Goal: Task Accomplishment & Management: Manage account settings

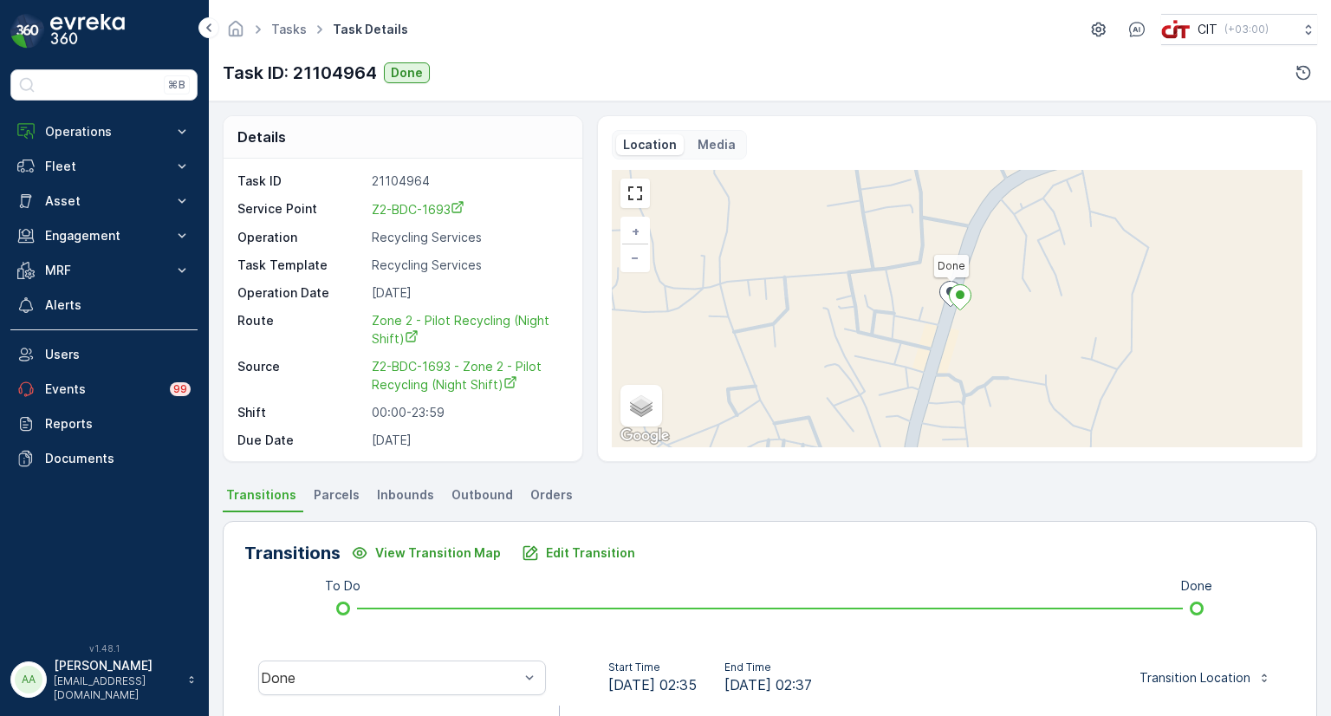
scroll to position [289, 0]
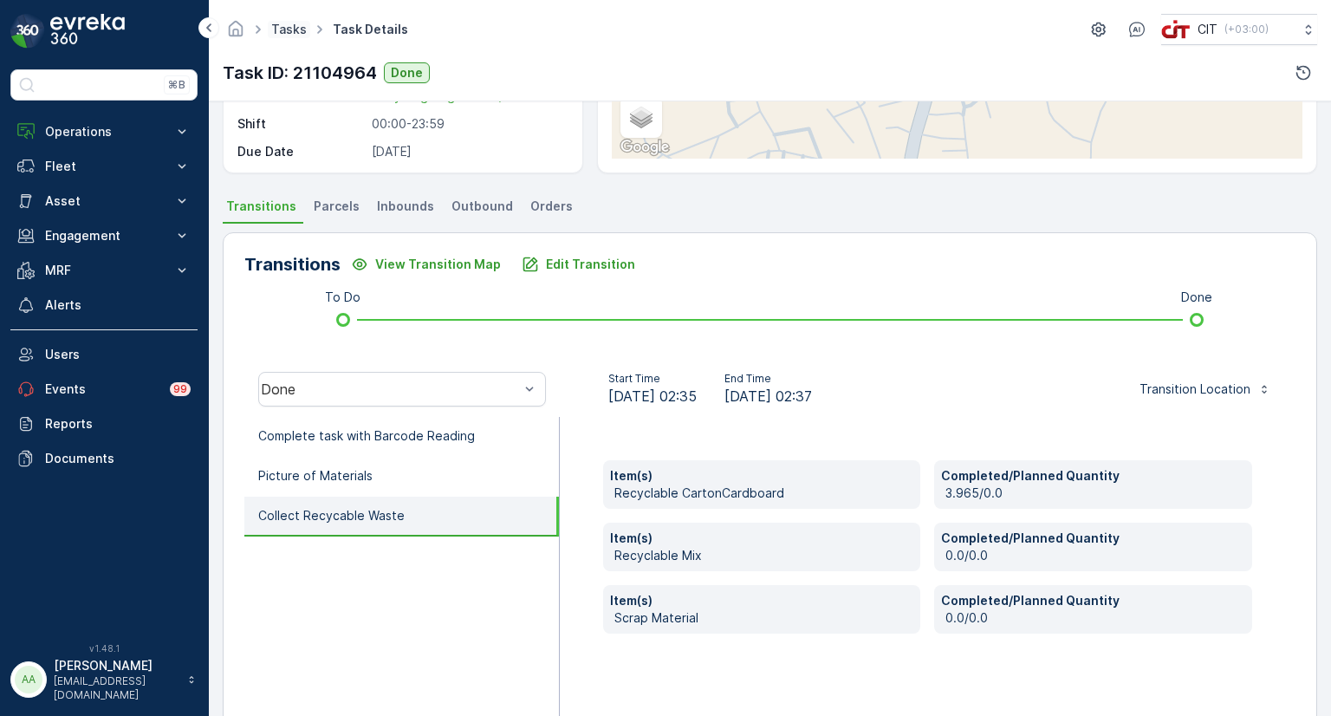
click at [294, 26] on link "Tasks" at bounding box center [289, 29] width 36 height 15
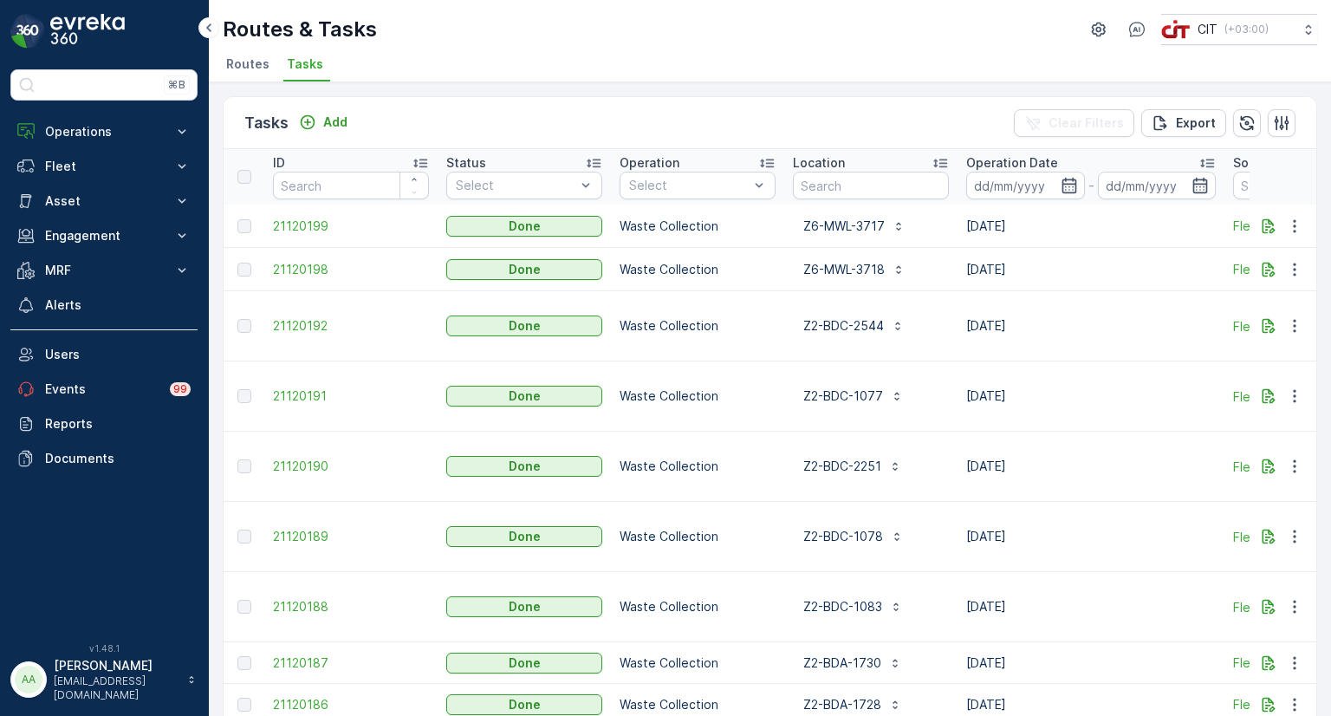
click at [250, 62] on span "Routes" at bounding box center [247, 63] width 43 height 17
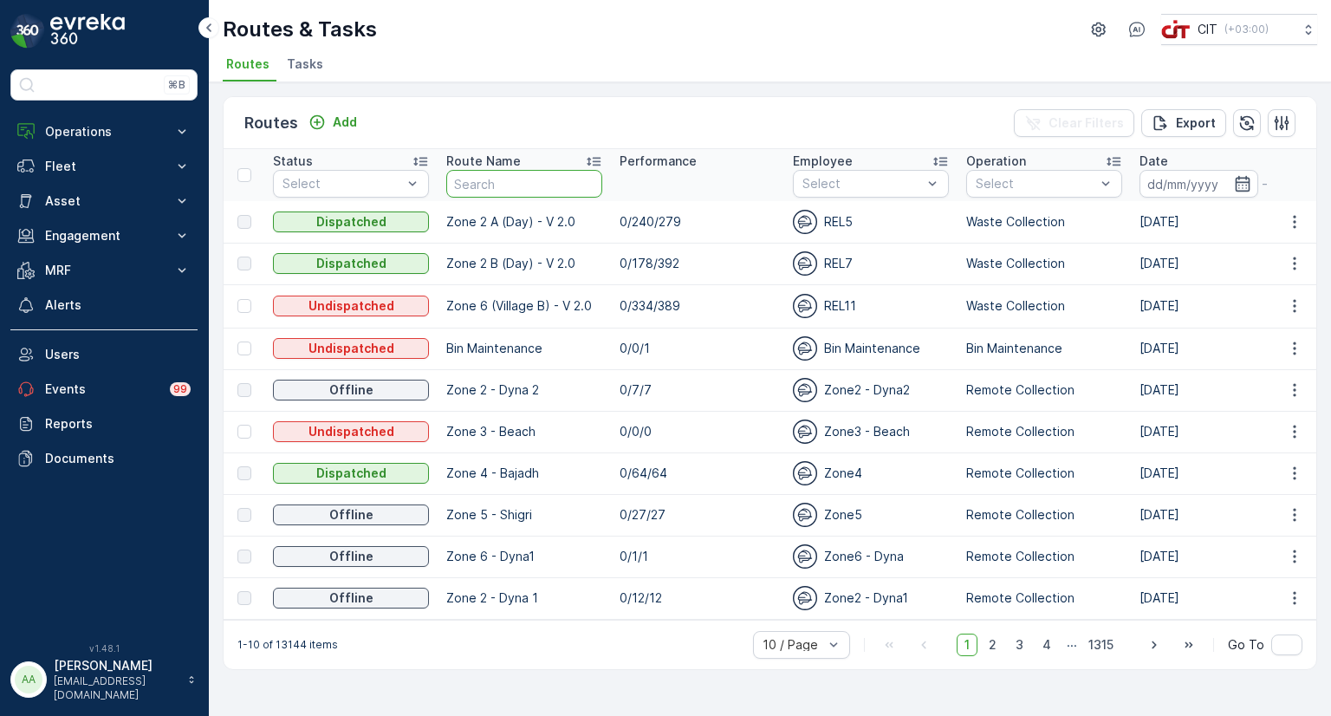
click at [498, 186] on input "text" at bounding box center [524, 184] width 156 height 28
type input "pol"
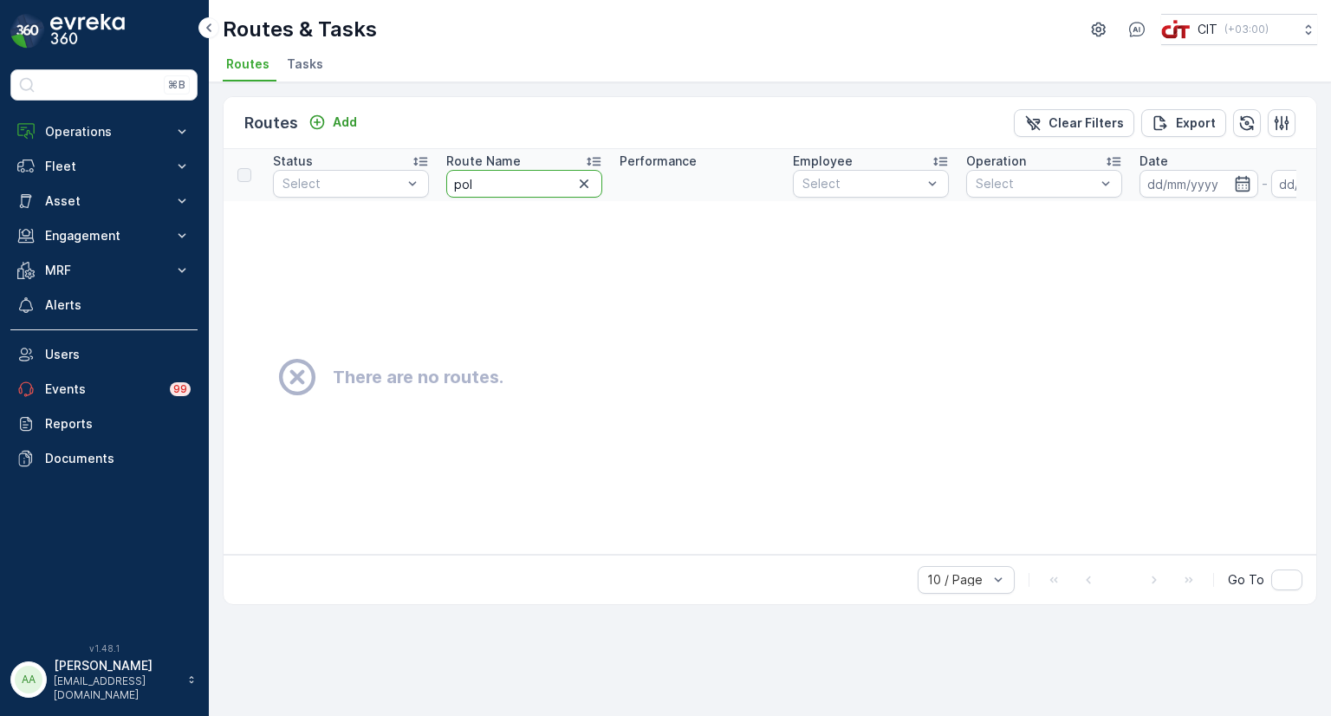
drag, startPoint x: 481, startPoint y: 185, endPoint x: 441, endPoint y: 185, distance: 39.9
click at [441, 185] on th "Route Name pol" at bounding box center [524, 175] width 173 height 52
type input "pilo"
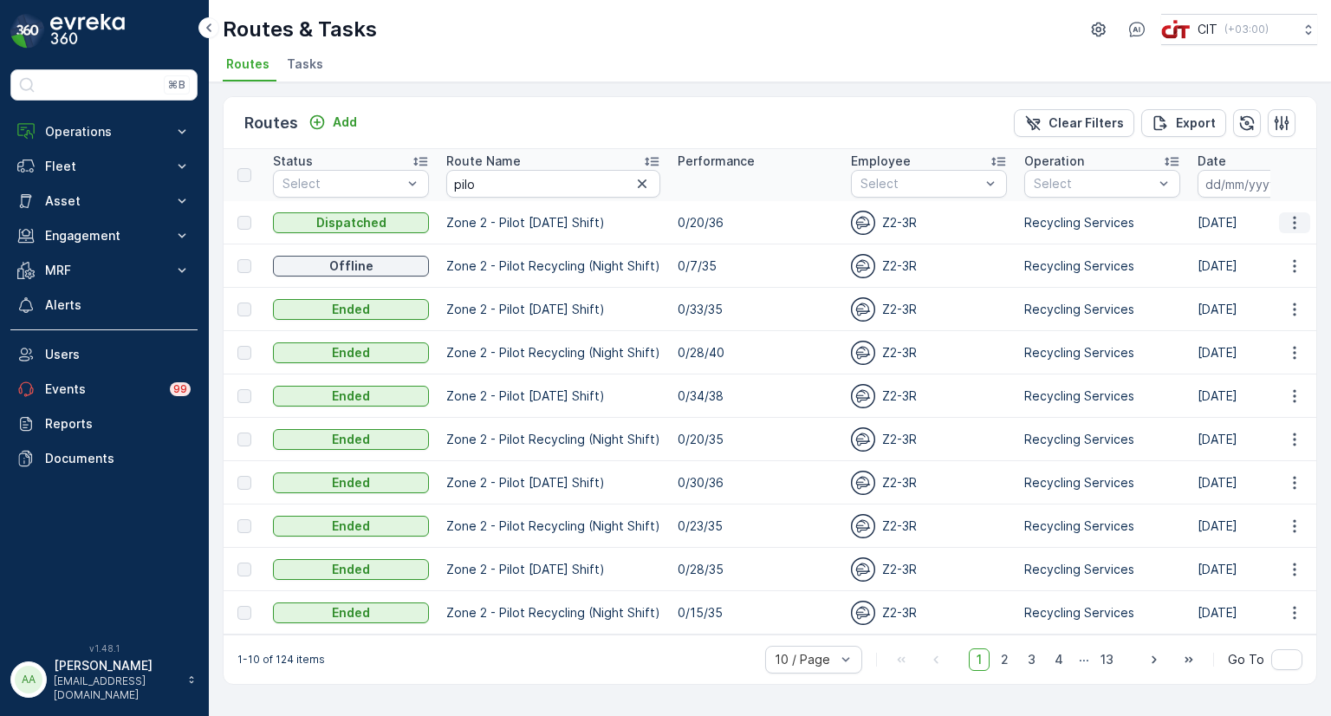
click at [1293, 228] on icon "button" at bounding box center [1294, 222] width 17 height 17
click at [1234, 250] on span "See More Details" at bounding box center [1253, 247] width 101 height 17
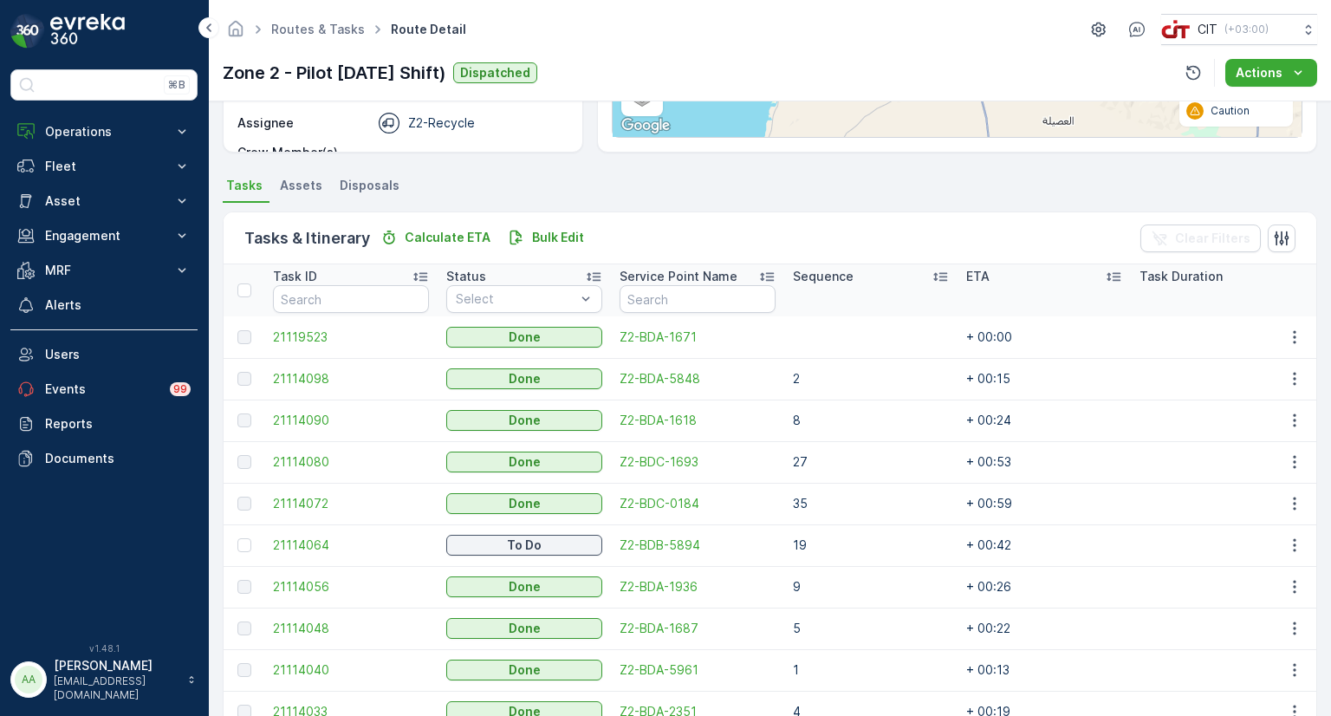
scroll to position [347, 0]
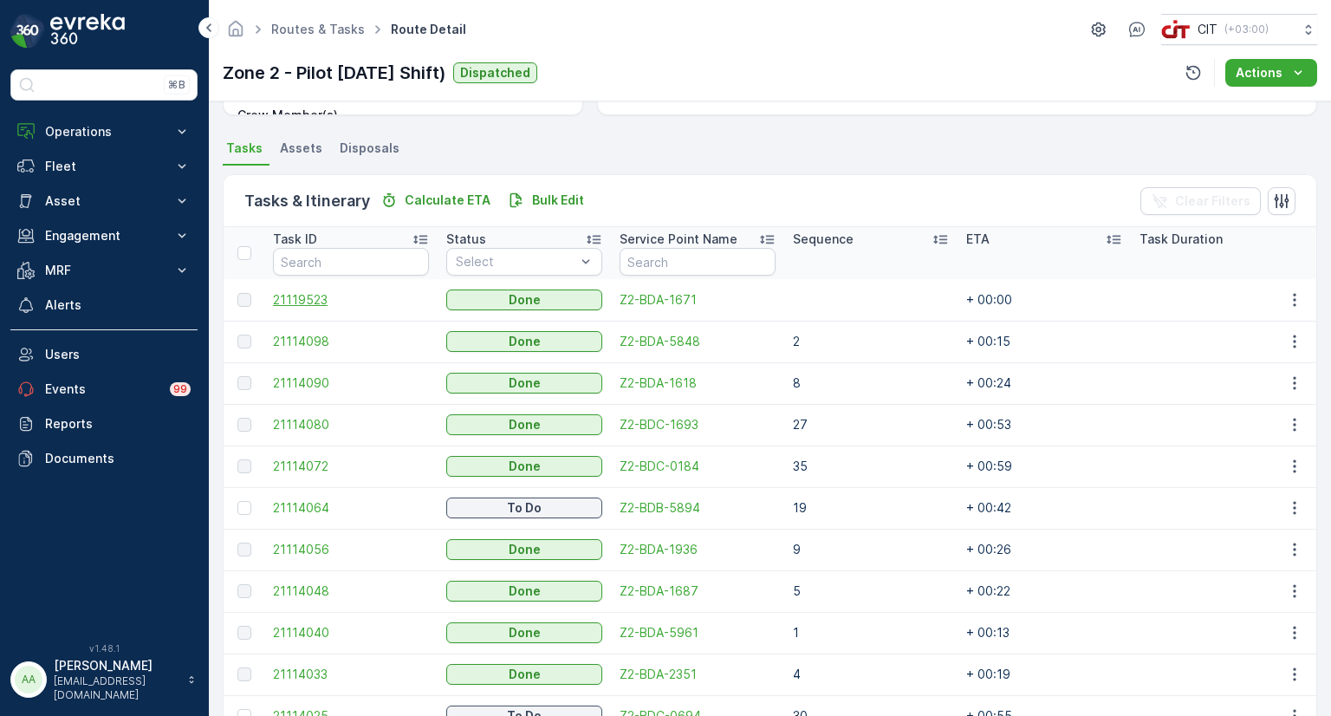
click at [296, 294] on span "21119523" at bounding box center [351, 299] width 156 height 17
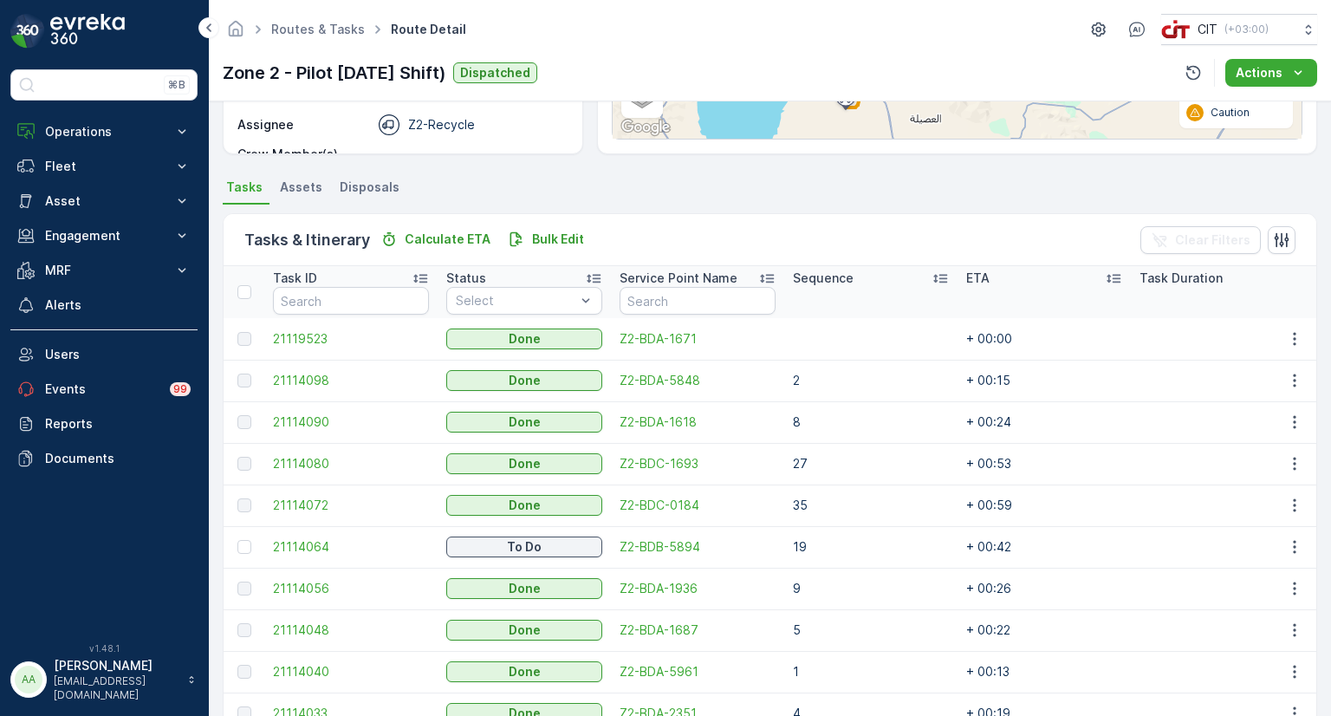
scroll to position [260, 0]
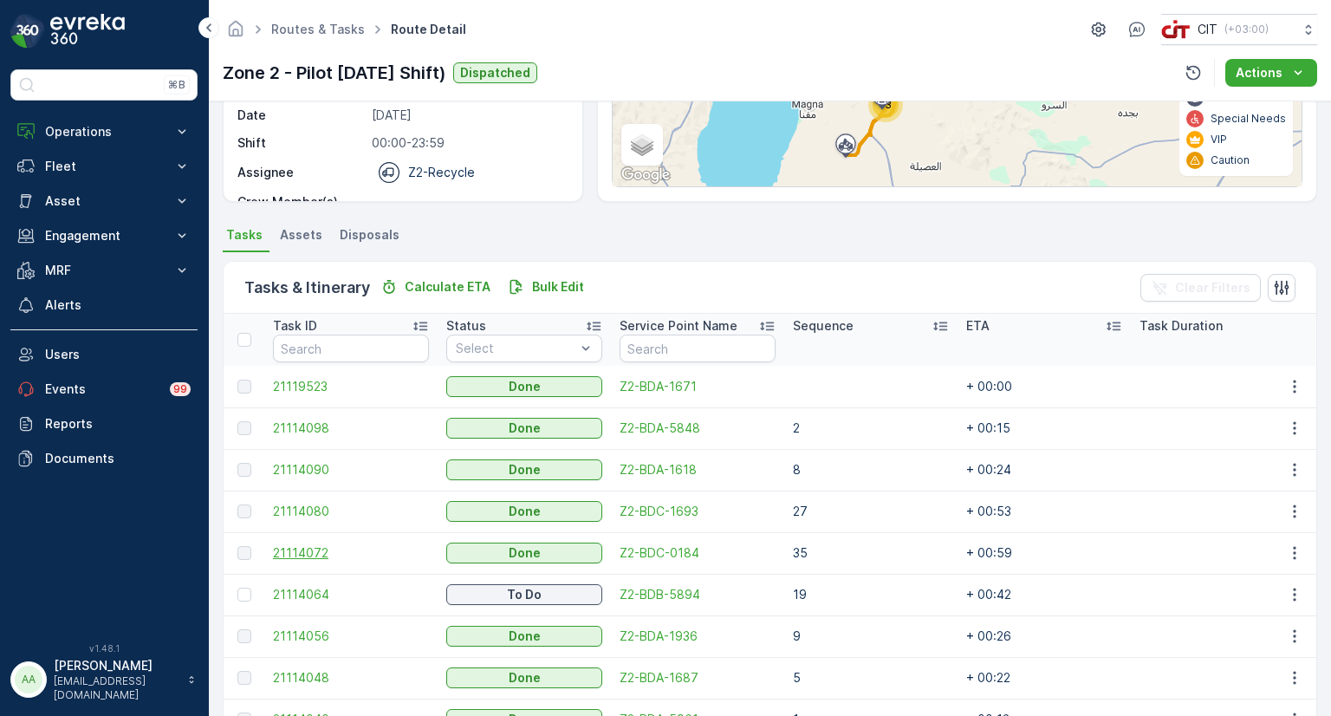
click at [314, 553] on span "21114072" at bounding box center [351, 552] width 156 height 17
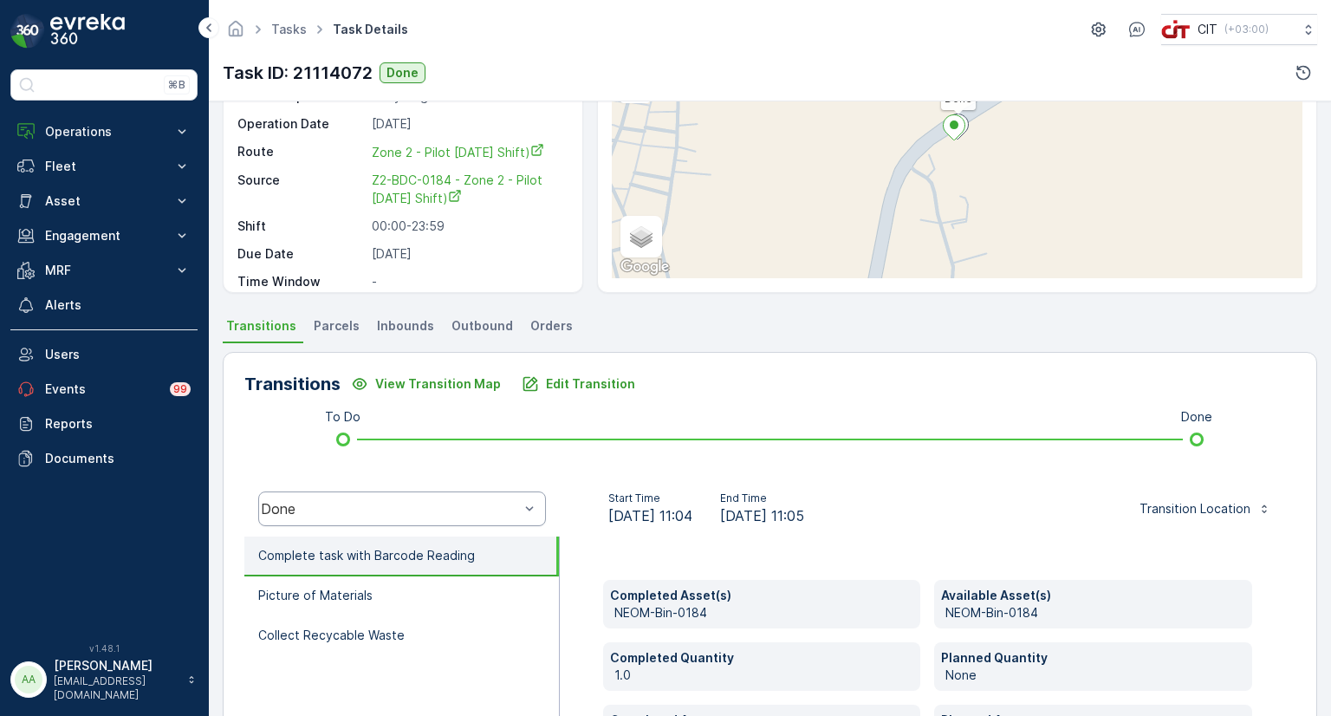
scroll to position [173, 0]
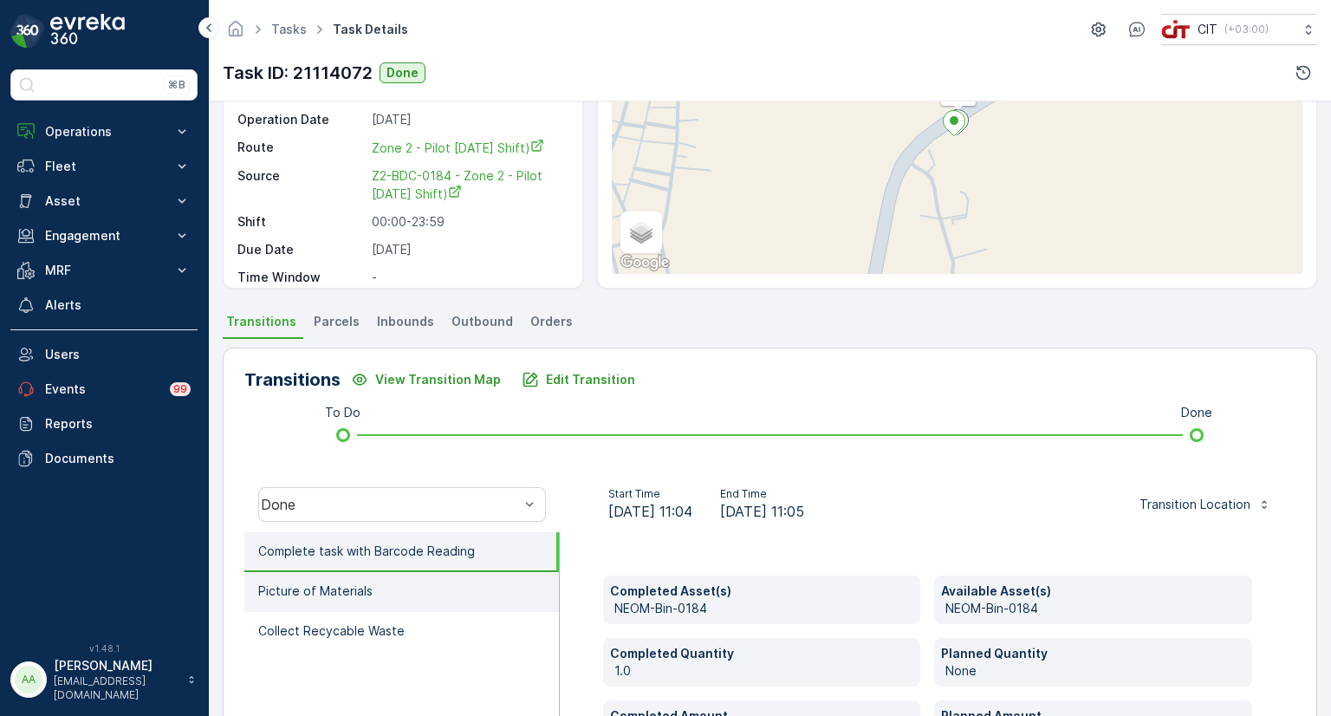
click at [357, 597] on p "Picture of Materials" at bounding box center [315, 590] width 114 height 17
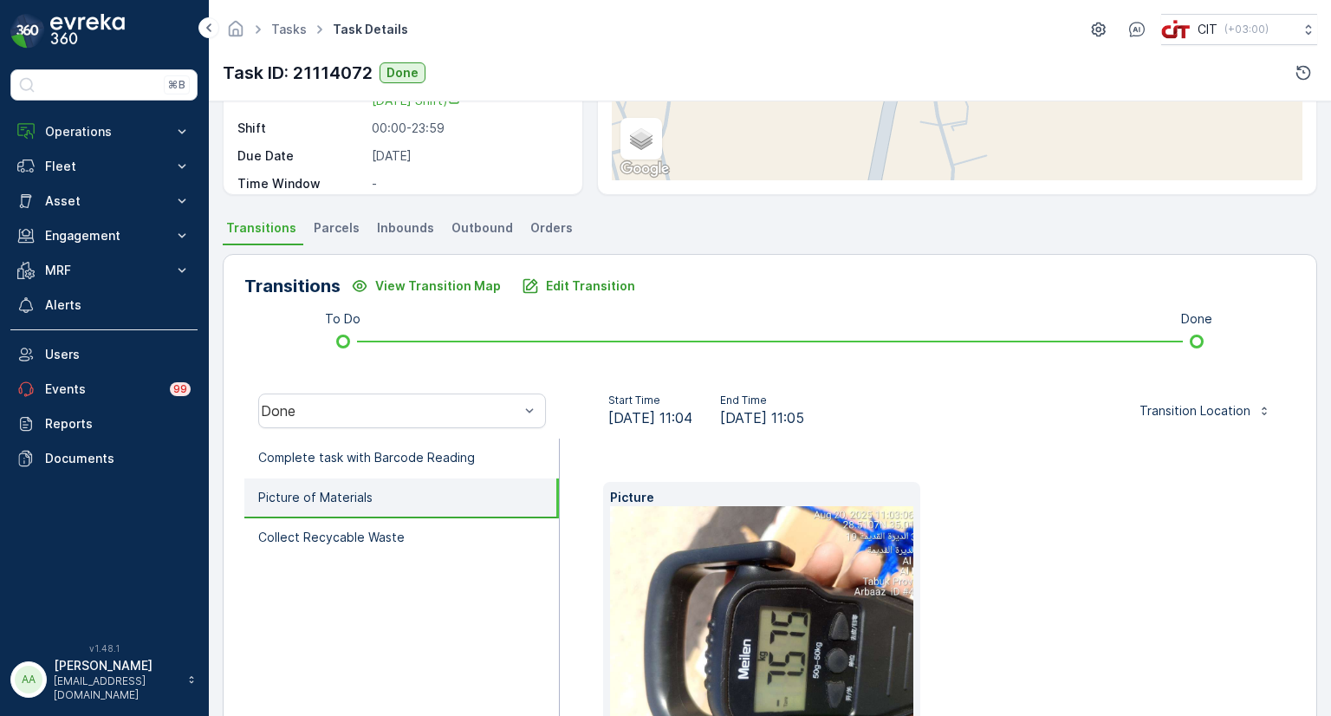
scroll to position [347, 0]
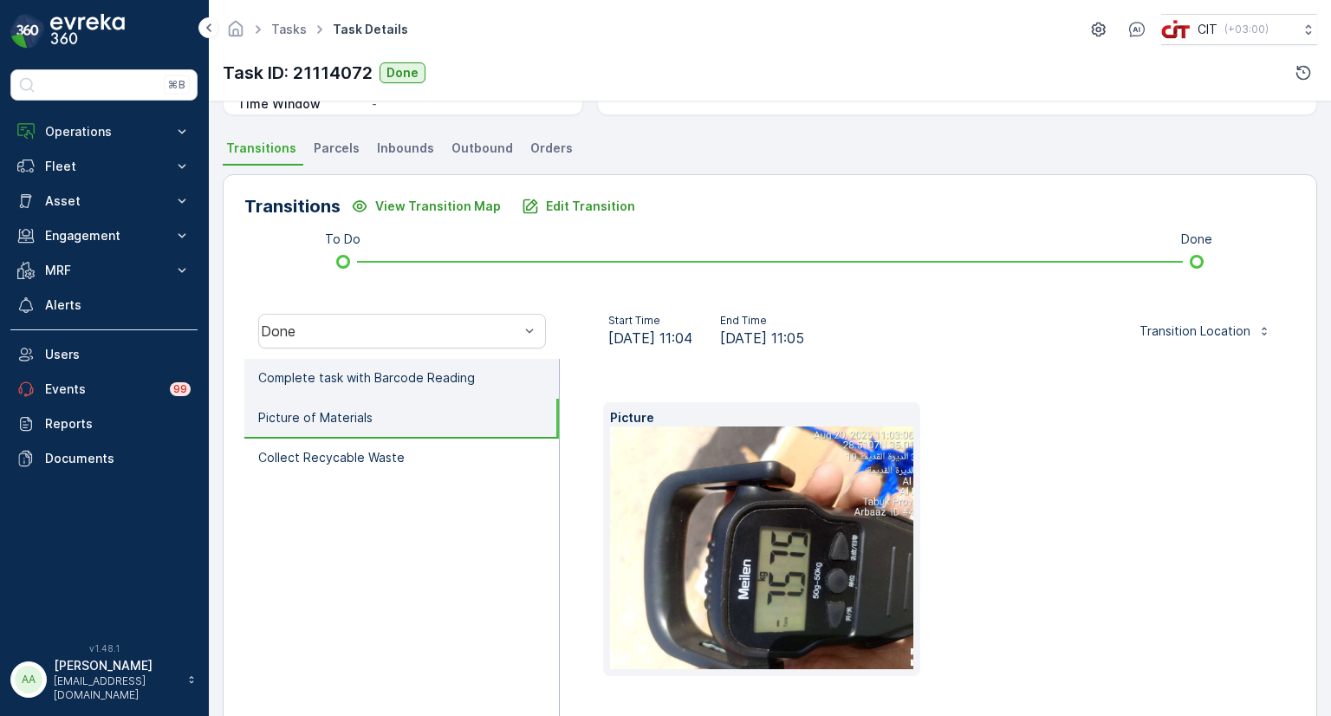
click at [353, 379] on p "Complete task with Barcode Reading" at bounding box center [366, 377] width 217 height 17
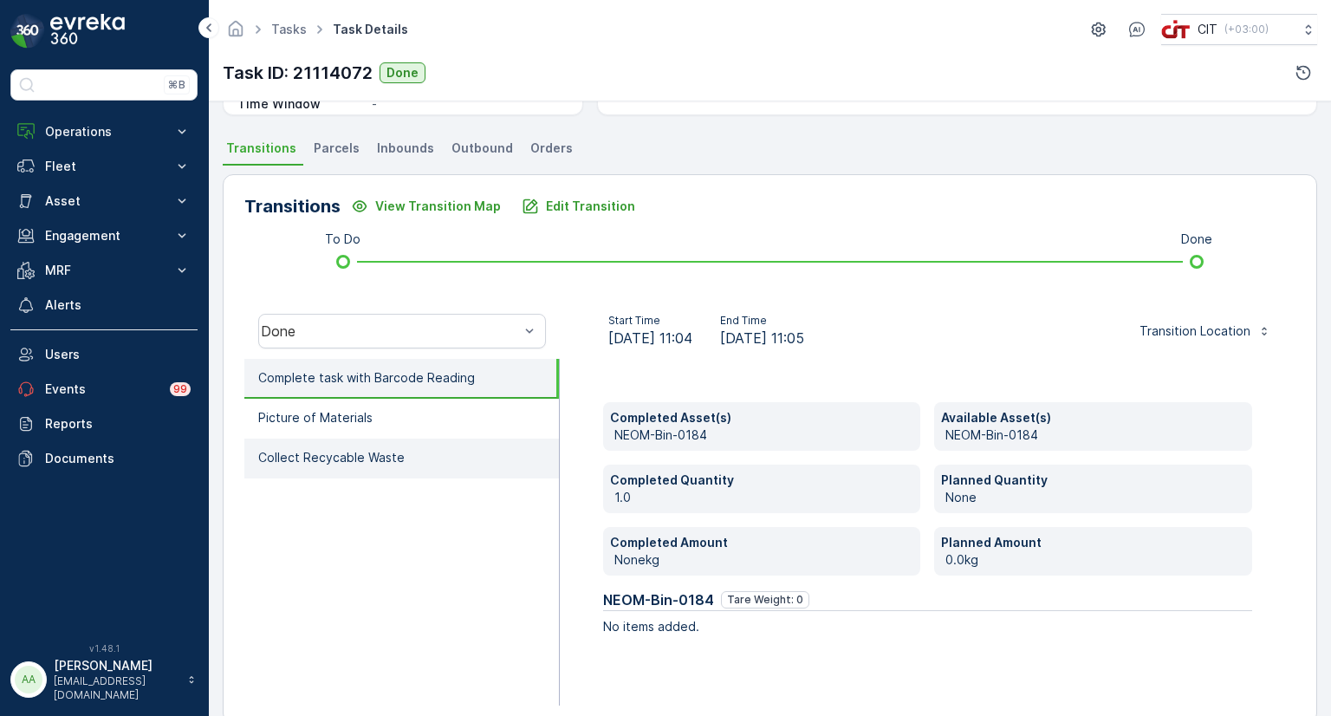
click at [349, 460] on p "Collect Recycable Waste" at bounding box center [331, 457] width 146 height 17
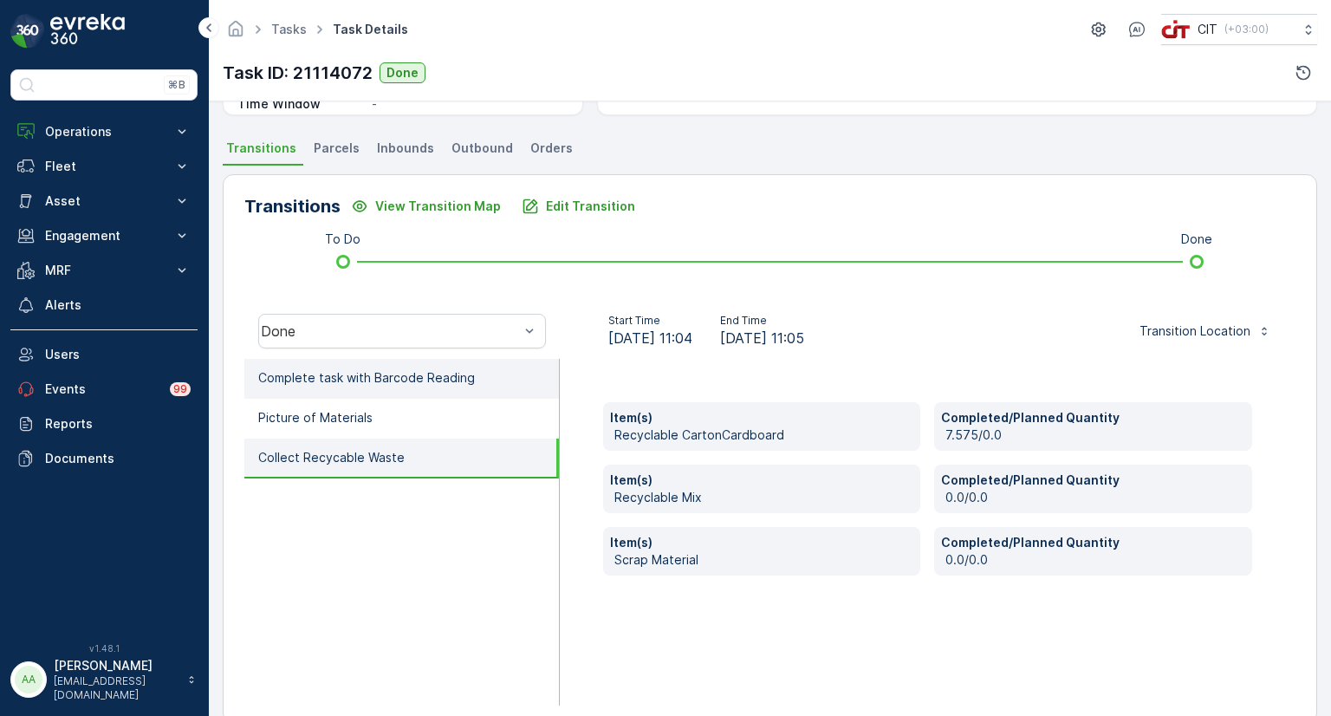
click at [314, 374] on p "Complete task with Barcode Reading" at bounding box center [366, 377] width 217 height 17
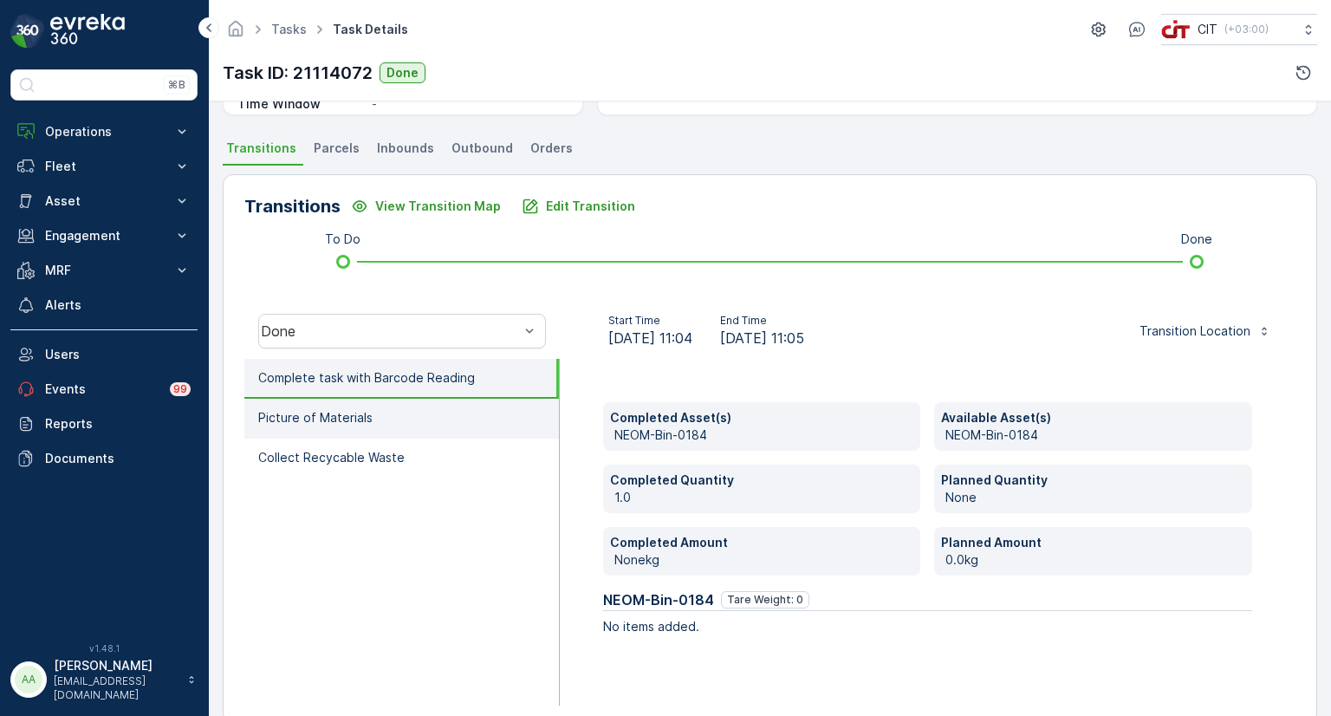
click at [312, 413] on p "Picture of Materials" at bounding box center [315, 417] width 114 height 17
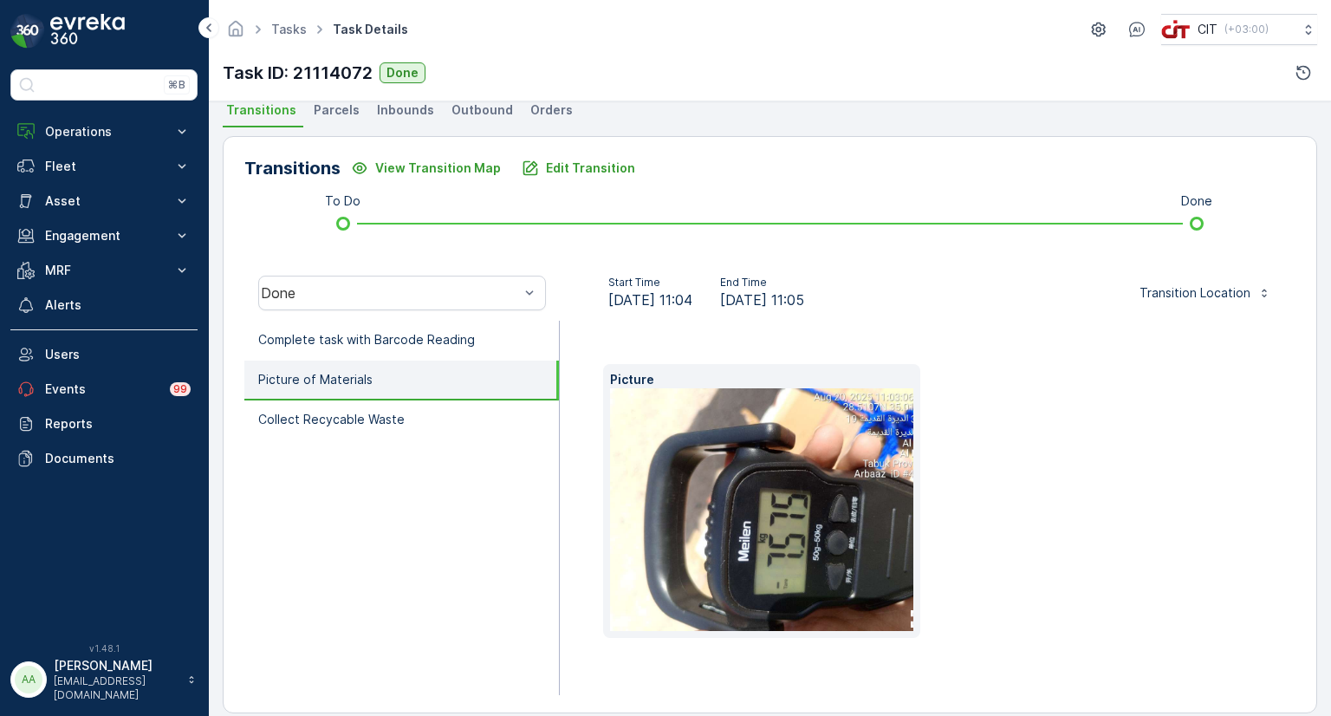
scroll to position [403, 0]
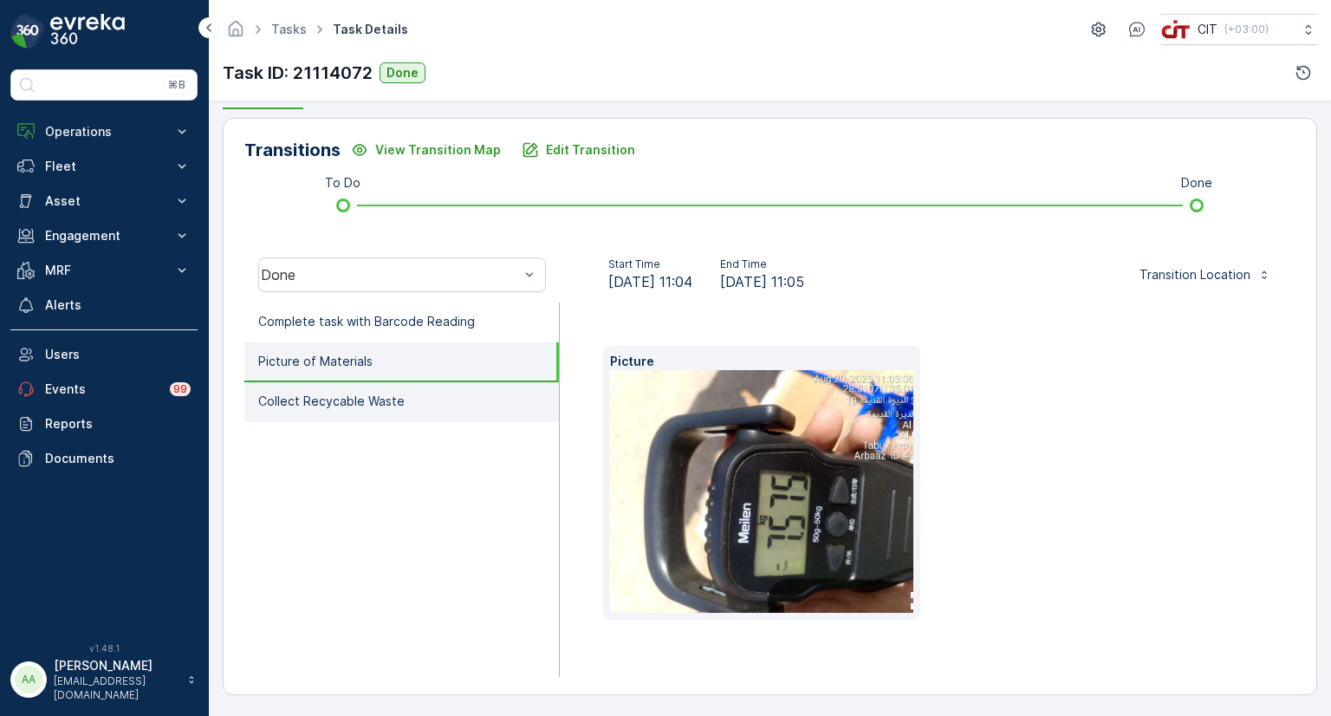
click at [367, 400] on p "Collect Recycable Waste" at bounding box center [331, 400] width 146 height 17
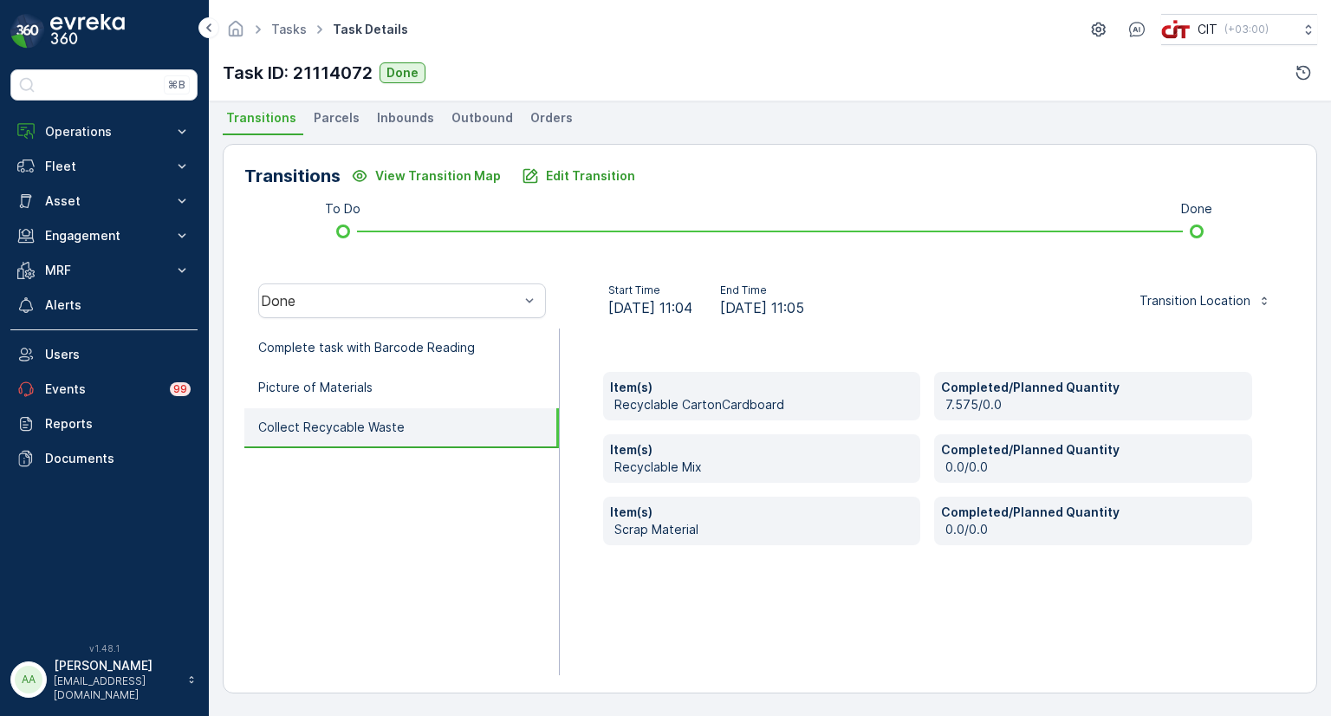
scroll to position [375, 0]
click at [58, 123] on p "Operations" at bounding box center [104, 131] width 118 height 17
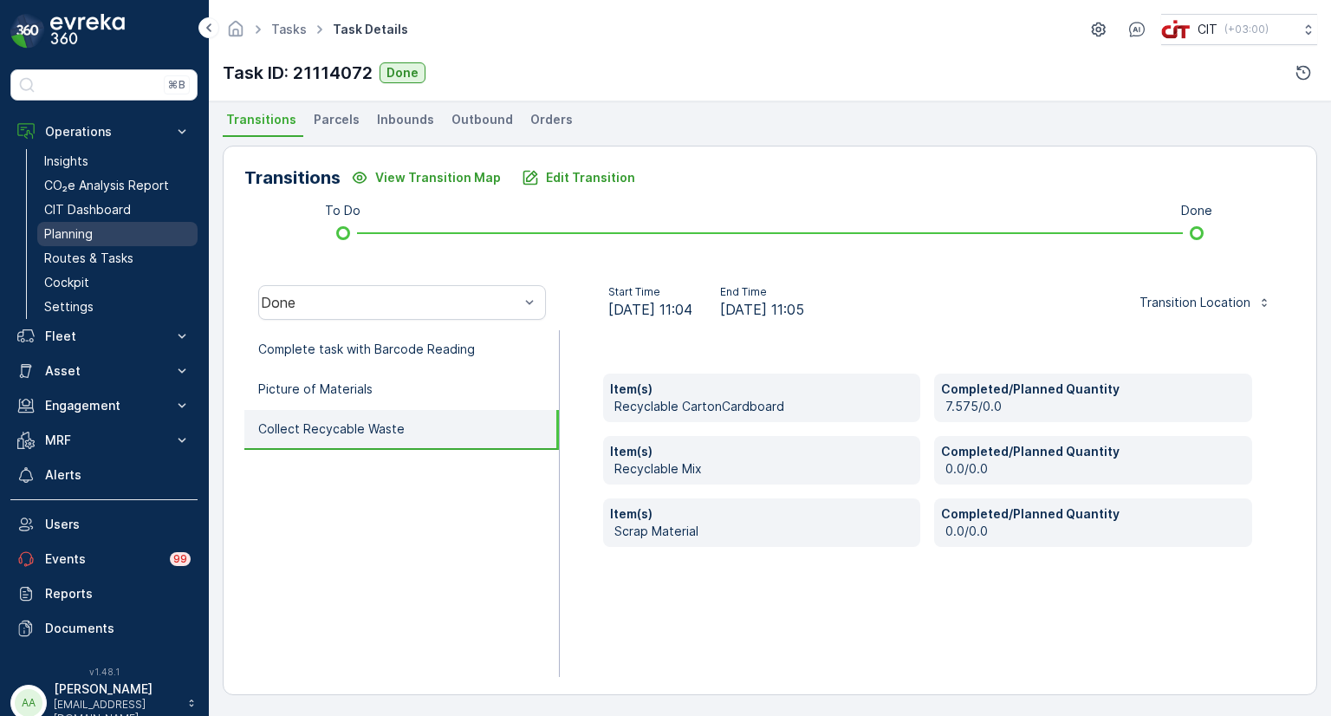
click at [77, 235] on p "Planning" at bounding box center [68, 233] width 49 height 17
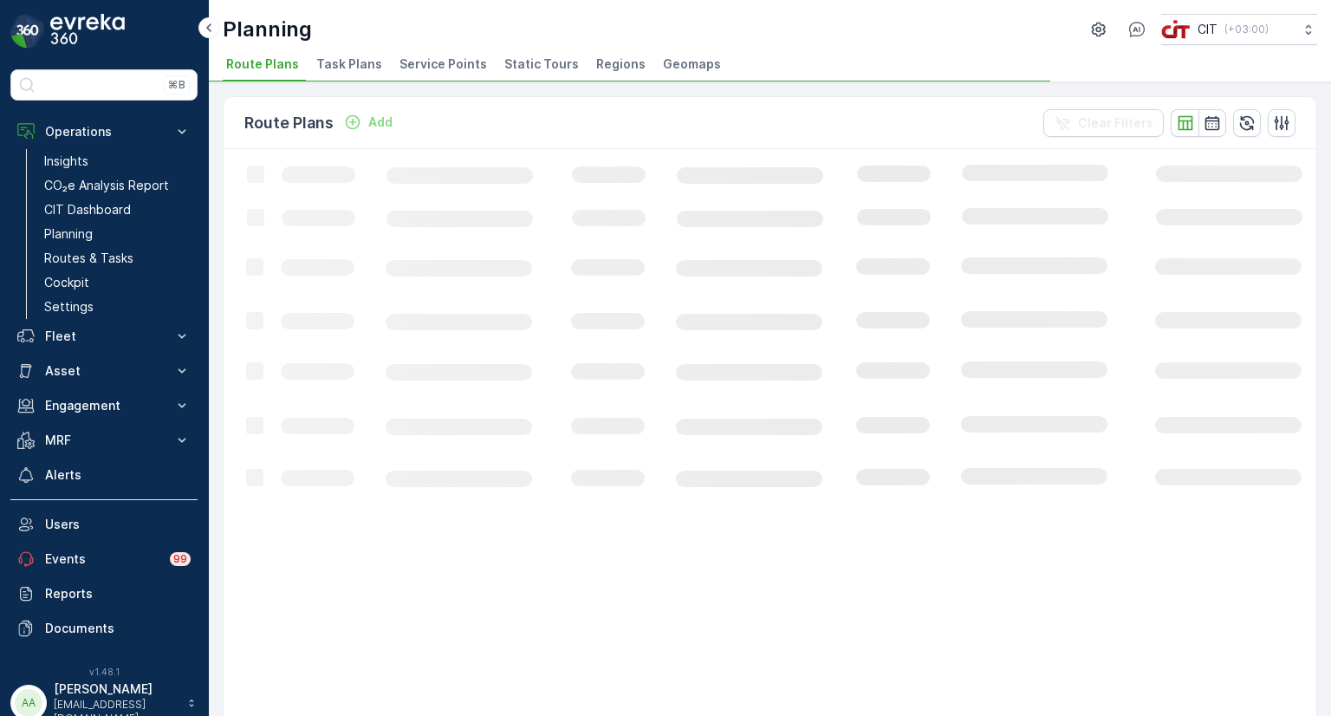
click at [431, 67] on span "Service Points" at bounding box center [443, 63] width 88 height 17
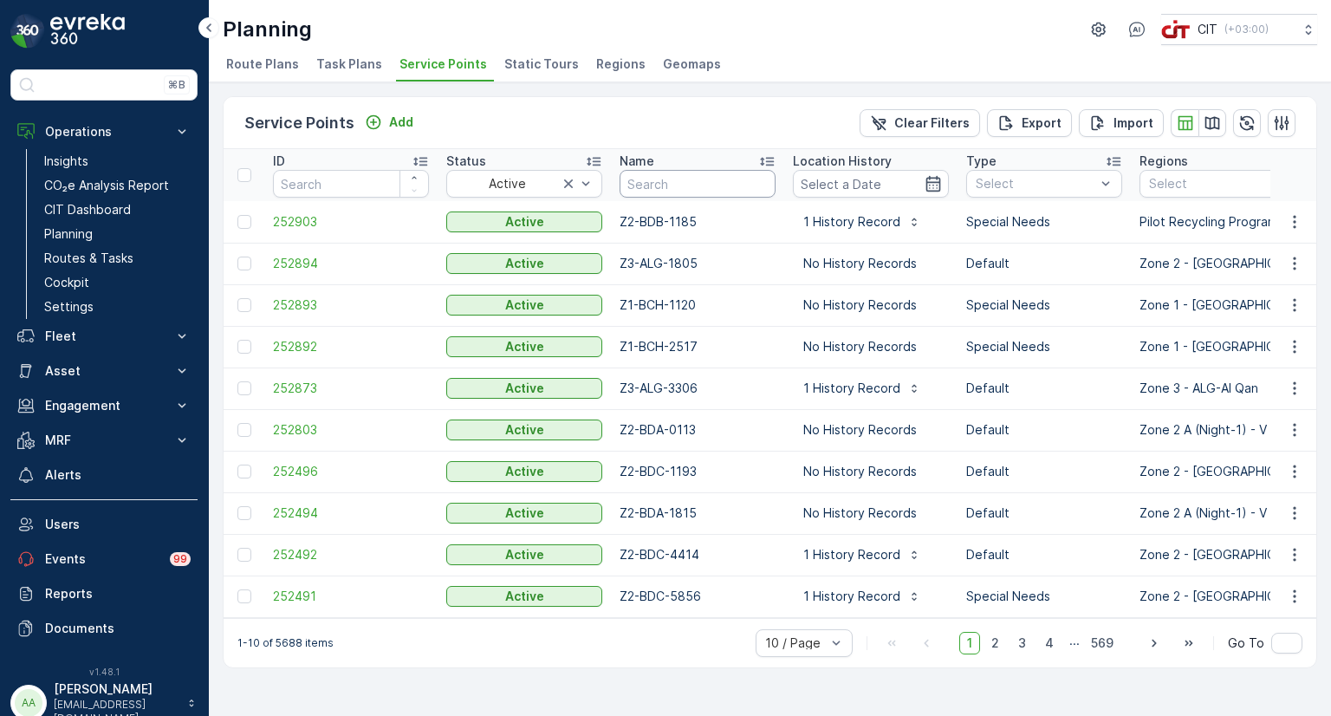
click at [689, 191] on input "text" at bounding box center [697, 184] width 156 height 28
type input "0376"
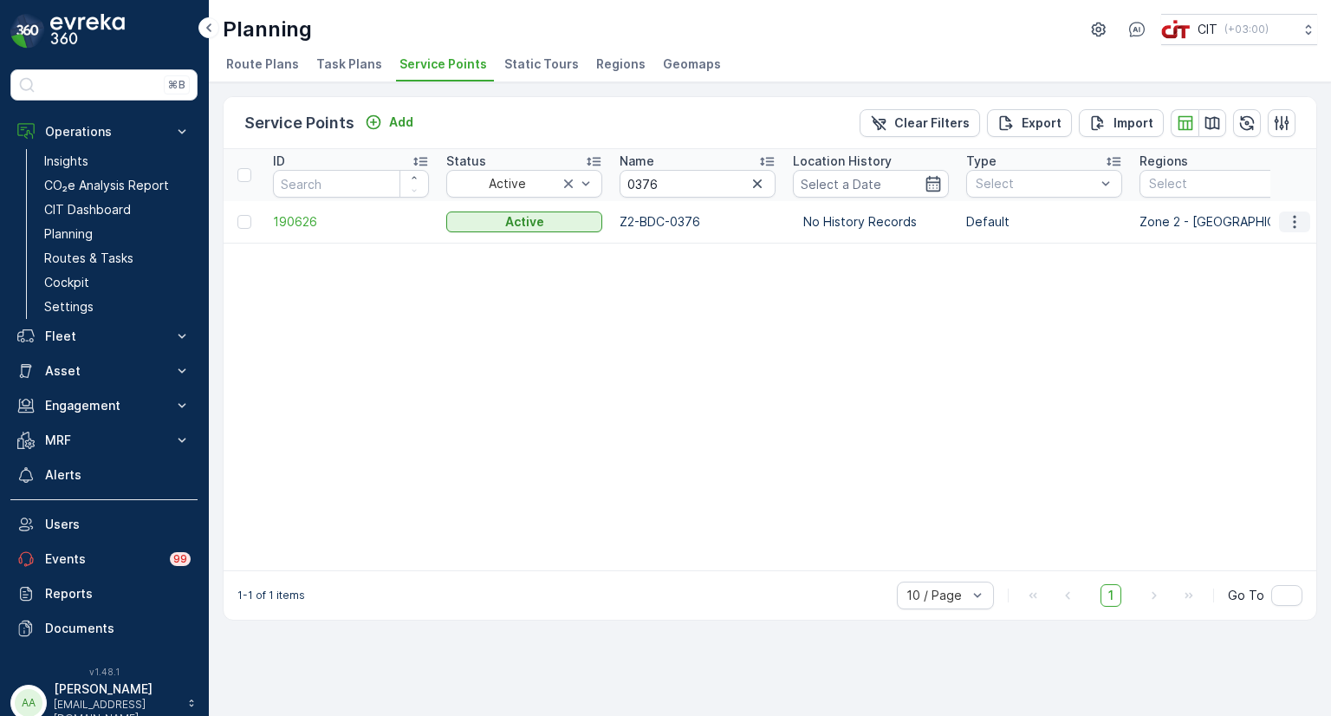
click at [1293, 226] on icon "button" at bounding box center [1294, 221] width 17 height 17
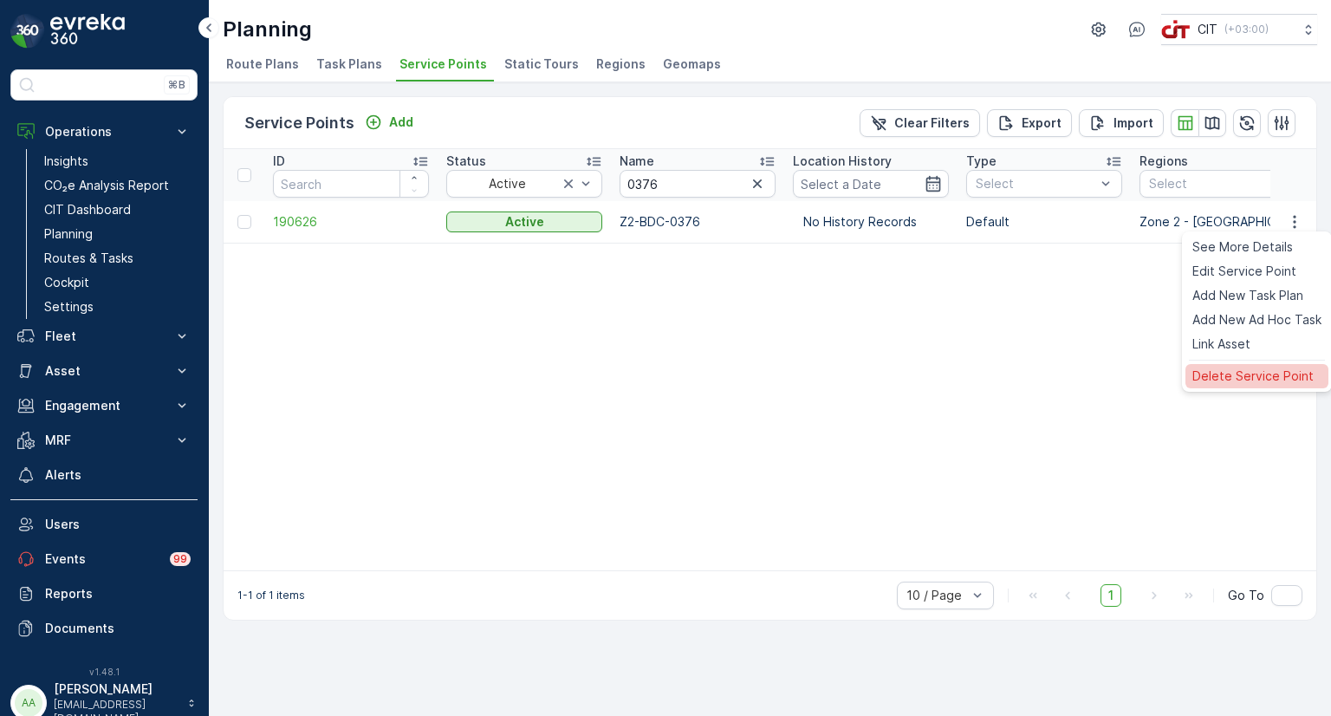
click at [1225, 379] on span "Delete Service Point" at bounding box center [1252, 375] width 121 height 17
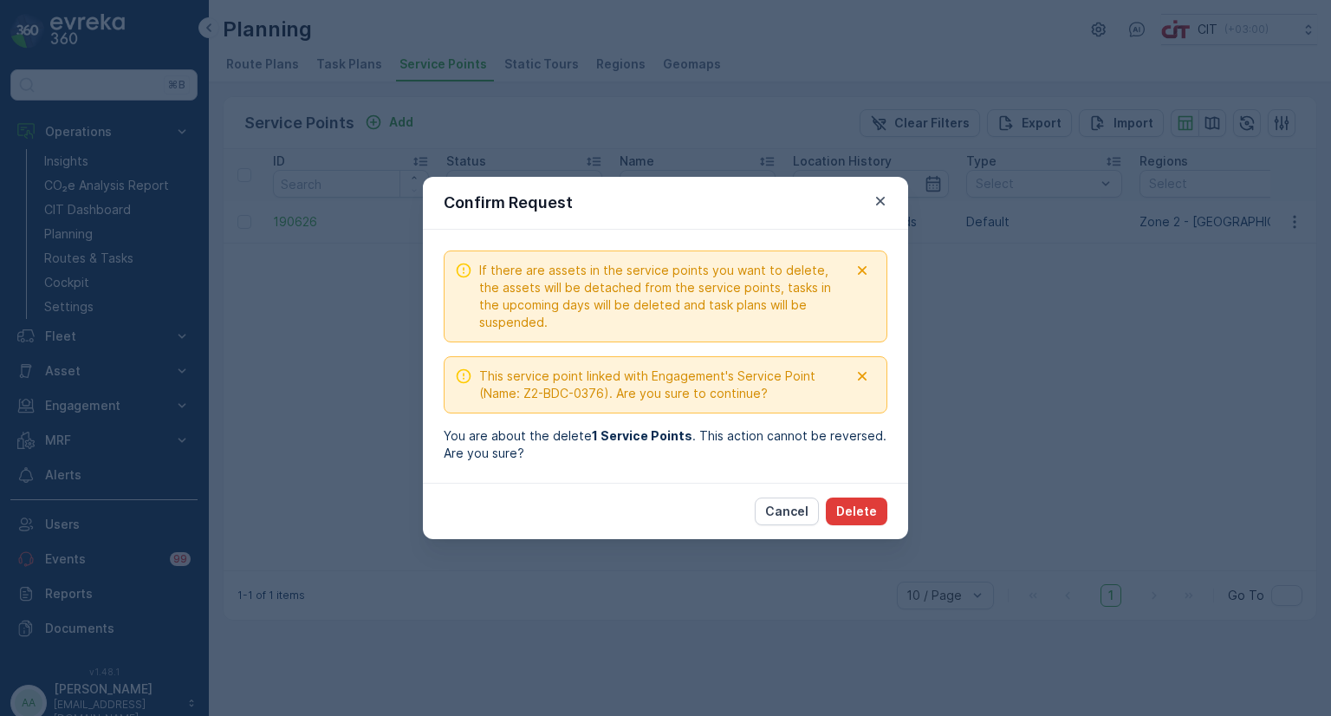
click at [870, 516] on p "Delete" at bounding box center [856, 511] width 41 height 17
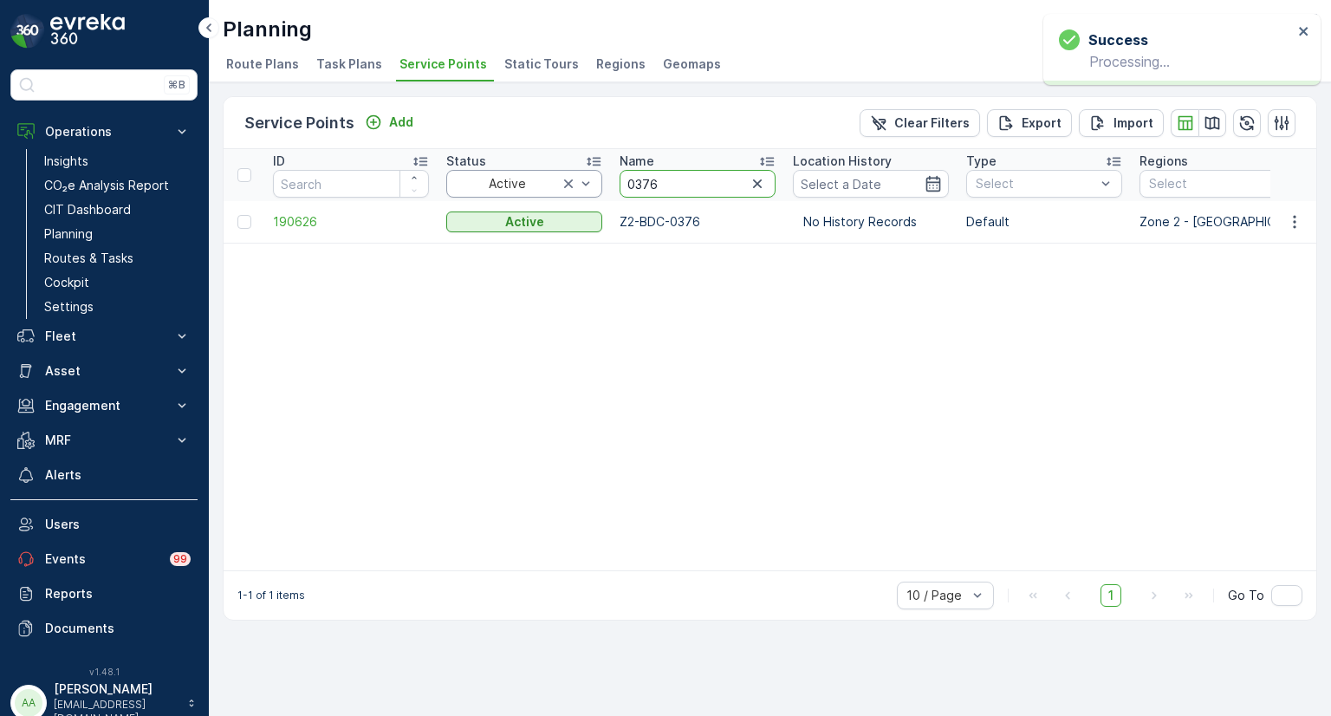
drag, startPoint x: 633, startPoint y: 185, endPoint x: 592, endPoint y: 185, distance: 41.6
type input "0120"
click at [1300, 218] on icon "button" at bounding box center [1294, 221] width 17 height 17
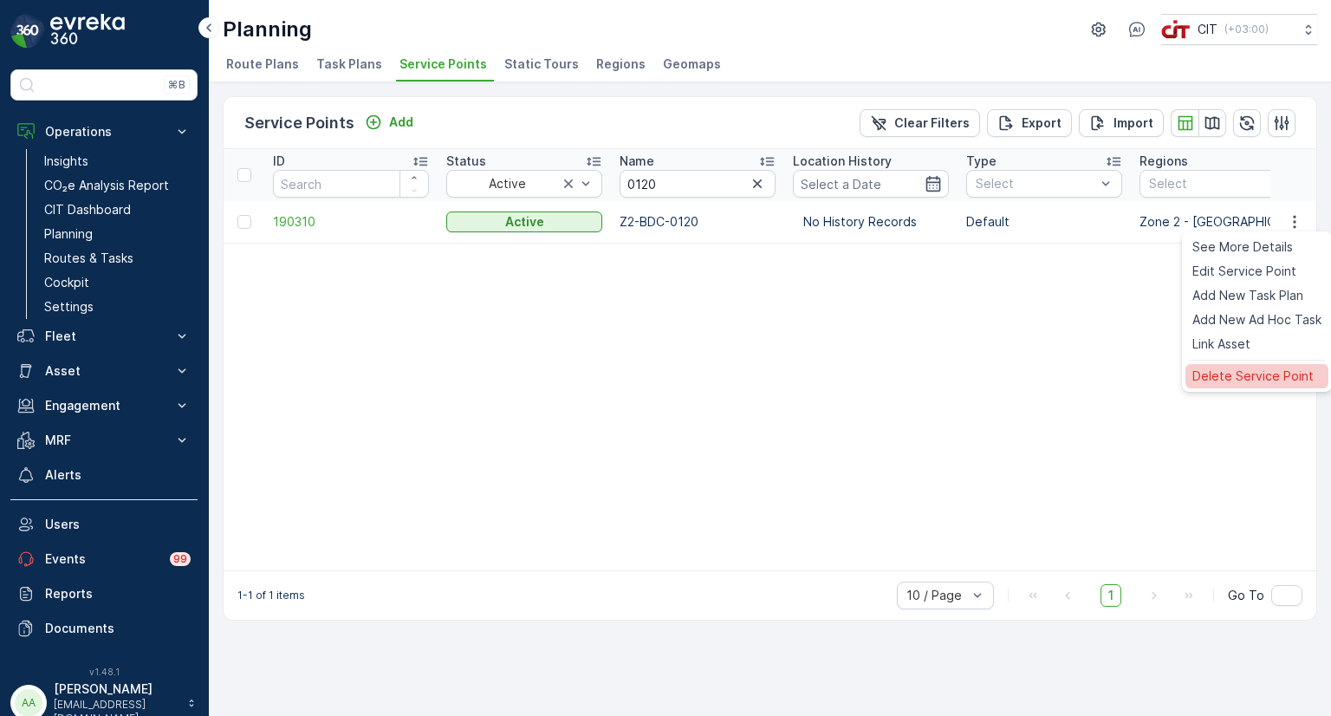
click at [1221, 373] on span "Delete Service Point" at bounding box center [1252, 375] width 121 height 17
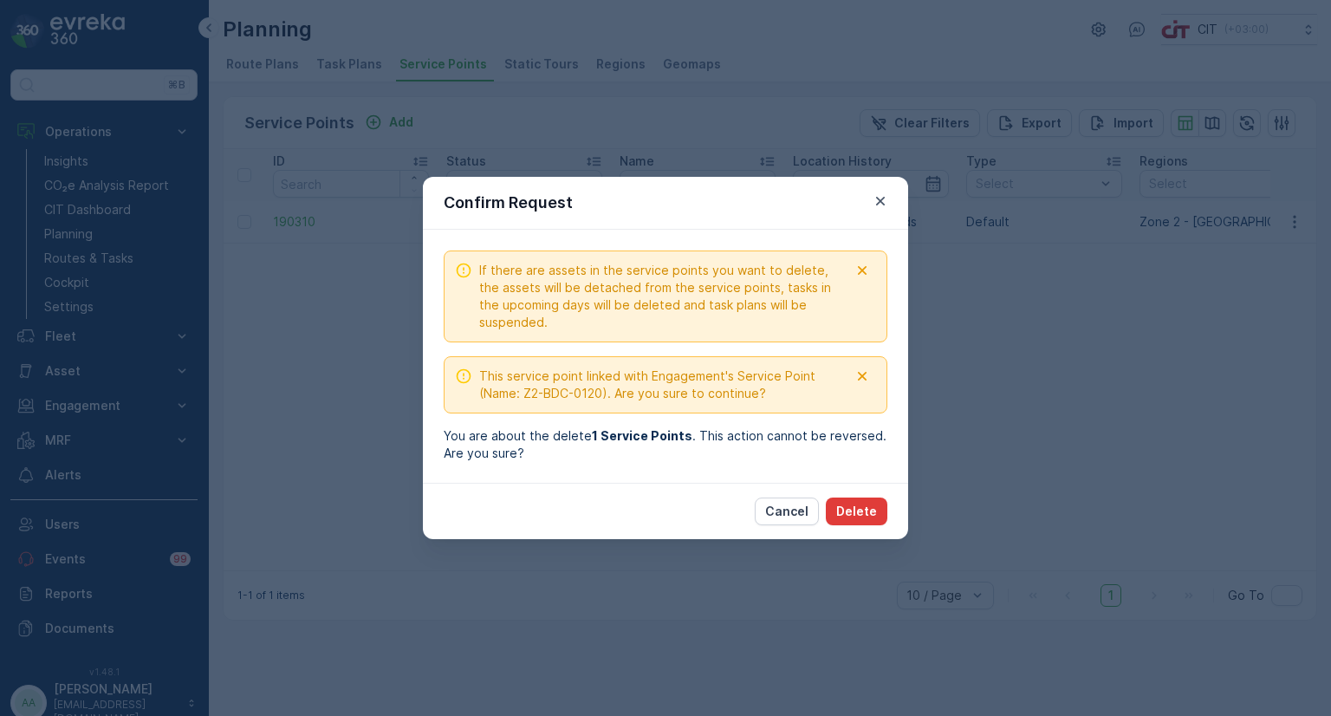
click at [871, 514] on p "Delete" at bounding box center [856, 511] width 41 height 17
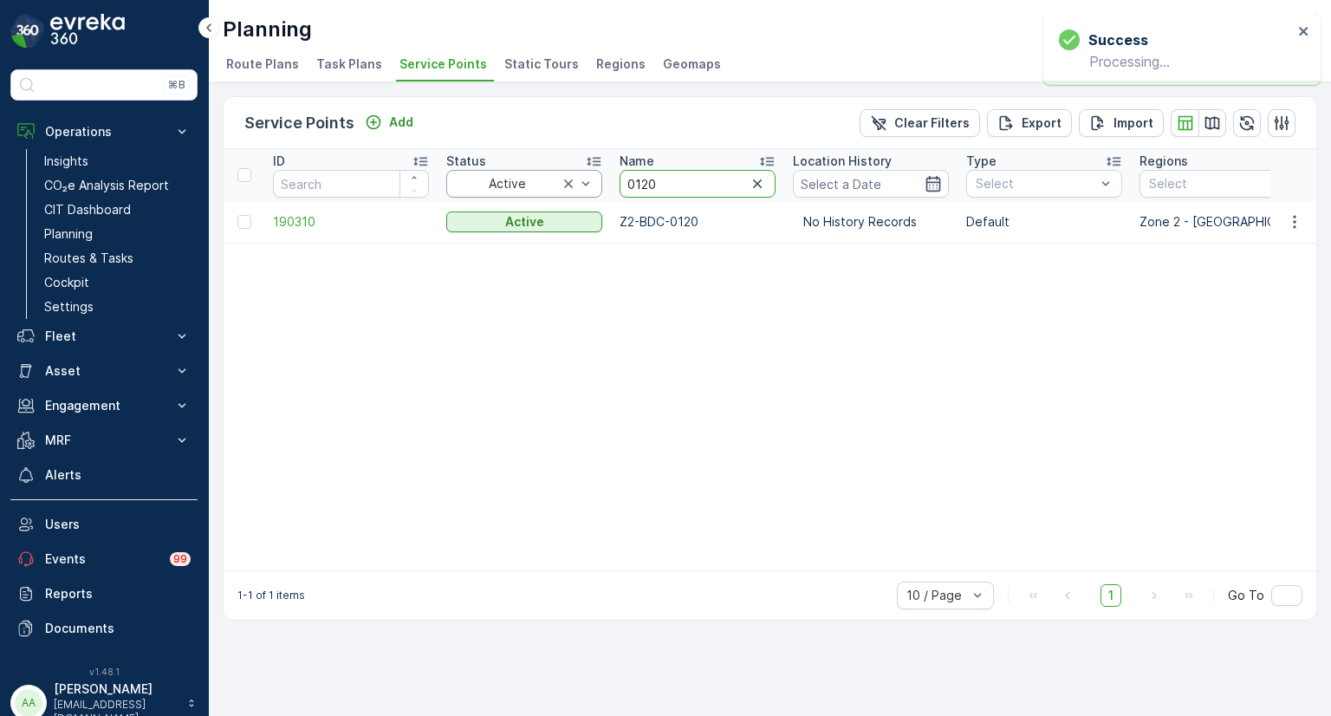
drag, startPoint x: 652, startPoint y: 185, endPoint x: 570, endPoint y: 185, distance: 82.3
type input "5721"
click at [1296, 223] on icon "button" at bounding box center [1294, 221] width 17 height 17
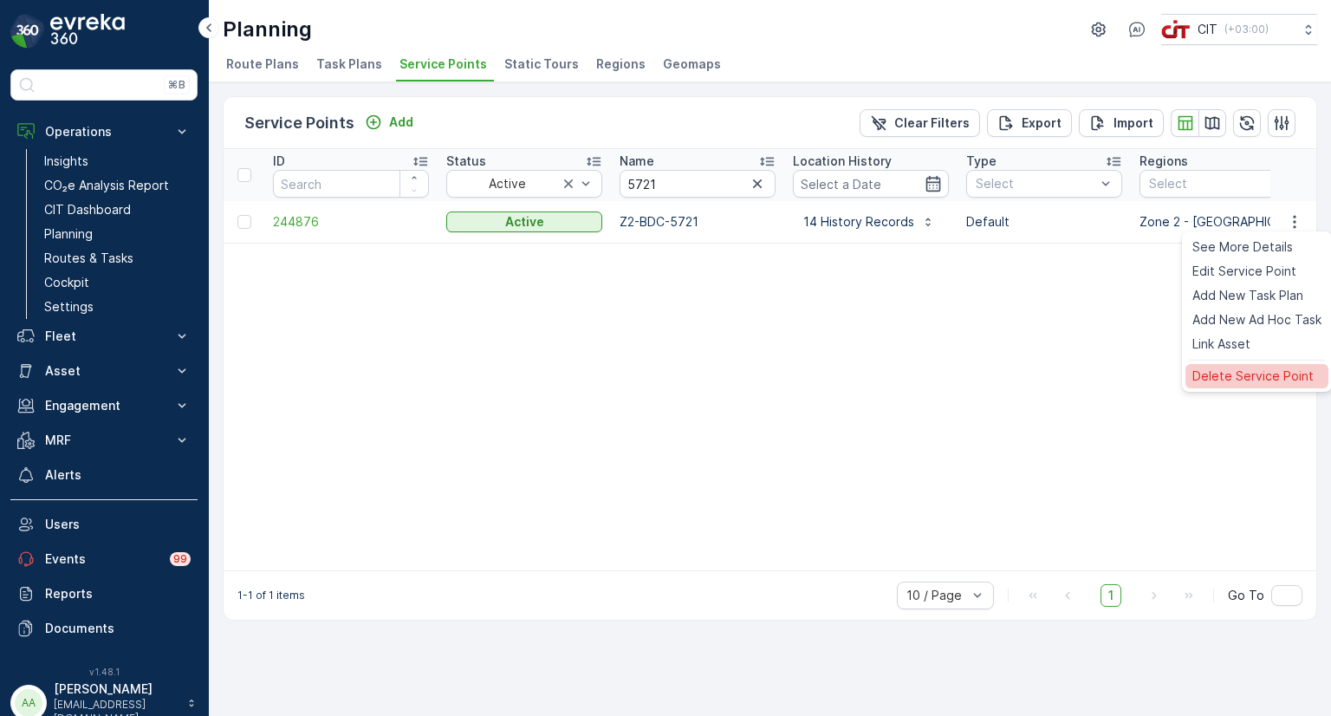
click at [1234, 381] on span "Delete Service Point" at bounding box center [1252, 375] width 121 height 17
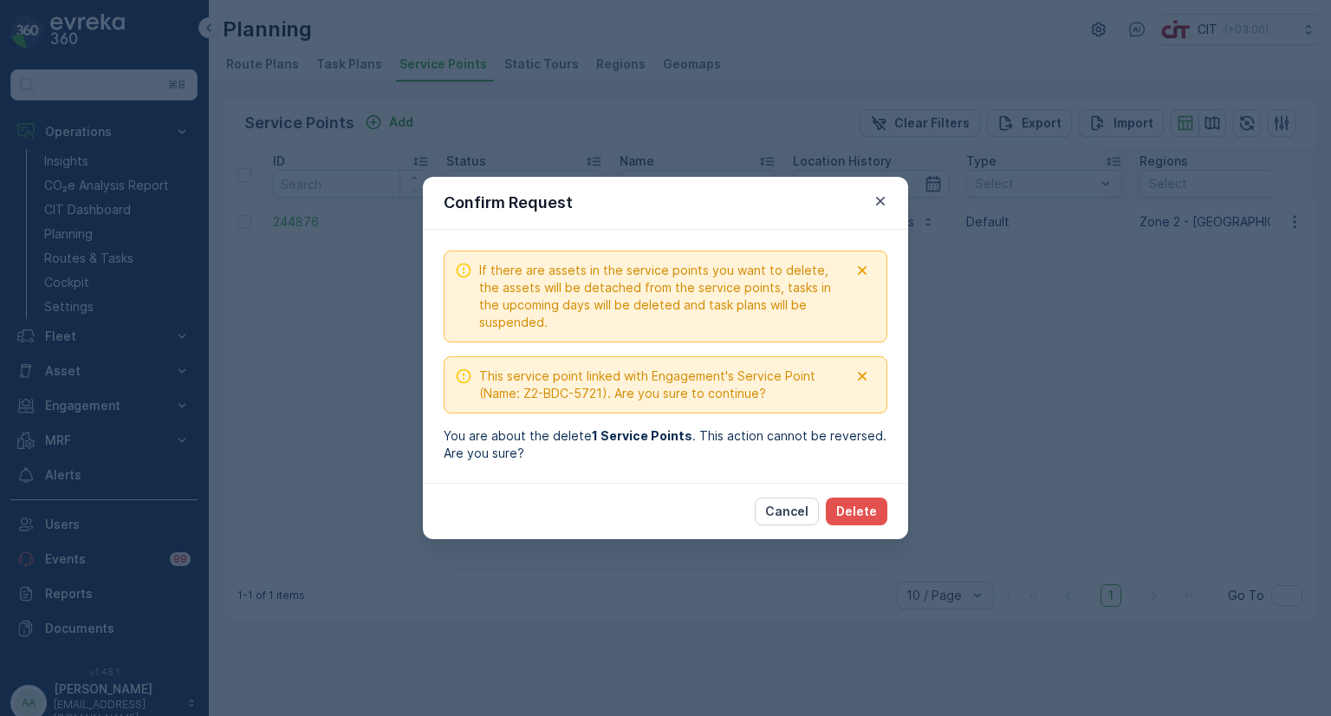
click at [859, 468] on div "If there are assets in the service points you want to delete, the assets will b…" at bounding box center [665, 356] width 485 height 253
click at [871, 511] on p "Delete" at bounding box center [856, 511] width 41 height 17
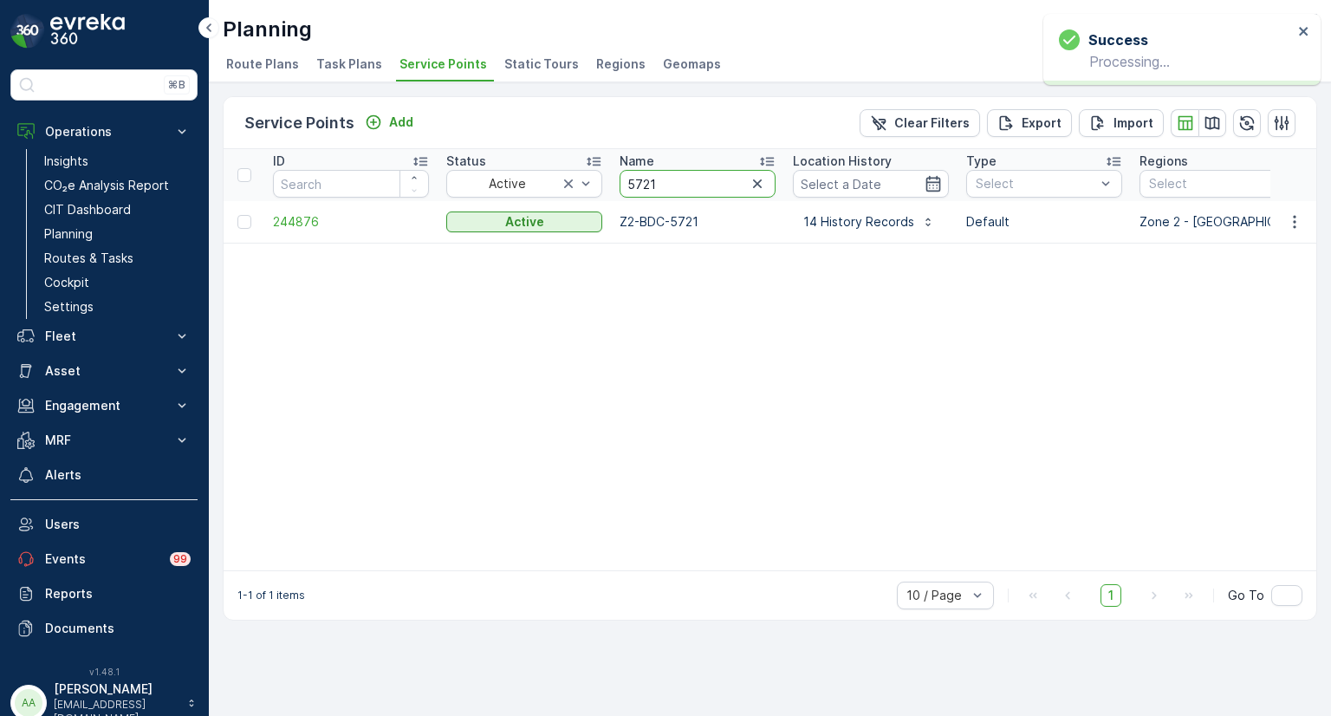
drag, startPoint x: 676, startPoint y: 180, endPoint x: 605, endPoint y: 178, distance: 71.1
type input "5719"
click at [1289, 224] on icon "button" at bounding box center [1294, 221] width 17 height 17
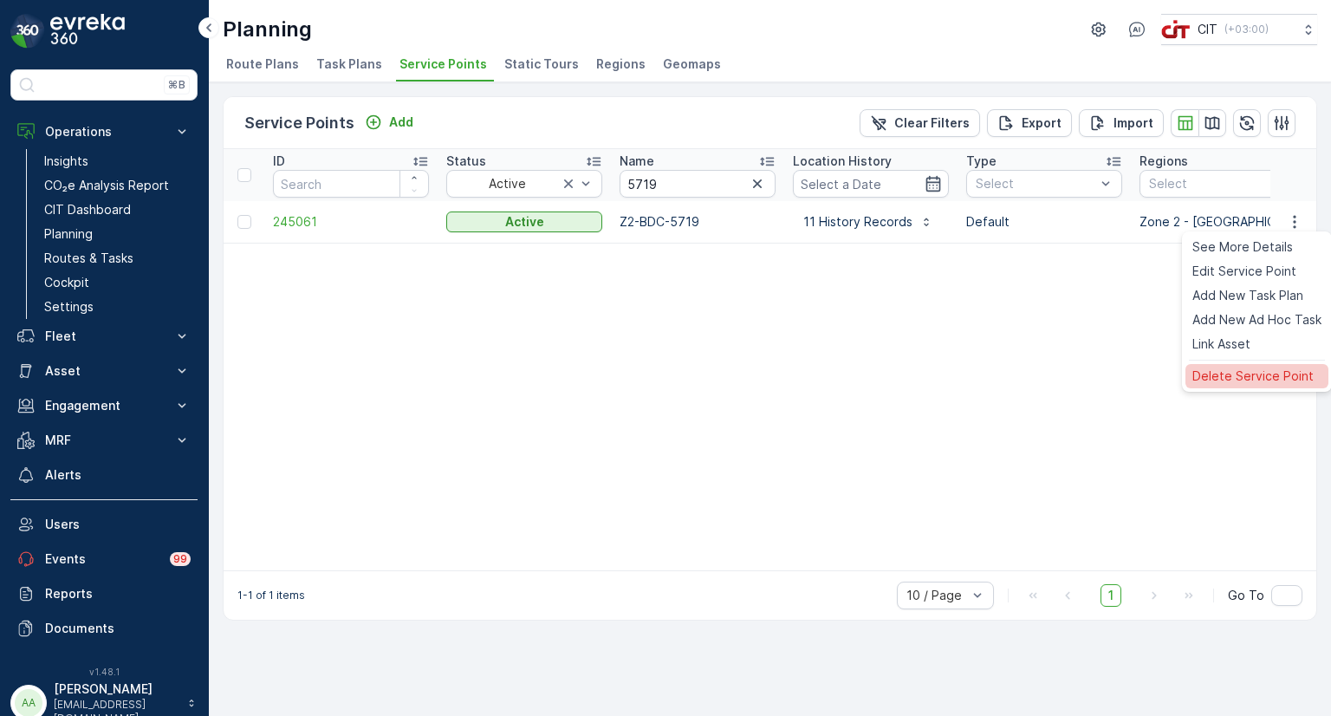
click at [1216, 373] on span "Delete Service Point" at bounding box center [1252, 375] width 121 height 17
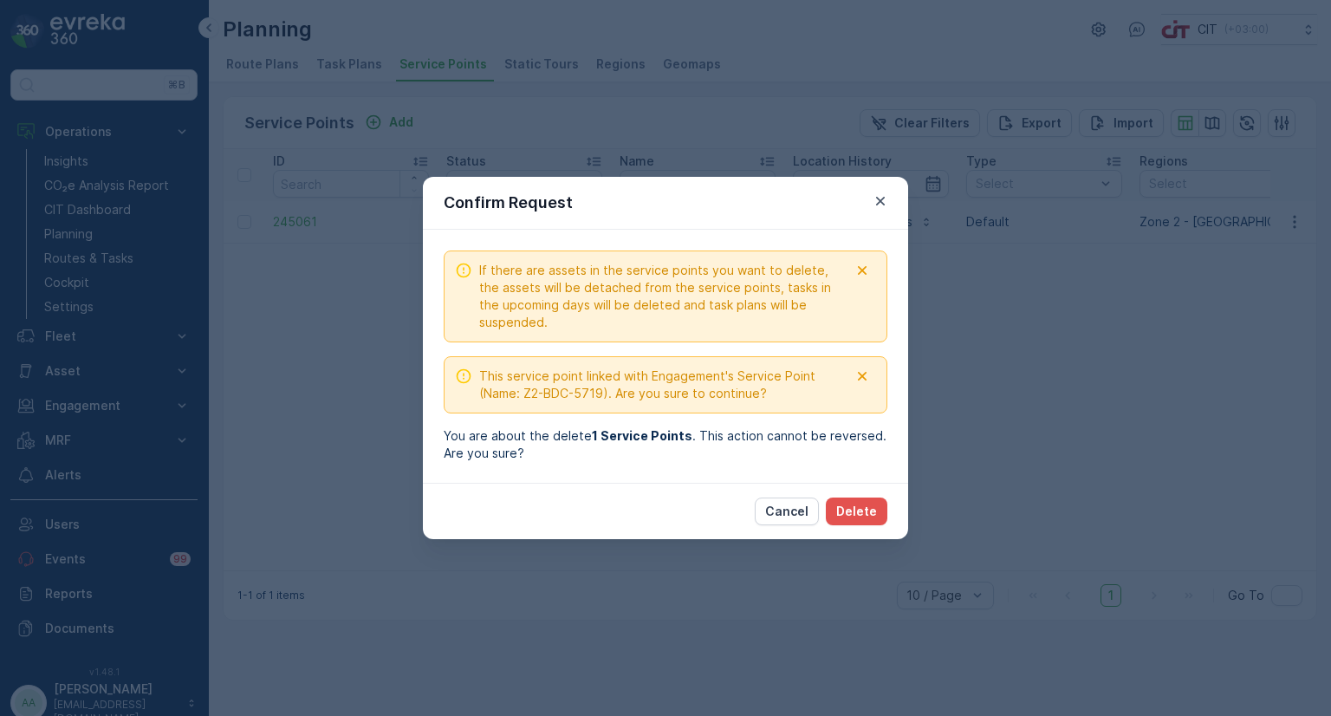
click at [858, 483] on div "Cancel Delete" at bounding box center [665, 511] width 485 height 56
click at [859, 518] on p "Delete" at bounding box center [856, 511] width 41 height 17
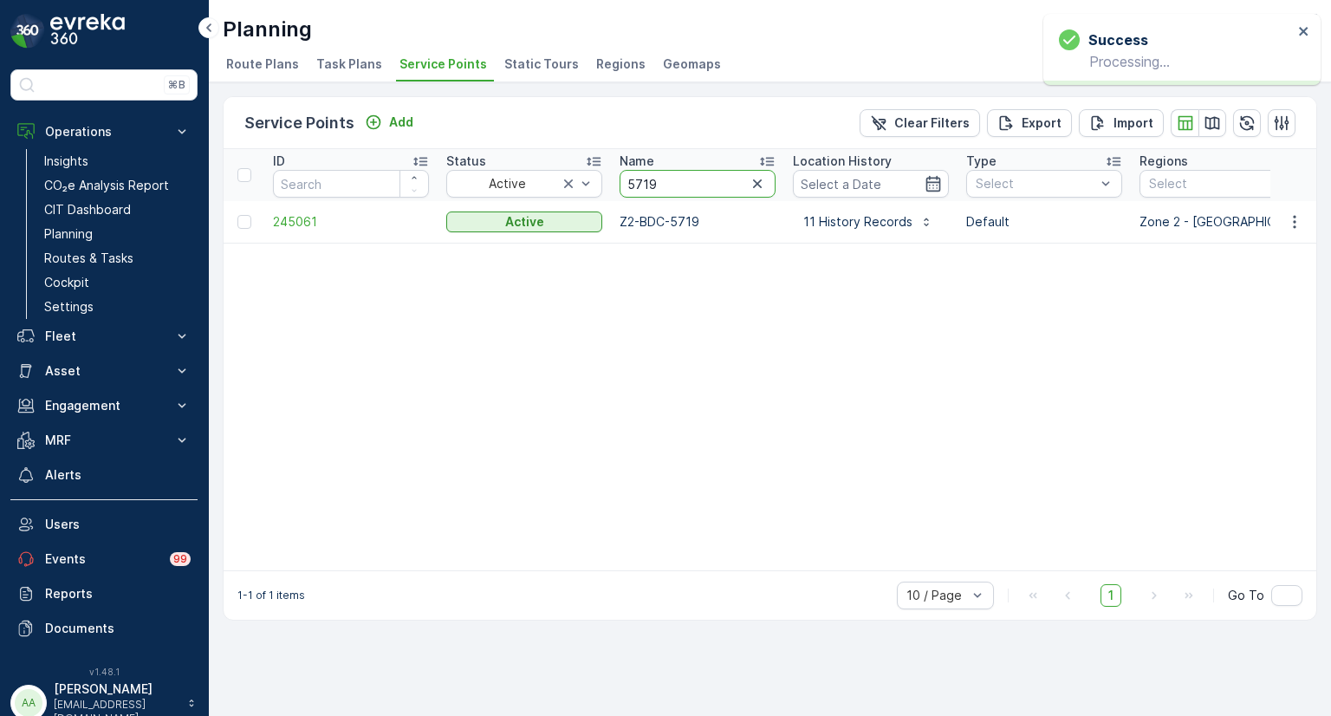
drag, startPoint x: 683, startPoint y: 185, endPoint x: 642, endPoint y: 202, distance: 43.9
click at [640, 191] on input "5719" at bounding box center [697, 184] width 156 height 28
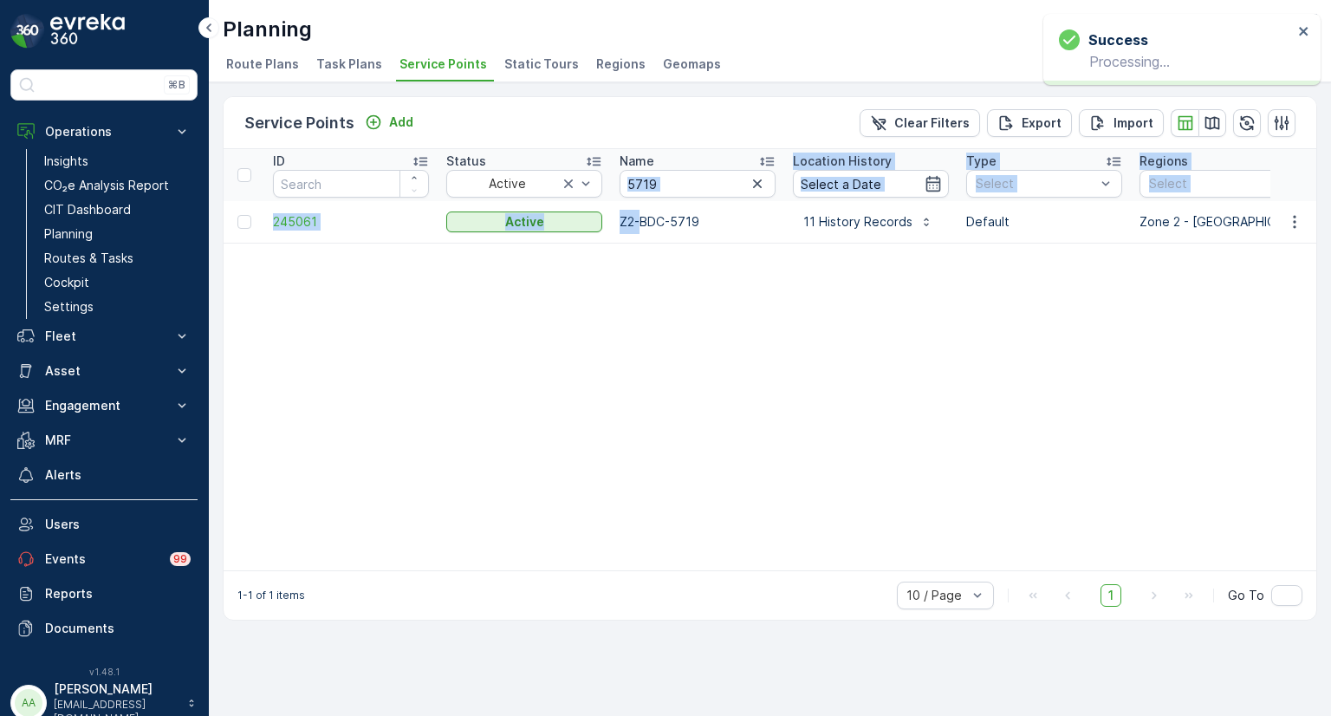
drag, startPoint x: 642, startPoint y: 202, endPoint x: 610, endPoint y: 179, distance: 39.2
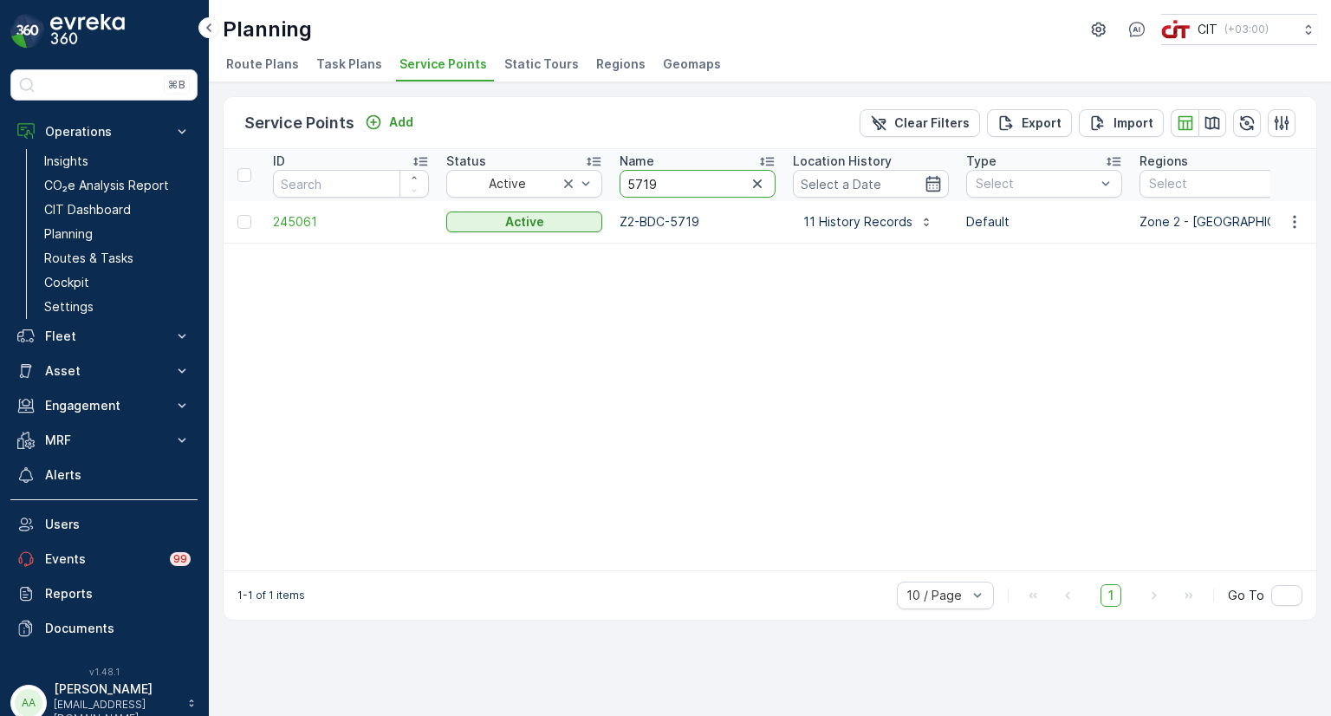
drag, startPoint x: 675, startPoint y: 188, endPoint x: 611, endPoint y: 187, distance: 64.1
click at [611, 187] on th "Name 5719" at bounding box center [697, 175] width 173 height 52
type input "5720"
click at [1293, 217] on icon "button" at bounding box center [1294, 221] width 17 height 17
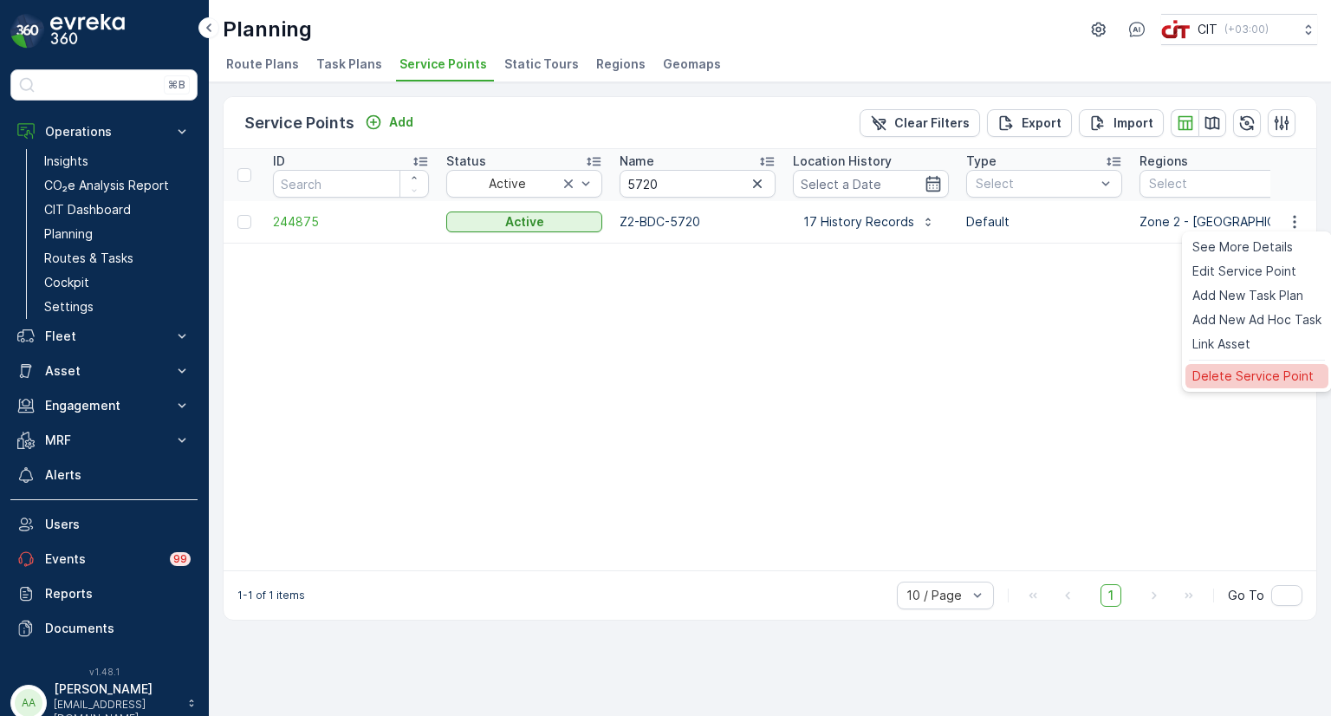
click at [1218, 382] on span "Delete Service Point" at bounding box center [1252, 375] width 121 height 17
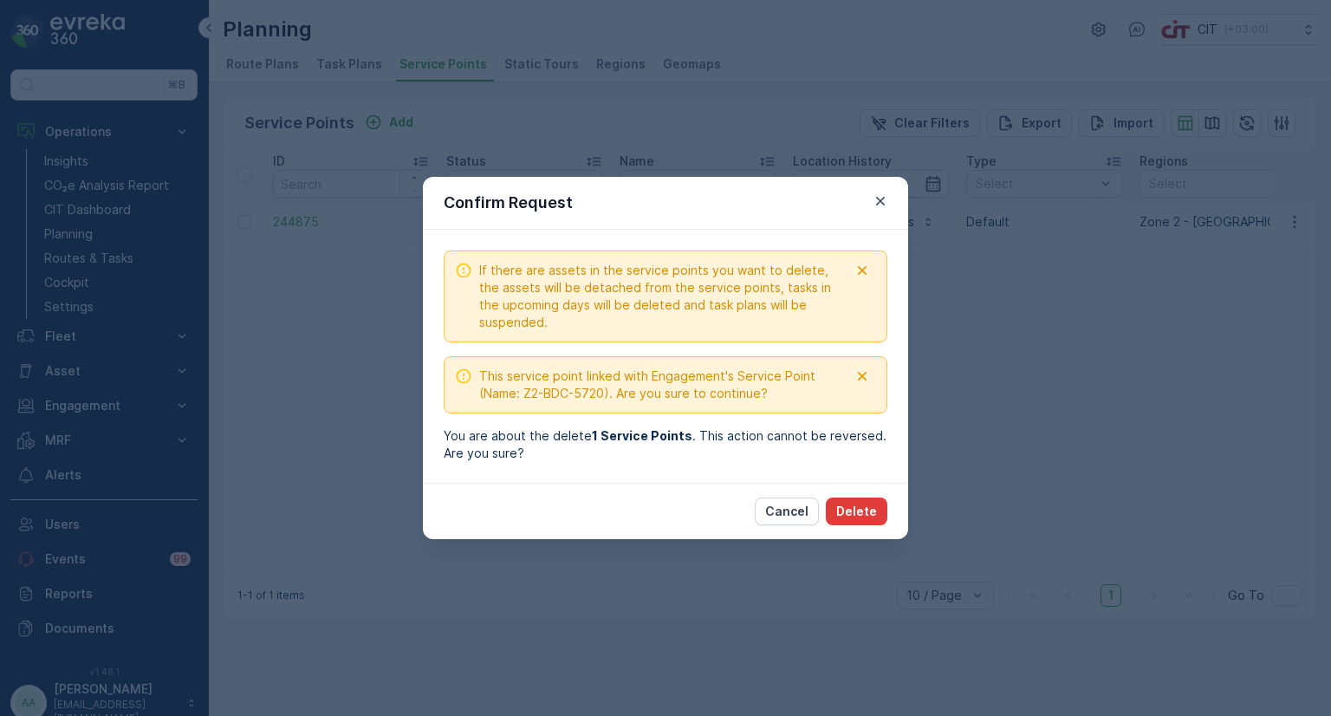
click at [866, 514] on p "Delete" at bounding box center [856, 511] width 41 height 17
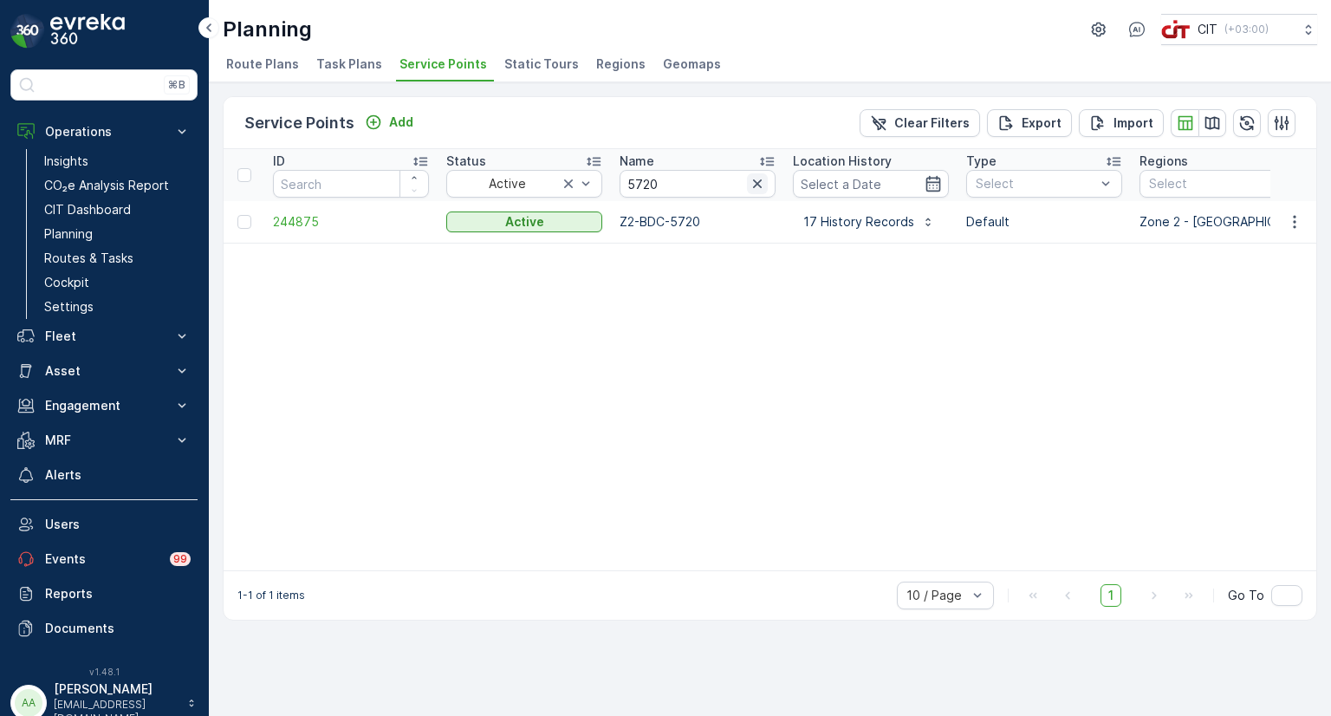
click at [760, 181] on icon "button" at bounding box center [757, 183] width 17 height 17
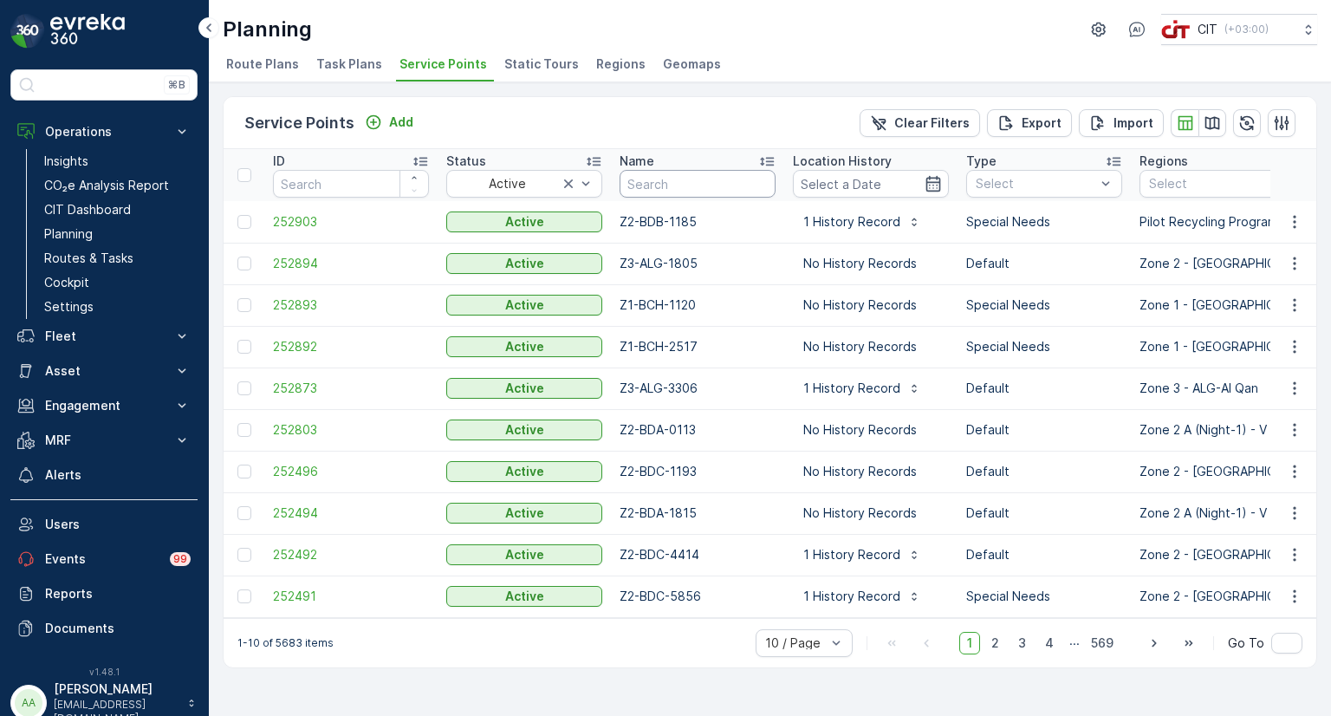
click at [672, 179] on input "text" at bounding box center [697, 184] width 156 height 28
type input "2500"
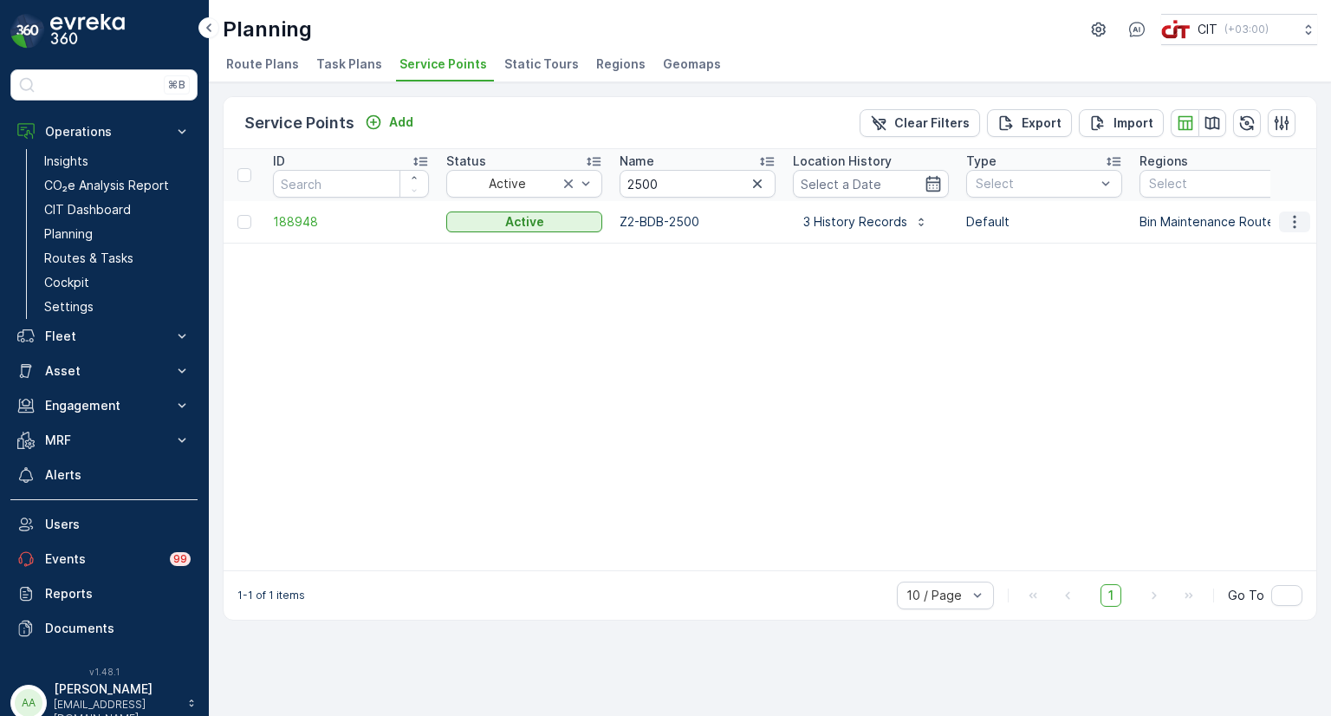
click at [1296, 219] on icon "button" at bounding box center [1294, 221] width 17 height 17
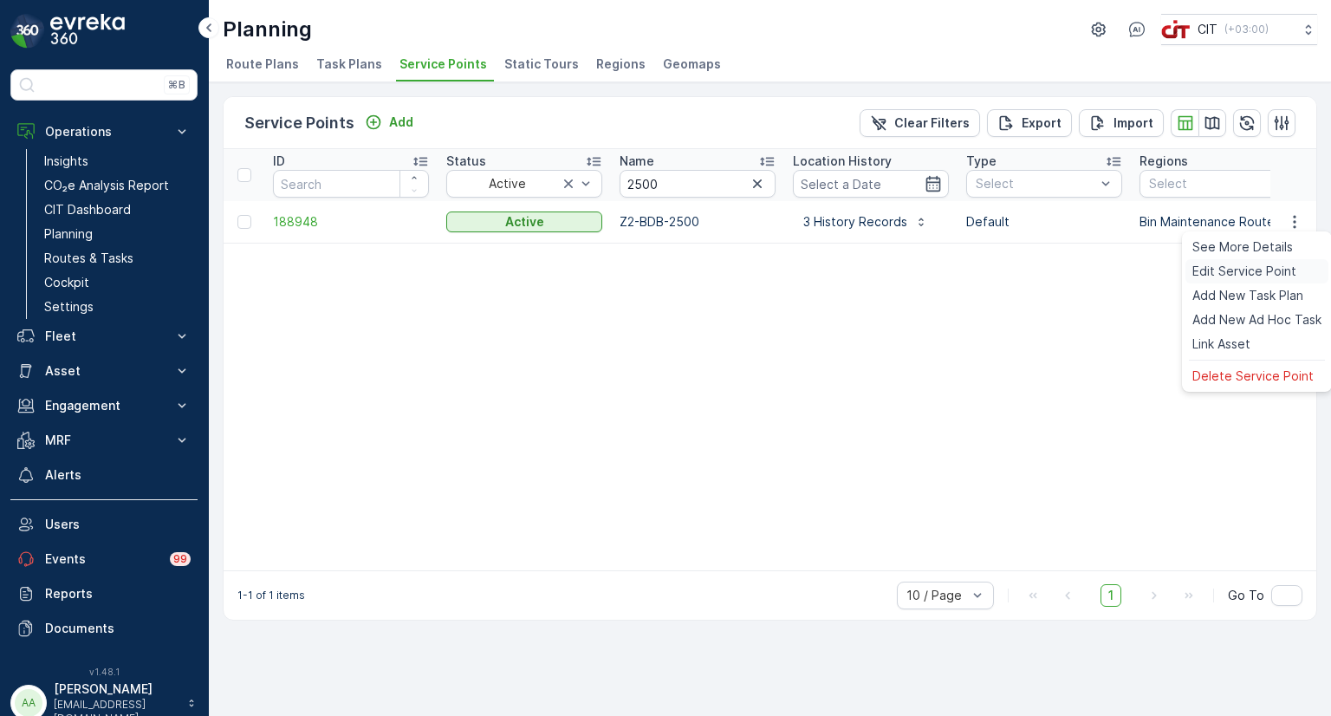
click at [1260, 271] on span "Edit Service Point" at bounding box center [1244, 271] width 104 height 17
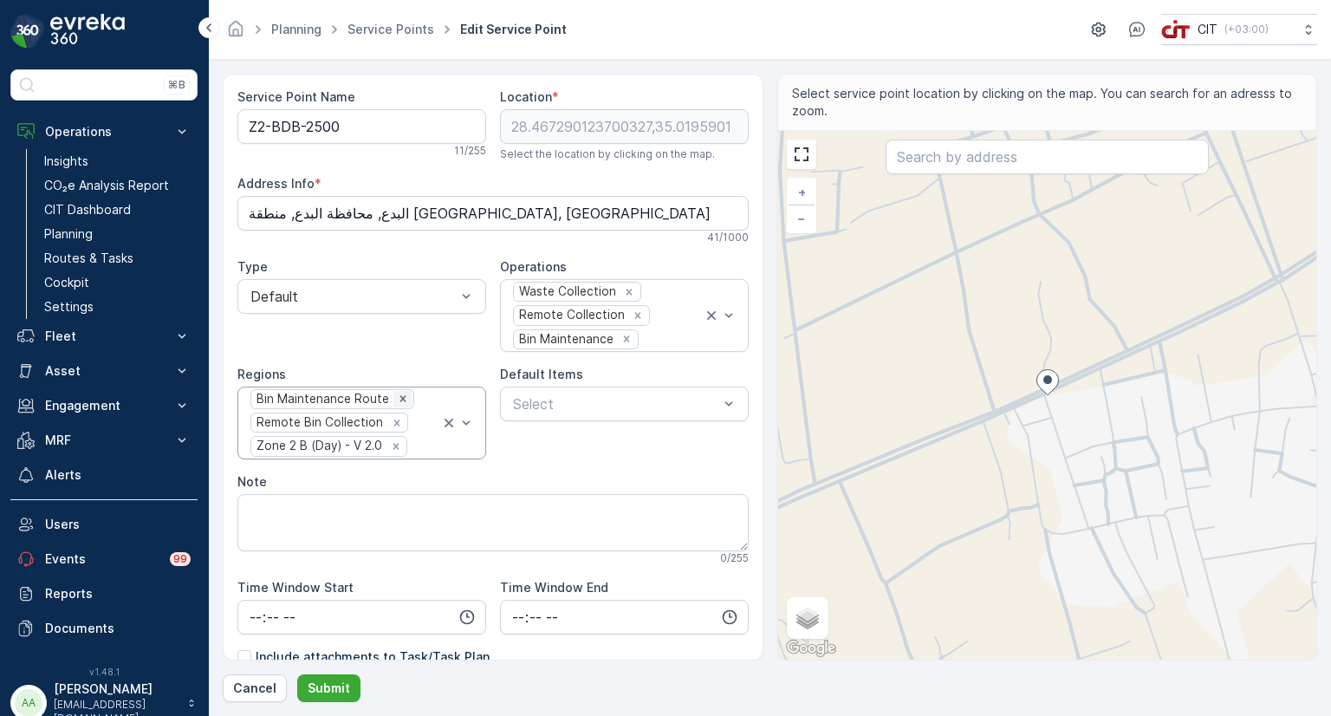
click at [397, 396] on icon "Remove Bin Maintenance Route" at bounding box center [403, 398] width 12 height 12
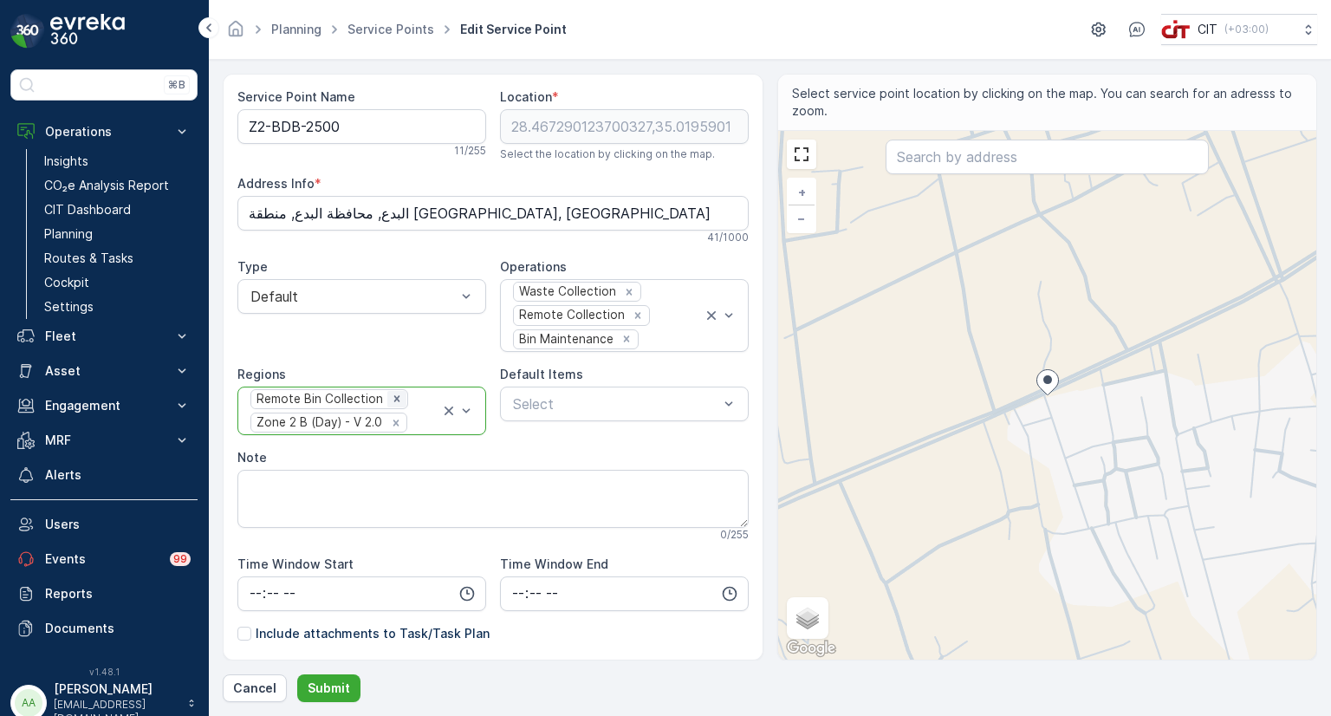
click at [392, 398] on icon "Remove Remote Bin Collection" at bounding box center [397, 398] width 12 height 12
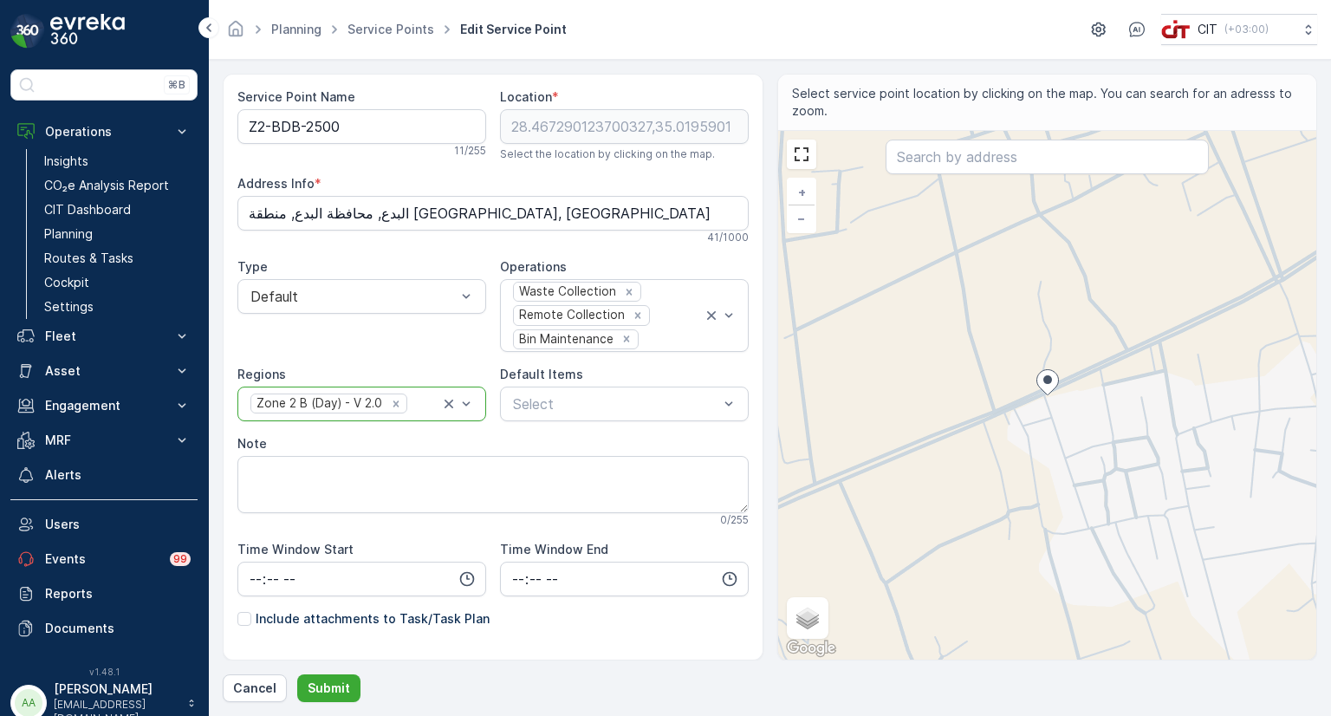
click at [413, 401] on div at bounding box center [424, 404] width 31 height 16
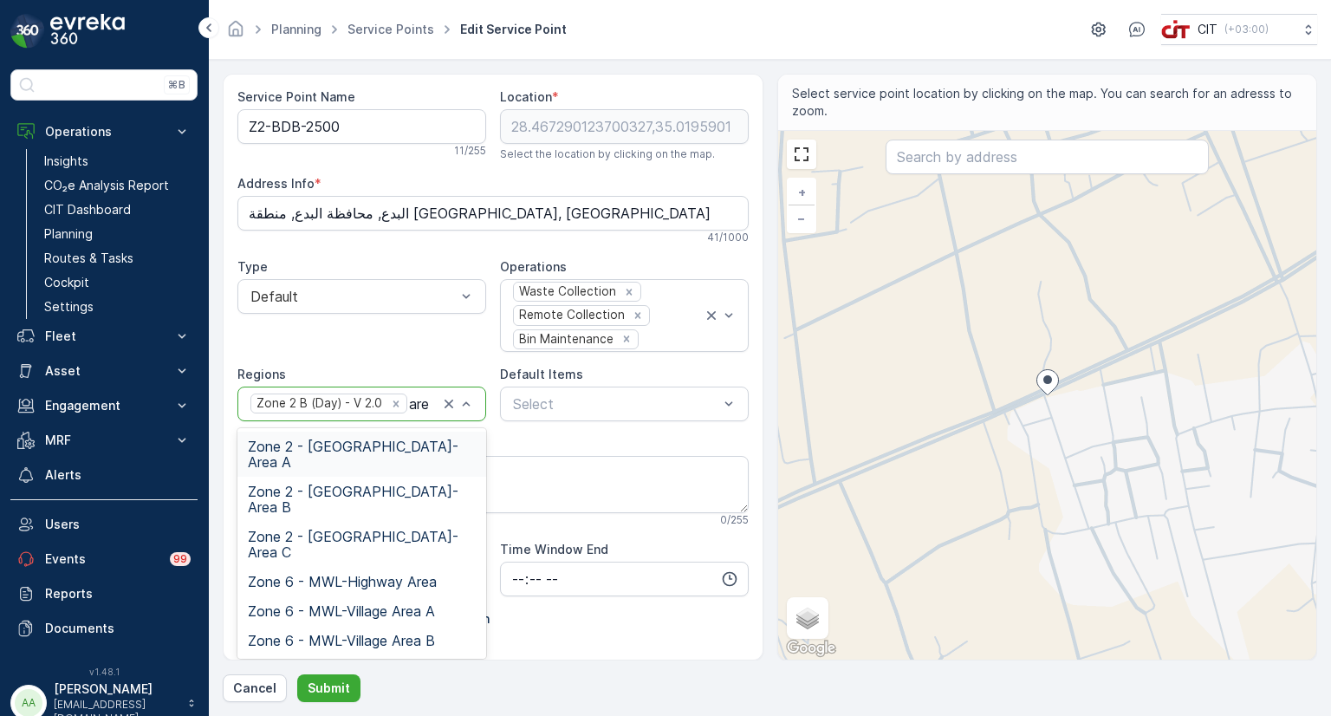
type input "area"
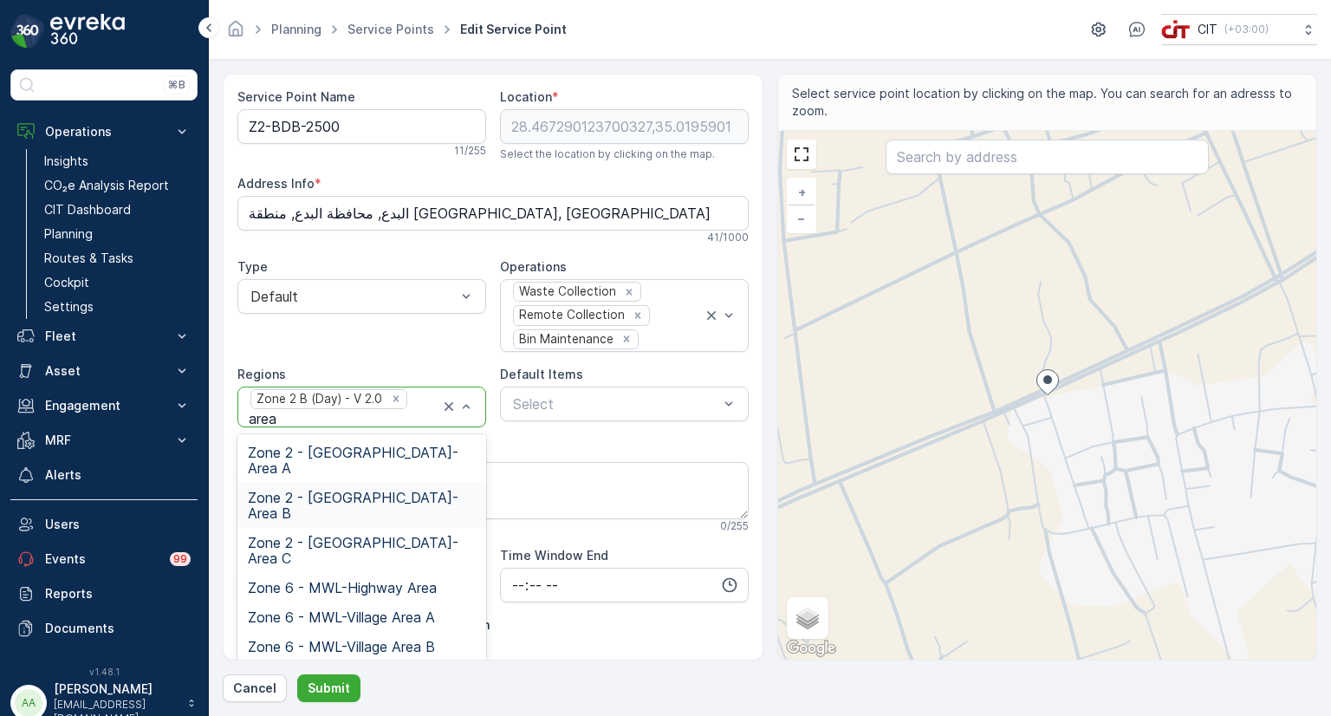
click at [395, 490] on span "Zone 2 - ALBADA-Area B" at bounding box center [362, 505] width 228 height 31
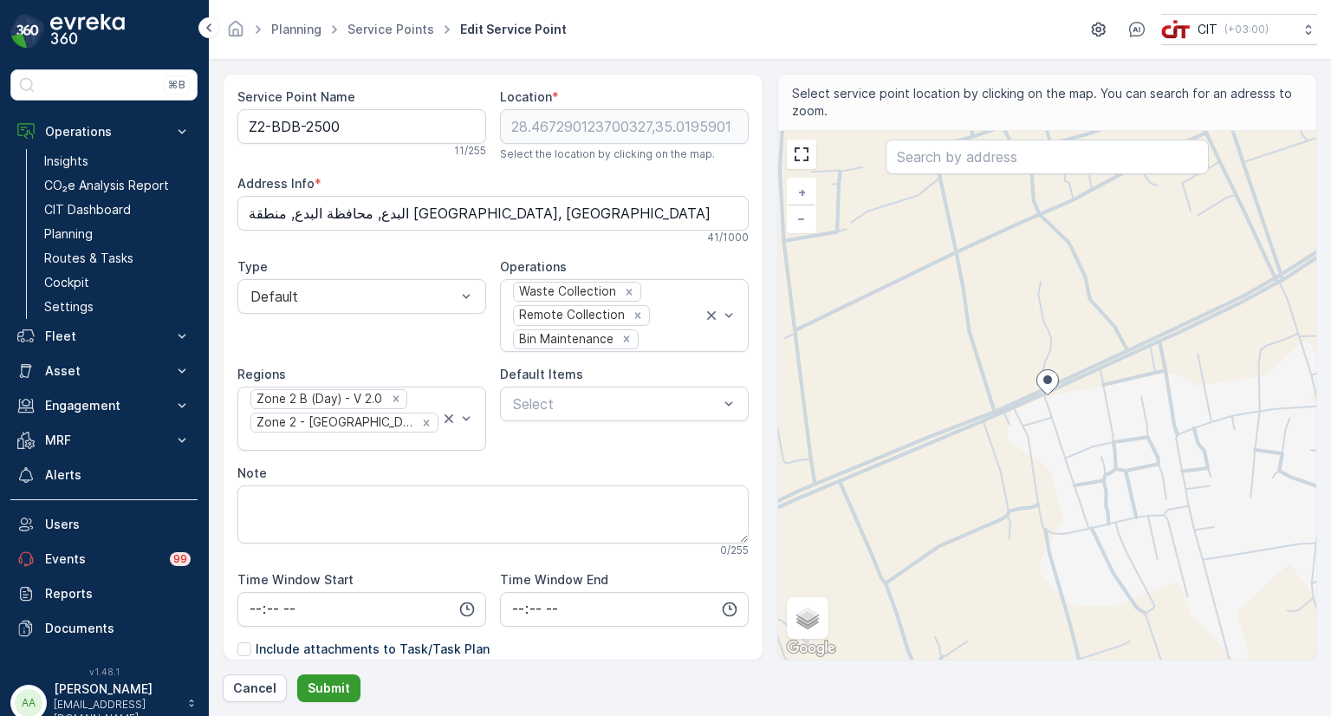
click at [334, 693] on p "Submit" at bounding box center [329, 687] width 42 height 17
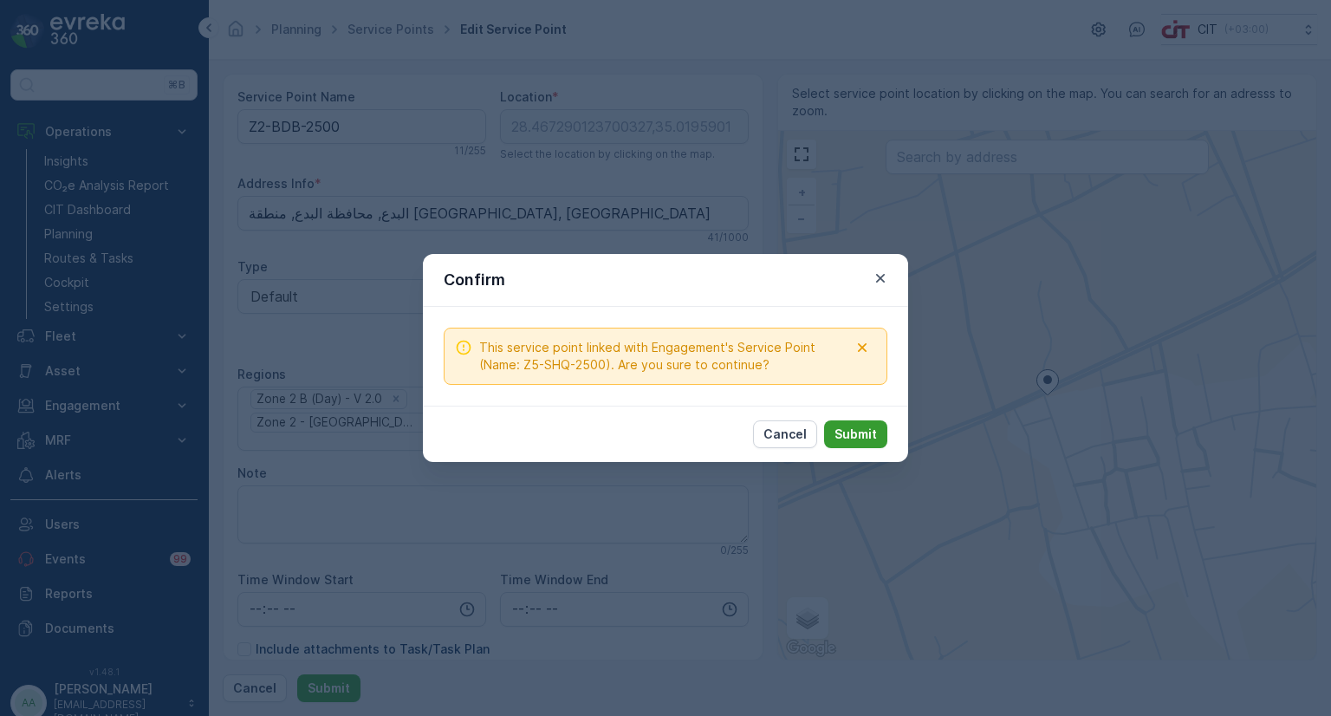
click at [857, 428] on p "Submit" at bounding box center [855, 433] width 42 height 17
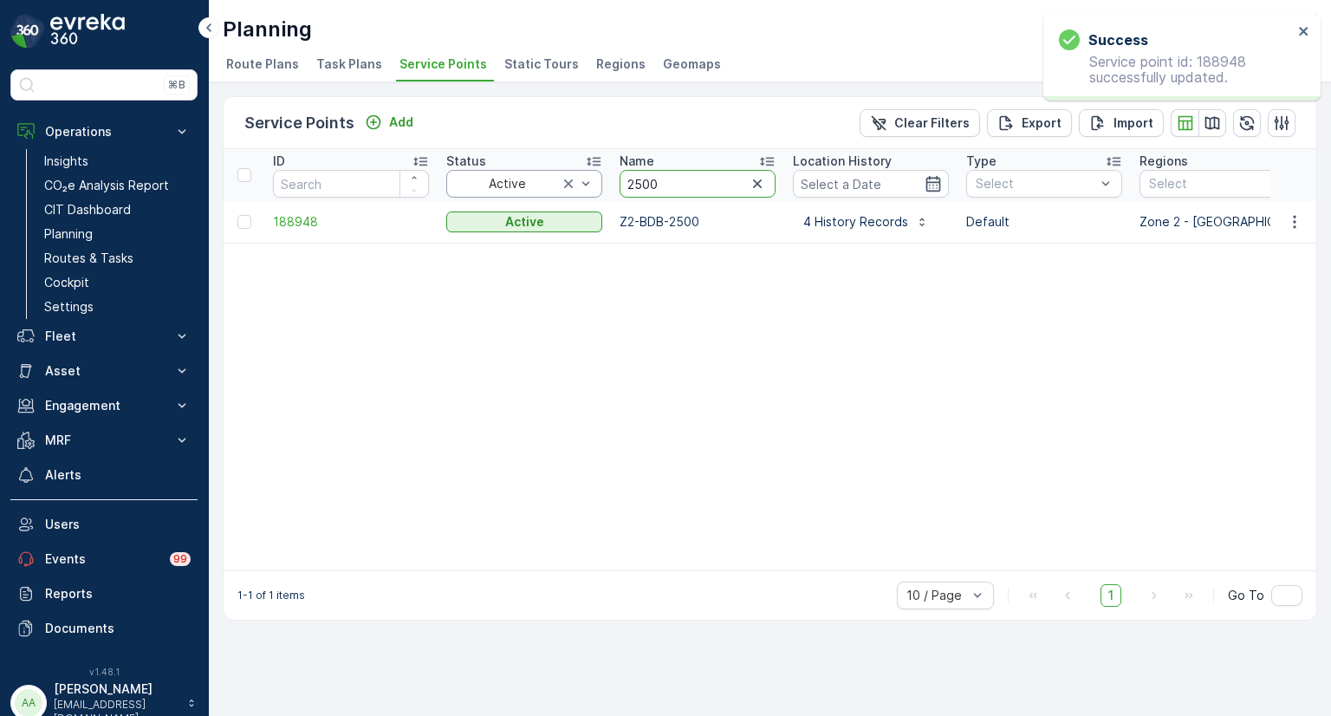
drag, startPoint x: 673, startPoint y: 178, endPoint x: 600, endPoint y: 178, distance: 73.6
type input "3880"
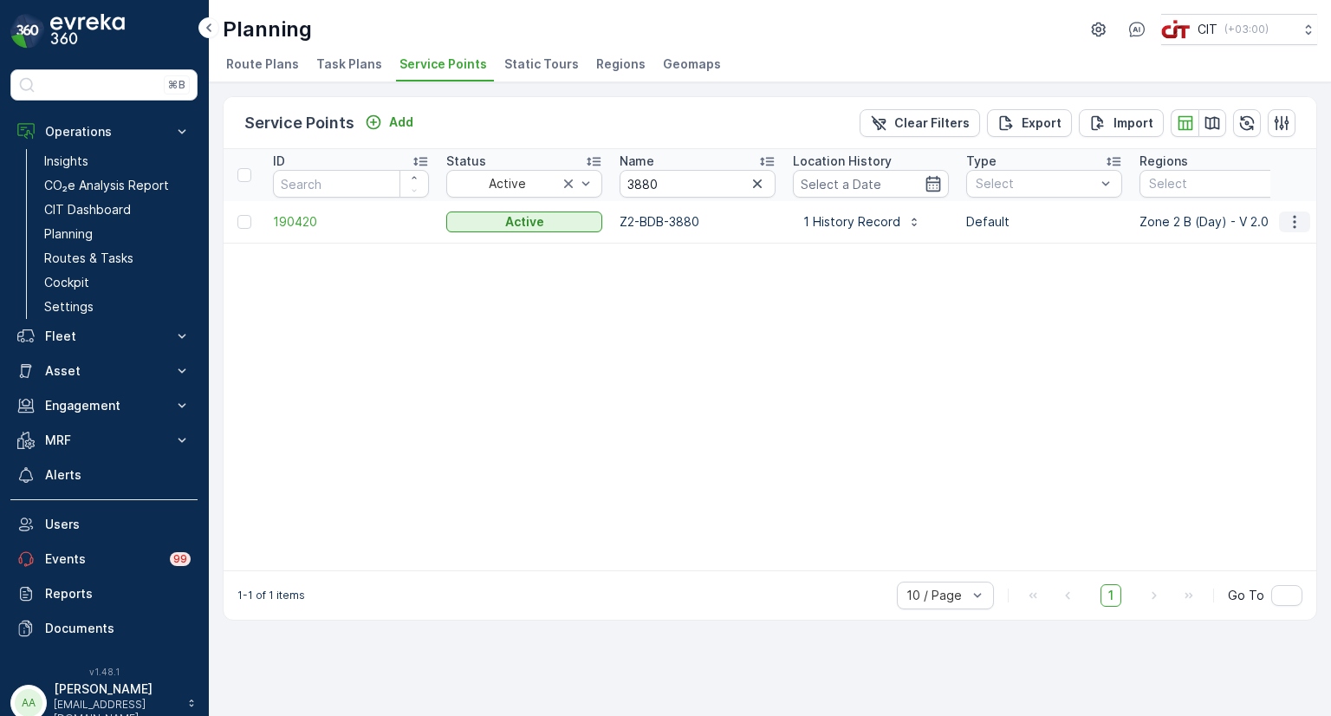
click at [1287, 216] on icon "button" at bounding box center [1294, 221] width 17 height 17
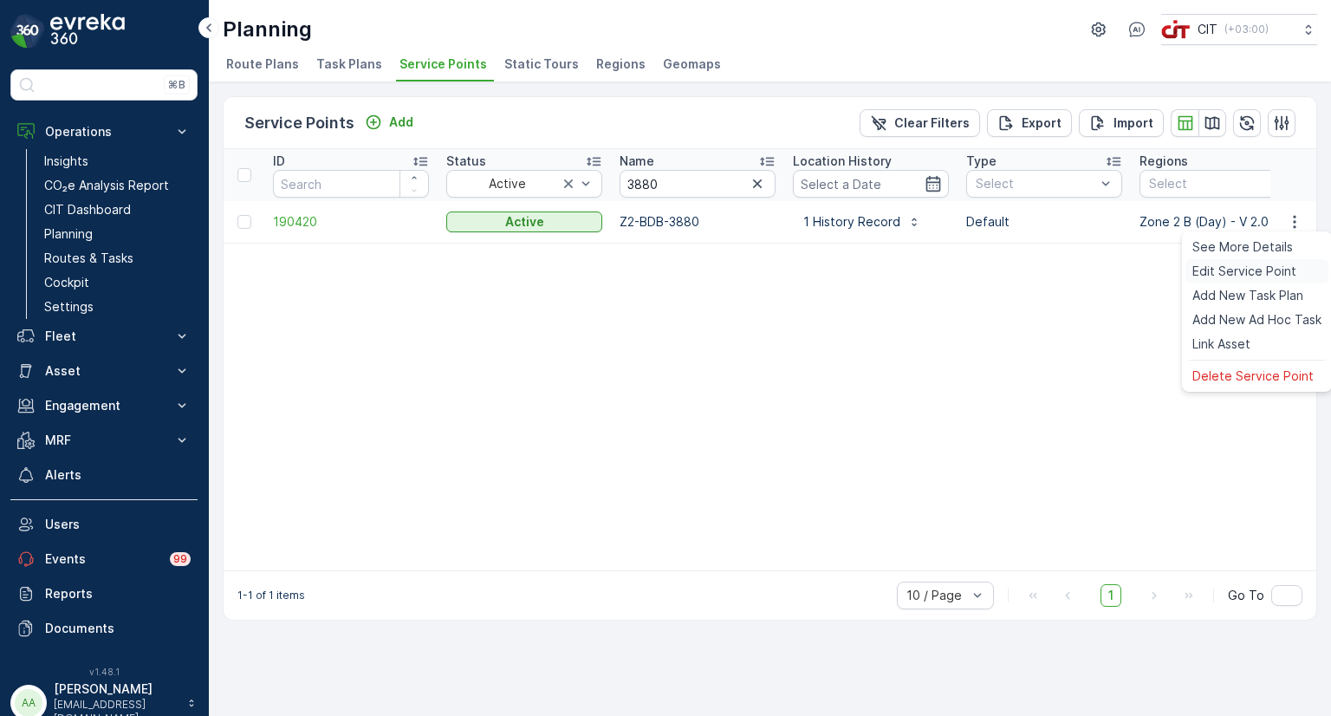
click at [1216, 263] on span "Edit Service Point" at bounding box center [1244, 271] width 104 height 17
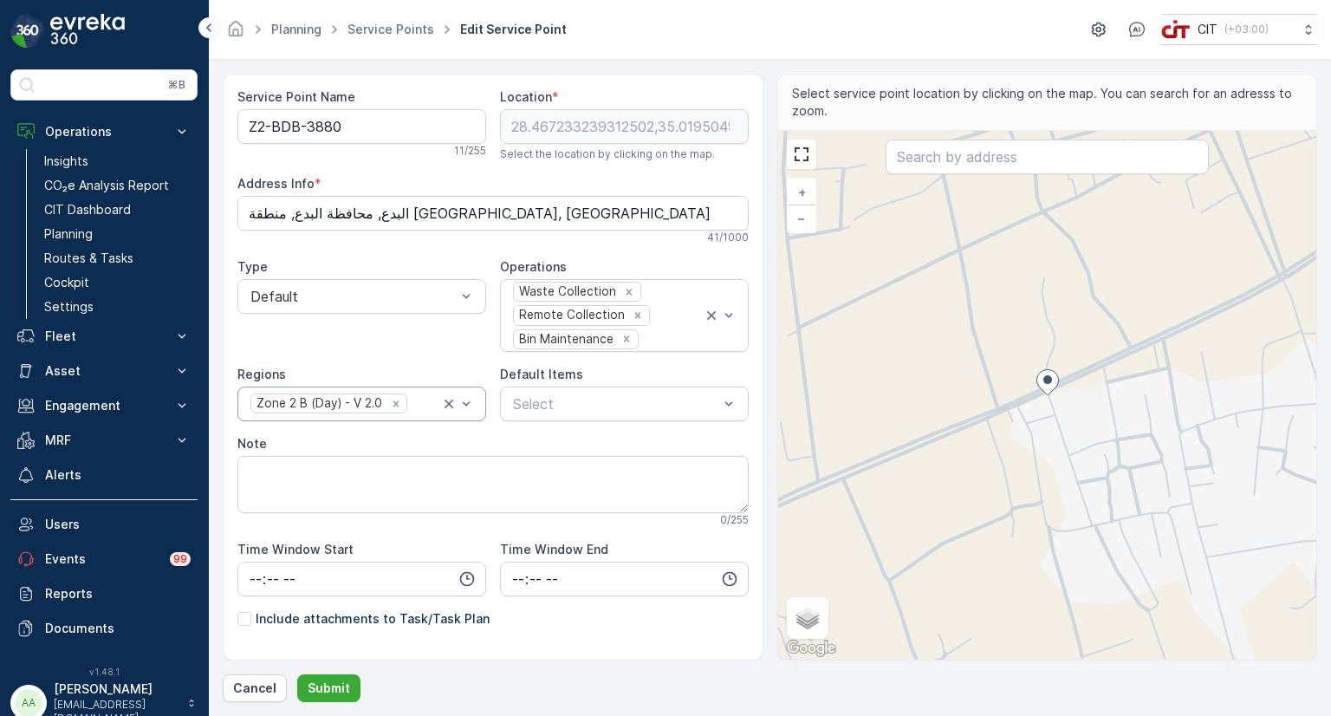
click at [413, 405] on div at bounding box center [424, 404] width 31 height 16
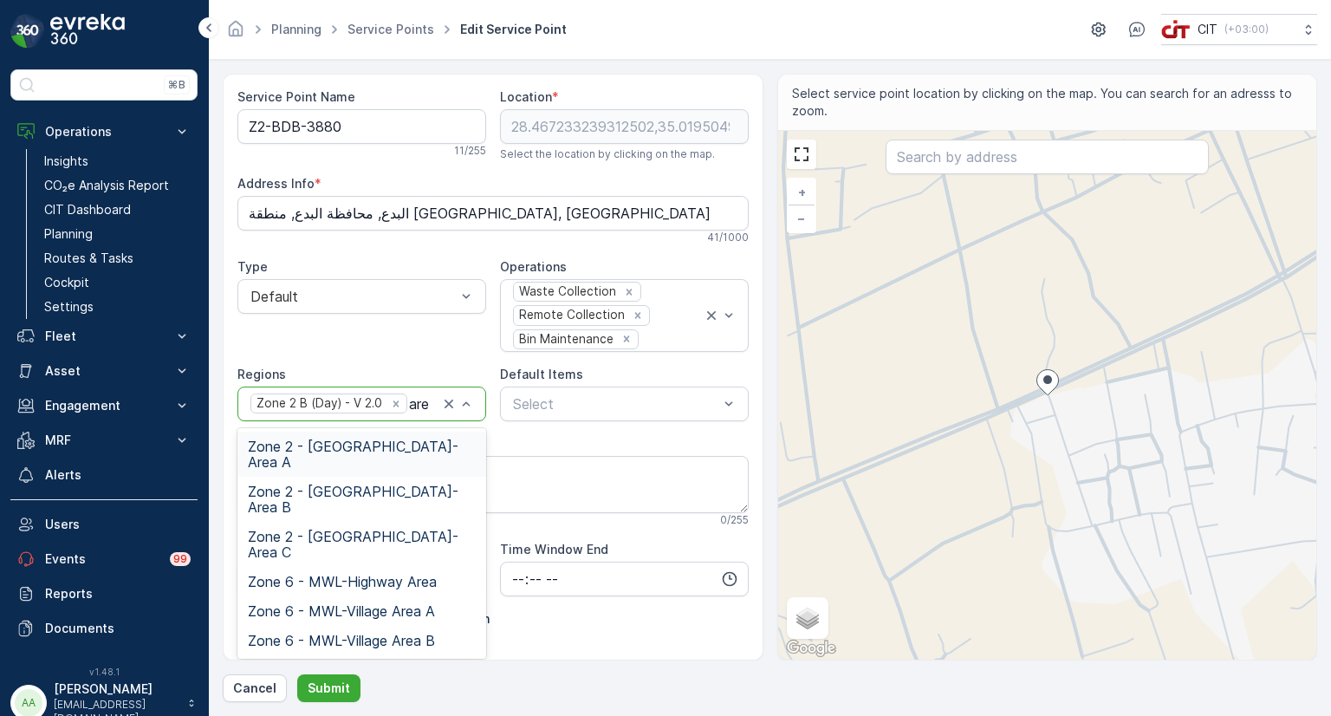
type input "area"
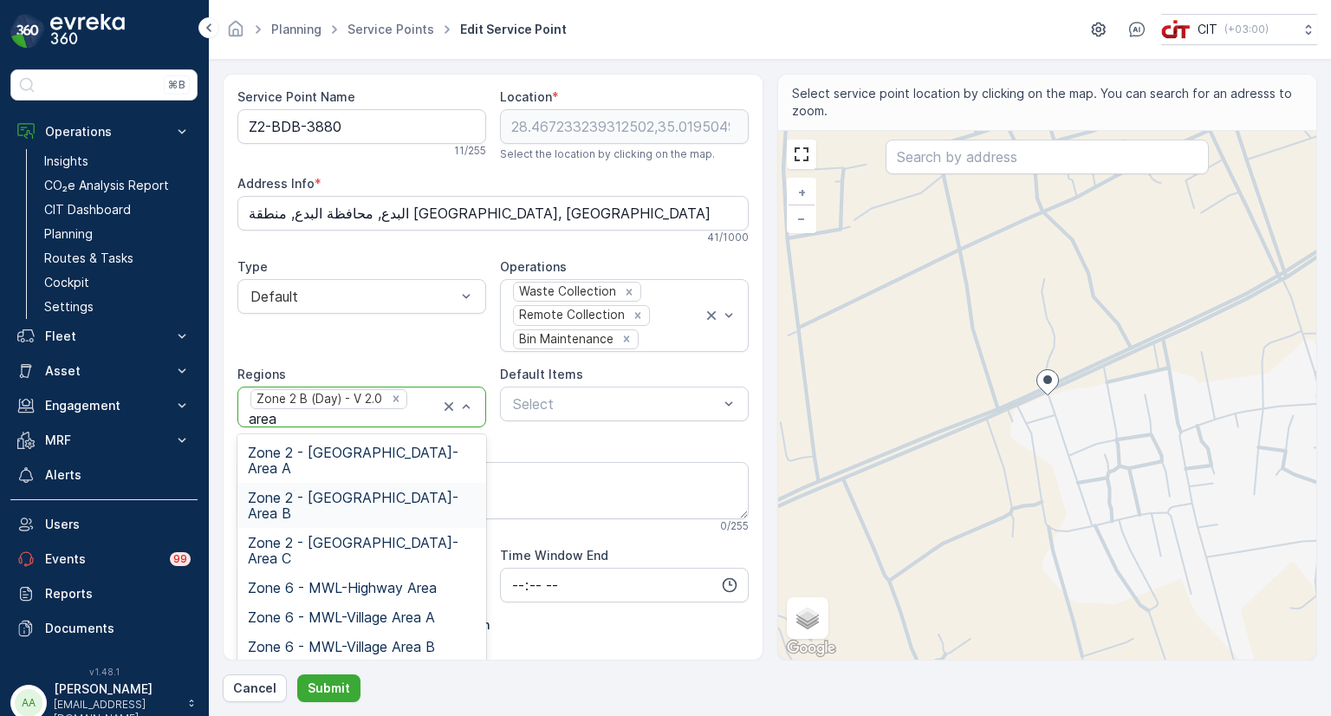
click at [399, 490] on span "Zone 2 - ALBADA-Area B" at bounding box center [362, 505] width 228 height 31
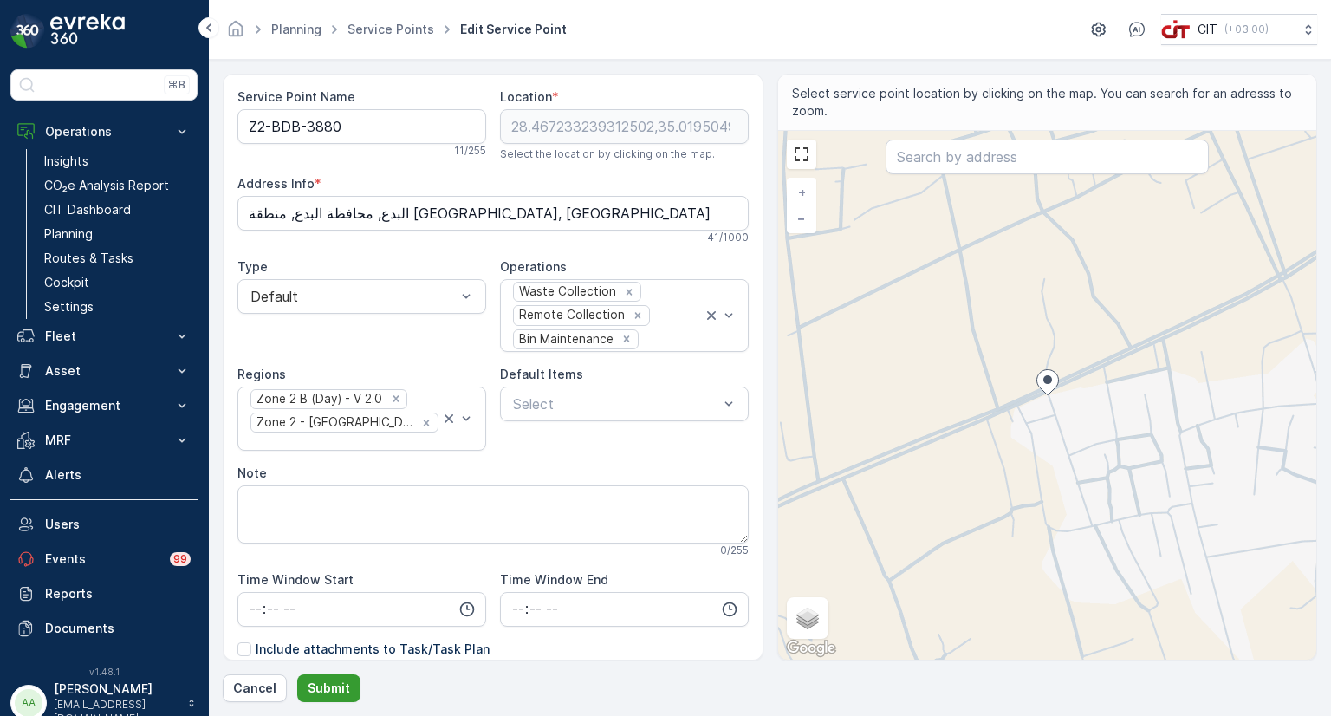
click at [345, 692] on p "Submit" at bounding box center [329, 687] width 42 height 17
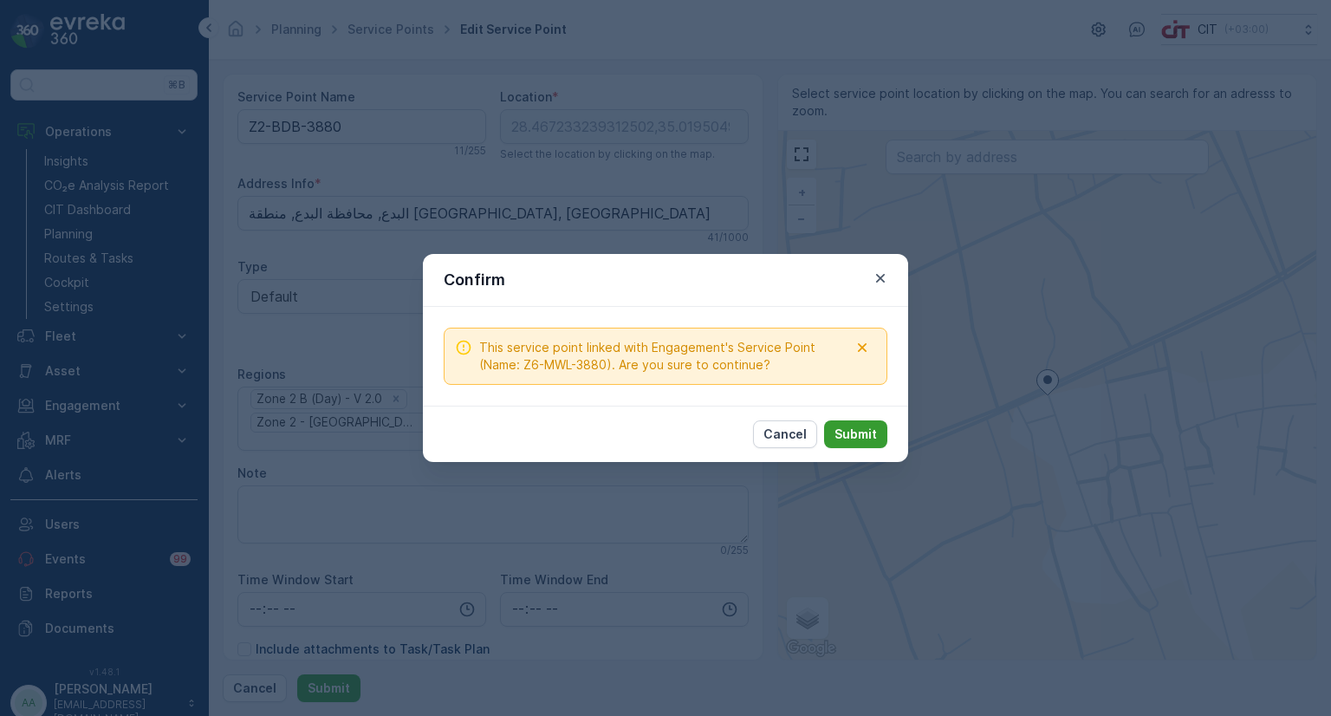
click at [856, 444] on button "Submit" at bounding box center [855, 434] width 63 height 28
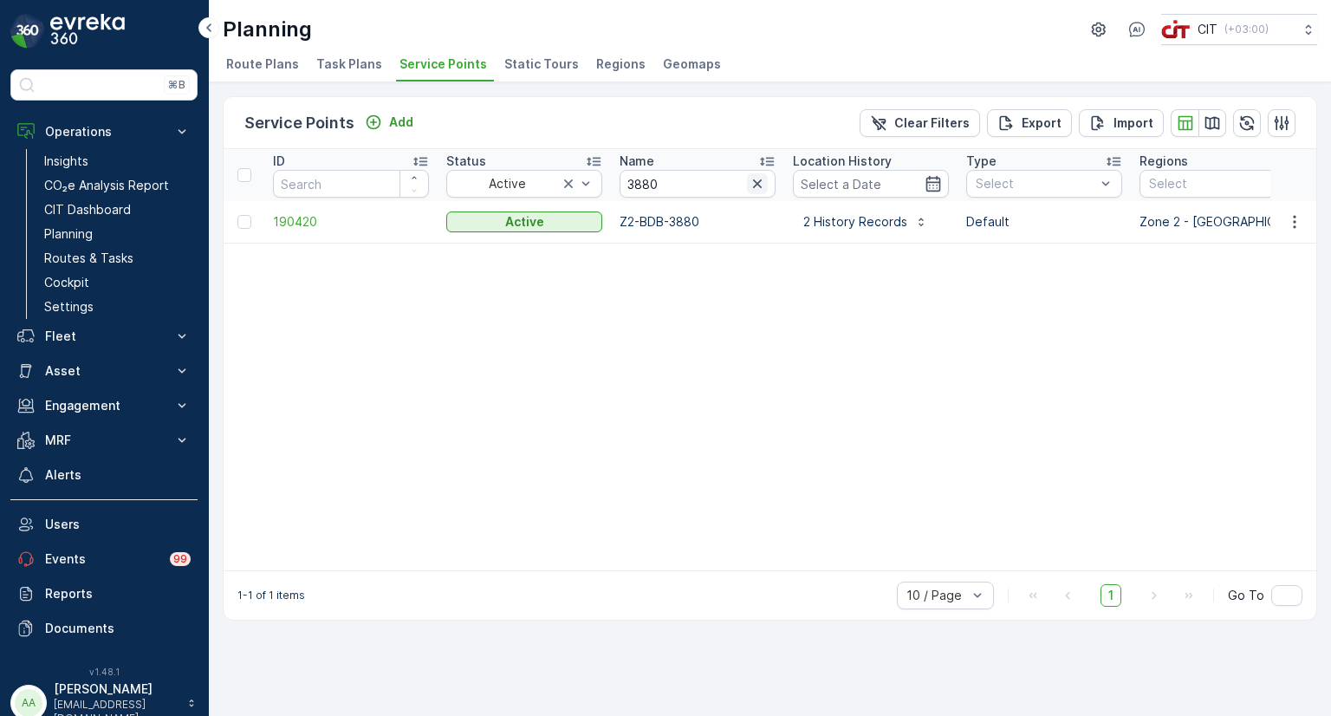
click at [757, 182] on icon "button" at bounding box center [757, 183] width 9 height 9
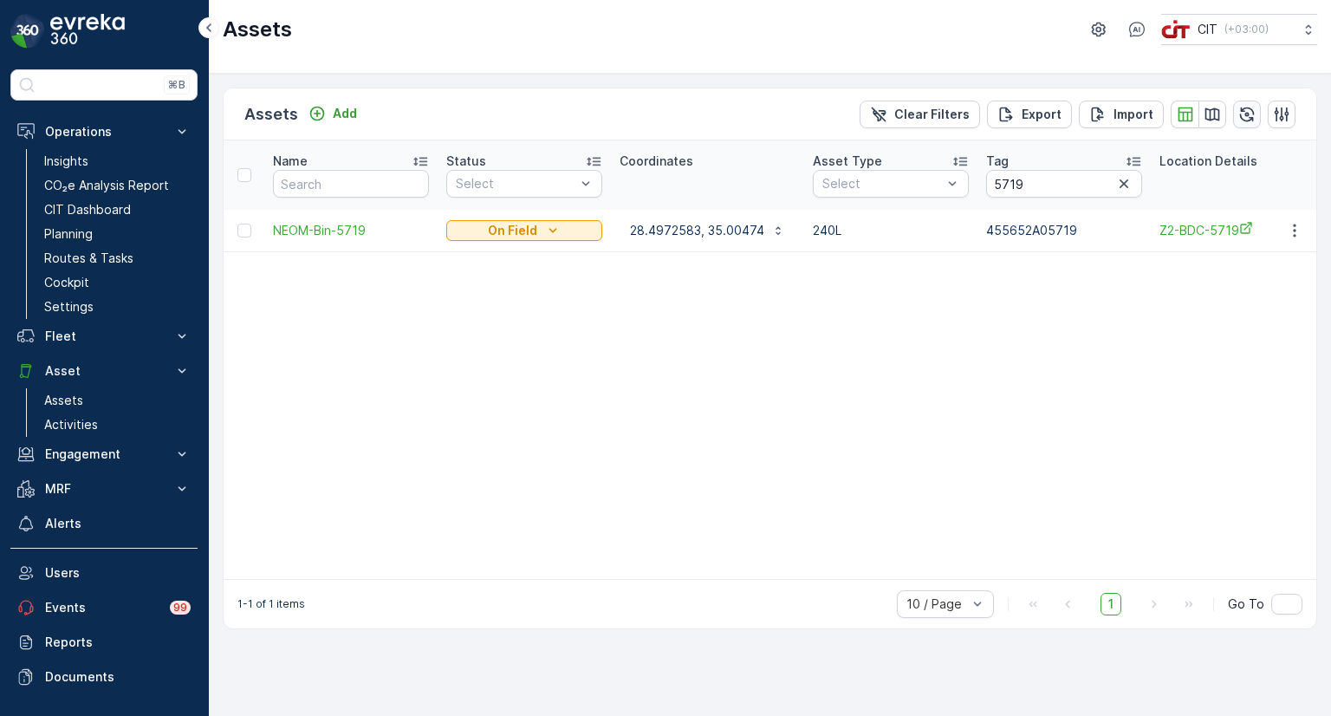
click at [1245, 120] on icon "button" at bounding box center [1247, 114] width 15 height 15
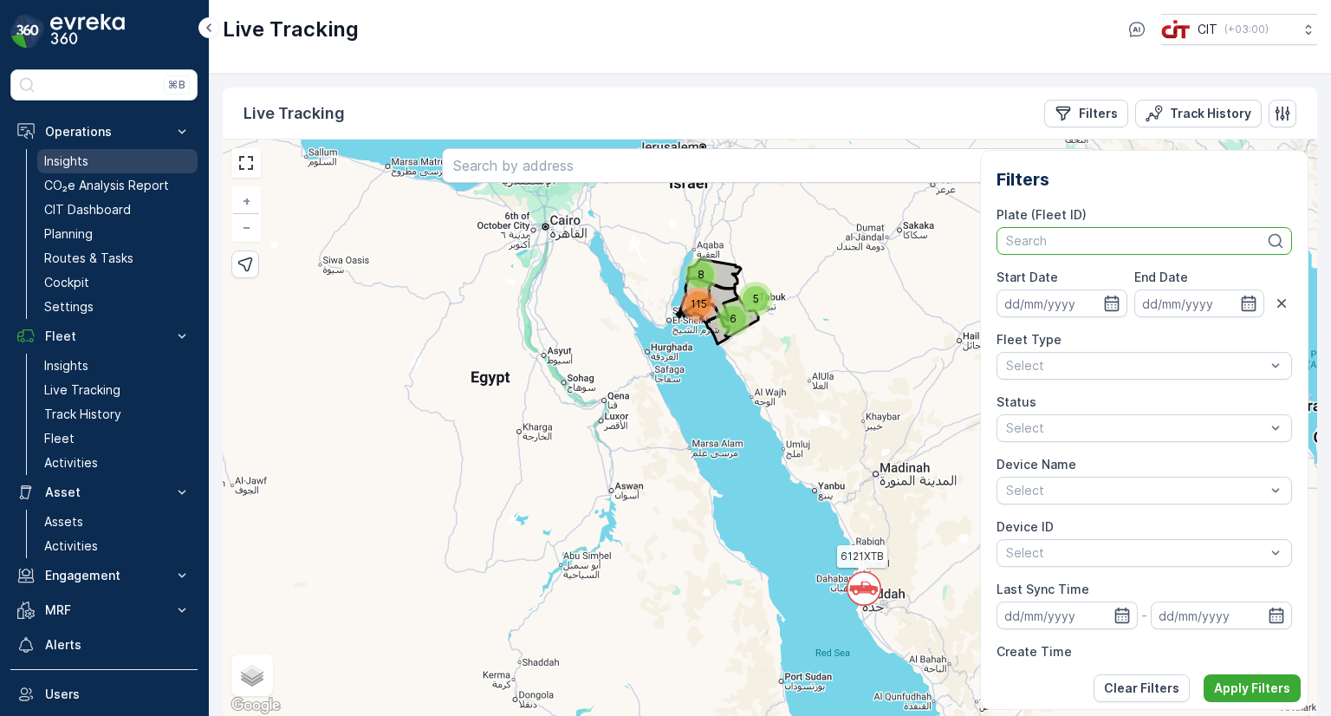
click at [76, 171] on link "Insights" at bounding box center [117, 161] width 160 height 24
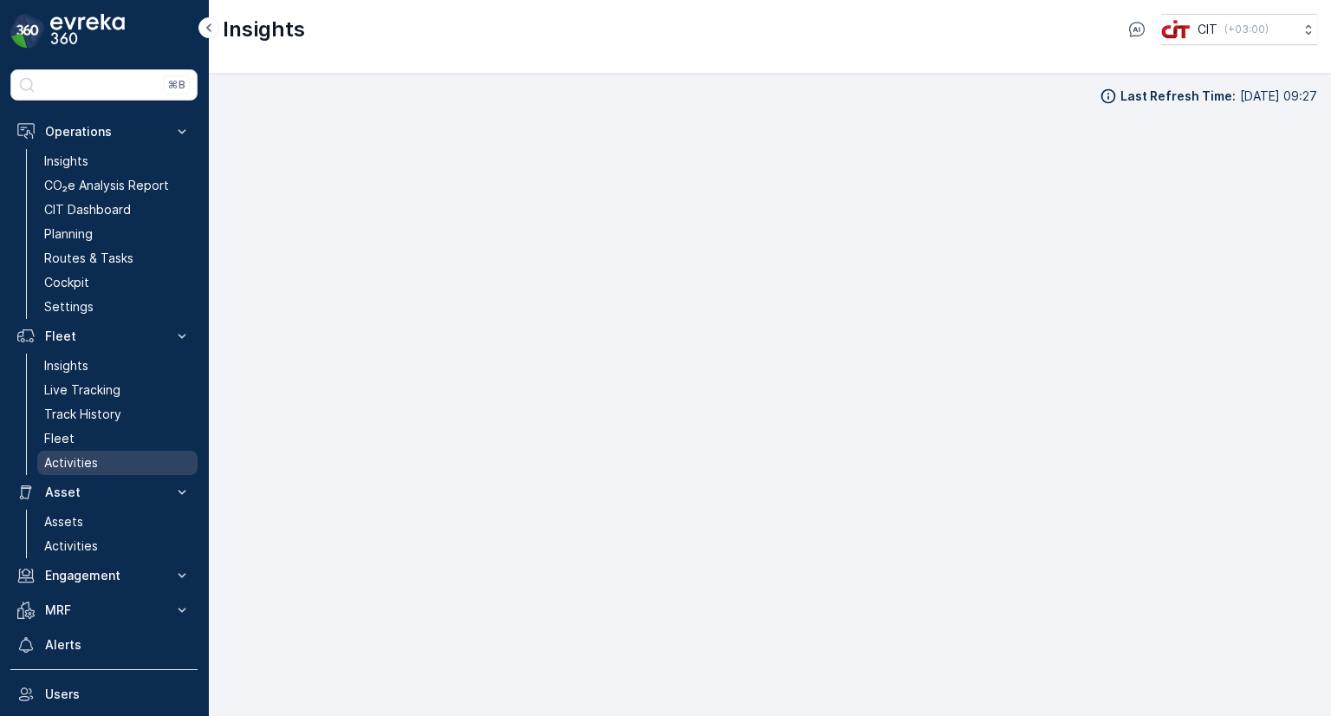
click at [81, 462] on p "Activities" at bounding box center [71, 462] width 54 height 17
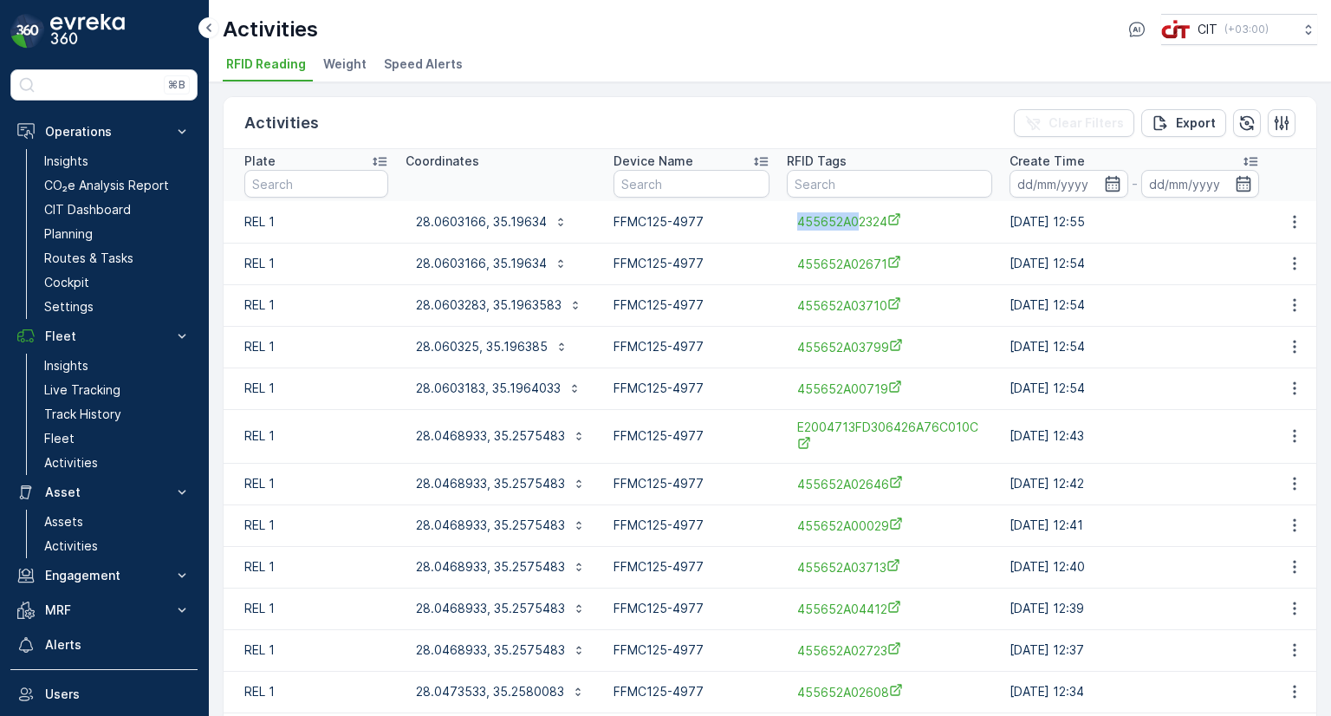
copy span "455652A0"
drag, startPoint x: 777, startPoint y: 223, endPoint x: 856, endPoint y: 230, distance: 79.1
click at [856, 230] on td "455652A02324" at bounding box center [889, 222] width 223 height 42
click at [801, 183] on input "text" at bounding box center [889, 184] width 205 height 28
click at [859, 189] on input "text" at bounding box center [889, 184] width 205 height 28
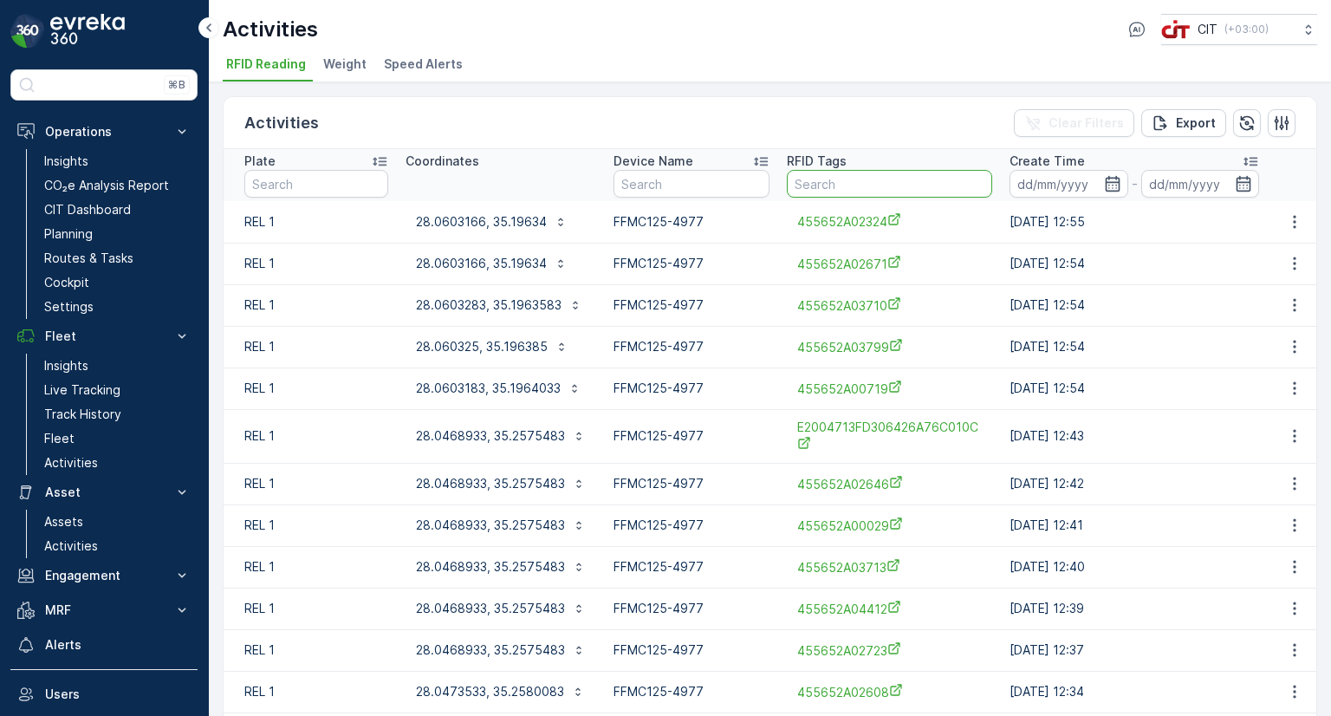
paste input "455652A0"
type input "455652A05666"
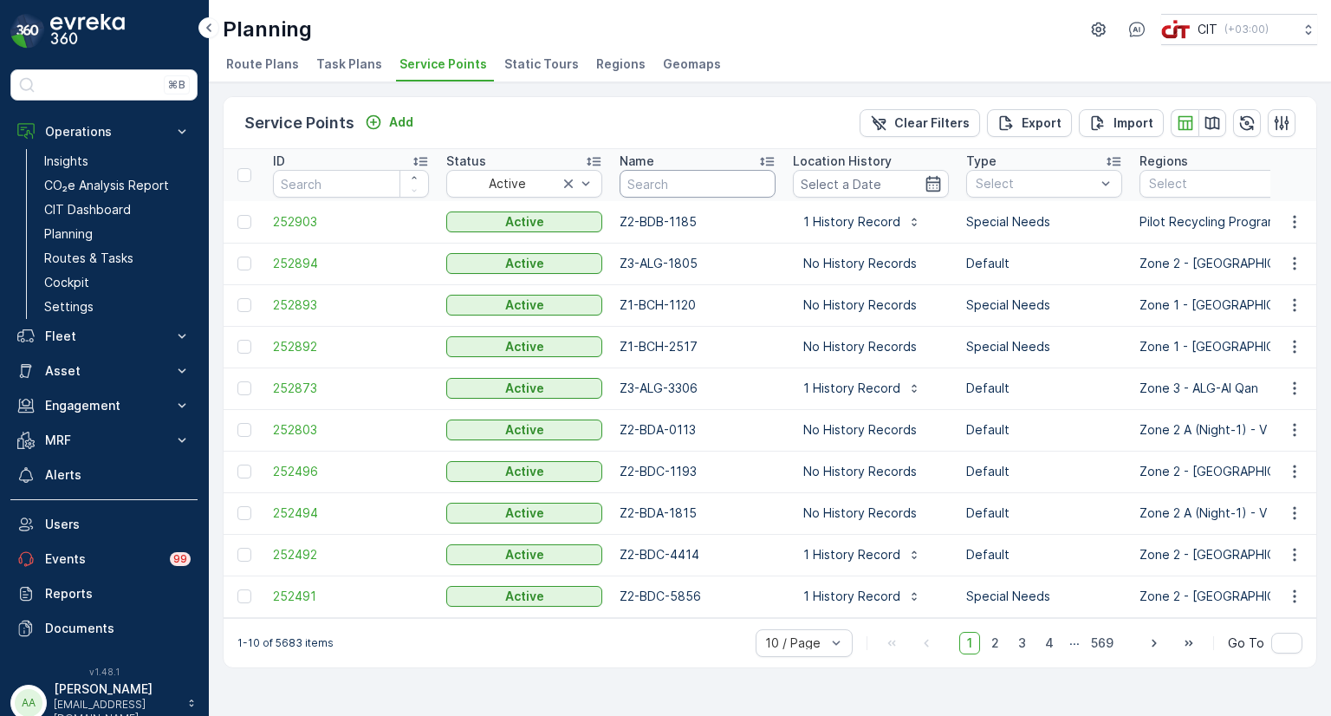
click at [677, 181] on input "text" at bounding box center [697, 184] width 156 height 28
paste input "Z1-KHU-4888"
type input "Z1-KHU-4888"
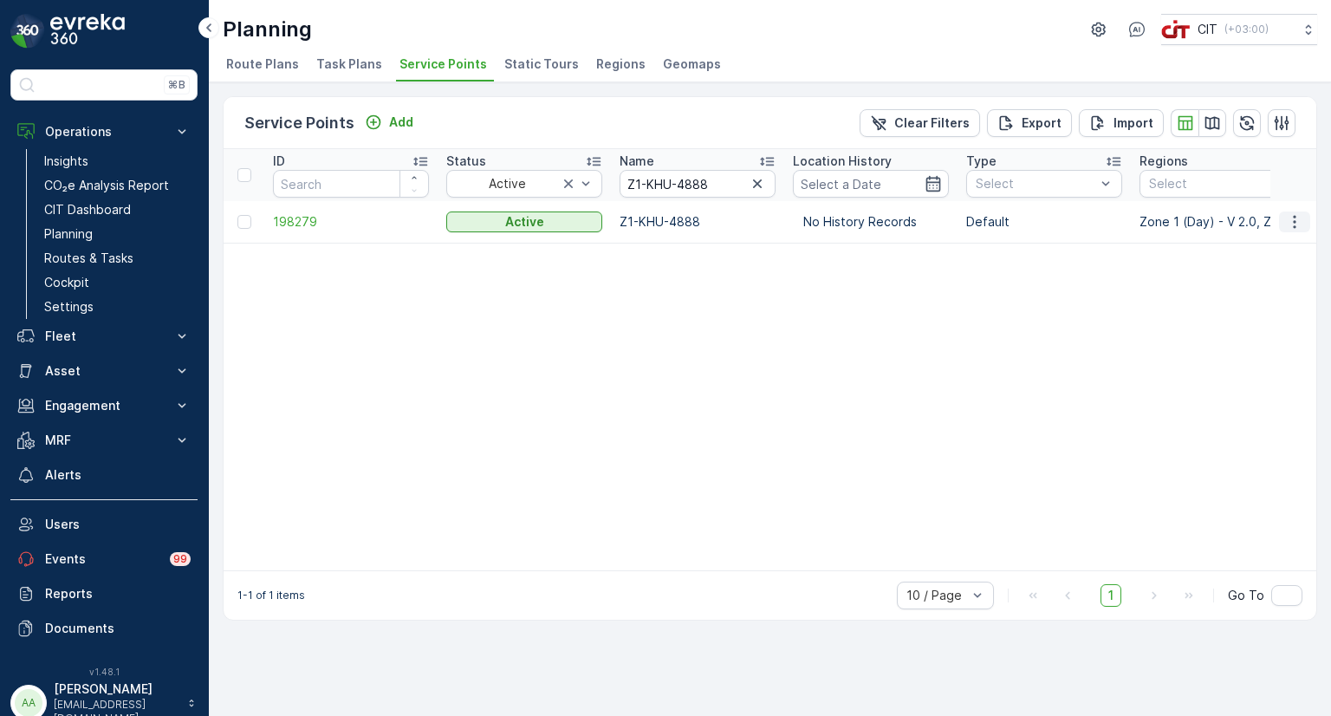
click at [1294, 223] on icon "button" at bounding box center [1294, 221] width 17 height 17
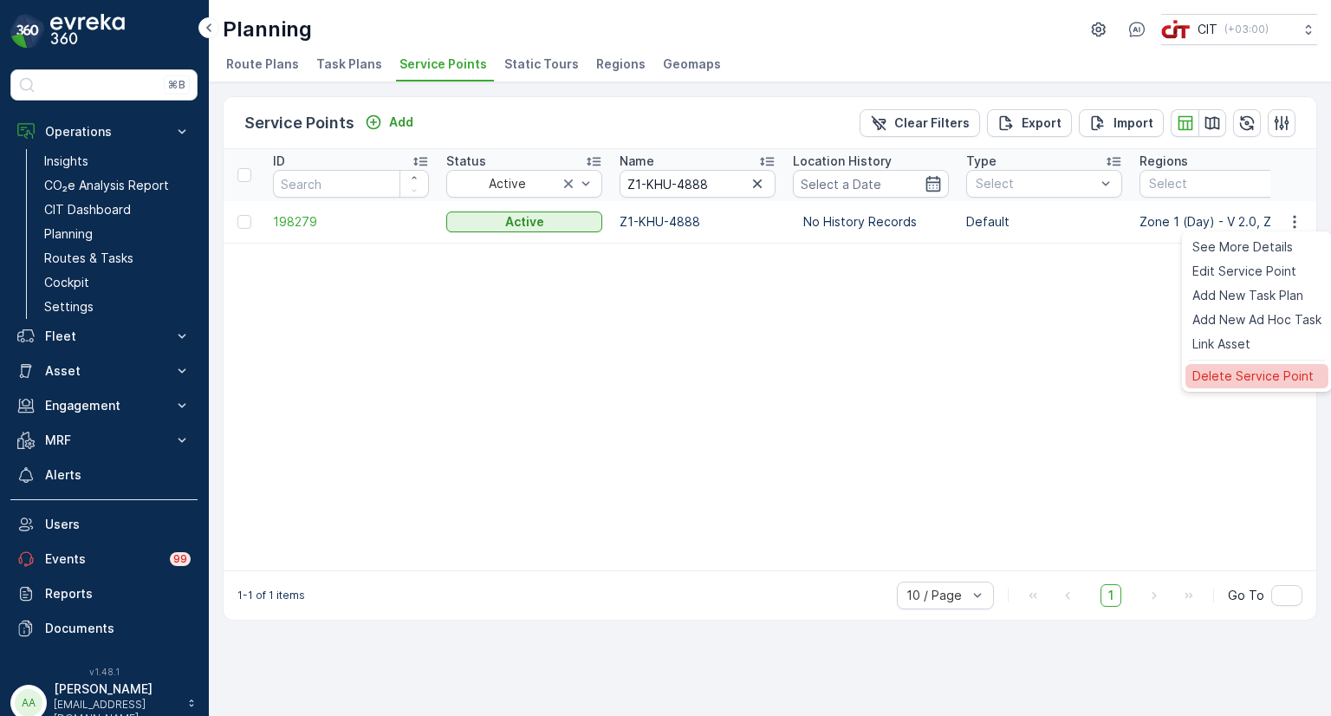
click at [1223, 372] on span "Delete Service Point" at bounding box center [1252, 375] width 121 height 17
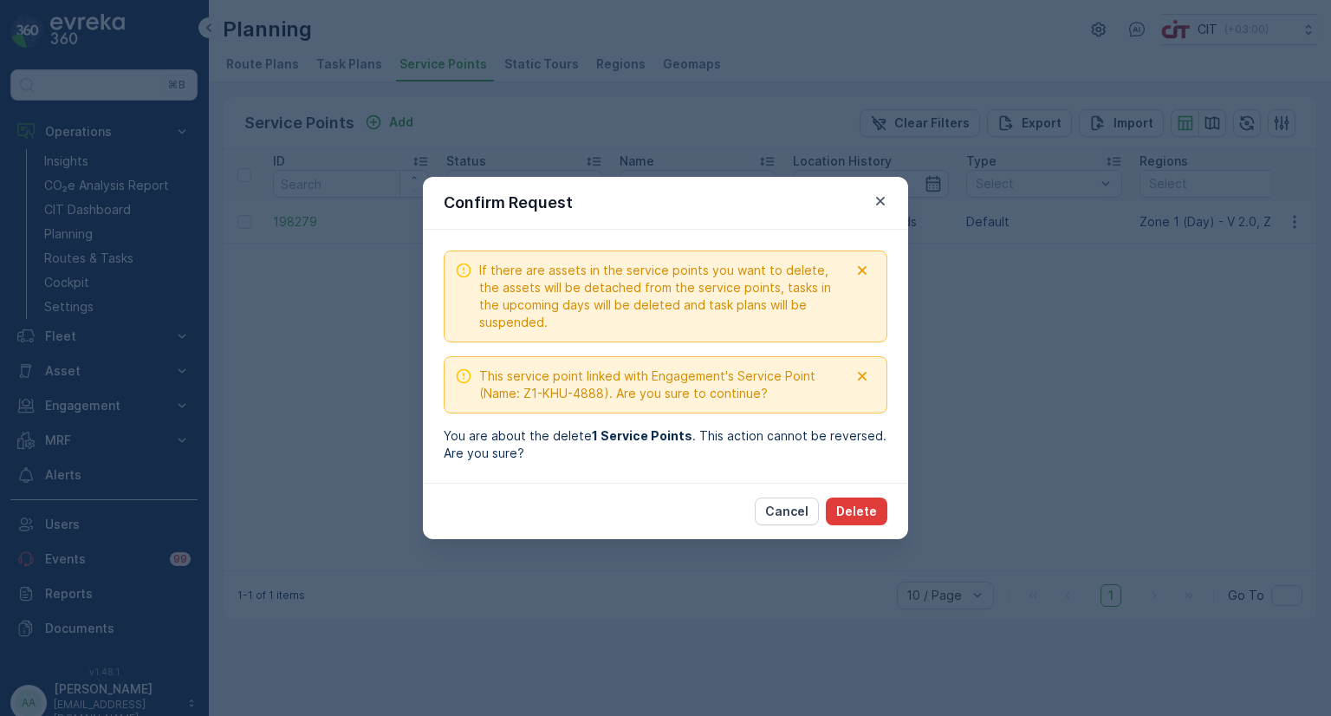
click at [861, 519] on button "Delete" at bounding box center [857, 511] width 62 height 28
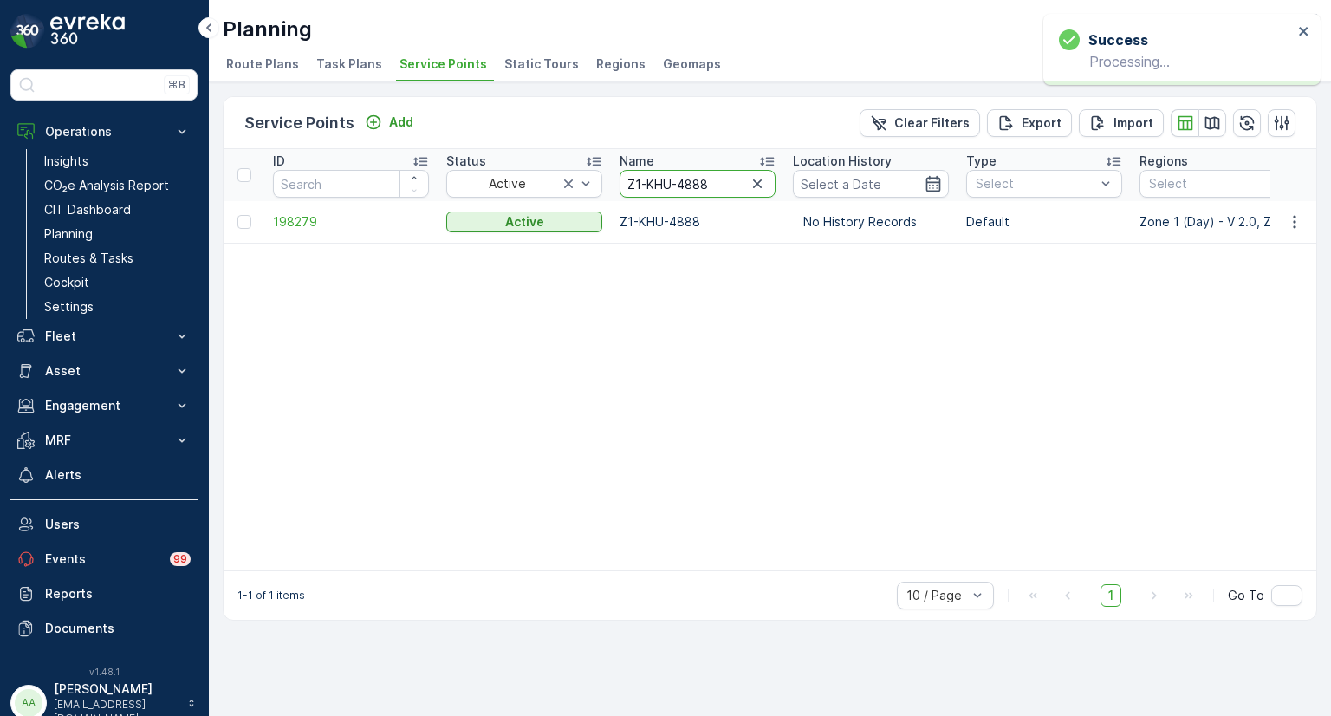
drag, startPoint x: 711, startPoint y: 184, endPoint x: 616, endPoint y: 181, distance: 95.3
click at [616, 181] on th "Name Z1-KHU-4888" at bounding box center [697, 175] width 173 height 52
paste input "BCH-4760"
type input "Z1-BCH-4760"
click at [1300, 223] on icon "button" at bounding box center [1294, 221] width 17 height 17
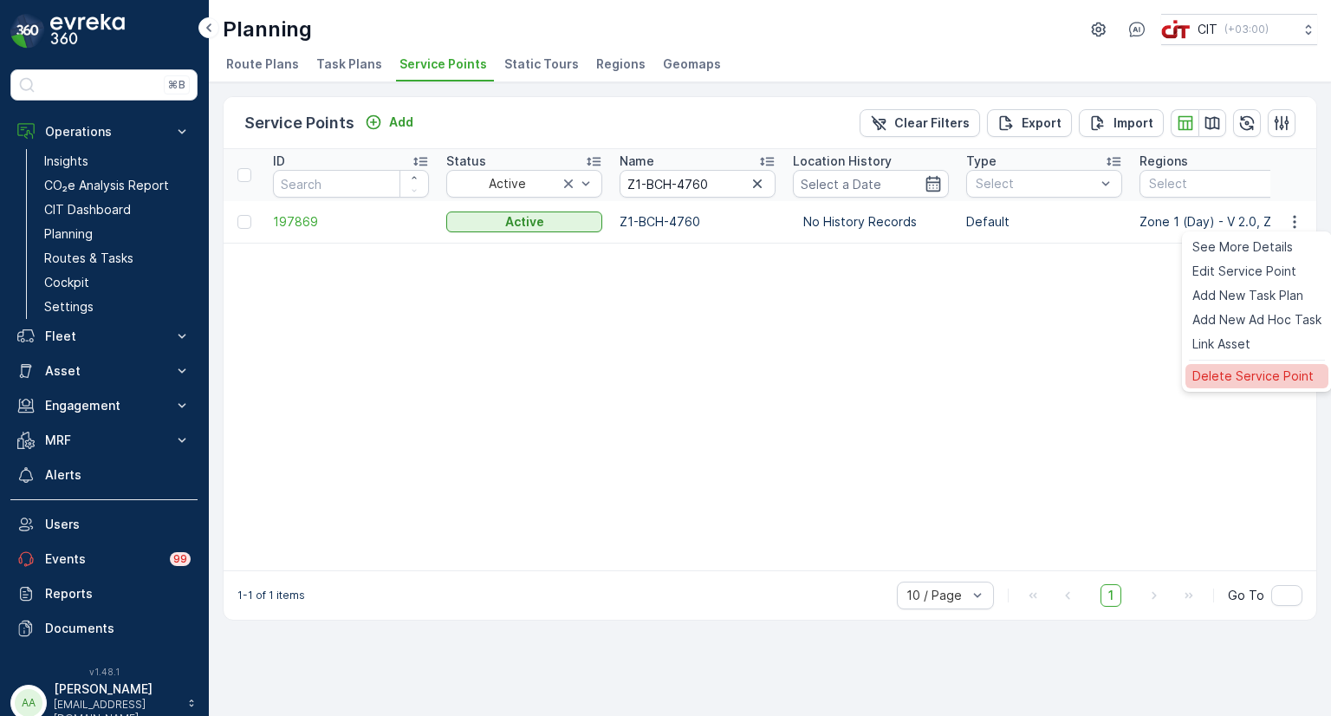
click at [1236, 367] on span "Delete Service Point" at bounding box center [1252, 375] width 121 height 17
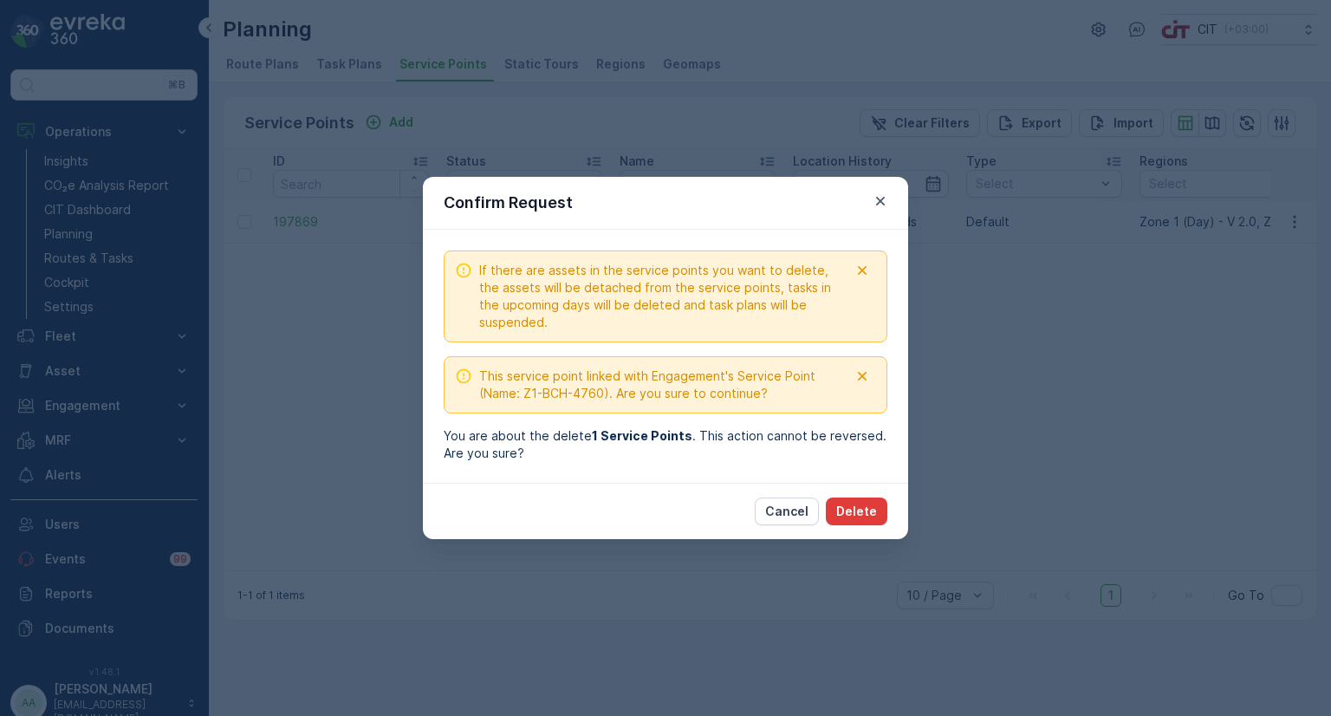
click at [856, 509] on p "Delete" at bounding box center [856, 511] width 41 height 17
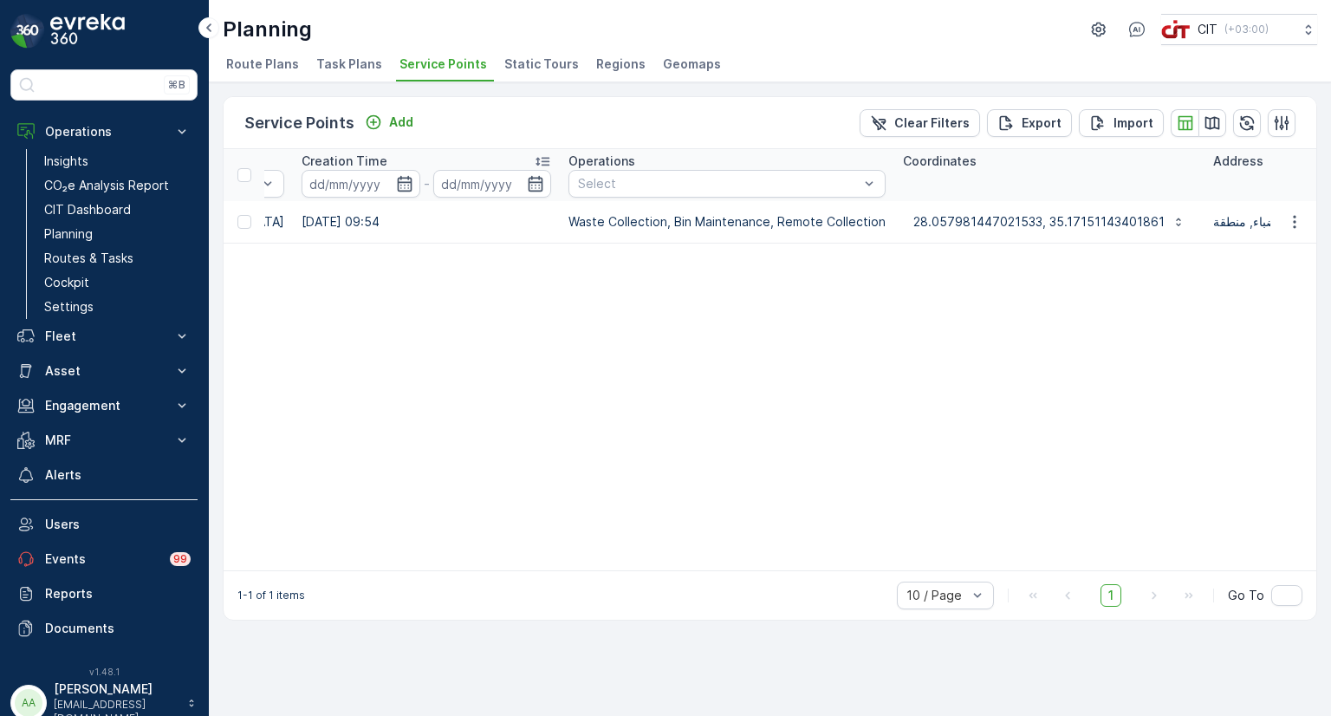
scroll to position [0, 1299]
click at [912, 221] on p "28.057981447021533, 35.17151143401861" at bounding box center [1037, 221] width 251 height 17
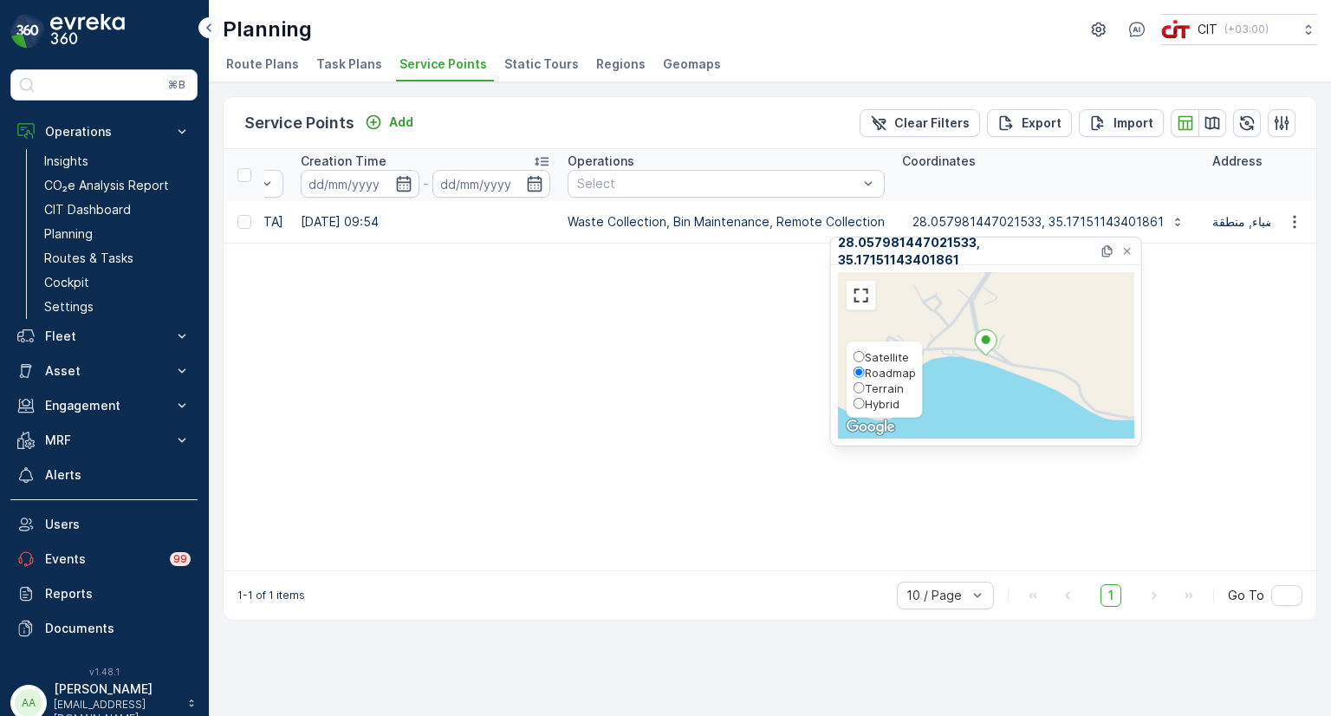
click at [870, 399] on span "Hybrid" at bounding box center [882, 404] width 35 height 14
click at [865, 399] on input "Hybrid" at bounding box center [858, 403] width 11 height 11
radio input "true"
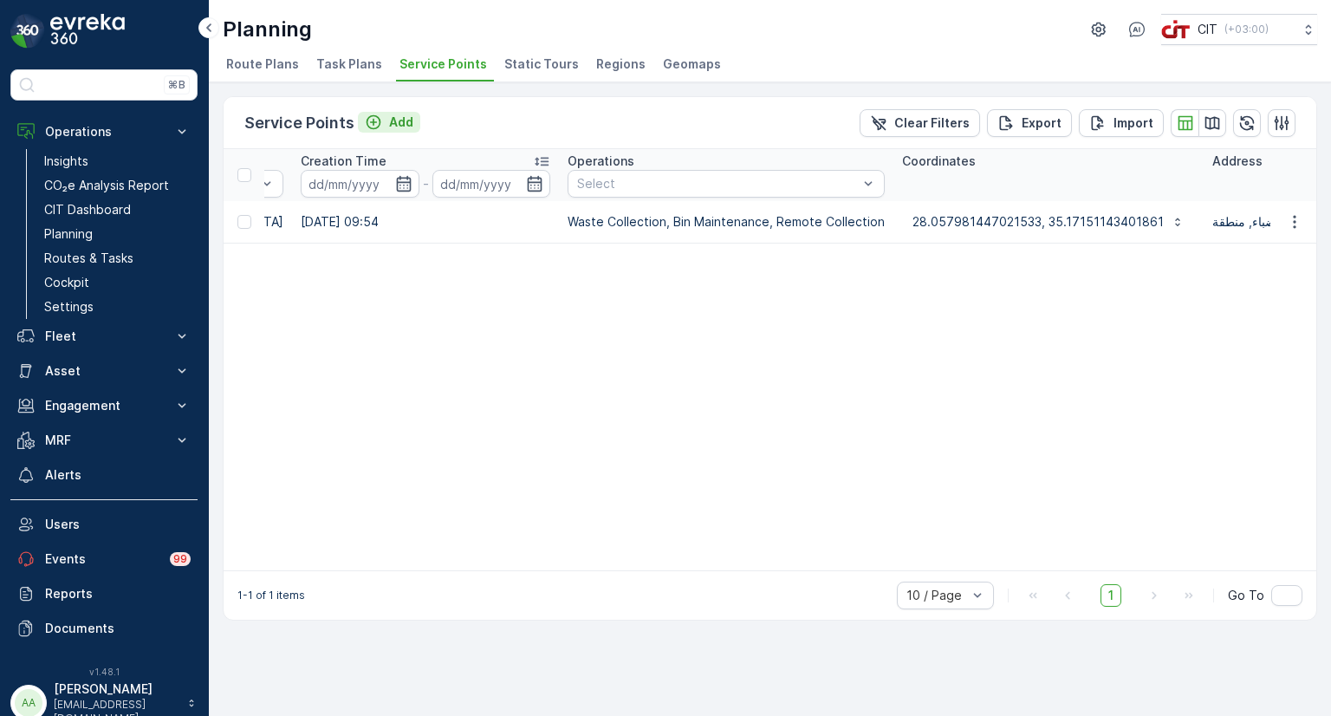
click at [372, 126] on icon "Add" at bounding box center [373, 122] width 15 height 15
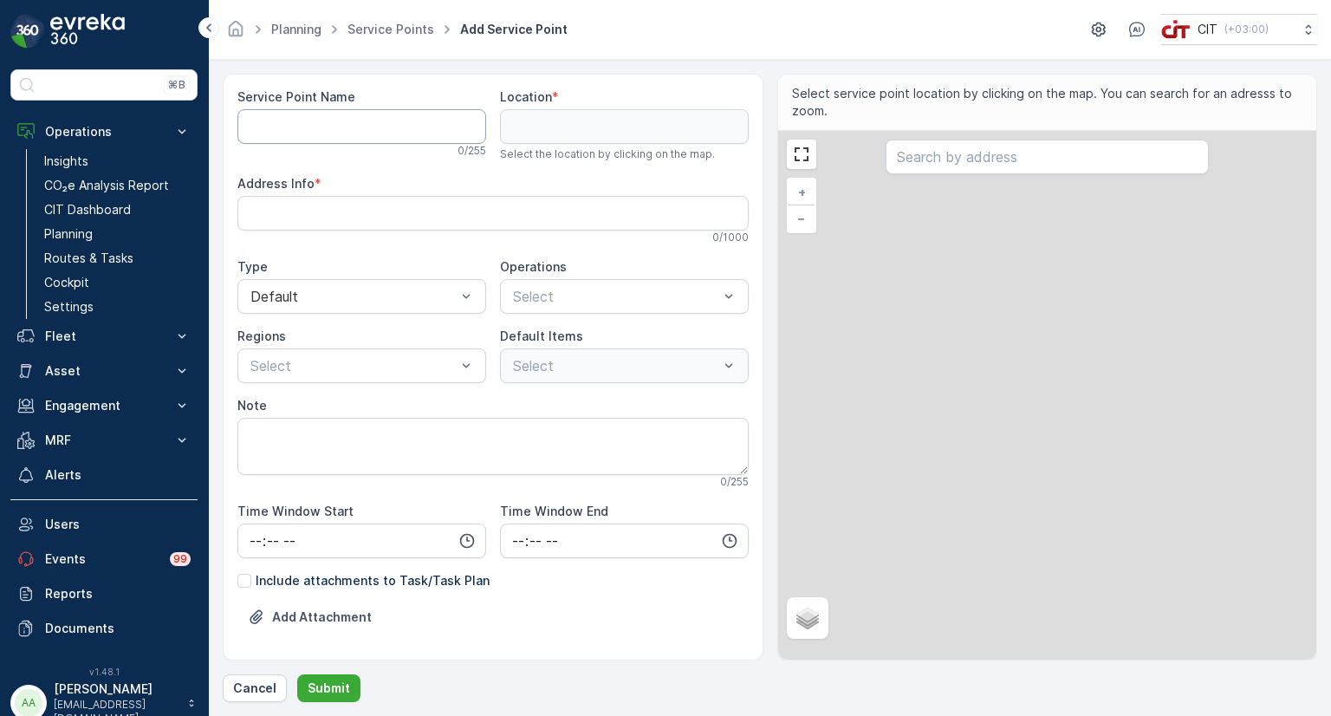
click at [380, 115] on Name "Service Point Name" at bounding box center [361, 126] width 249 height 35
paste Name "Z1-BCH-4760"
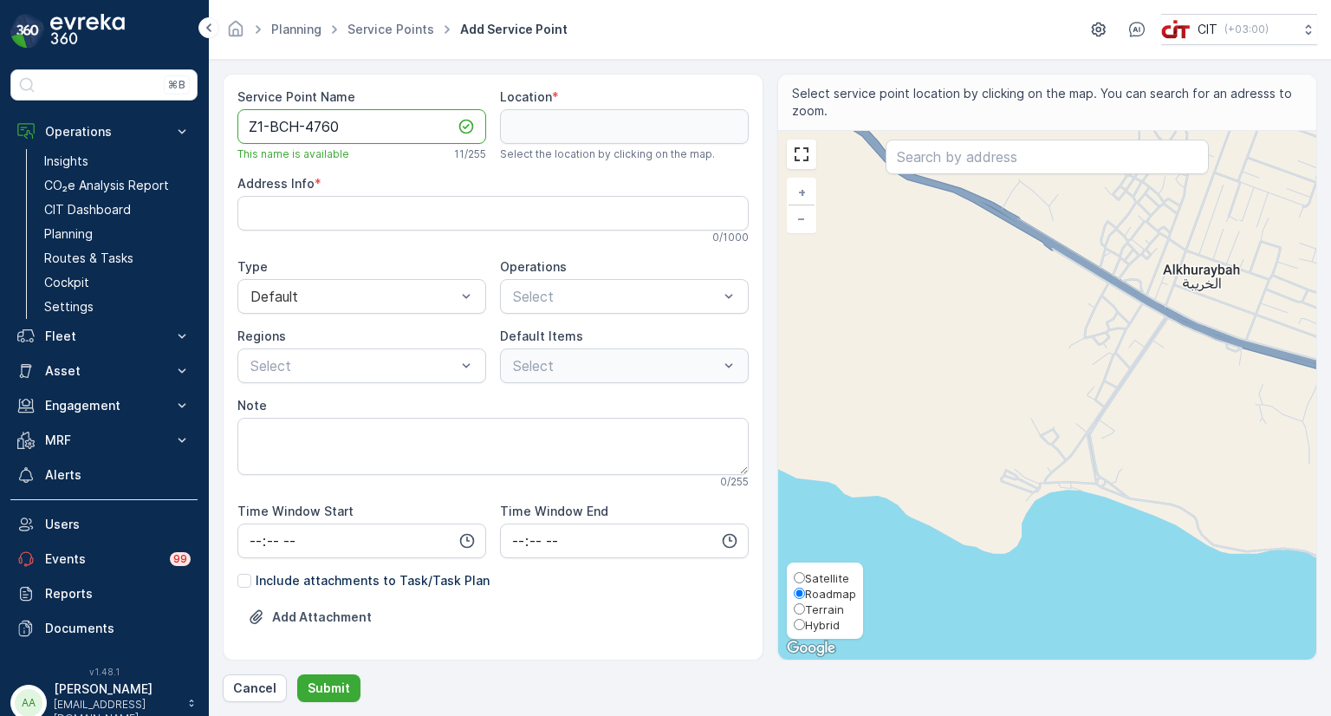
type Name "Z1-BCH-4760"
click at [820, 622] on span "Hybrid" at bounding box center [822, 625] width 35 height 14
click at [805, 622] on input "Hybrid" at bounding box center [799, 624] width 11 height 11
radio input "true"
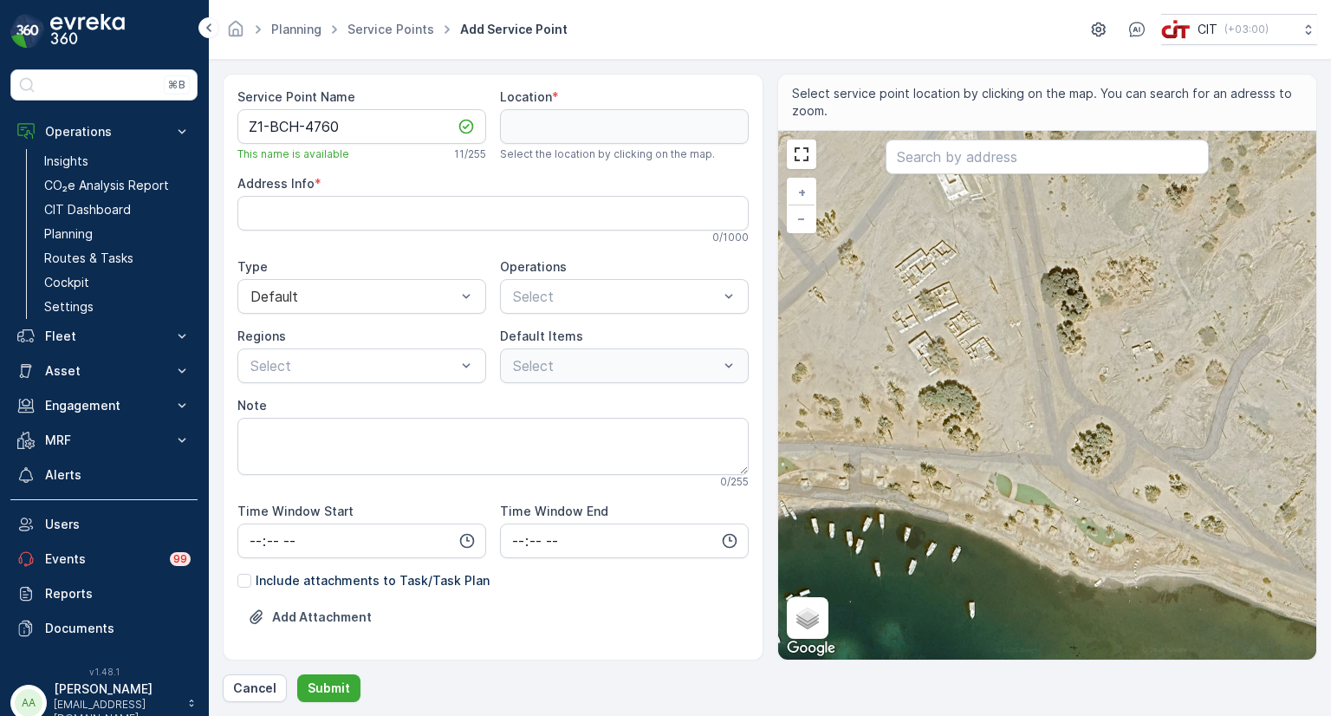
click at [1076, 516] on div "+ − Satellite Roadmap Terrain Hybrid Leaflet Keyboard shortcuts Map Data Map da…" at bounding box center [1047, 395] width 539 height 529
type input "28.057920695198295,35.17125832964799"
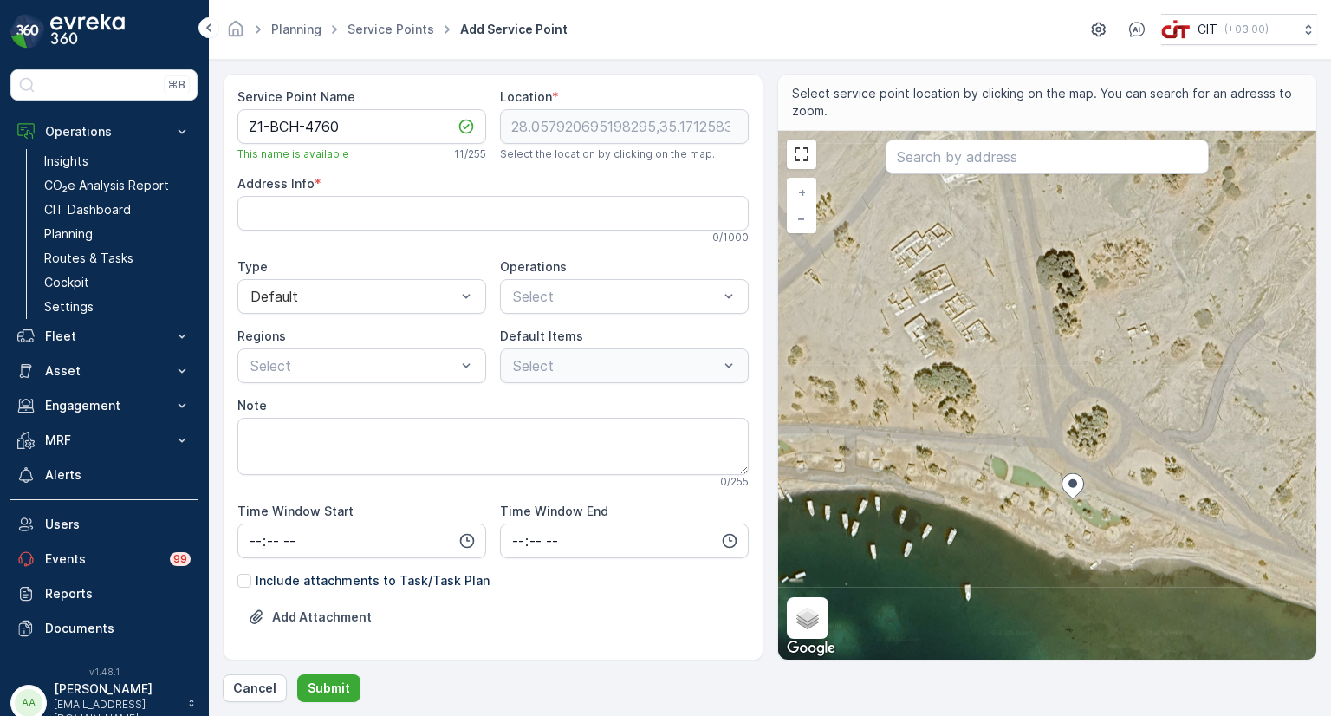
type Info "KFGA2503، 2503 الخريبه [STREET_ADDRESS]"
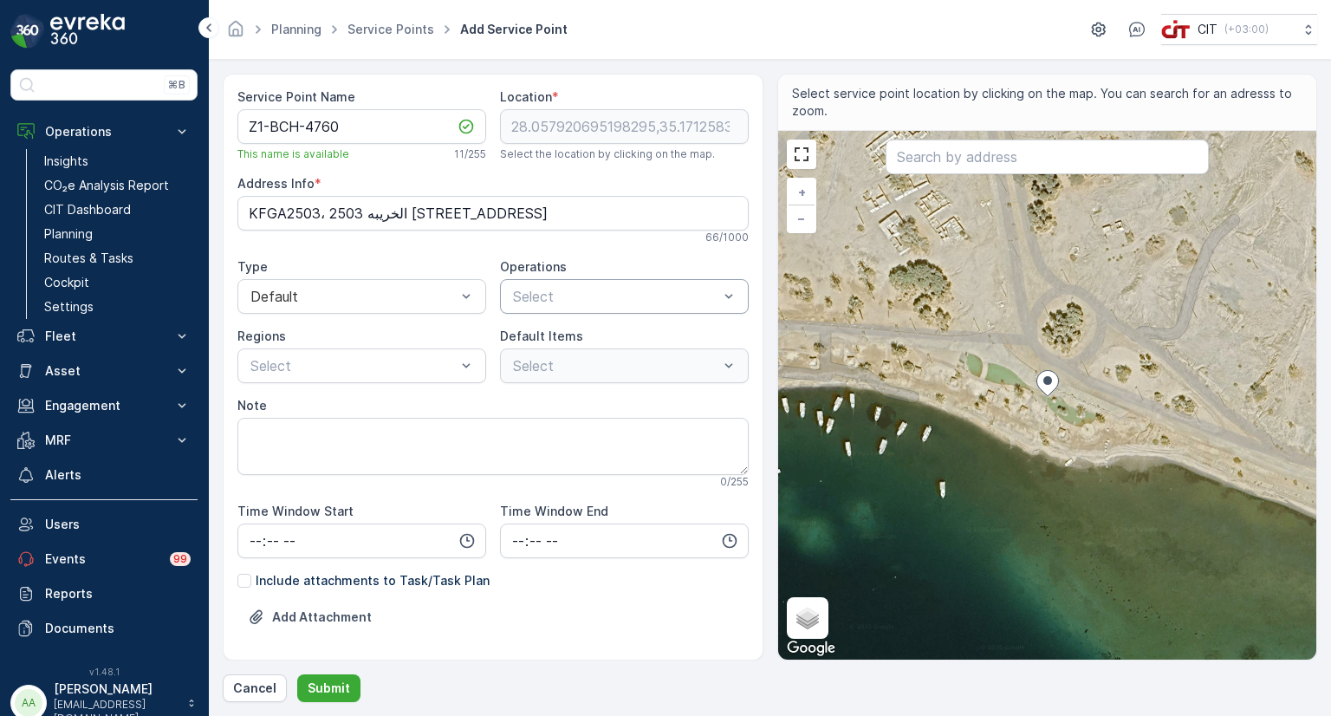
click at [561, 294] on div at bounding box center [615, 297] width 209 height 16
click at [543, 336] on span "Waste Collection" at bounding box center [564, 339] width 109 height 16
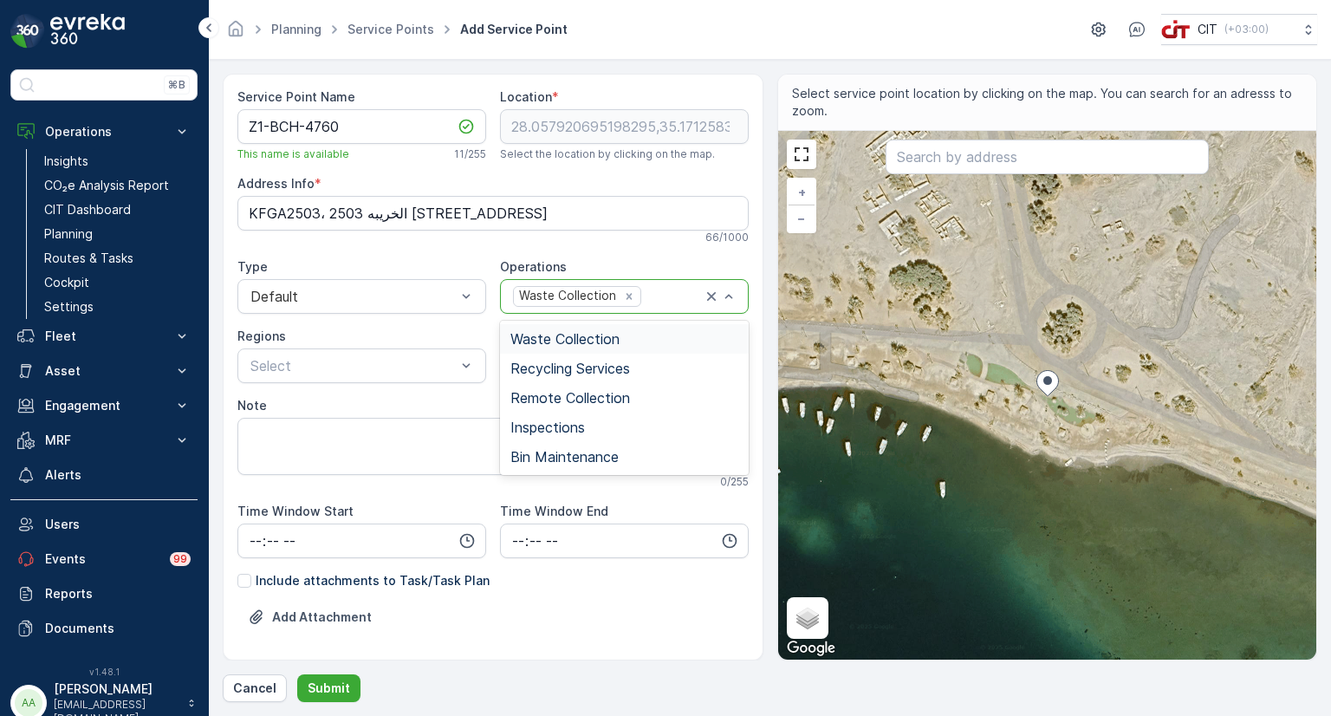
click at [543, 297] on div "Waste Collection" at bounding box center [566, 296] width 105 height 18
click at [529, 363] on span "Recycling Services" at bounding box center [570, 368] width 120 height 16
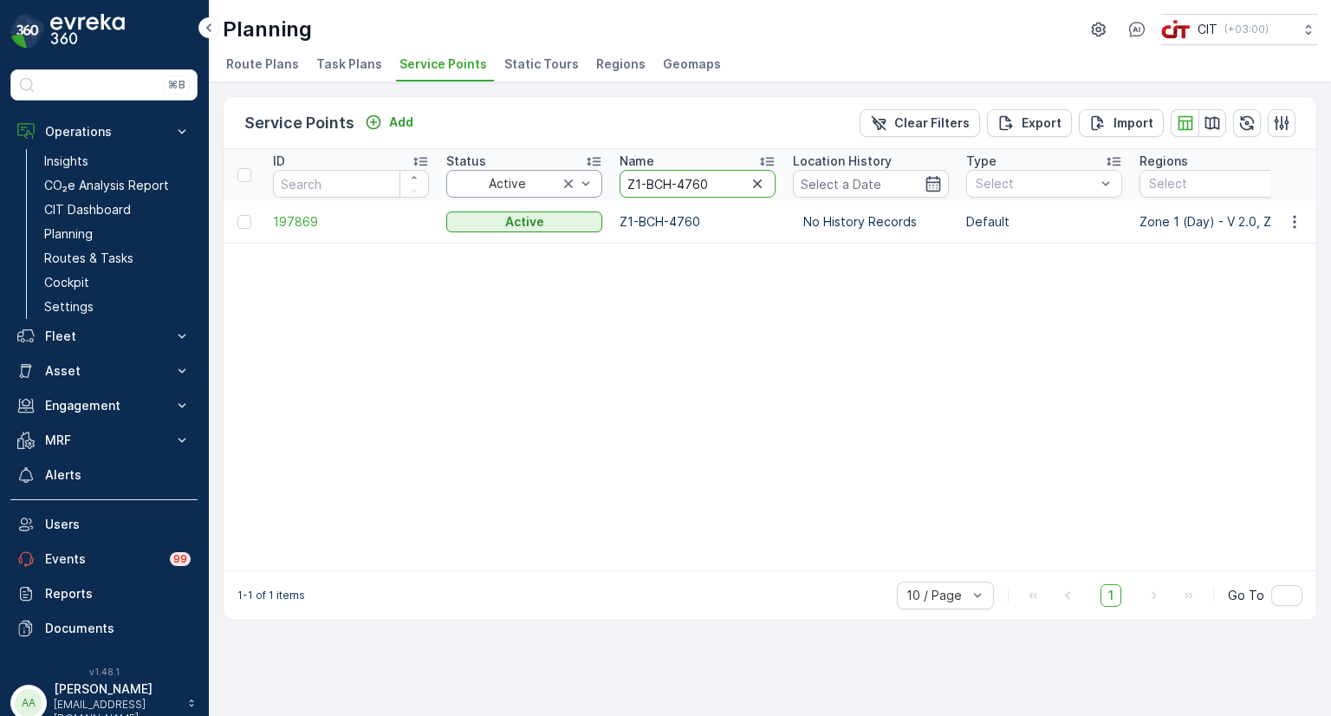
drag, startPoint x: 728, startPoint y: 185, endPoint x: 555, endPoint y: 168, distance: 173.2
paste input "SHA-2308"
type input "Z1-SHA-2308"
click at [1288, 217] on icon "button" at bounding box center [1294, 221] width 17 height 17
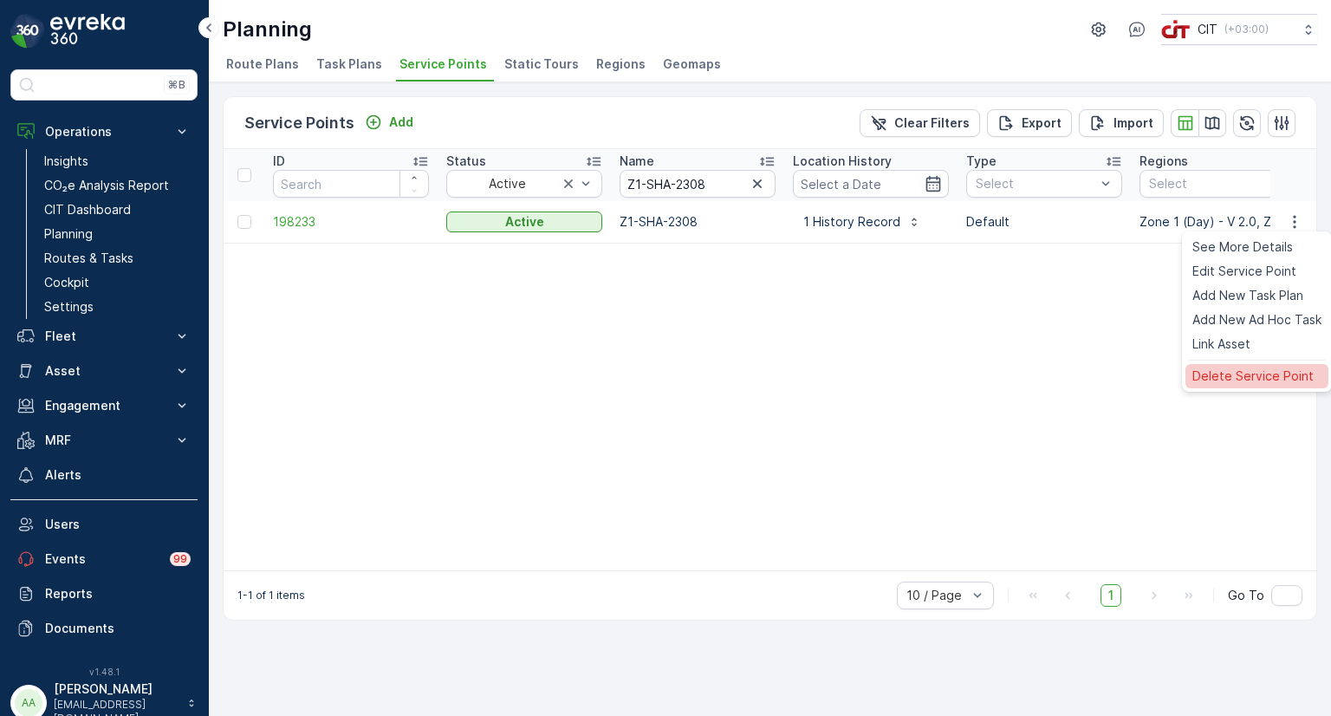
click at [1250, 375] on span "Delete Service Point" at bounding box center [1252, 375] width 121 height 17
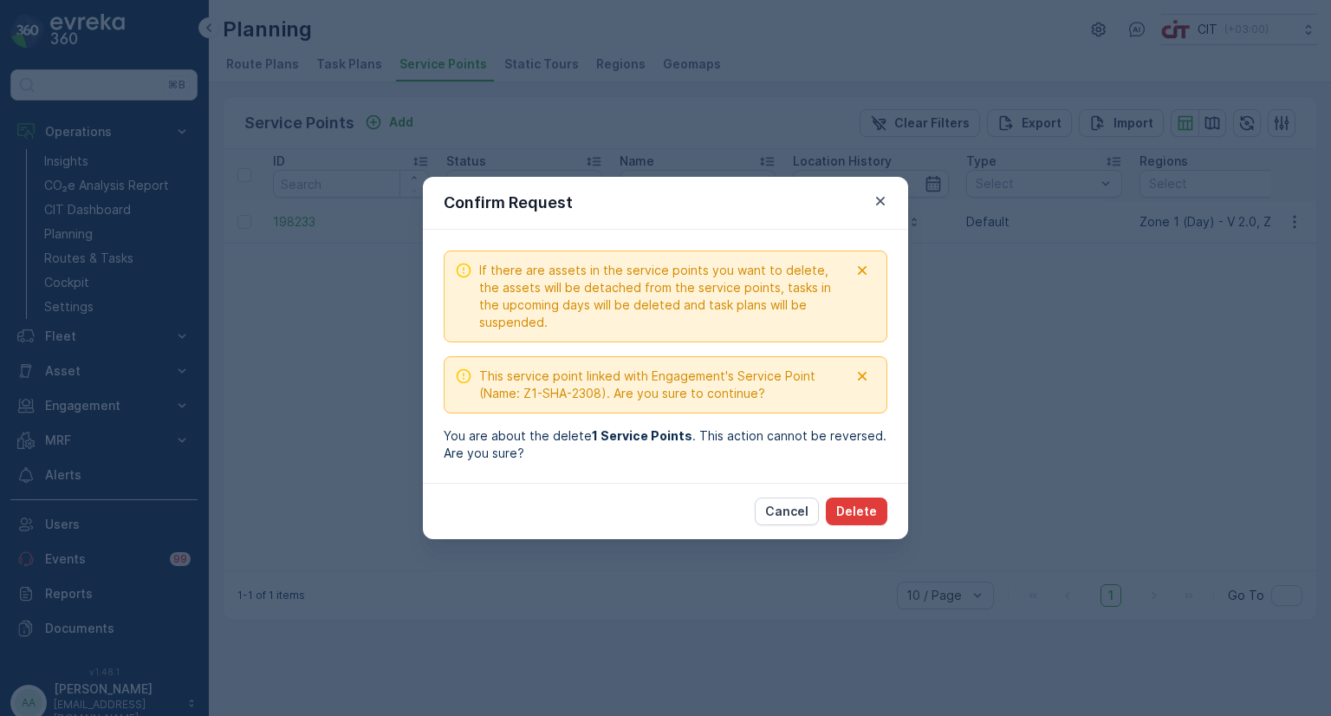
click at [860, 510] on p "Delete" at bounding box center [856, 511] width 41 height 17
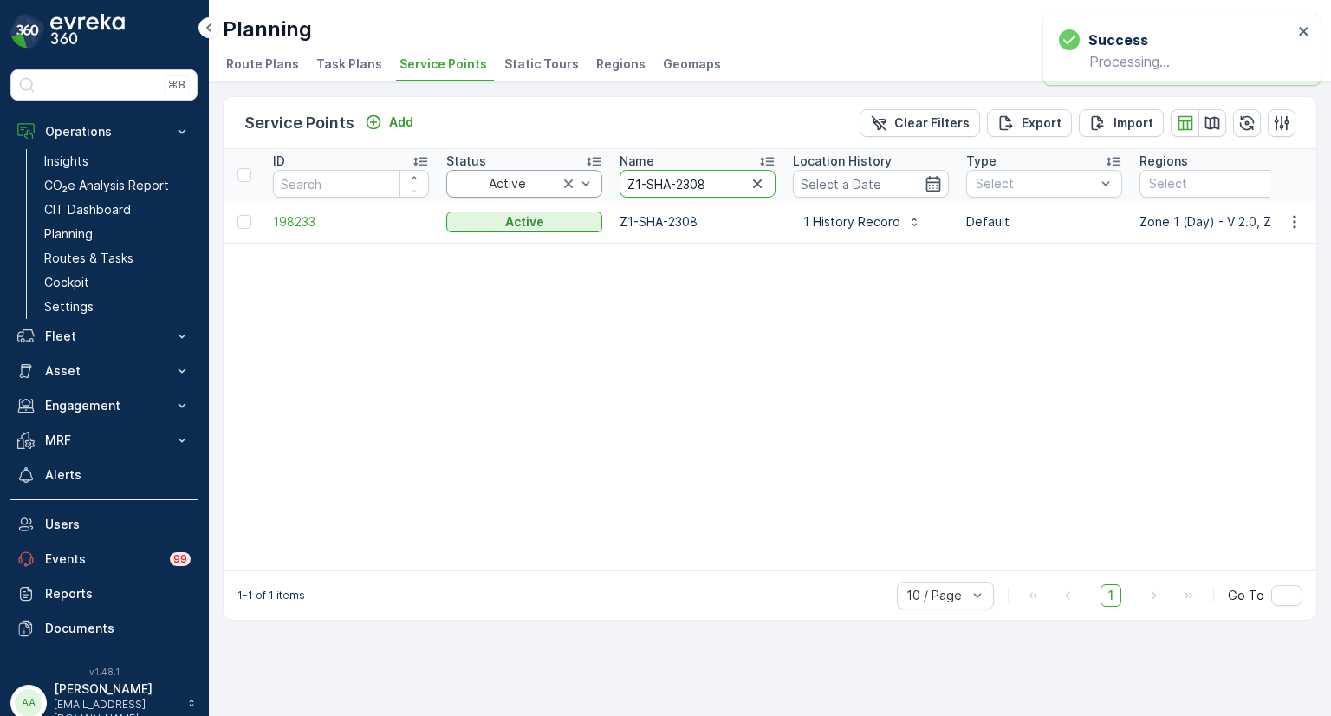
drag, startPoint x: 714, startPoint y: 181, endPoint x: 579, endPoint y: 170, distance: 135.6
paste input "3-ALG-5384"
type input "Z3-ALG-5384"
click at [1297, 222] on icon "button" at bounding box center [1294, 221] width 17 height 17
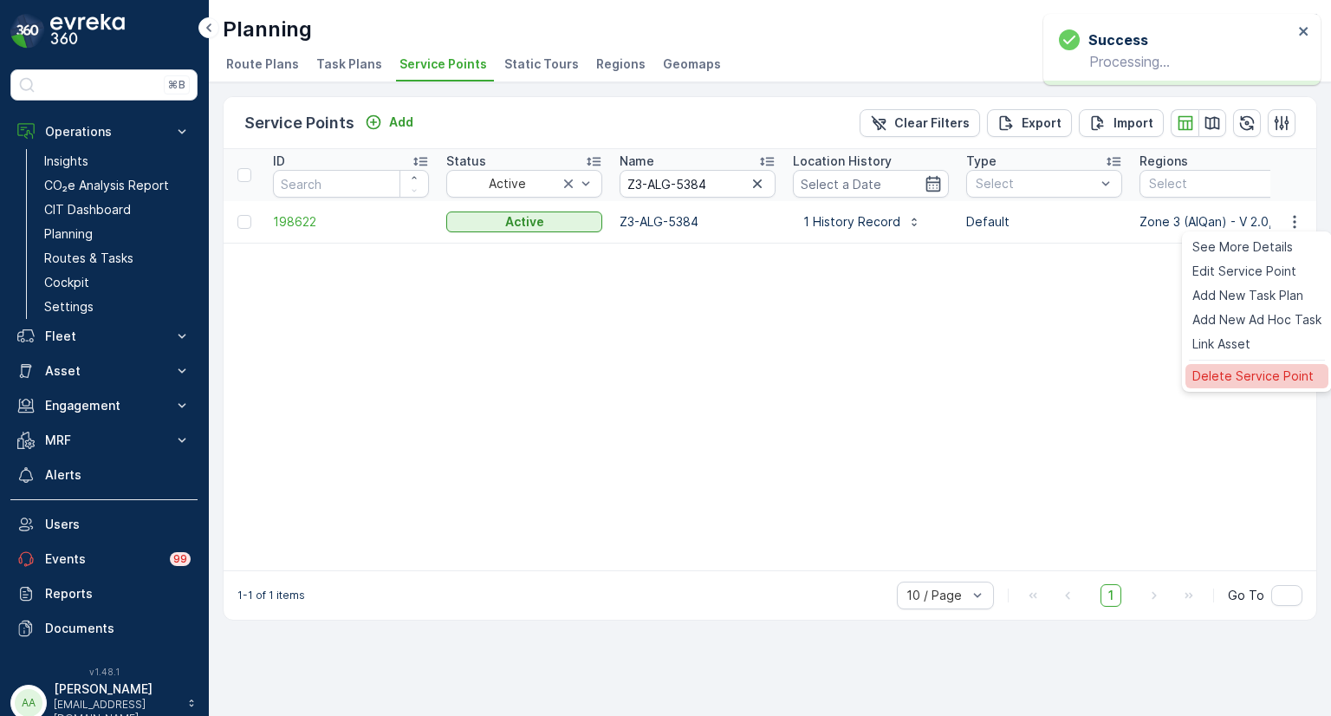
click at [1230, 379] on span "Delete Service Point" at bounding box center [1252, 375] width 121 height 17
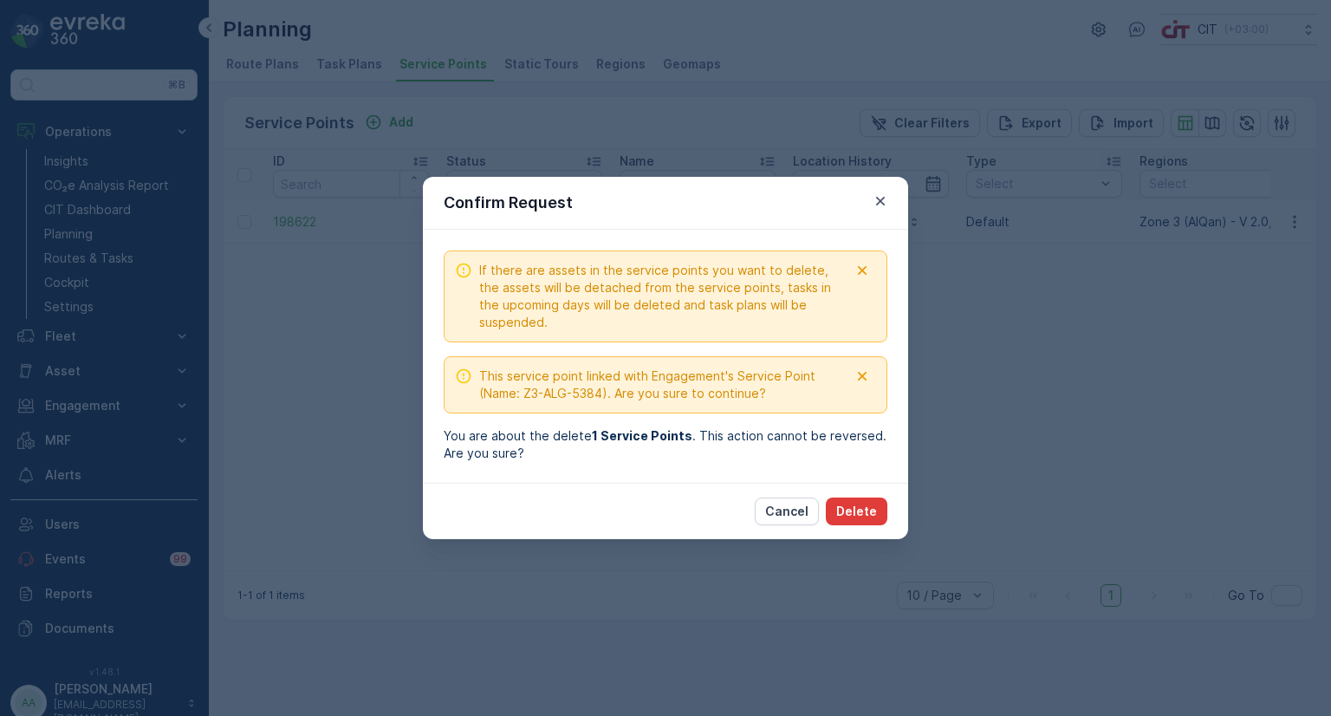
click at [859, 506] on p "Delete" at bounding box center [856, 511] width 41 height 17
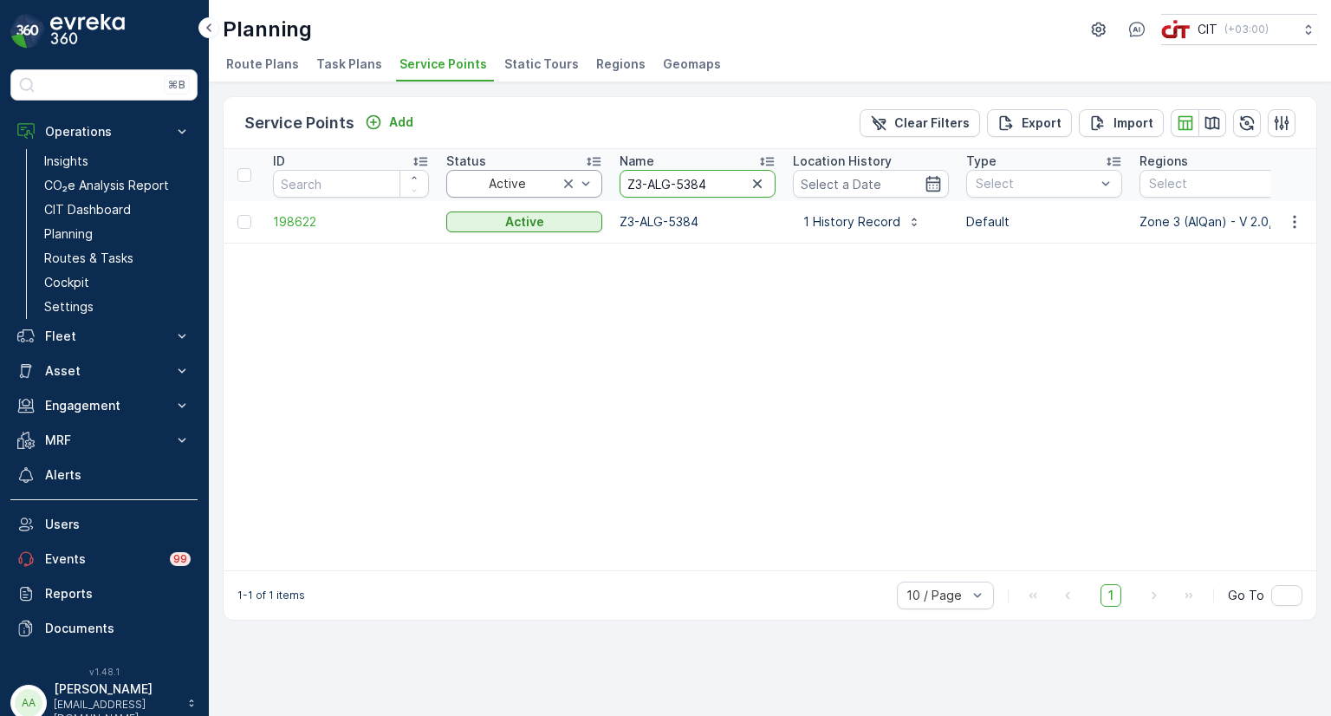
drag, startPoint x: 715, startPoint y: 188, endPoint x: 580, endPoint y: 185, distance: 135.2
paste input "111"
type input "Z3-ALG-5111"
click at [1296, 216] on icon "button" at bounding box center [1294, 221] width 17 height 17
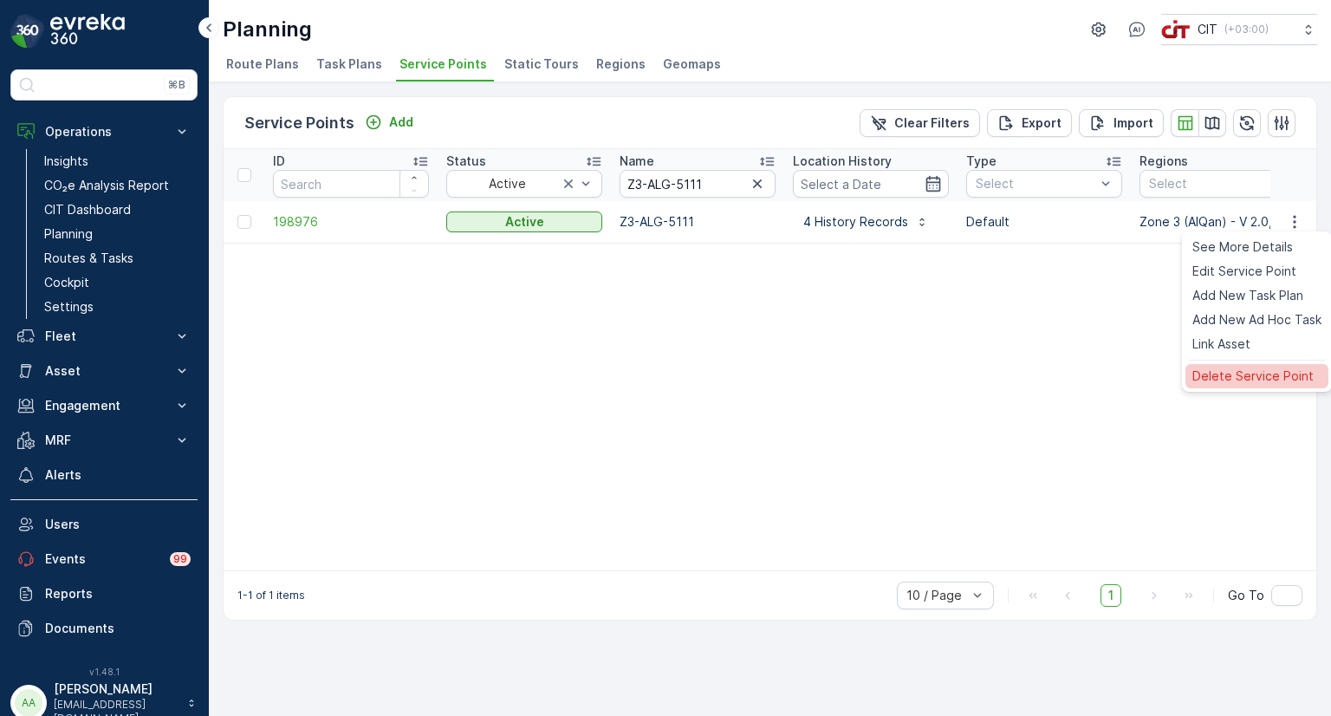
click at [1242, 373] on span "Delete Service Point" at bounding box center [1252, 375] width 121 height 17
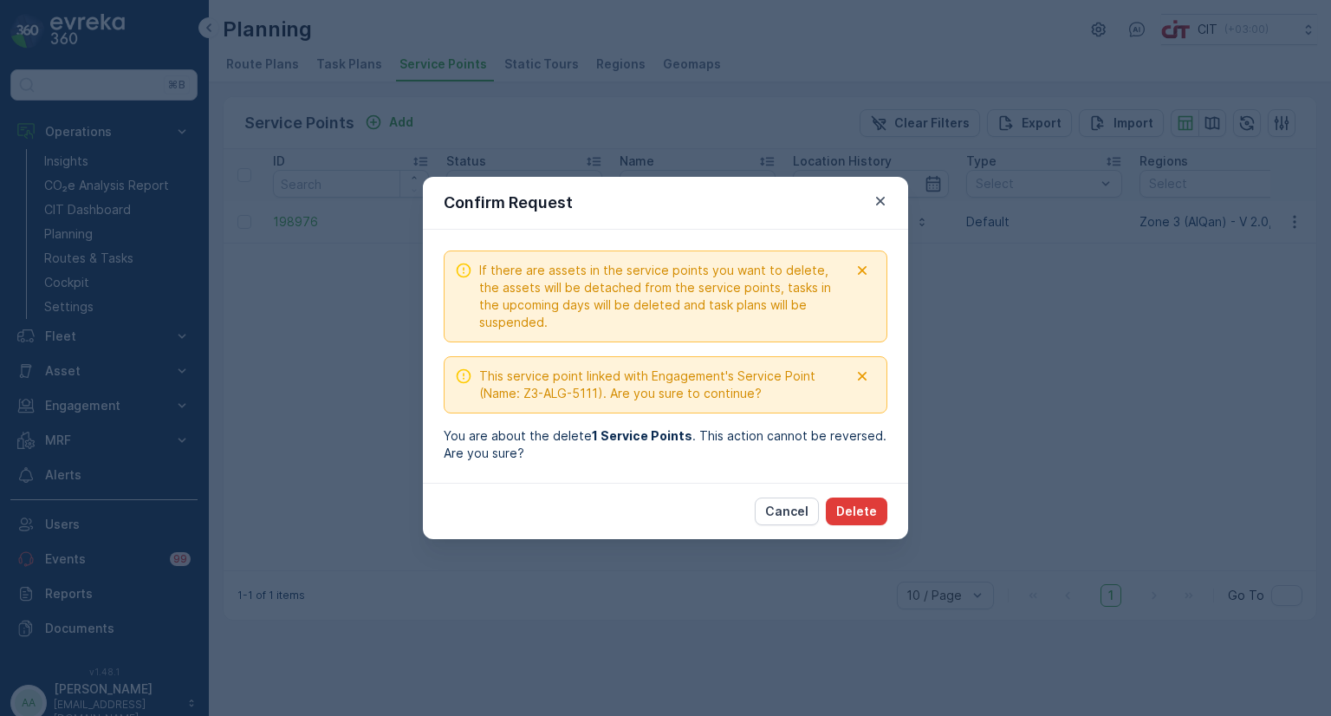
click at [868, 514] on p "Delete" at bounding box center [856, 511] width 41 height 17
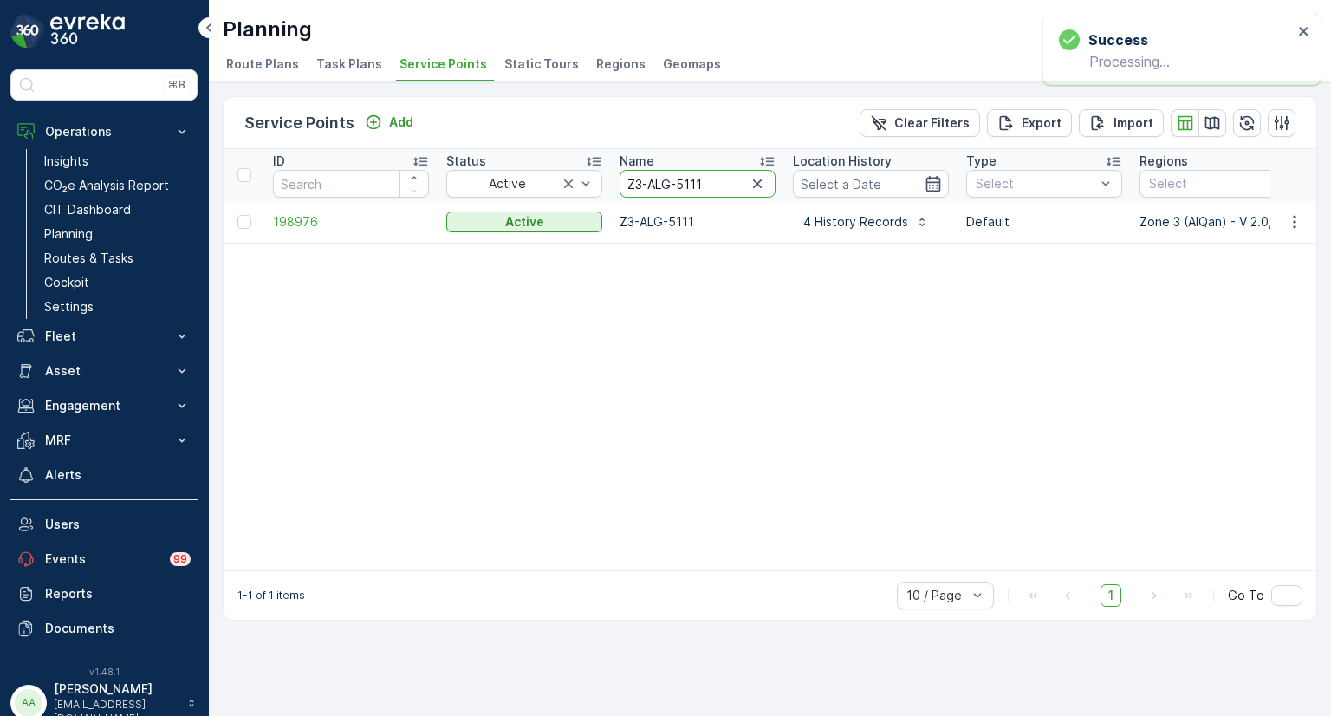
drag, startPoint x: 710, startPoint y: 181, endPoint x: 606, endPoint y: 179, distance: 104.0
paste input "4426"
type input "Z3-ALG-4426"
click at [1248, 115] on icon "button" at bounding box center [1247, 122] width 15 height 15
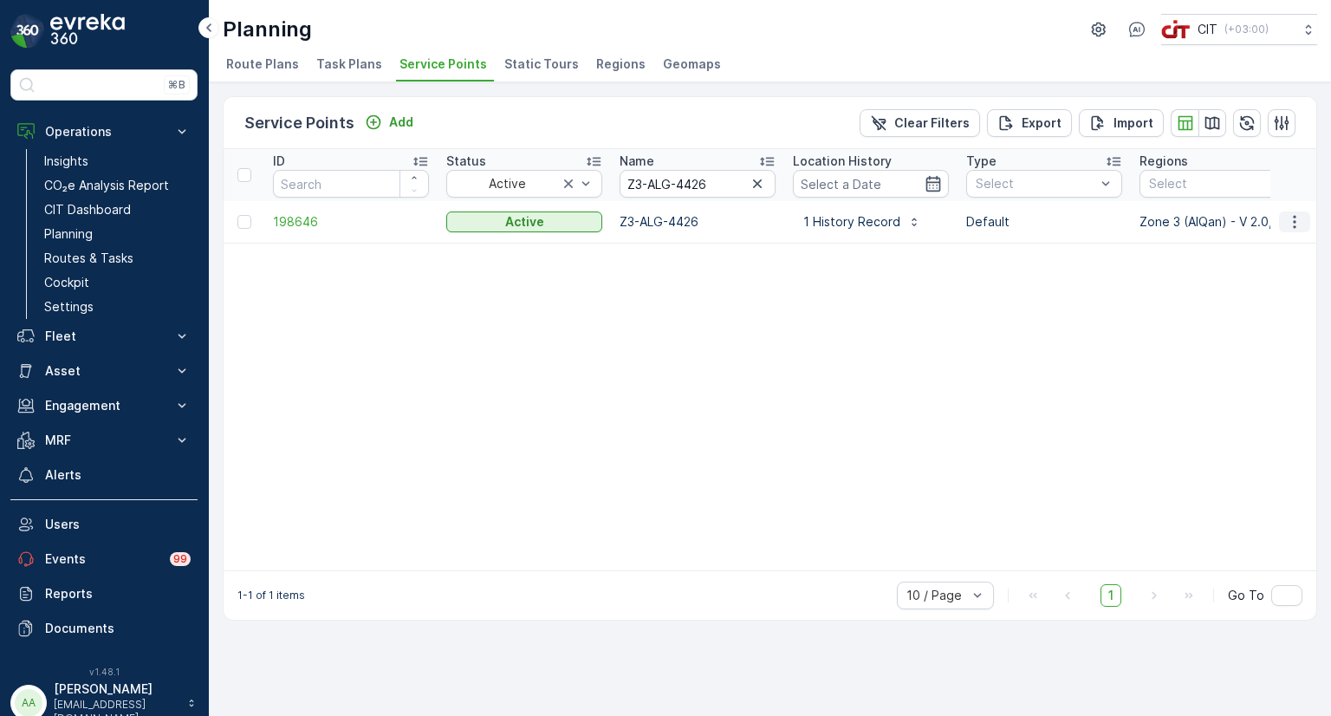
click at [1294, 223] on icon "button" at bounding box center [1294, 221] width 17 height 17
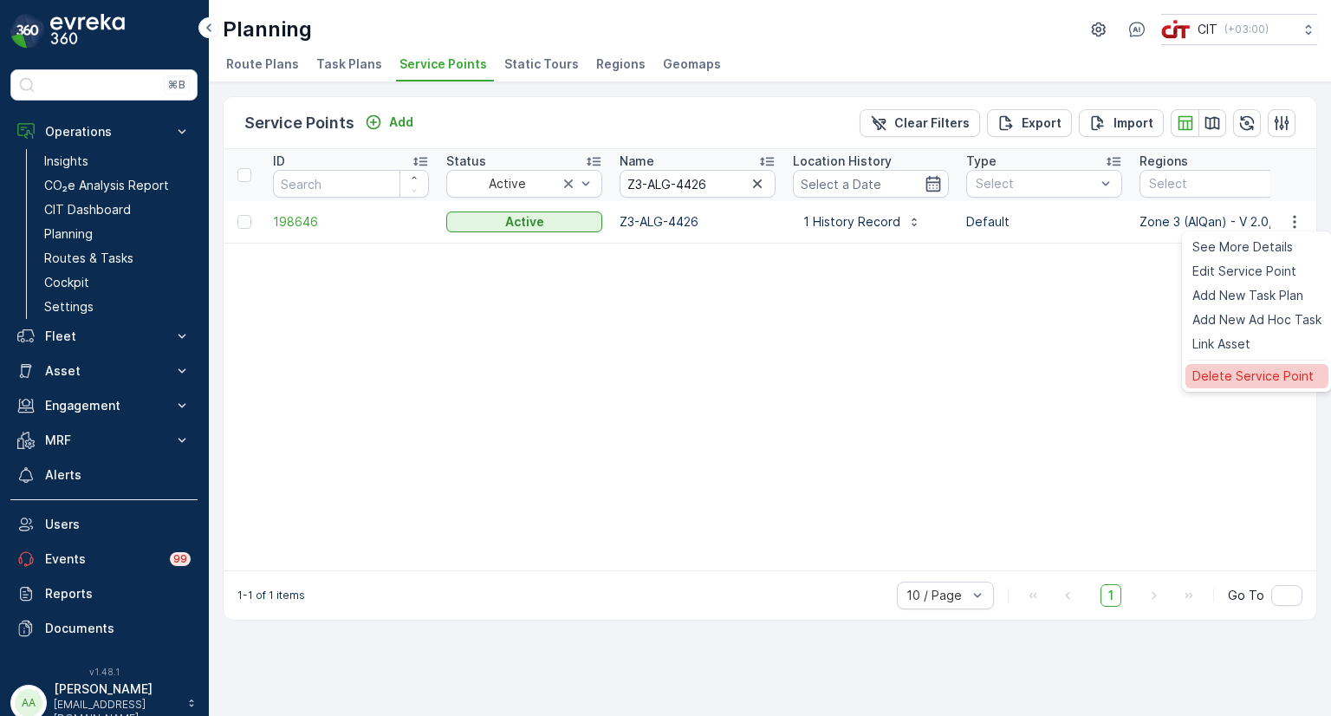
click at [1243, 374] on span "Delete Service Point" at bounding box center [1252, 375] width 121 height 17
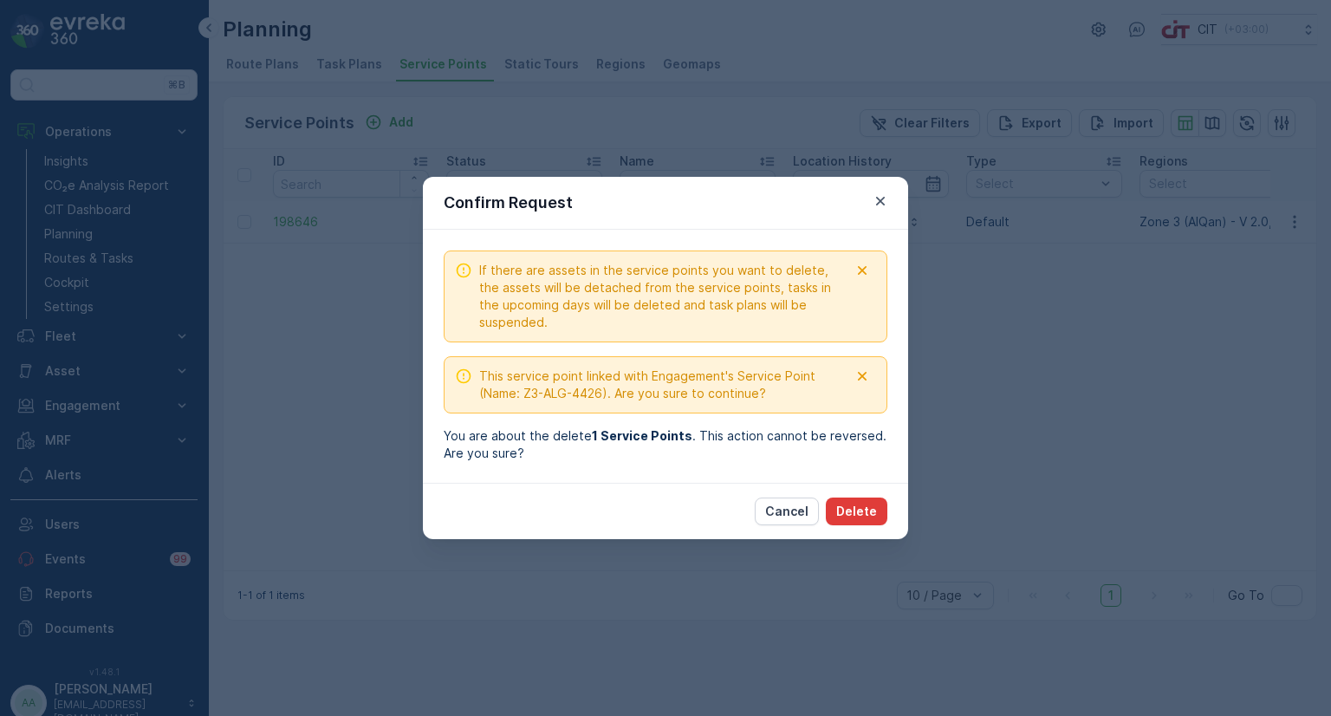
click at [878, 477] on div "If there are assets in the service points you want to delete, the assets will b…" at bounding box center [665, 356] width 485 height 253
click at [863, 506] on p "Delete" at bounding box center [856, 511] width 41 height 17
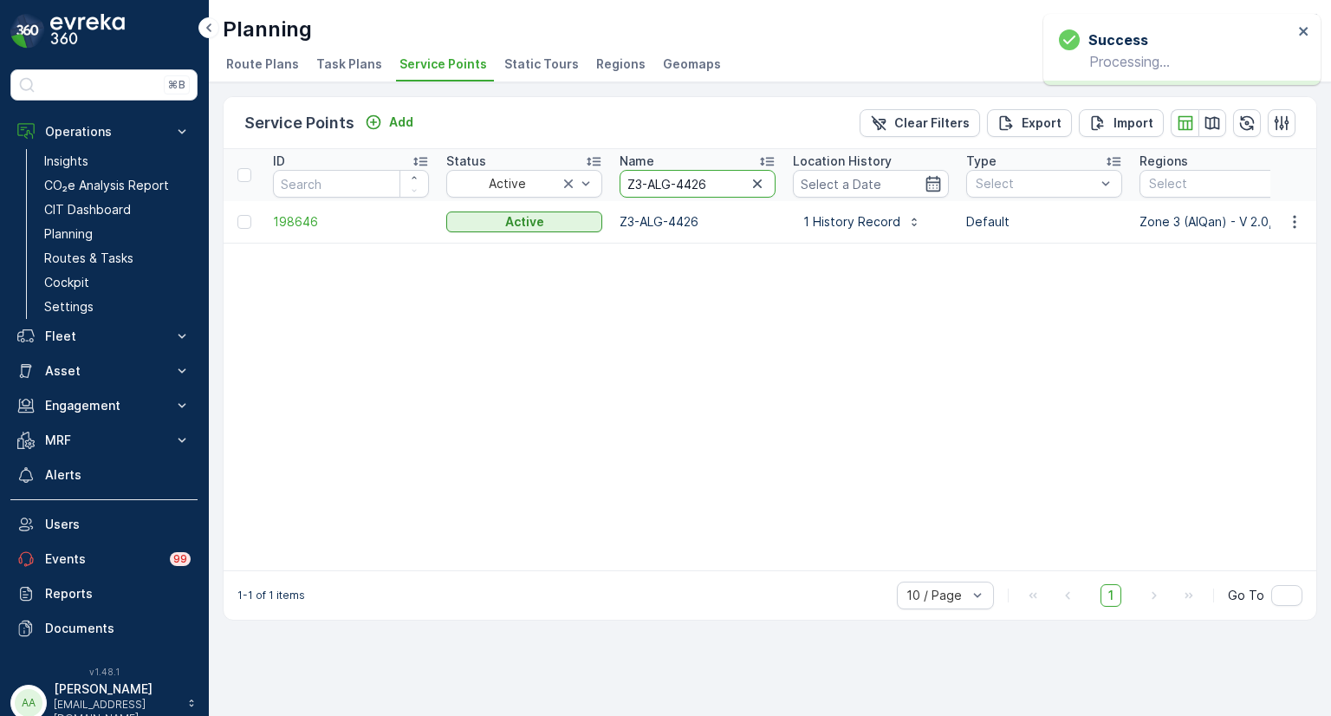
drag, startPoint x: 684, startPoint y: 185, endPoint x: 613, endPoint y: 181, distance: 72.0
click at [613, 181] on th "Name Z3-ALG-4426" at bounding box center [697, 175] width 173 height 52
paste input "139"
type input "Z3-ALG-4139"
click at [1291, 224] on icon "button" at bounding box center [1294, 221] width 17 height 17
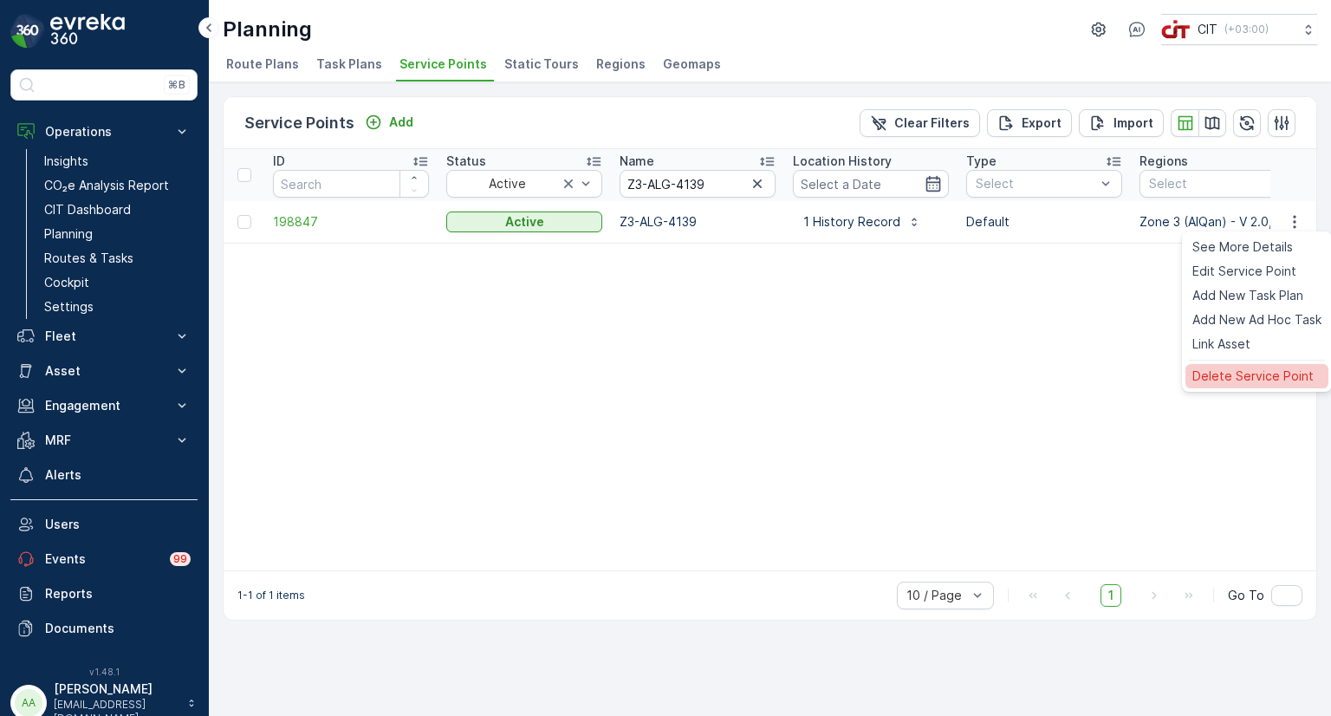
click at [1231, 378] on span "Delete Service Point" at bounding box center [1252, 375] width 121 height 17
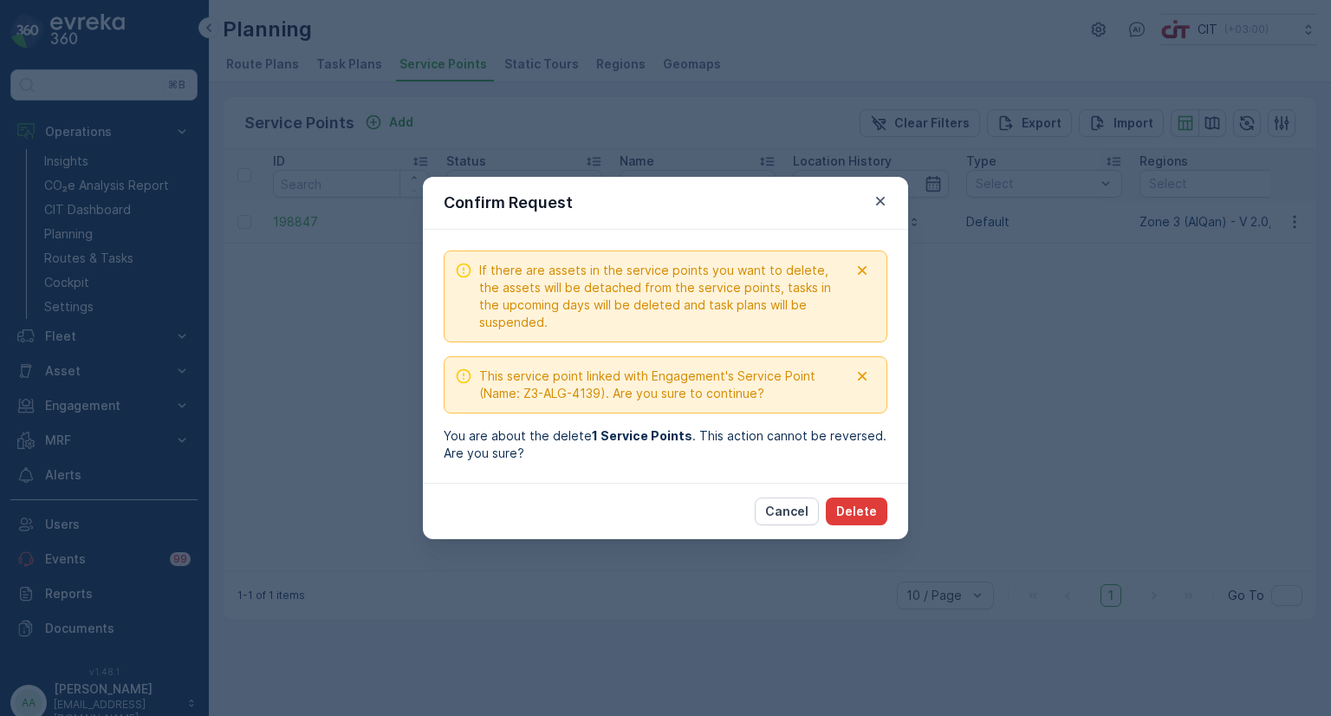
click at [853, 508] on p "Delete" at bounding box center [856, 511] width 41 height 17
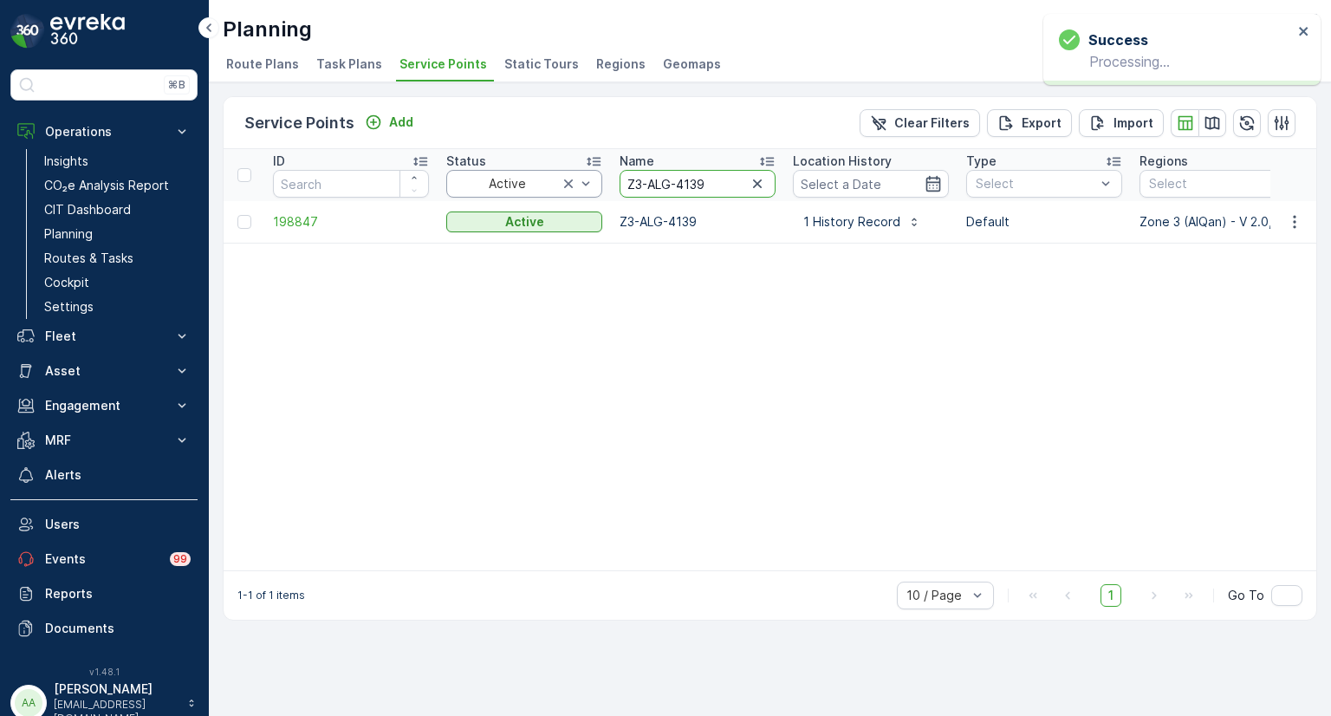
drag, startPoint x: 728, startPoint y: 180, endPoint x: 594, endPoint y: 178, distance: 133.5
paste input "7"
type input "Z3-ALG-4137"
click at [1294, 222] on icon "button" at bounding box center [1294, 221] width 17 height 17
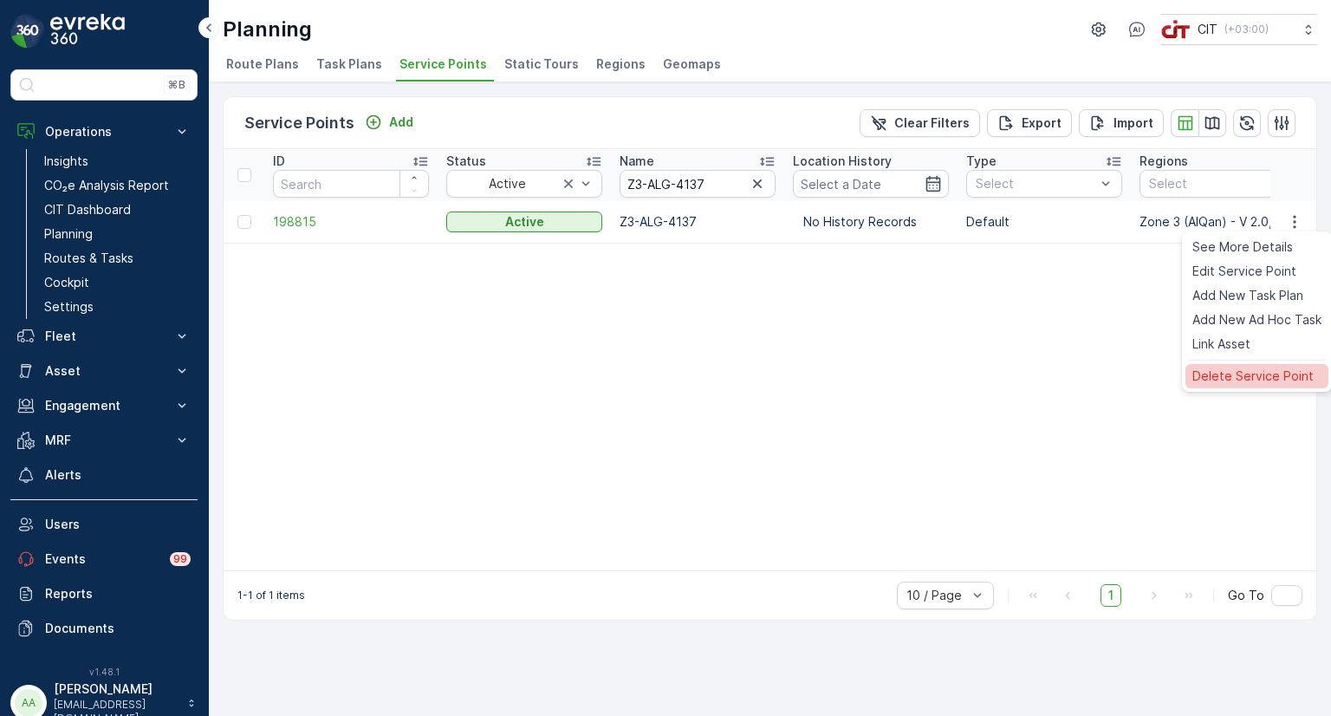
click at [1234, 380] on span "Delete Service Point" at bounding box center [1252, 375] width 121 height 17
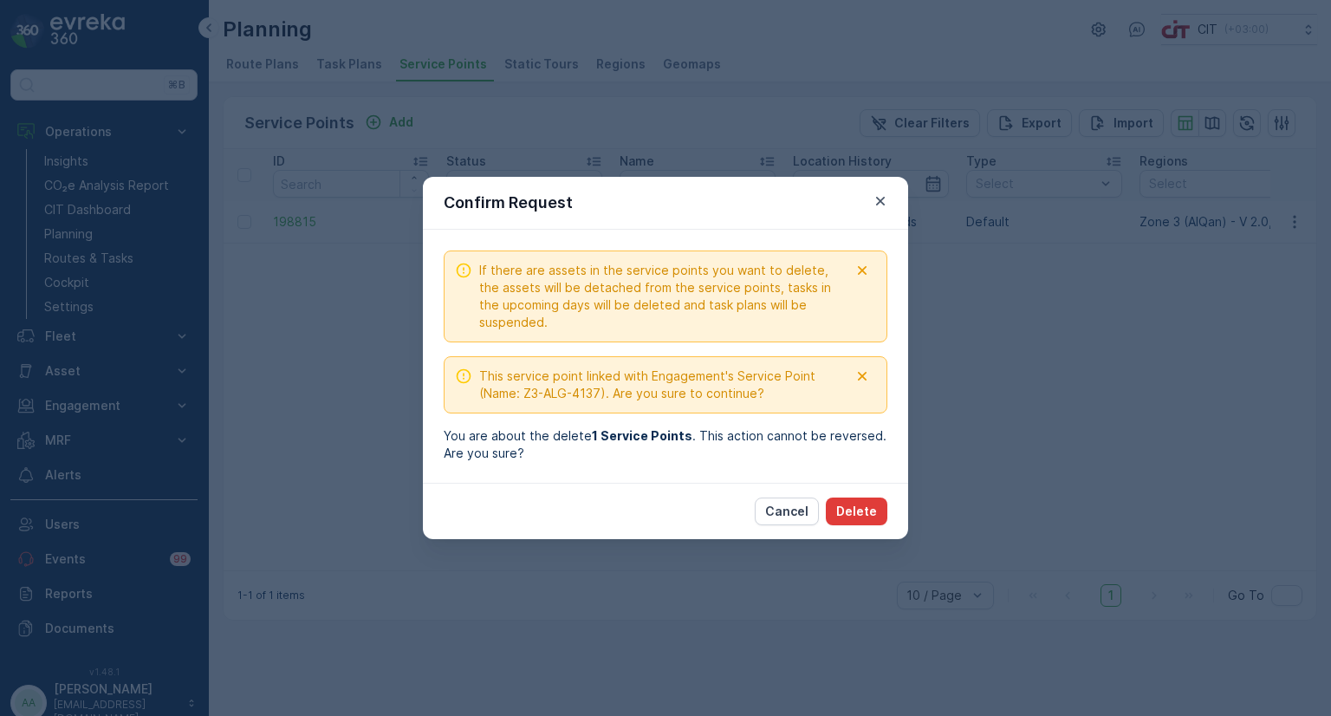
click at [865, 510] on p "Delete" at bounding box center [856, 511] width 41 height 17
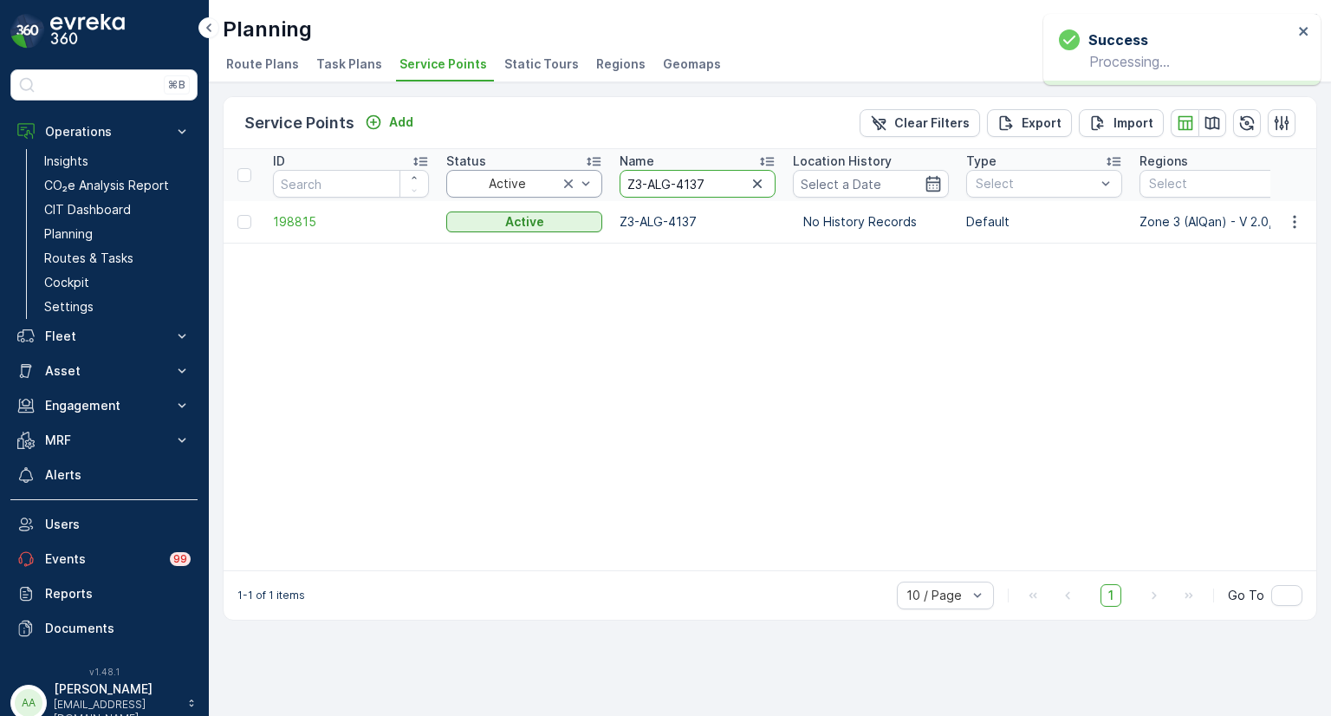
drag, startPoint x: 714, startPoint y: 180, endPoint x: 557, endPoint y: 172, distance: 157.0
paste input "HQL-5291"
type input "Z3-HQL-5291"
click at [1296, 218] on icon "button" at bounding box center [1294, 221] width 17 height 17
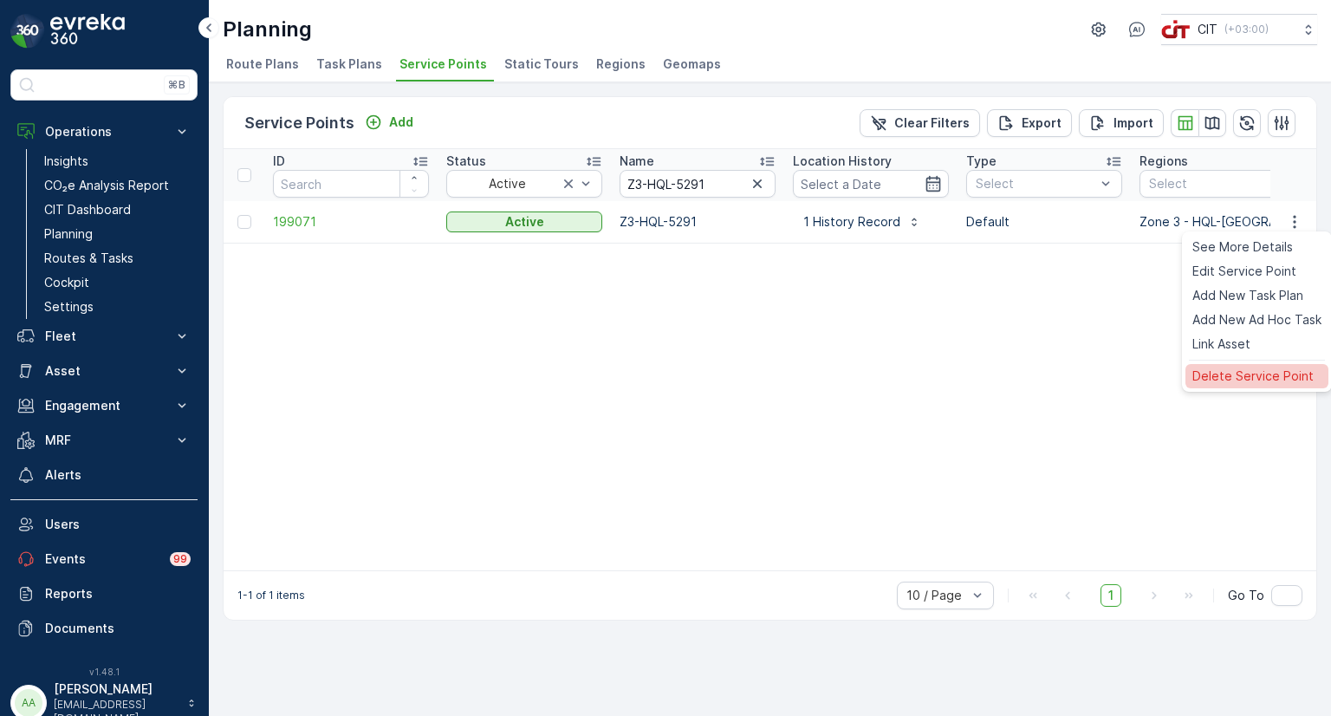
click at [1237, 371] on span "Delete Service Point" at bounding box center [1252, 375] width 121 height 17
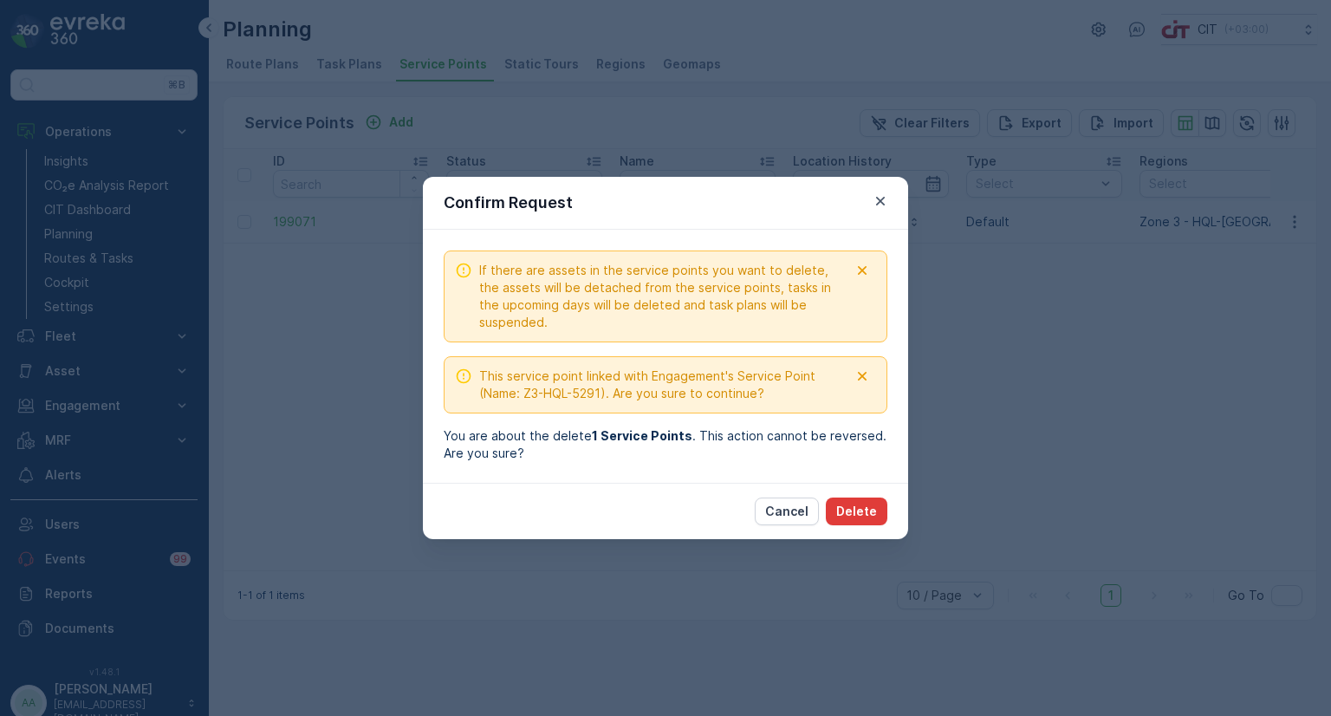
click at [863, 508] on p "Delete" at bounding box center [856, 511] width 41 height 17
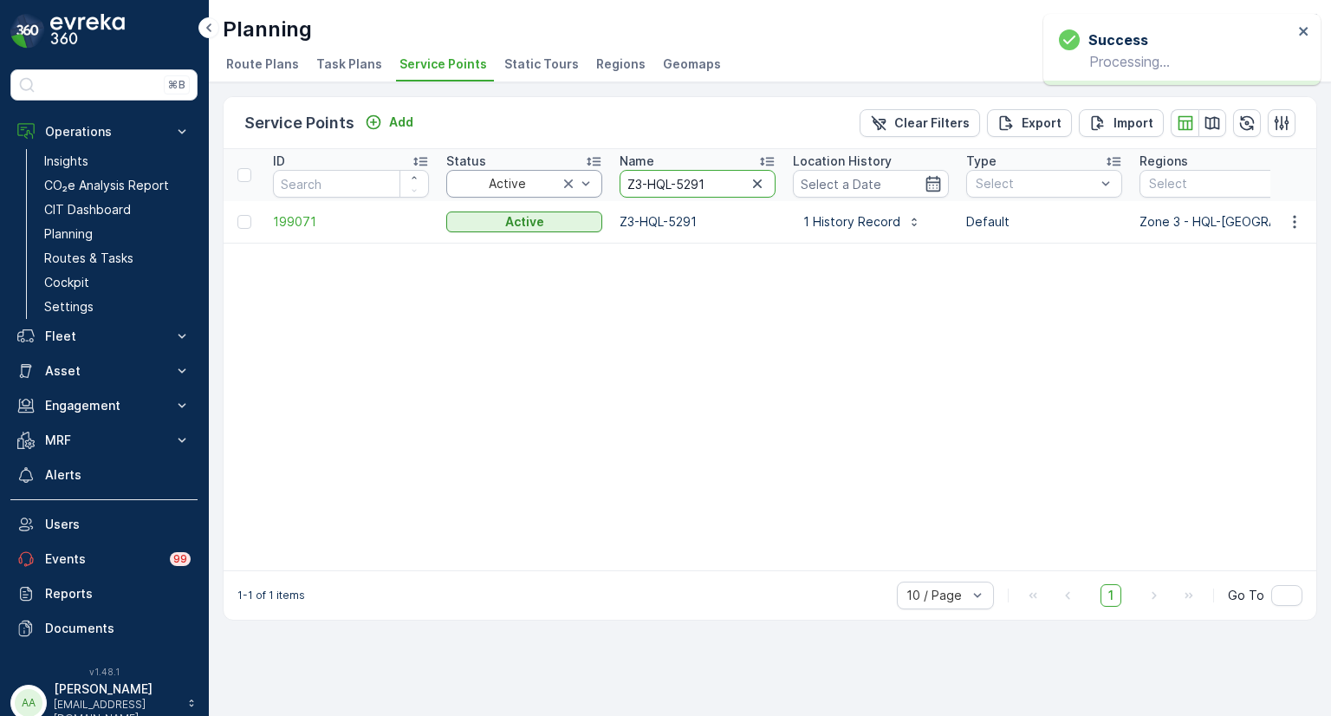
drag, startPoint x: 715, startPoint y: 179, endPoint x: 596, endPoint y: 181, distance: 118.7
paste input "0"
type input "Z3-HQL-5290"
click at [1296, 221] on icon "button" at bounding box center [1294, 221] width 17 height 17
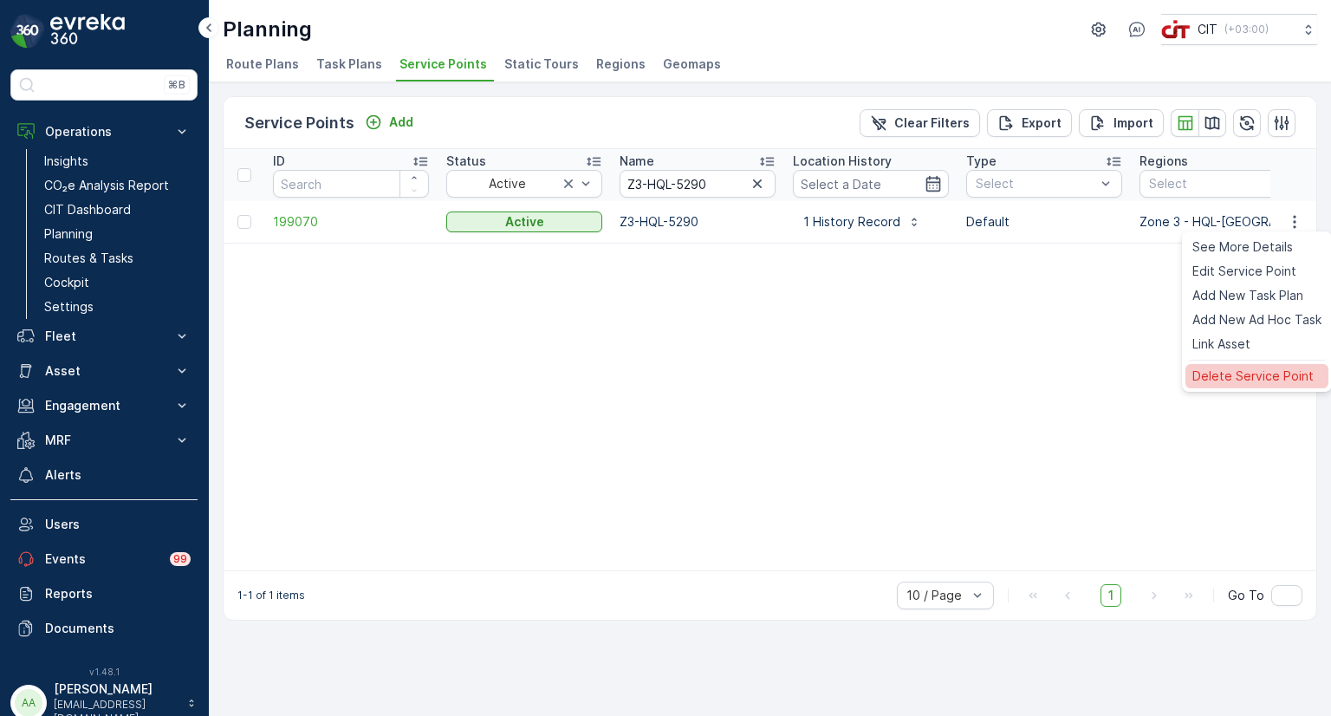
click at [1244, 380] on span "Delete Service Point" at bounding box center [1252, 375] width 121 height 17
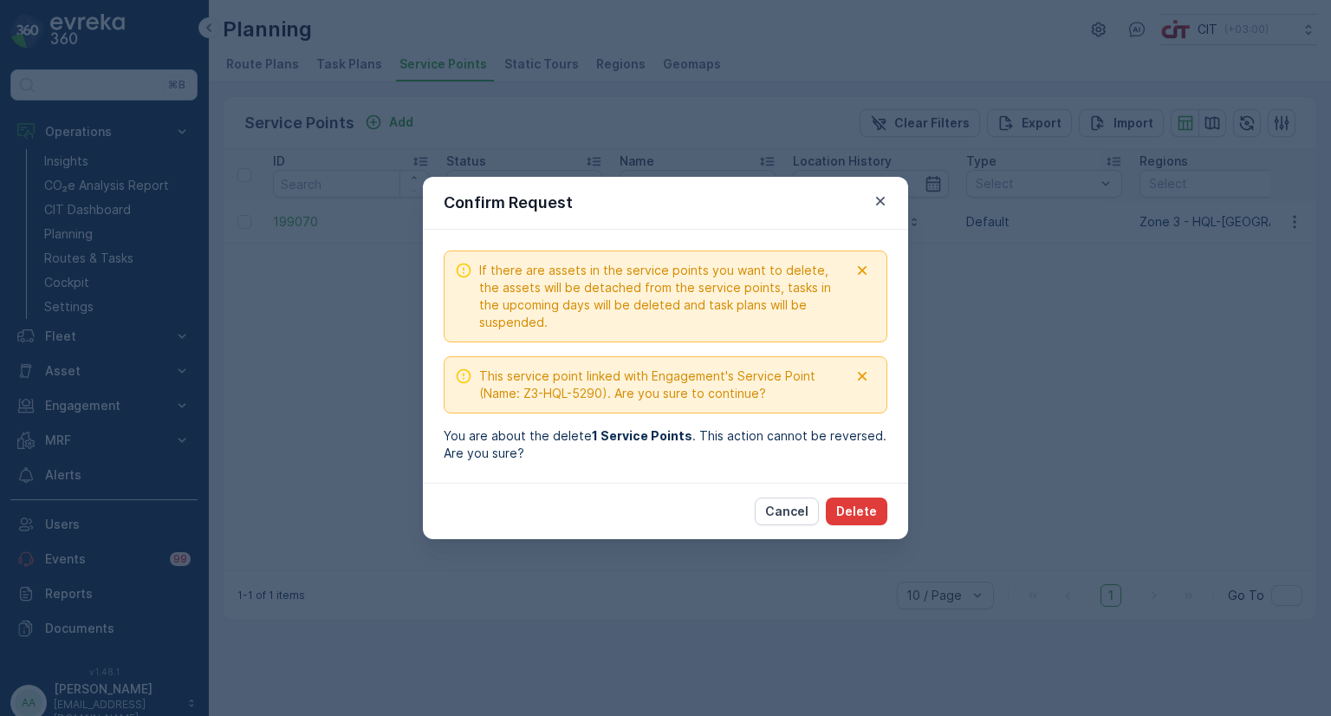
click at [870, 511] on p "Delete" at bounding box center [856, 511] width 41 height 17
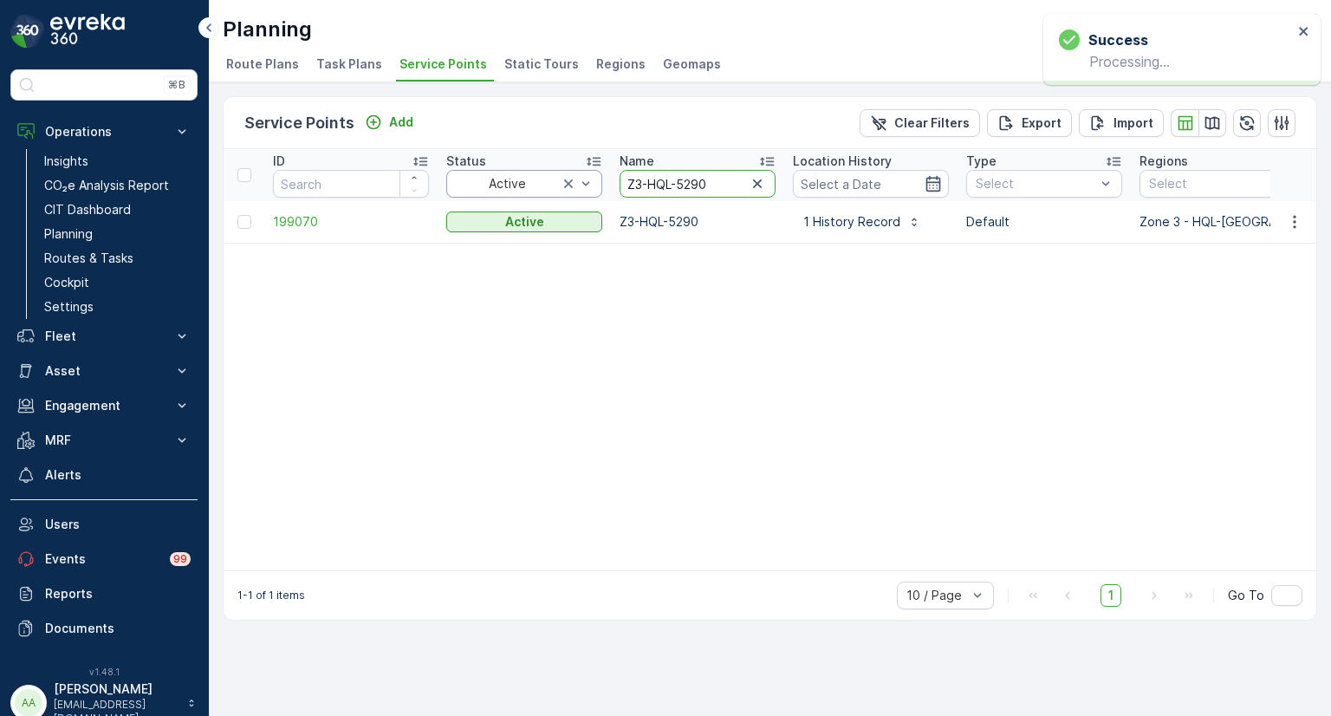
drag, startPoint x: 717, startPoint y: 178, endPoint x: 587, endPoint y: 178, distance: 130.0
paste input "88"
type input "Z3-HQL-5288"
click at [1300, 220] on icon "button" at bounding box center [1294, 221] width 17 height 17
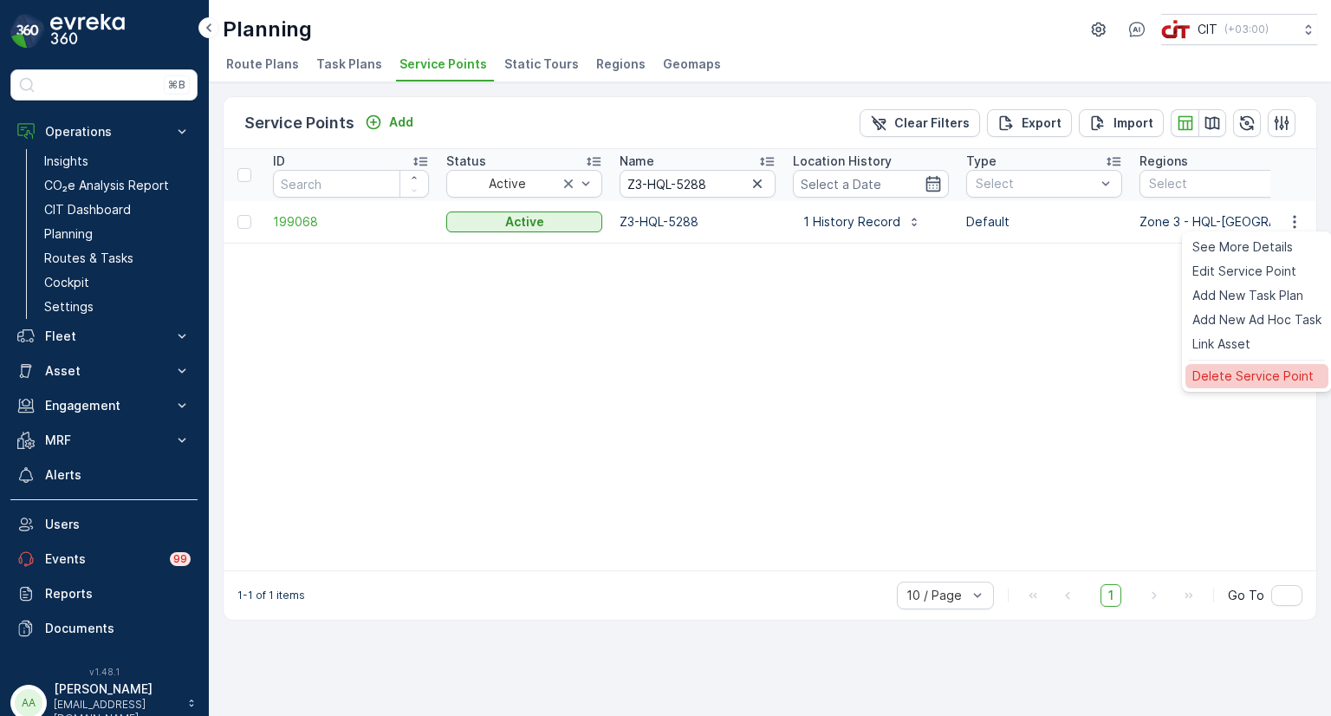
click at [1207, 372] on span "Delete Service Point" at bounding box center [1252, 375] width 121 height 17
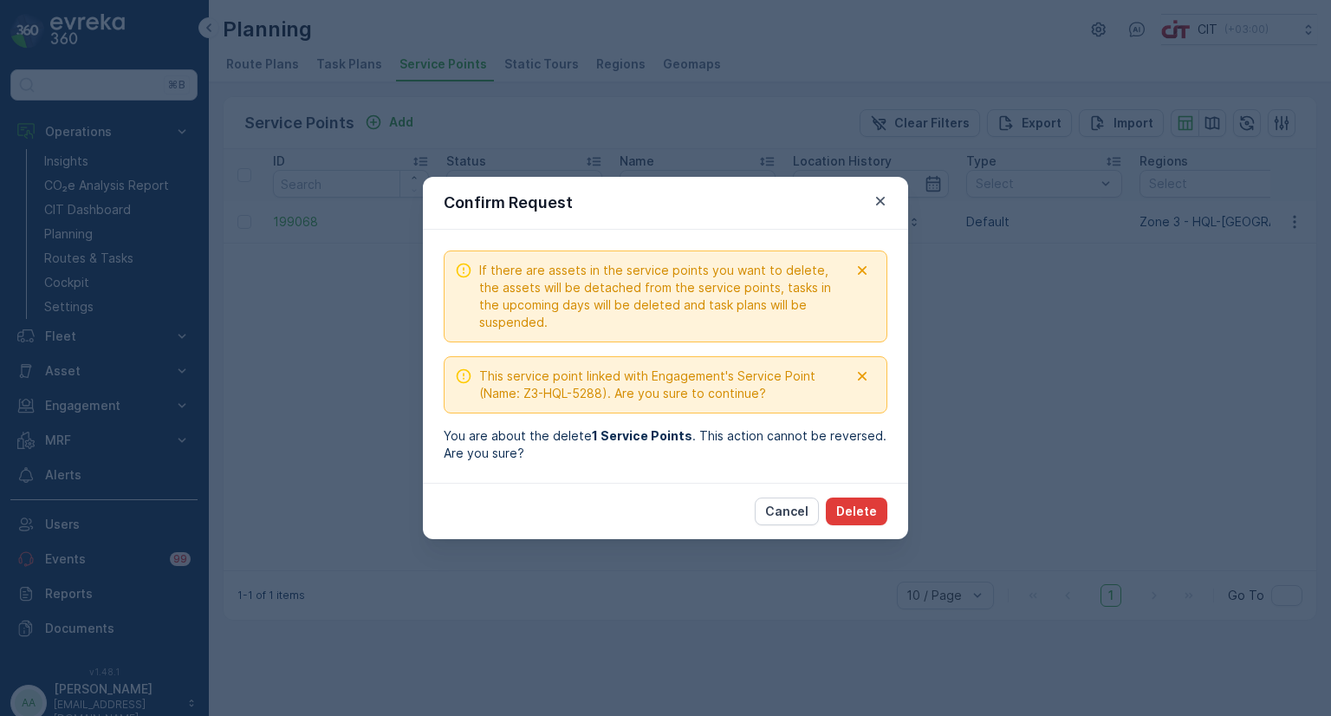
click at [860, 508] on p "Delete" at bounding box center [856, 511] width 41 height 17
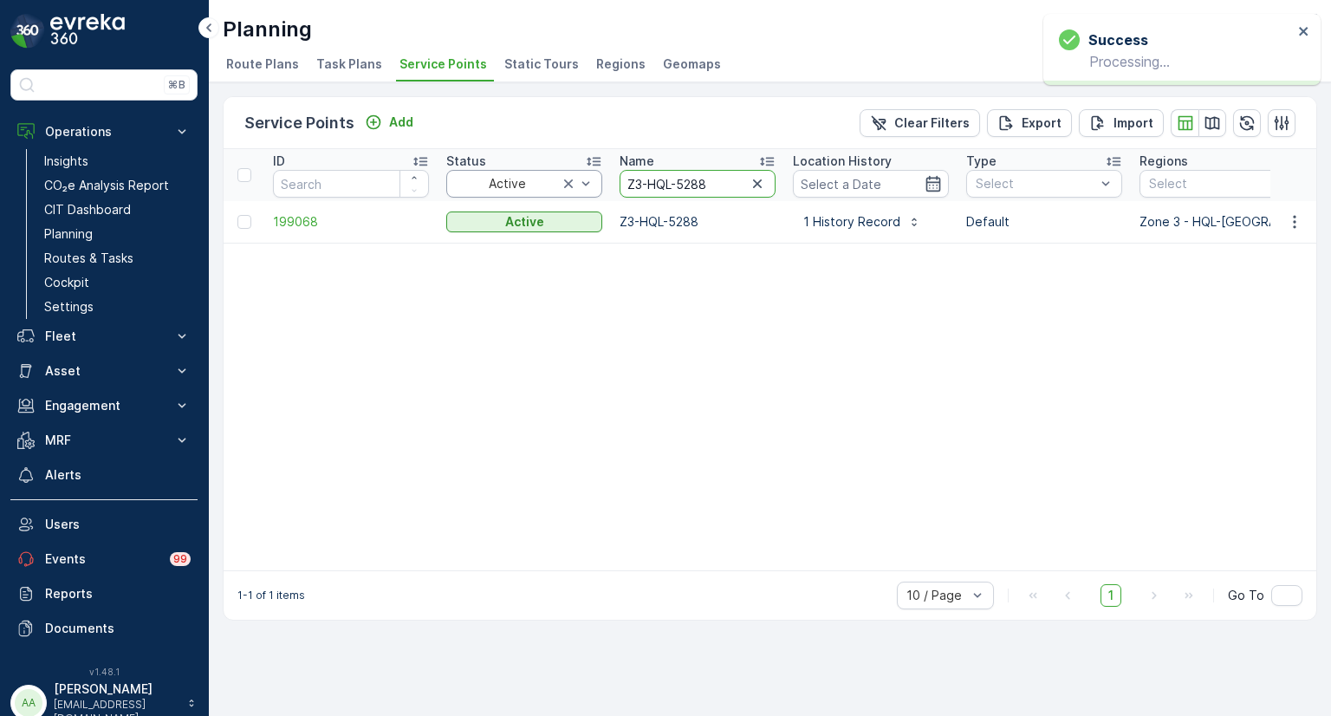
drag, startPoint x: 714, startPoint y: 185, endPoint x: 587, endPoint y: 183, distance: 127.4
paste input "7"
type input "Z3-HQL-5287"
click at [1249, 122] on icon "button" at bounding box center [1246, 122] width 17 height 17
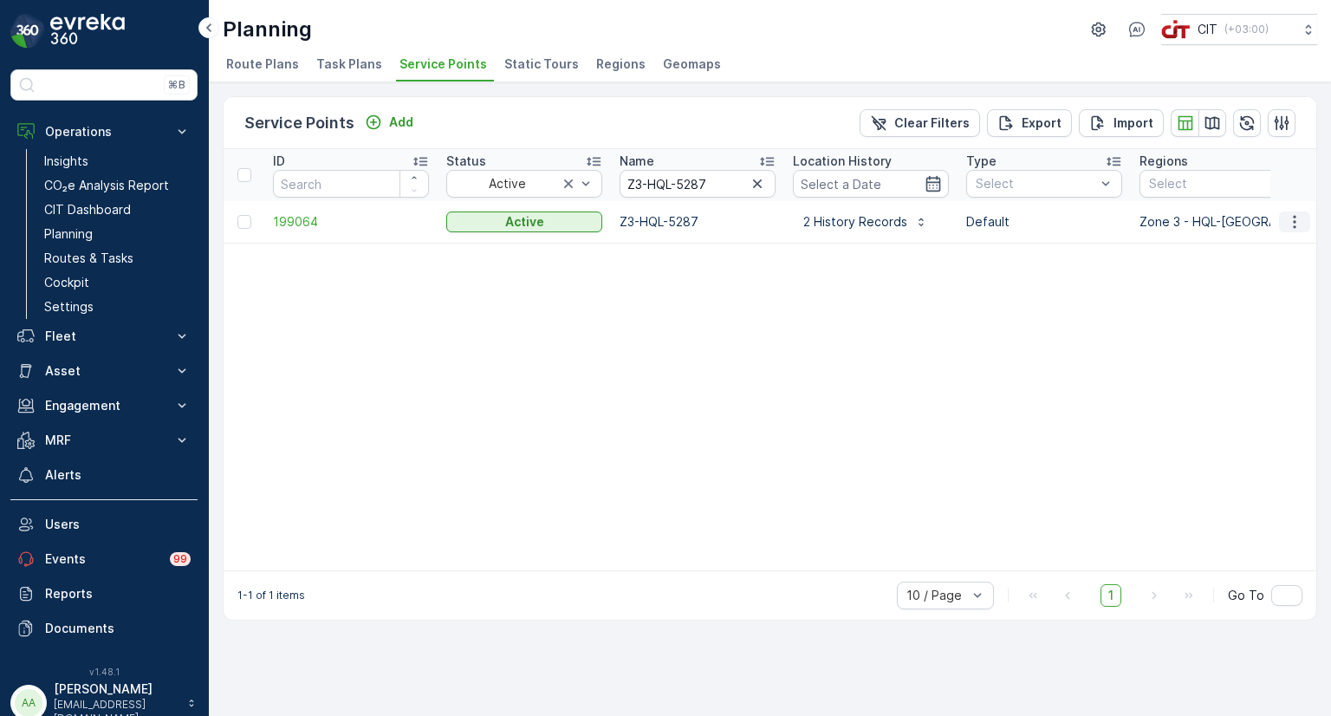
click at [1294, 223] on icon "button" at bounding box center [1294, 221] width 17 height 17
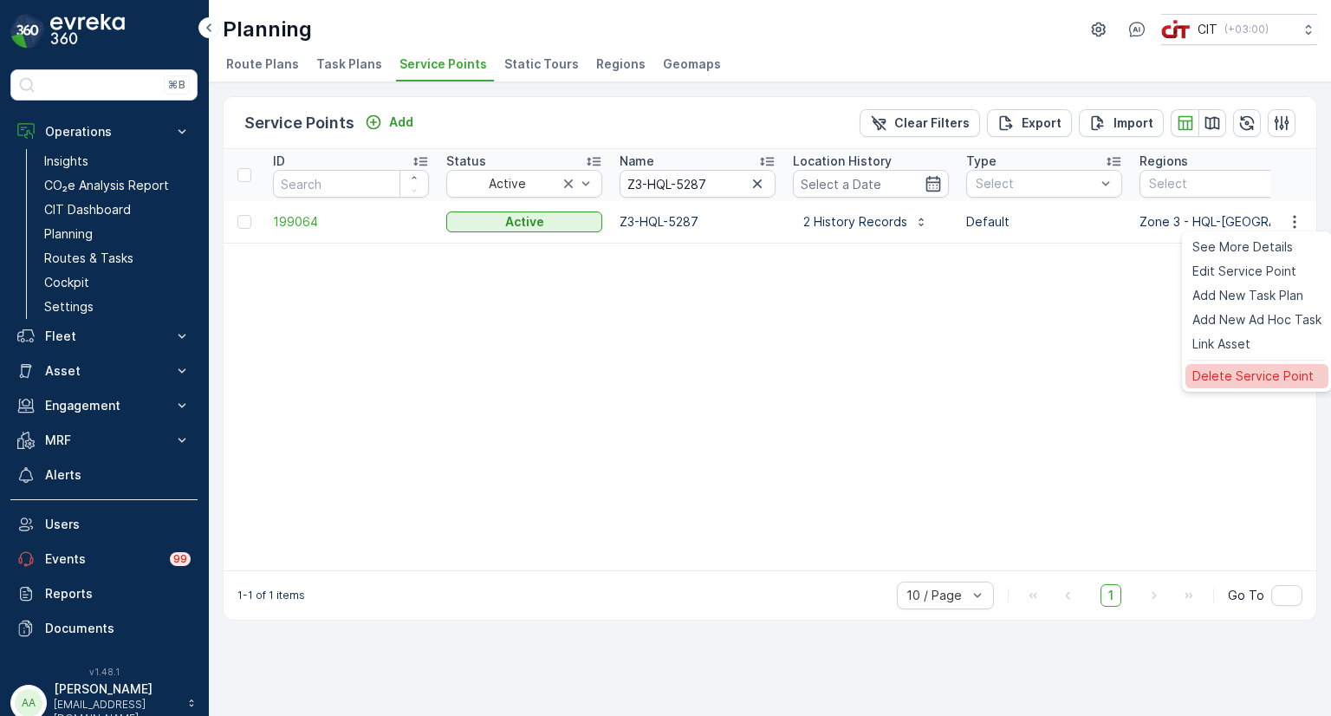
click at [1230, 375] on span "Delete Service Point" at bounding box center [1252, 375] width 121 height 17
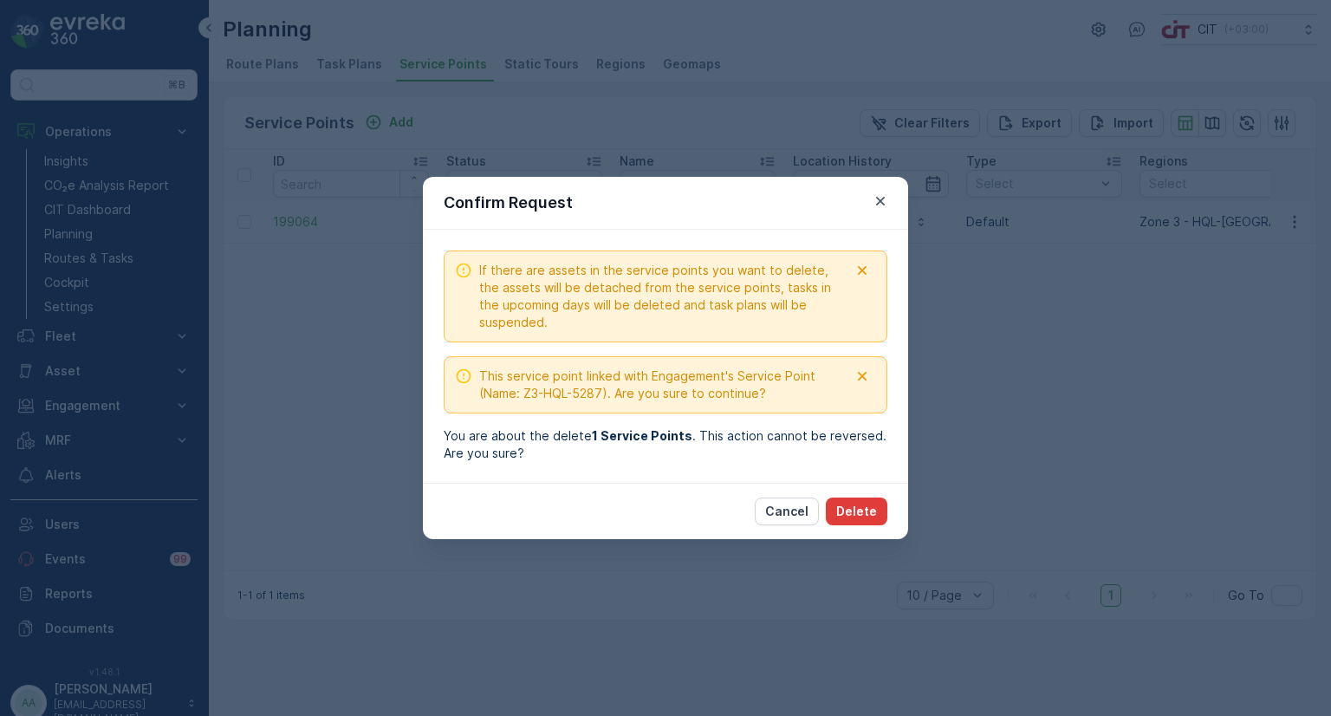
click at [856, 503] on p "Delete" at bounding box center [856, 511] width 41 height 17
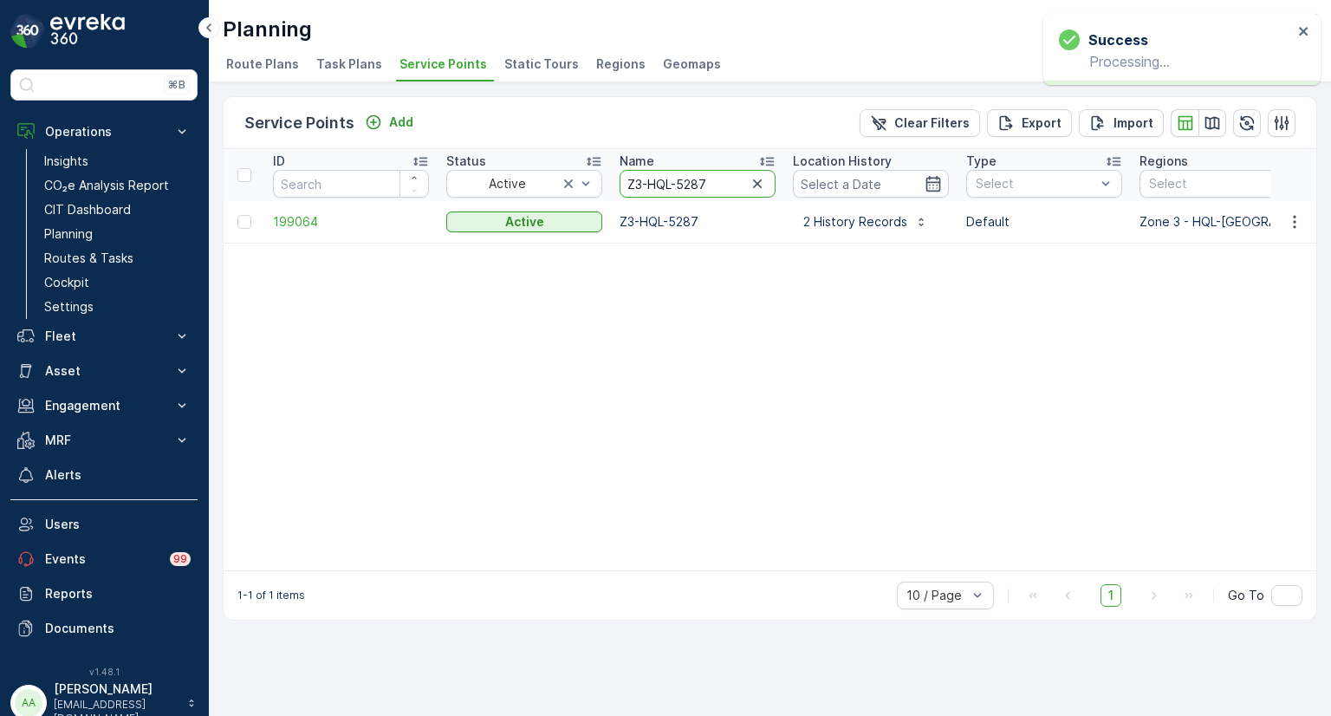
drag, startPoint x: 712, startPoint y: 179, endPoint x: 608, endPoint y: 177, distance: 104.0
paste input "62"
type input "Z3-HQL-5262"
click at [1296, 220] on icon "button" at bounding box center [1294, 221] width 17 height 17
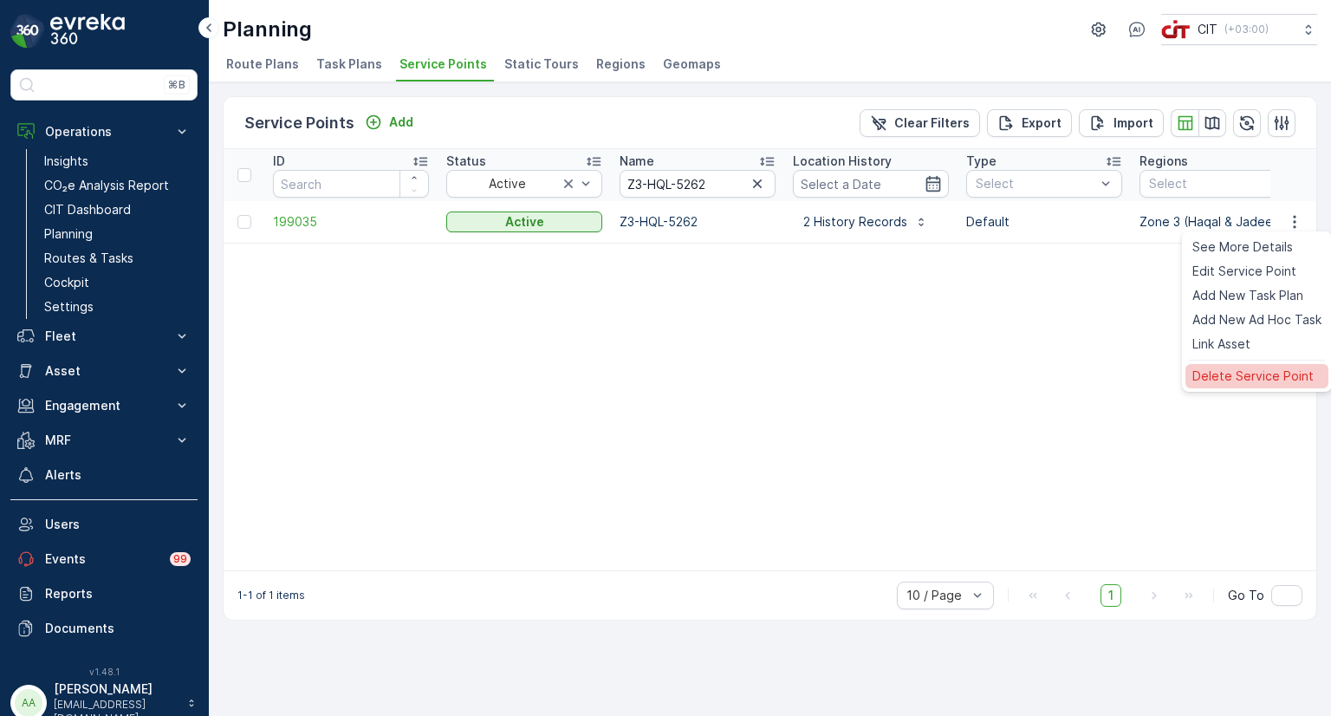
click at [1230, 373] on span "Delete Service Point" at bounding box center [1252, 375] width 121 height 17
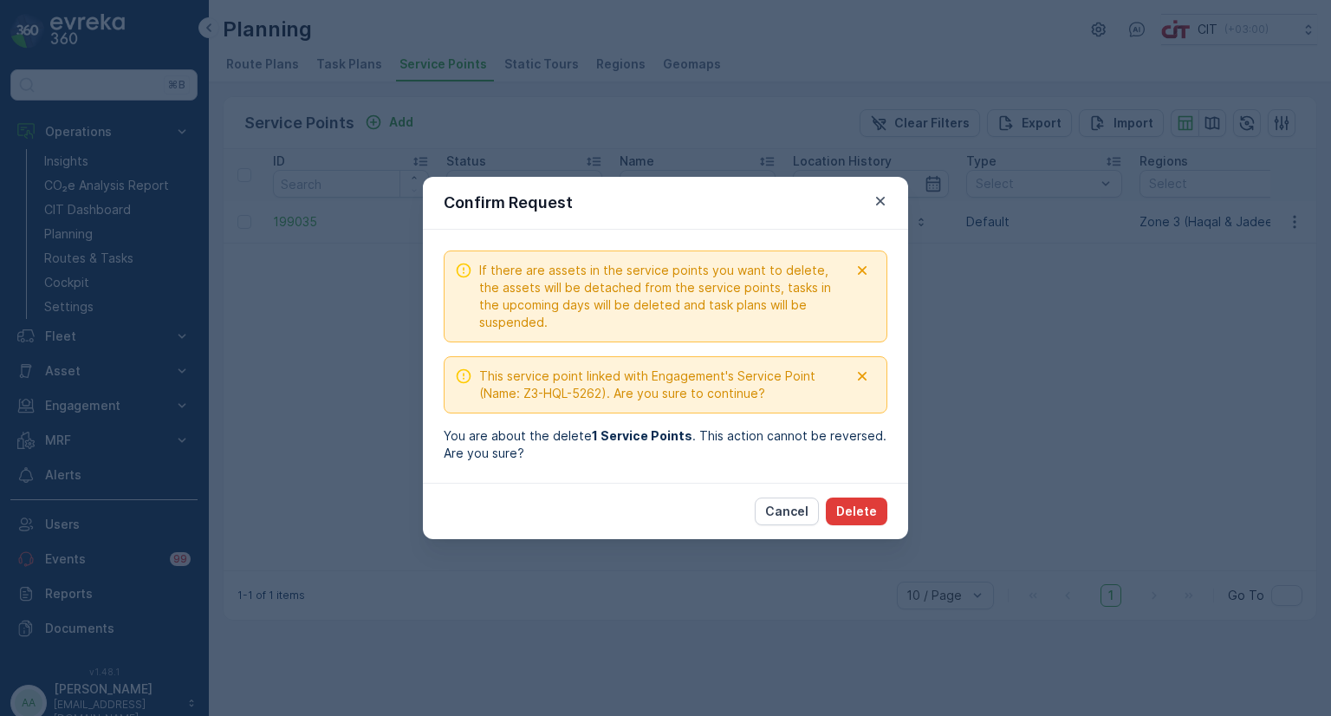
click at [863, 504] on p "Delete" at bounding box center [856, 511] width 41 height 17
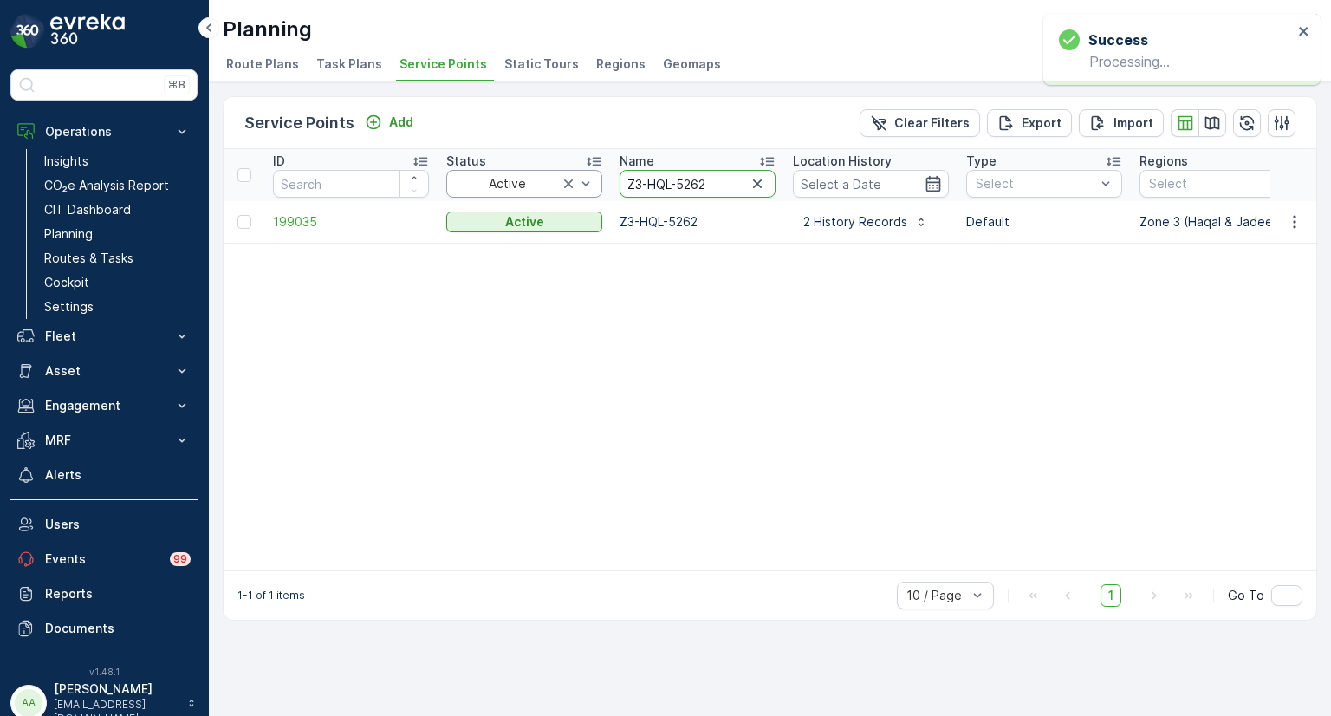
drag, startPoint x: 714, startPoint y: 185, endPoint x: 582, endPoint y: 181, distance: 131.7
paste input "1"
type input "Z3-HQL-5261"
click at [1289, 222] on icon "button" at bounding box center [1294, 221] width 17 height 17
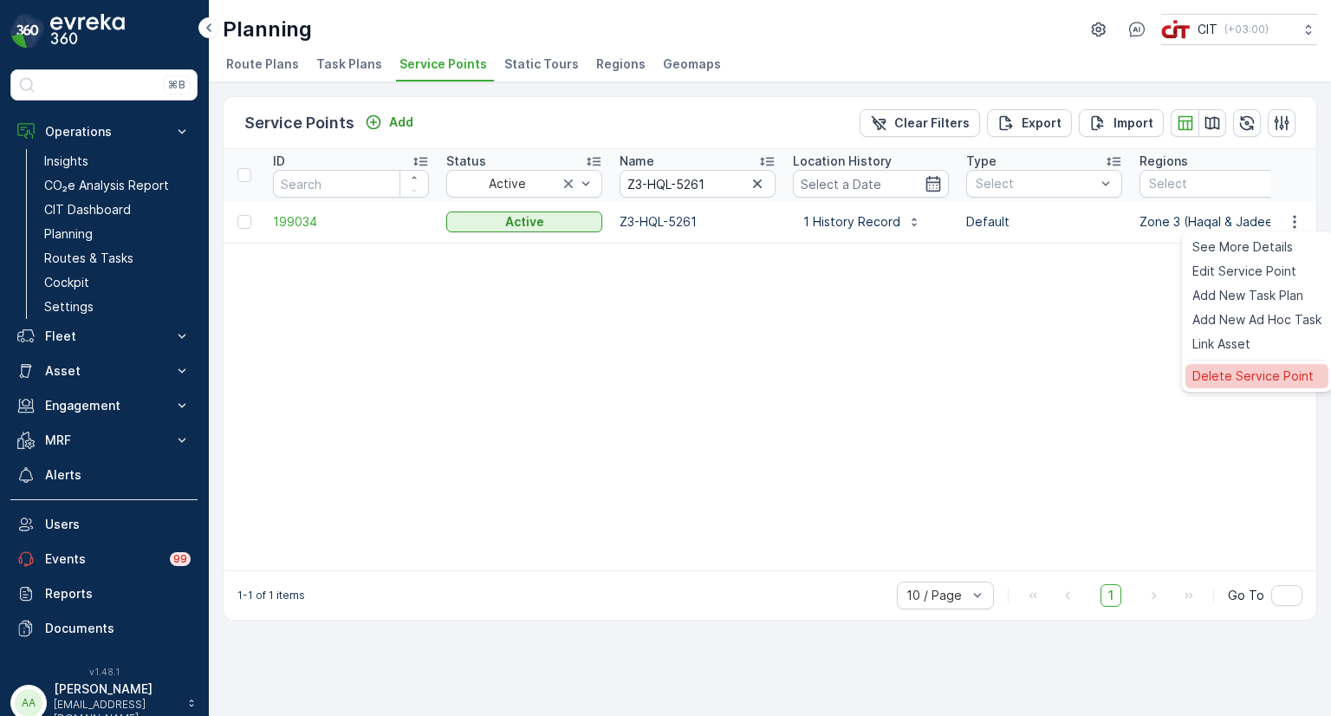
click at [1211, 379] on span "Delete Service Point" at bounding box center [1252, 375] width 121 height 17
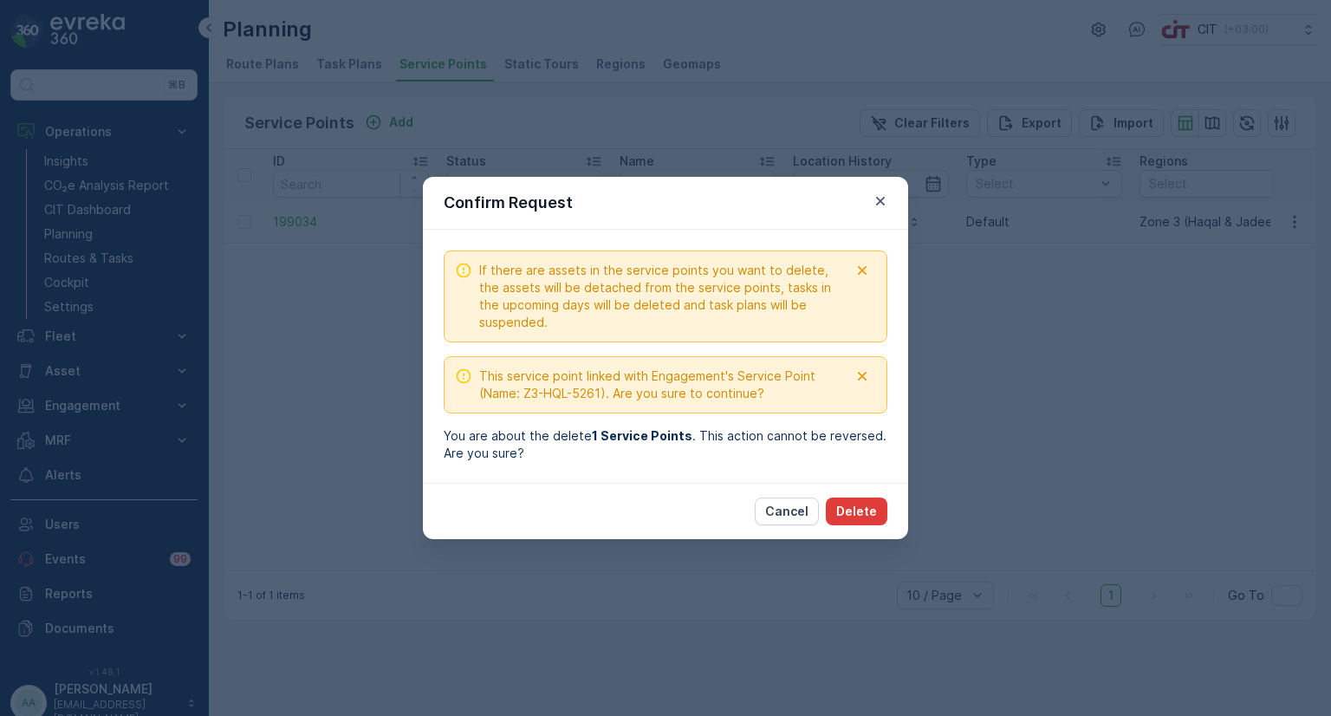
click at [866, 510] on p "Delete" at bounding box center [856, 511] width 41 height 17
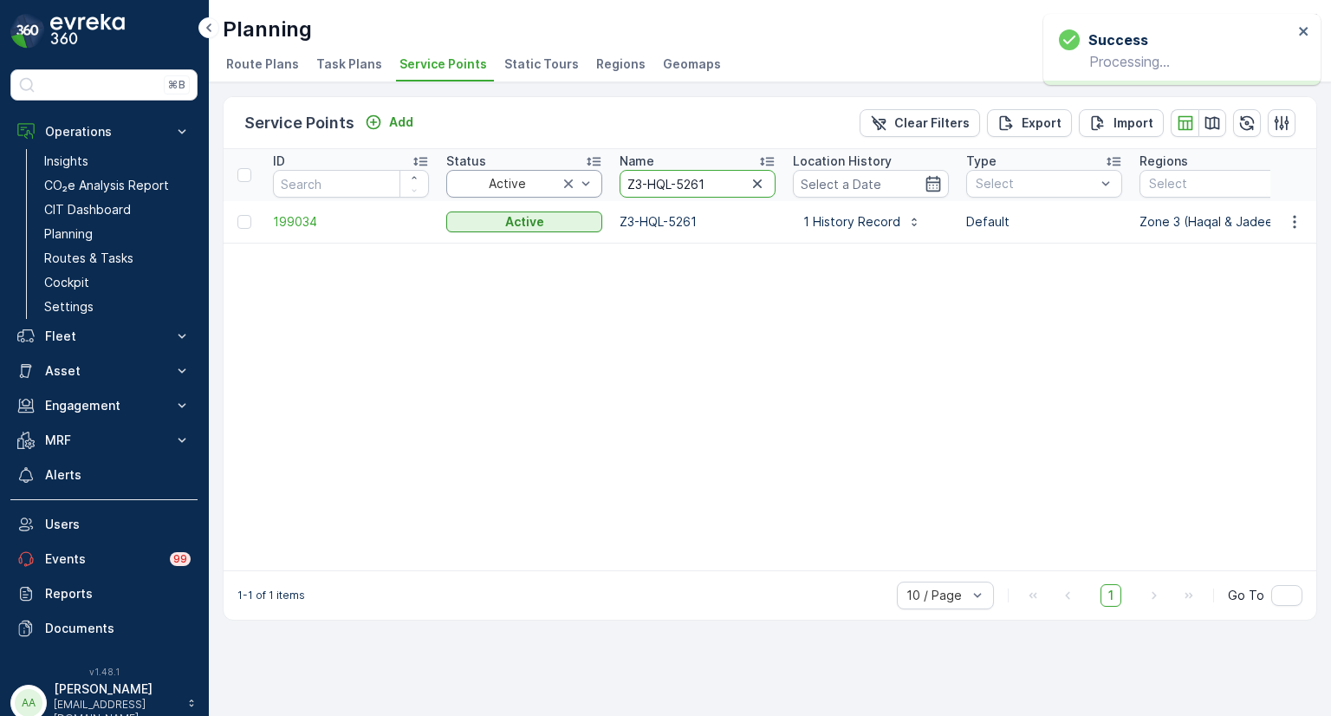
drag, startPoint x: 726, startPoint y: 182, endPoint x: 588, endPoint y: 178, distance: 137.8
paste input "59"
type input "Z3-HQL-5259"
click at [1294, 218] on icon "button" at bounding box center [1294, 221] width 17 height 17
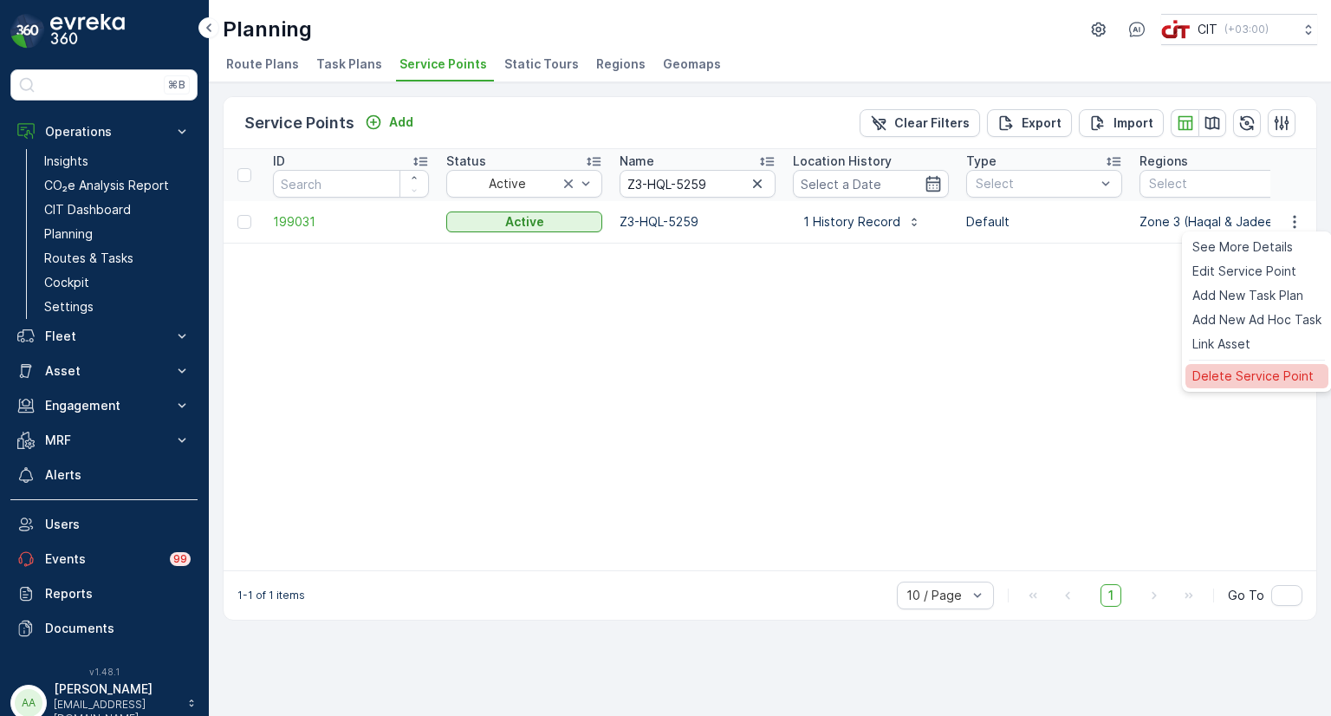
click at [1223, 372] on span "Delete Service Point" at bounding box center [1252, 375] width 121 height 17
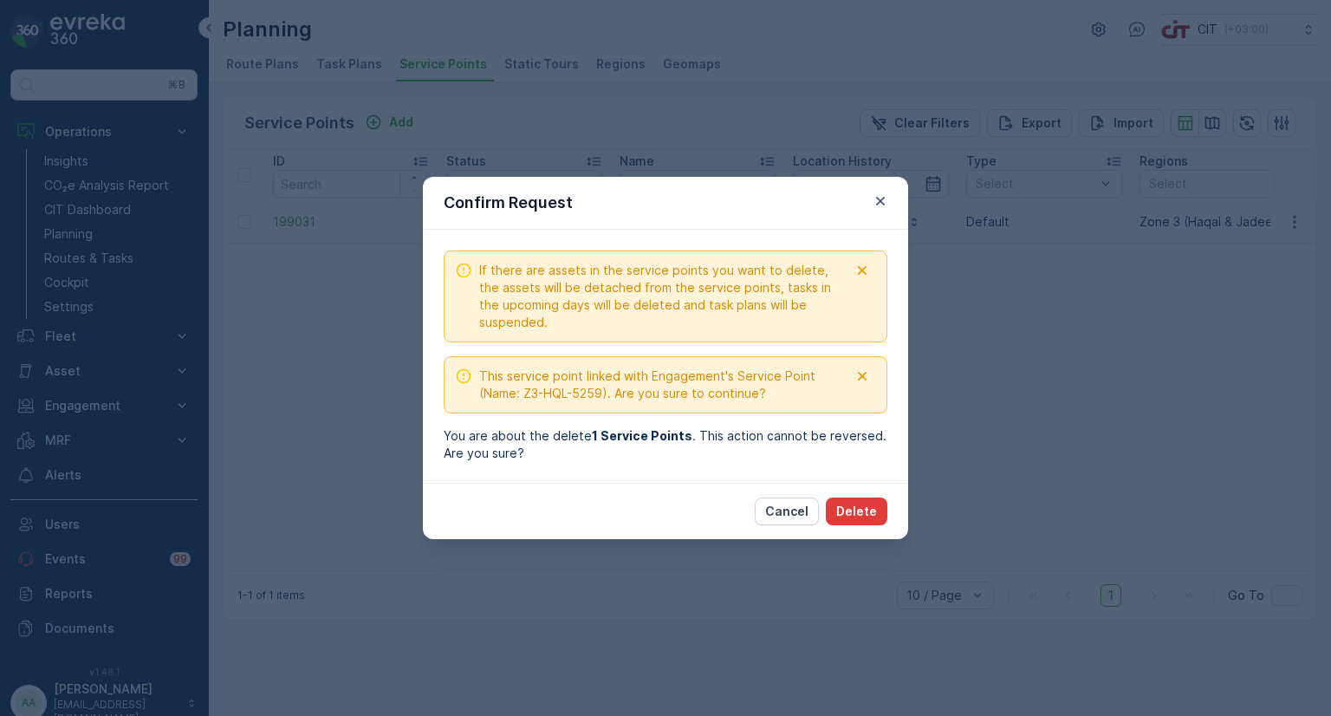
click at [863, 503] on p "Delete" at bounding box center [856, 511] width 41 height 17
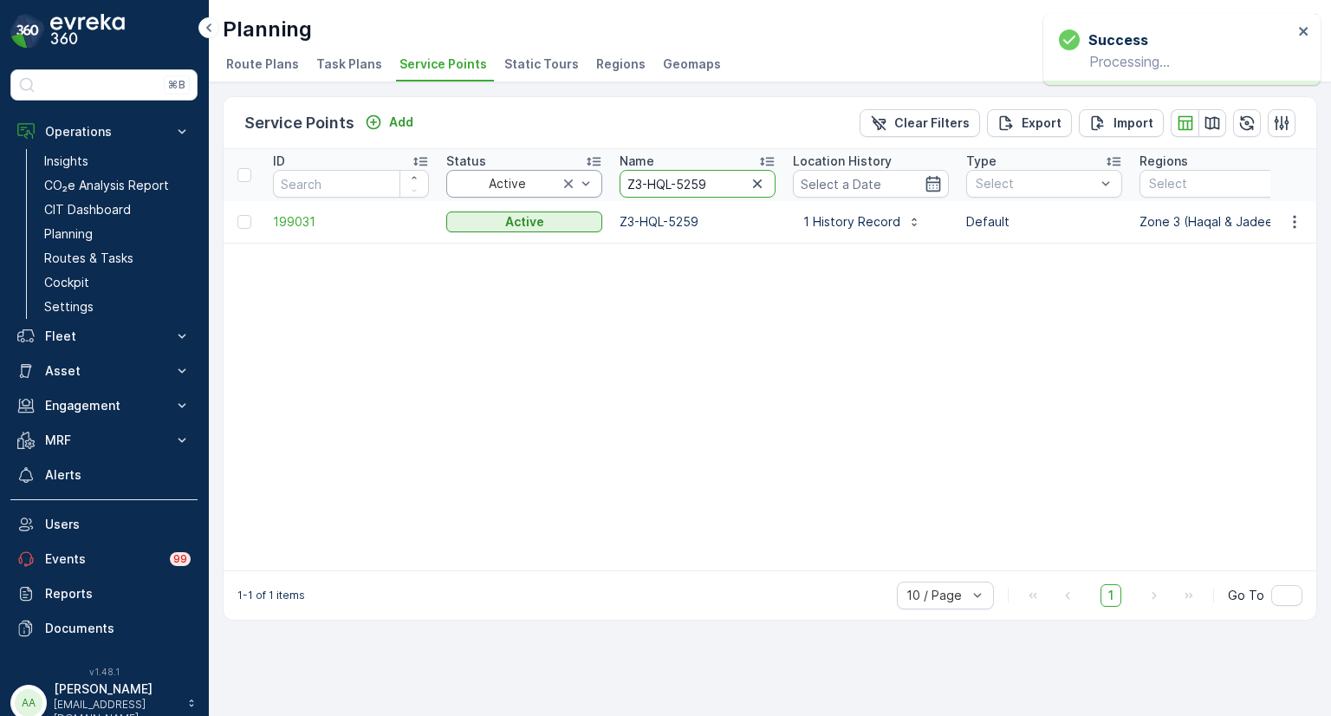
drag, startPoint x: 717, startPoint y: 186, endPoint x: 575, endPoint y: 185, distance: 142.1
paste input "2665"
type input "Z3-HQL-2665"
click at [1295, 216] on icon "button" at bounding box center [1294, 221] width 3 height 13
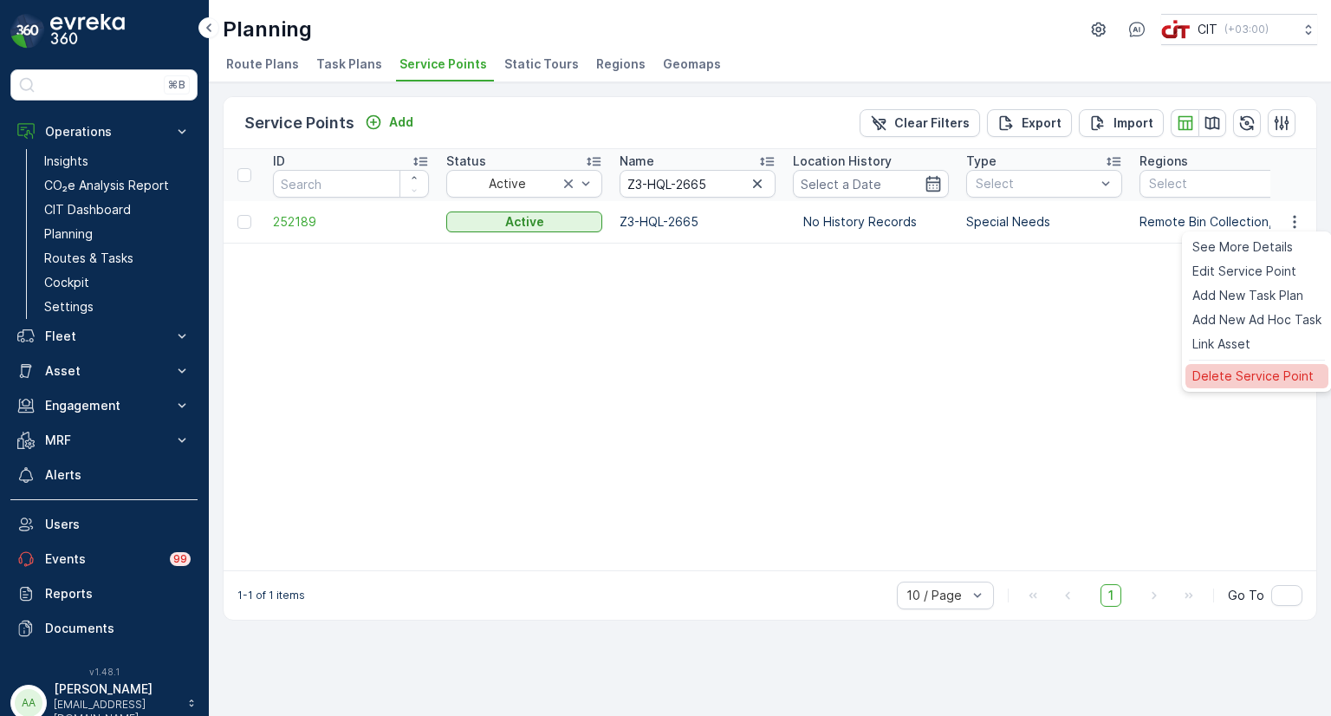
click at [1227, 377] on span "Delete Service Point" at bounding box center [1252, 375] width 121 height 17
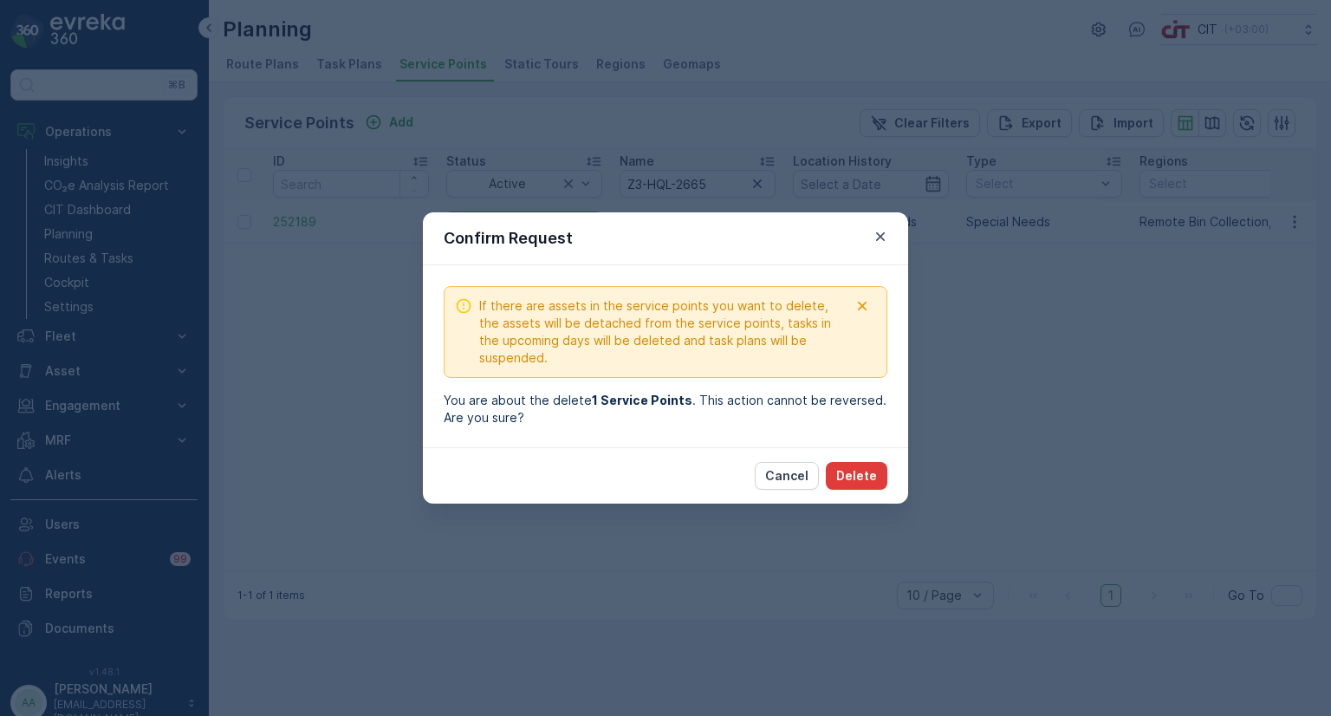
click at [863, 477] on p "Delete" at bounding box center [856, 475] width 41 height 17
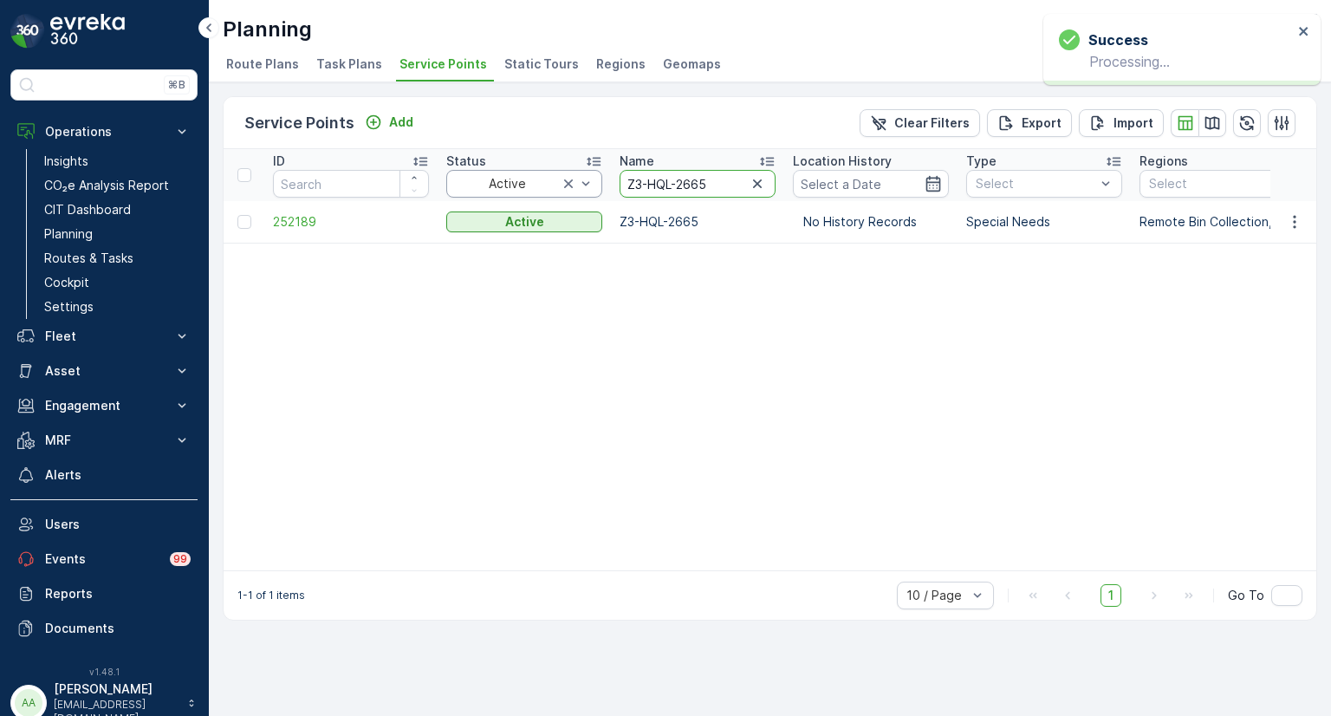
drag, startPoint x: 721, startPoint y: 185, endPoint x: 580, endPoint y: 185, distance: 140.4
paste input "504"
type input "Z3-HQL-2504"
click at [1297, 226] on icon "button" at bounding box center [1294, 221] width 17 height 17
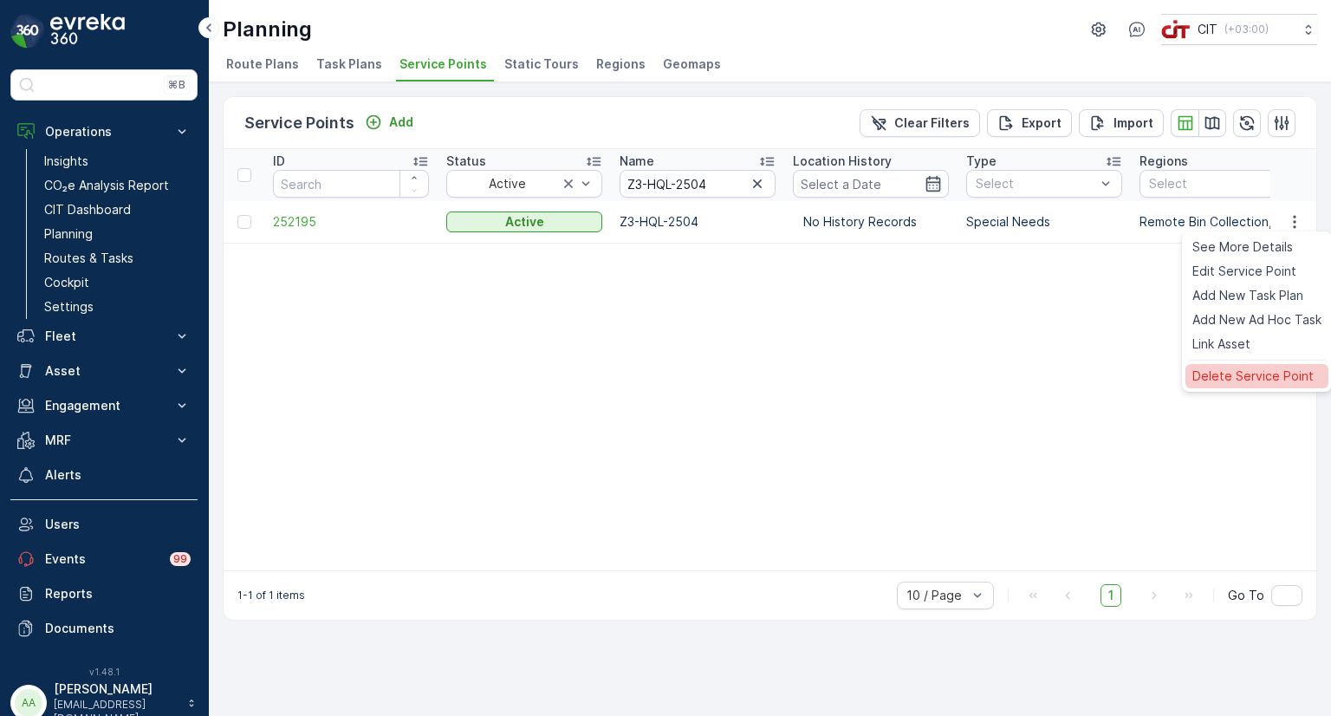
click at [1251, 373] on span "Delete Service Point" at bounding box center [1252, 375] width 121 height 17
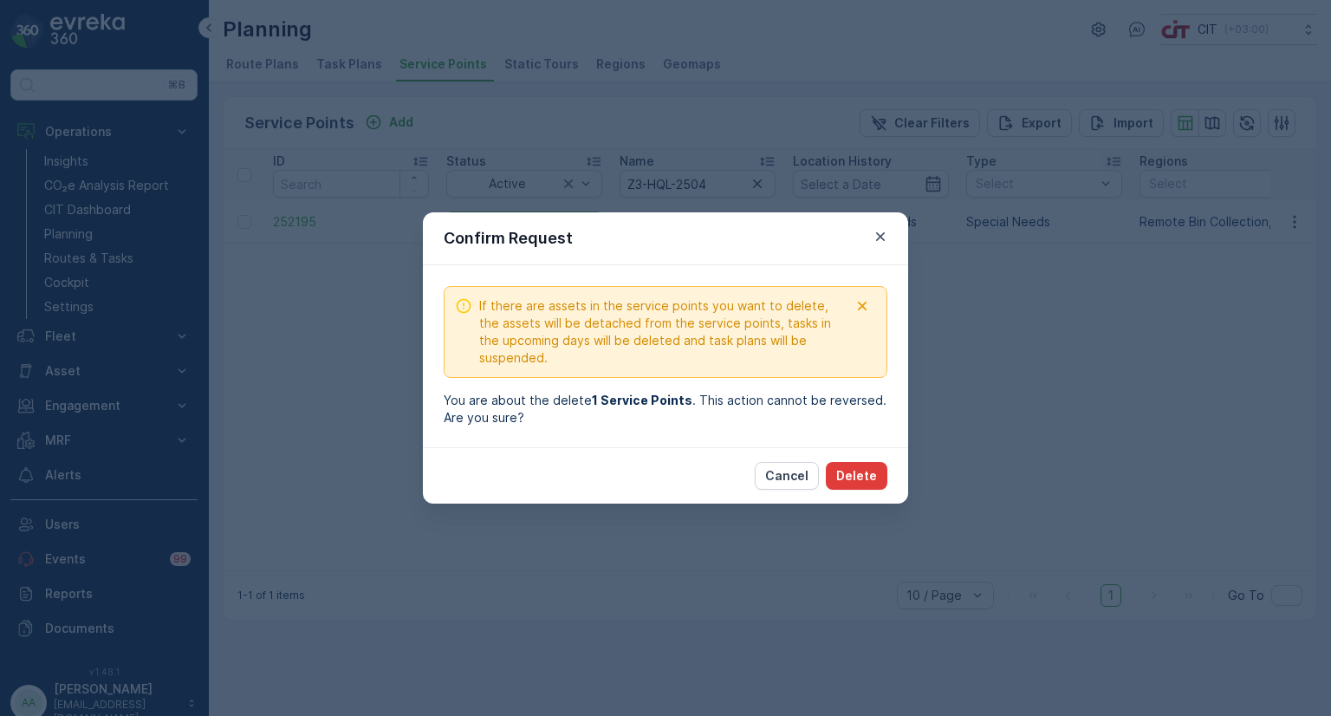
click at [849, 471] on p "Delete" at bounding box center [856, 475] width 41 height 17
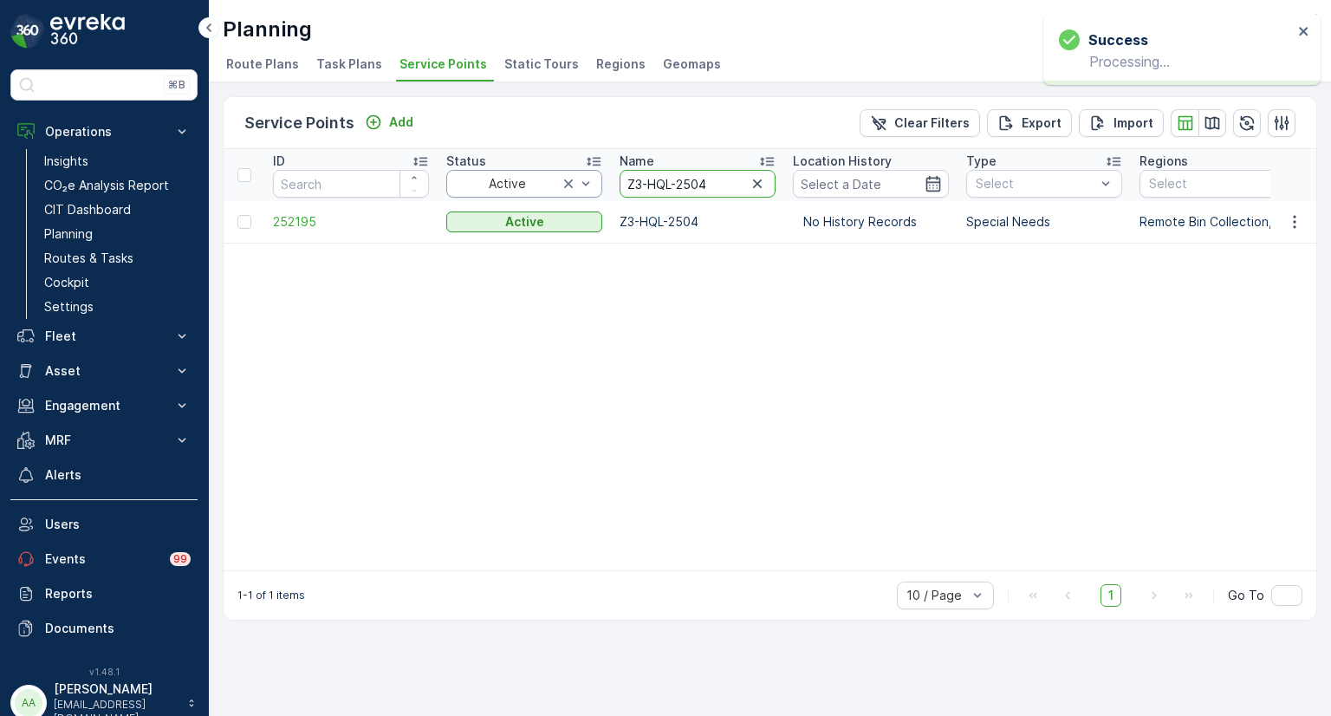
drag, startPoint x: 710, startPoint y: 182, endPoint x: 600, endPoint y: 179, distance: 110.9
type input "2504"
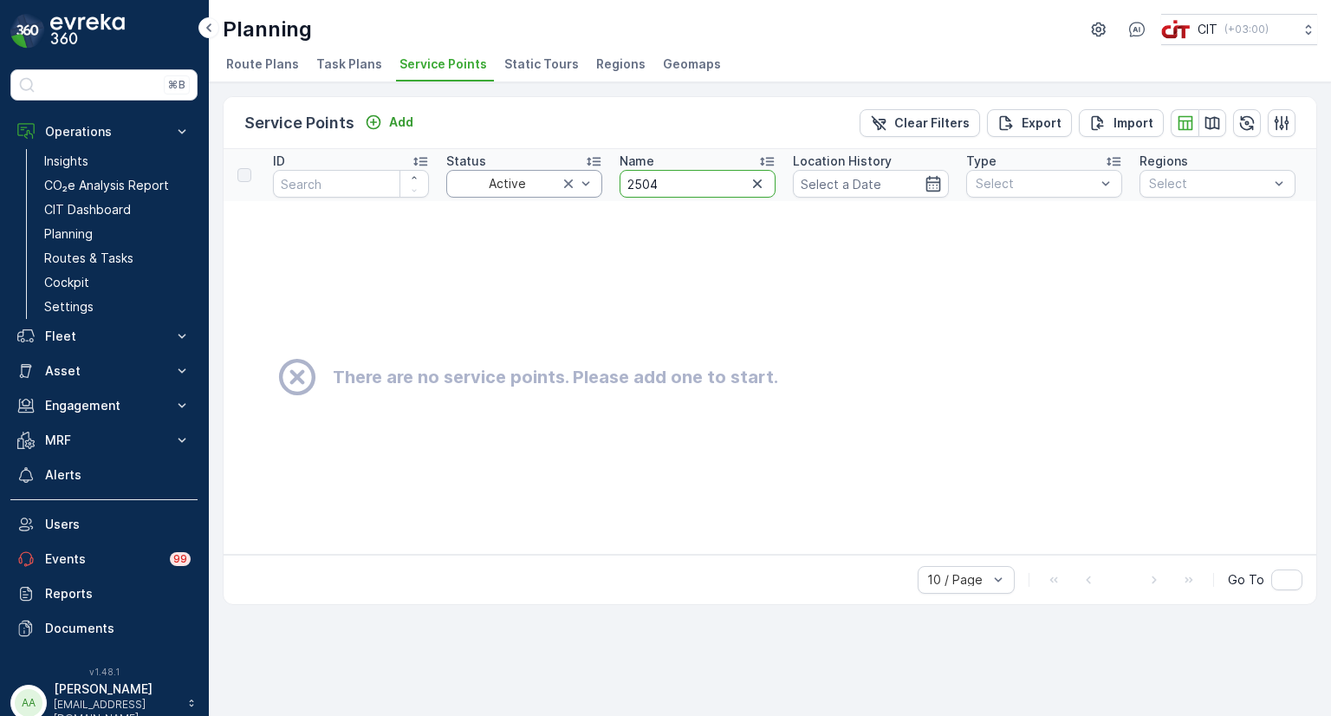
drag, startPoint x: 680, startPoint y: 184, endPoint x: 581, endPoint y: 174, distance: 99.2
paste input "Z3-JBL-5380"
type input "Z3-JBL-5380"
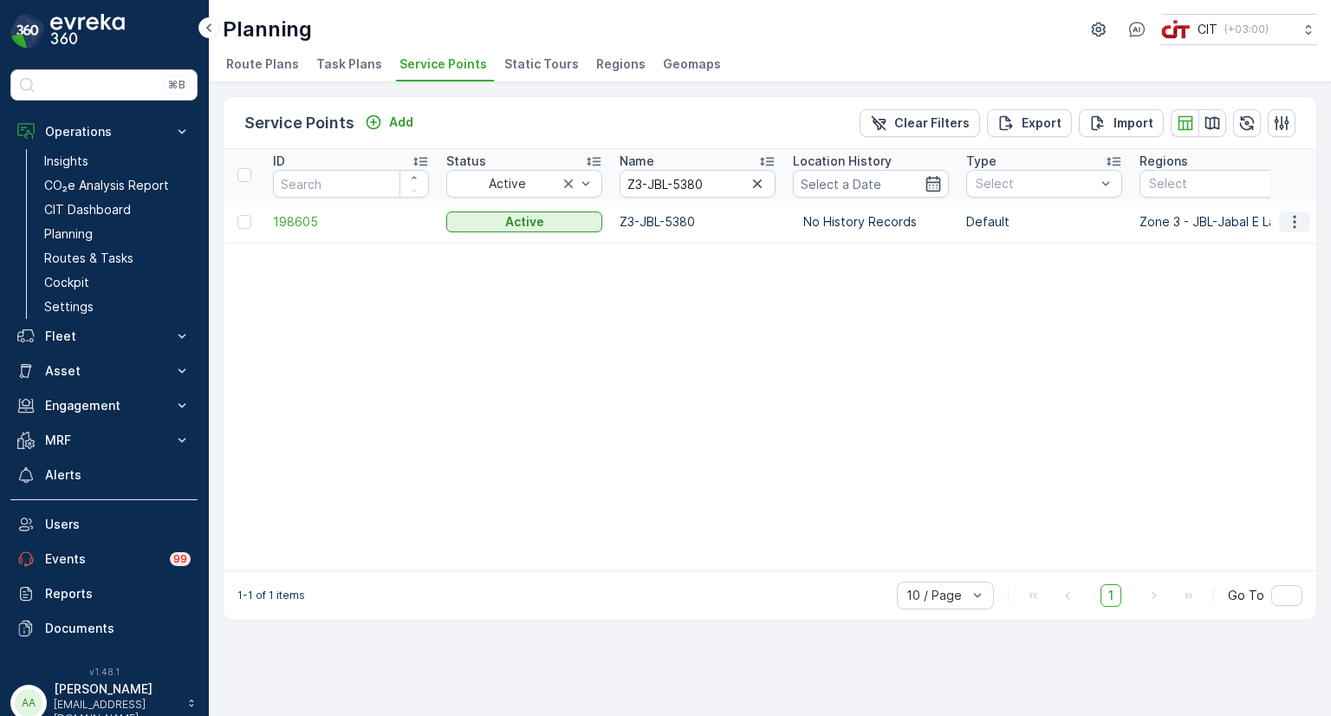
click at [1299, 221] on icon "button" at bounding box center [1294, 221] width 17 height 17
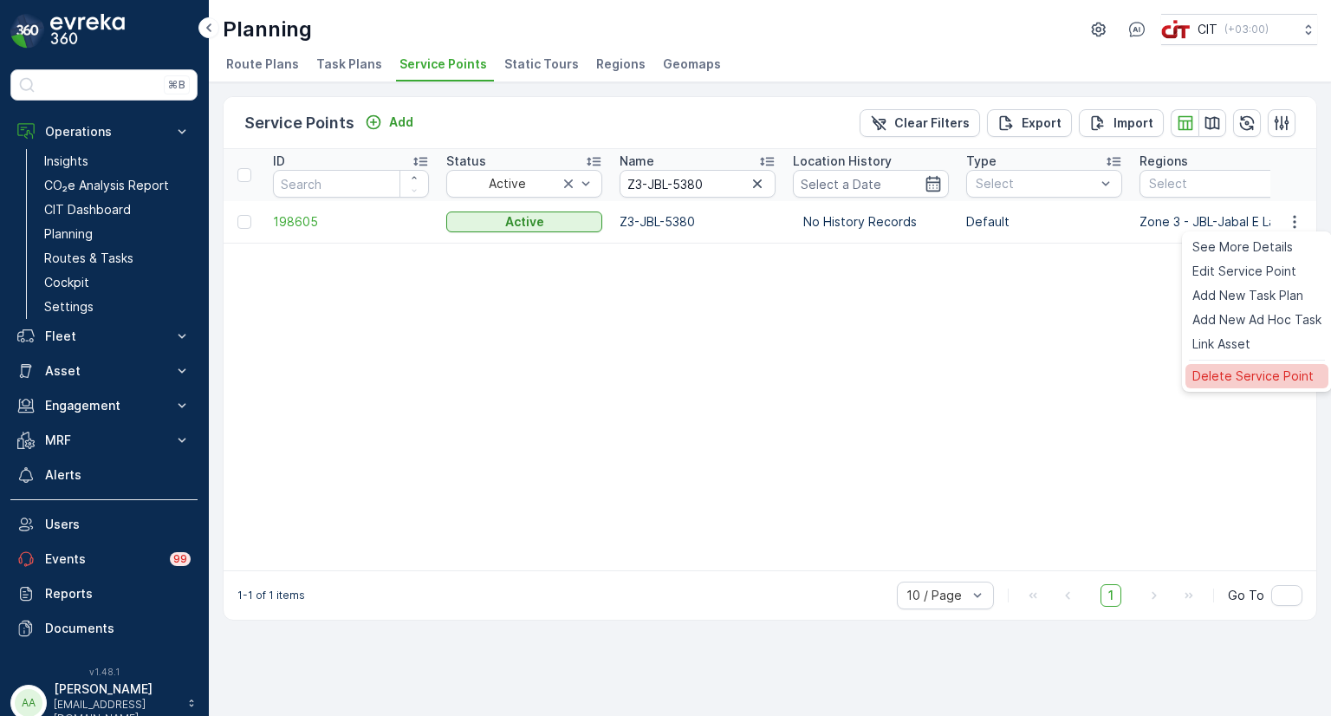
click at [1216, 375] on span "Delete Service Point" at bounding box center [1252, 375] width 121 height 17
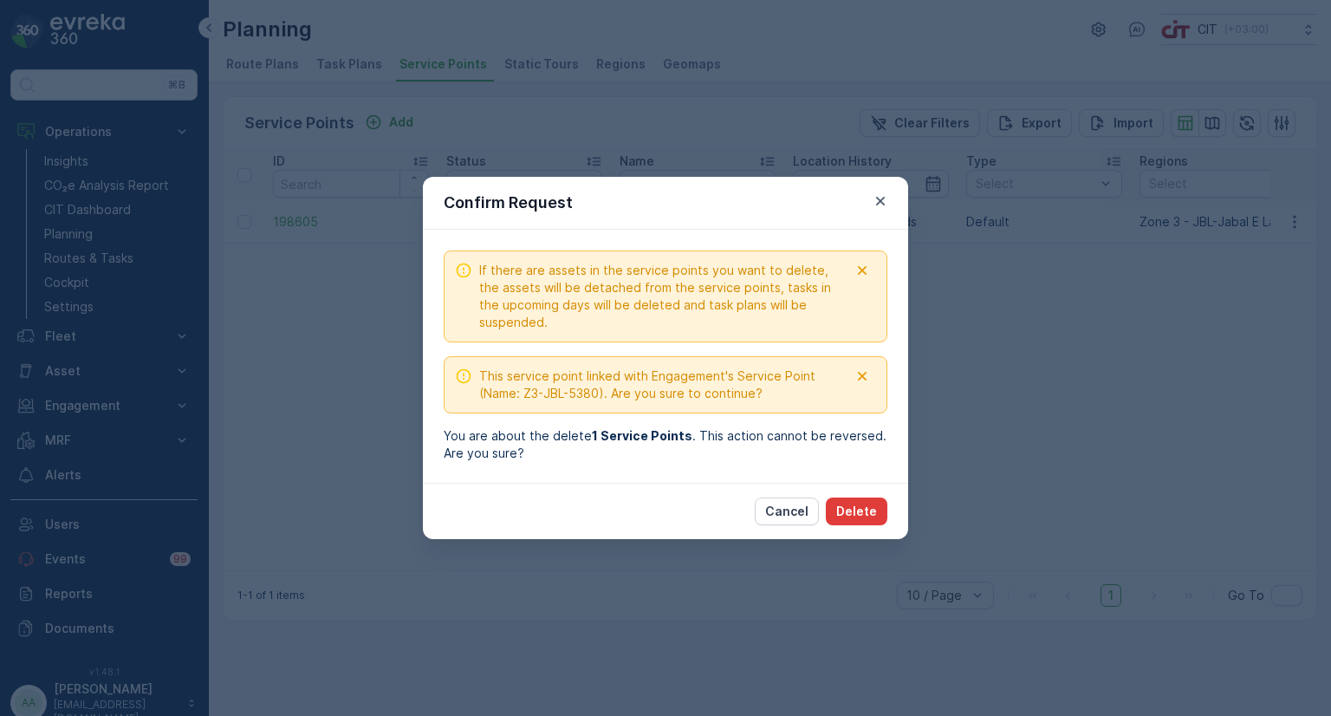
click at [854, 513] on p "Delete" at bounding box center [856, 511] width 41 height 17
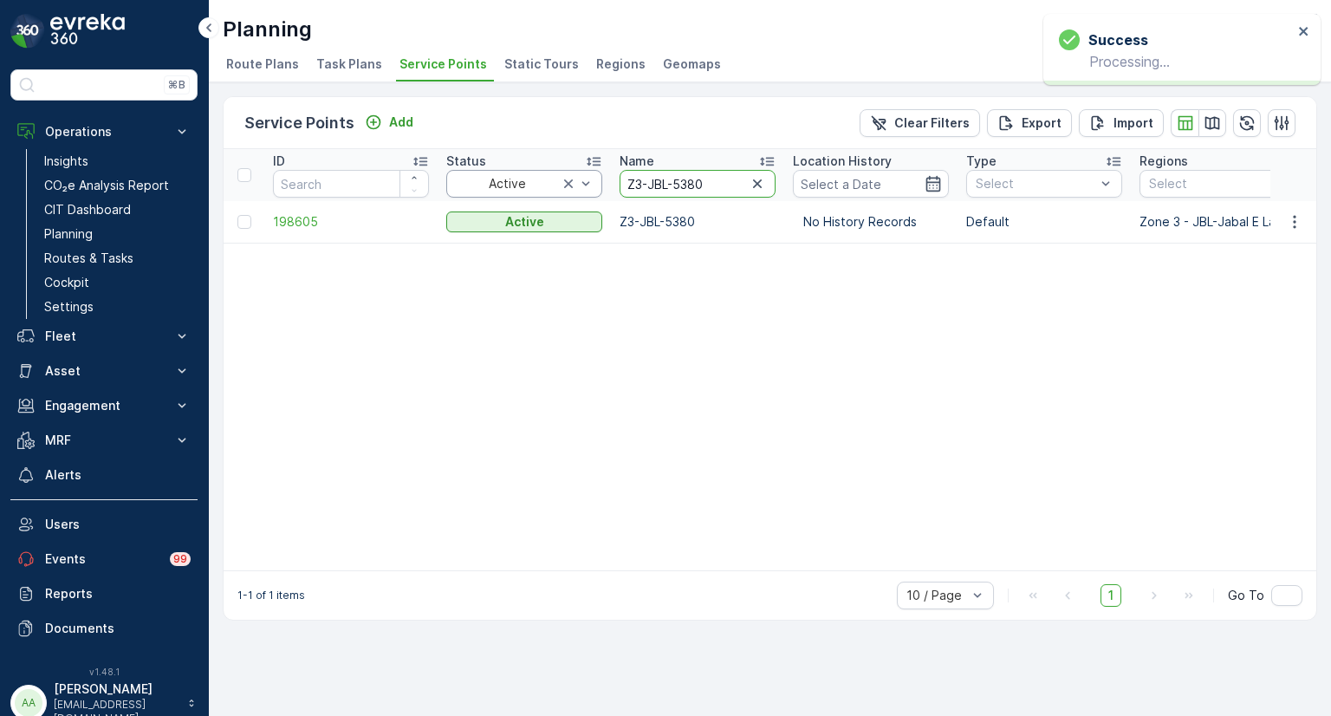
drag, startPoint x: 713, startPoint y: 188, endPoint x: 589, endPoint y: 185, distance: 123.9
paste input "68"
type input "Z3-JBL-5368"
click at [1295, 217] on icon "button" at bounding box center [1294, 221] width 17 height 17
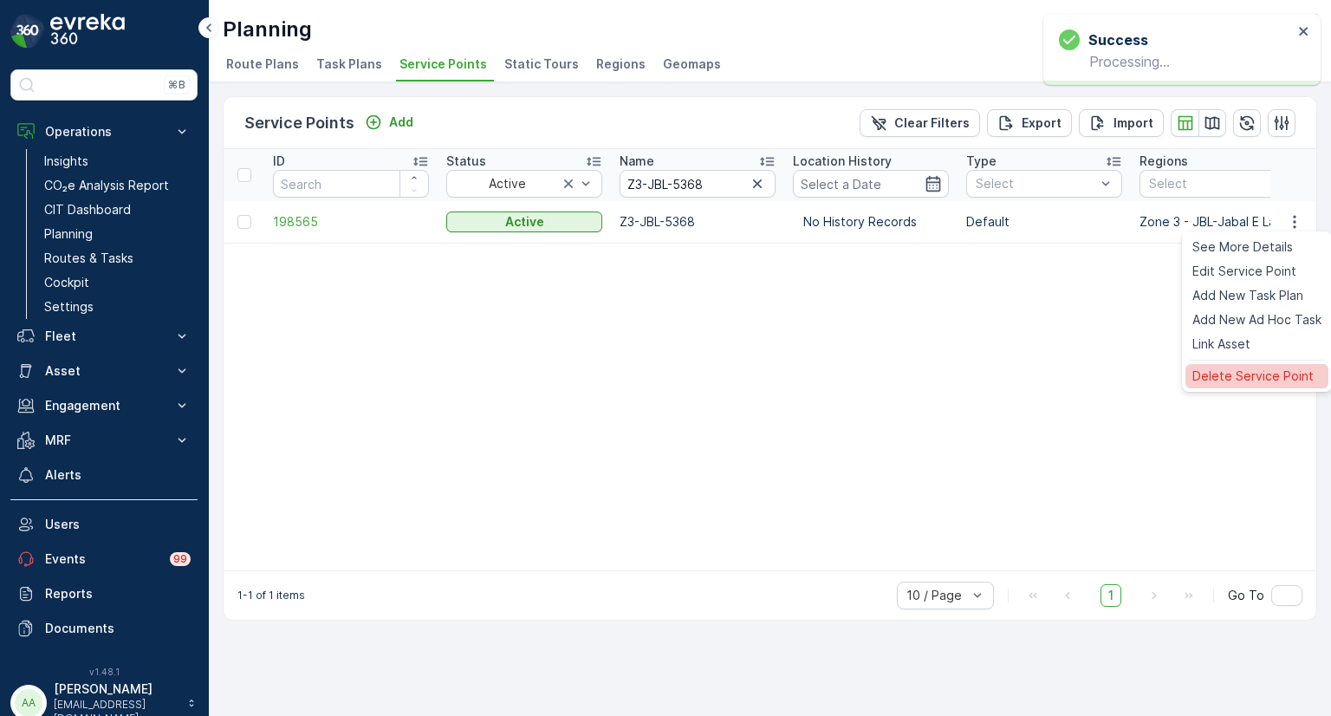
click at [1243, 375] on span "Delete Service Point" at bounding box center [1252, 375] width 121 height 17
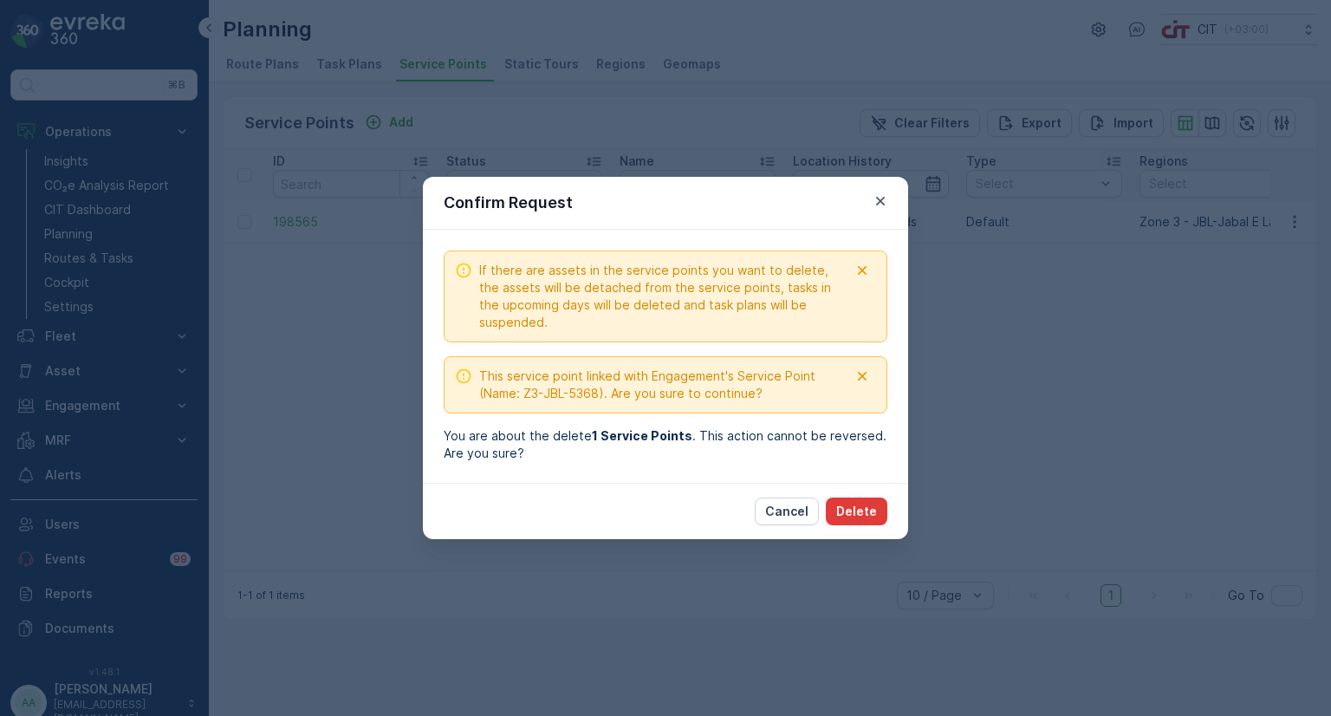
click at [866, 511] on p "Delete" at bounding box center [856, 511] width 41 height 17
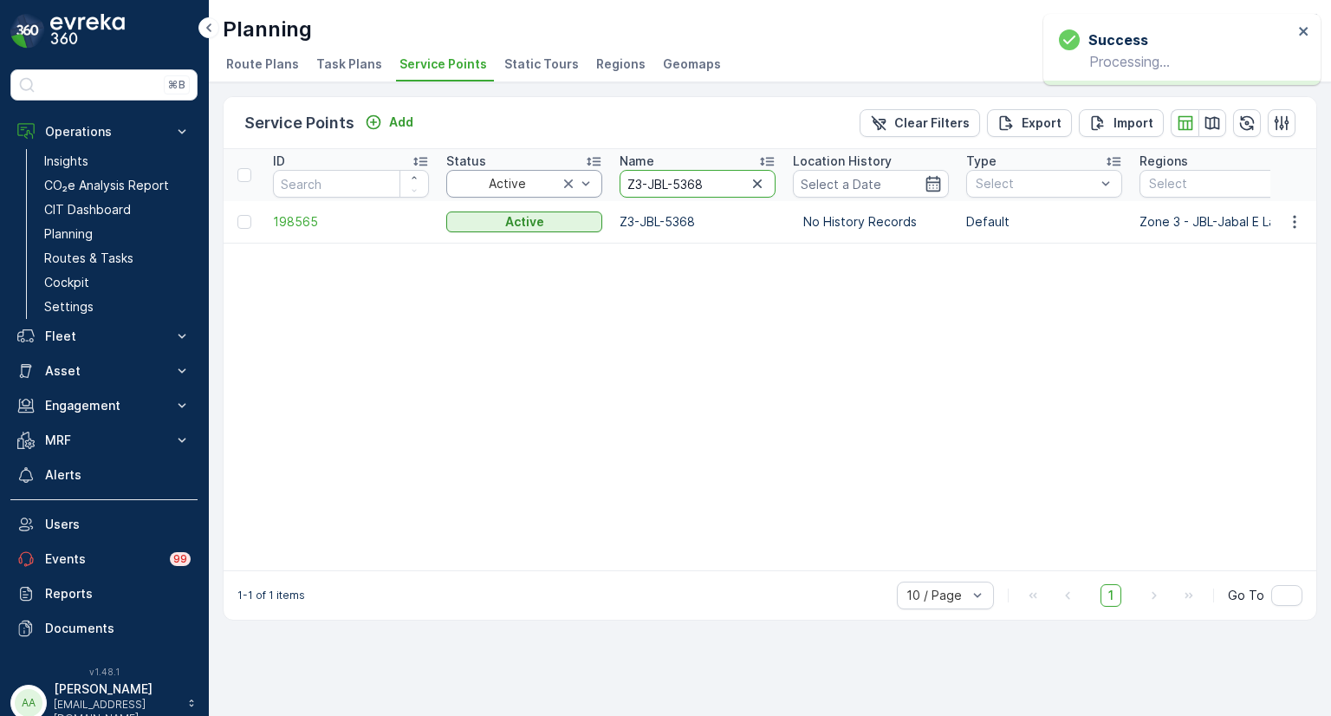
drag, startPoint x: 721, startPoint y: 185, endPoint x: 586, endPoint y: 184, distance: 135.2
paste input "53"
type input "Z3-JBL-5353"
click at [1293, 221] on icon "button" at bounding box center [1294, 221] width 3 height 13
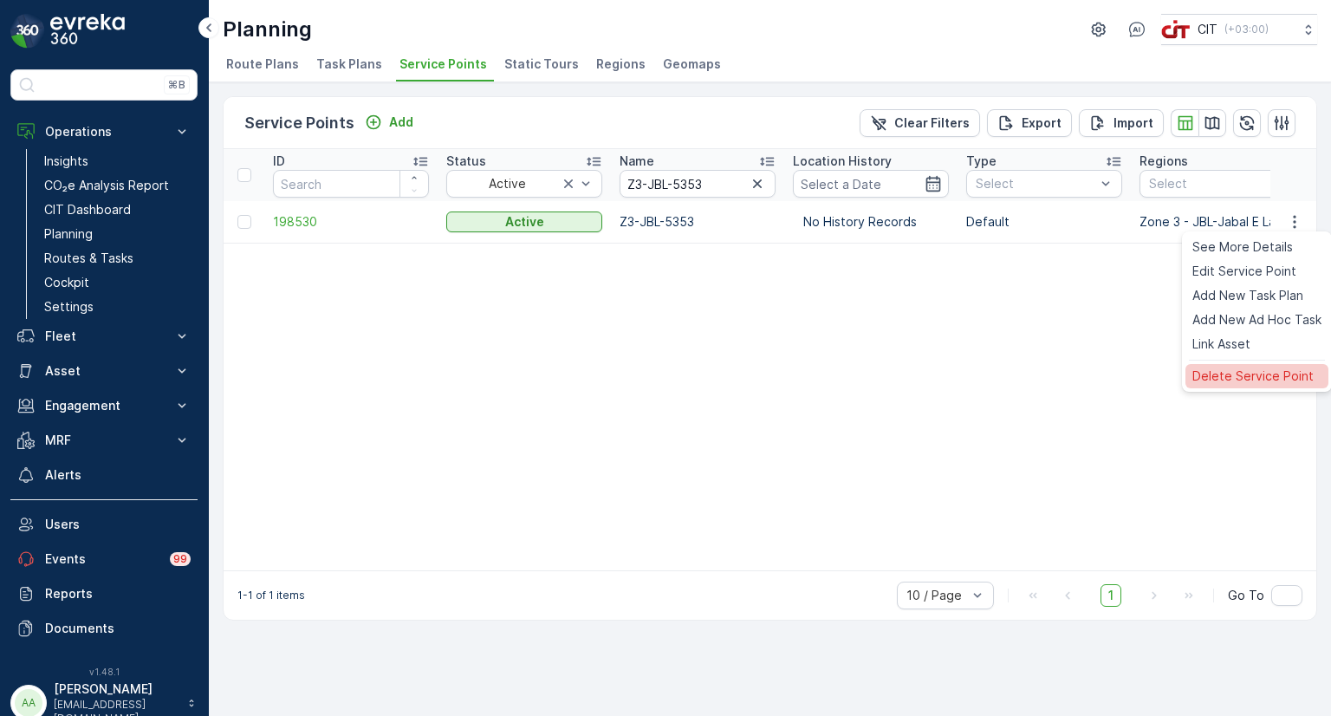
click at [1248, 374] on span "Delete Service Point" at bounding box center [1252, 375] width 121 height 17
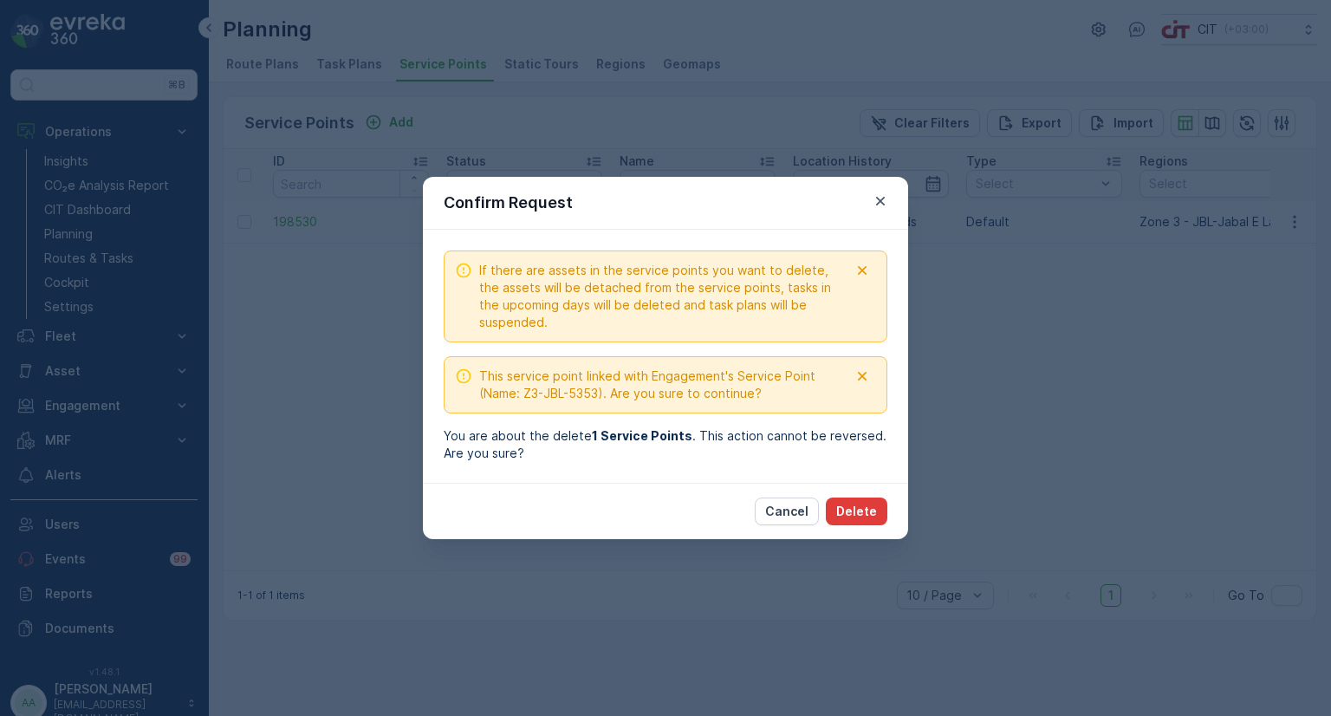
click at [853, 513] on p "Delete" at bounding box center [856, 511] width 41 height 17
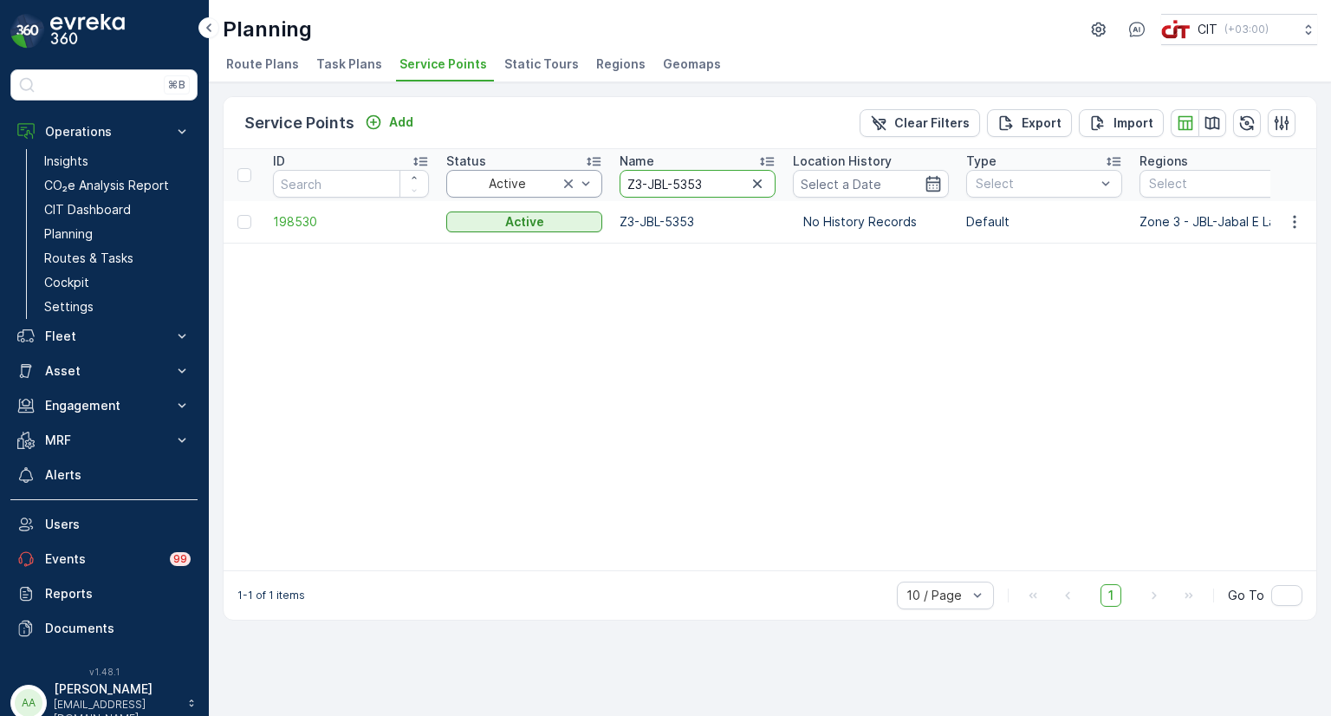
drag, startPoint x: 712, startPoint y: 176, endPoint x: 564, endPoint y: 171, distance: 148.2
paste input "68"
type input "Z3-JBL-5368"
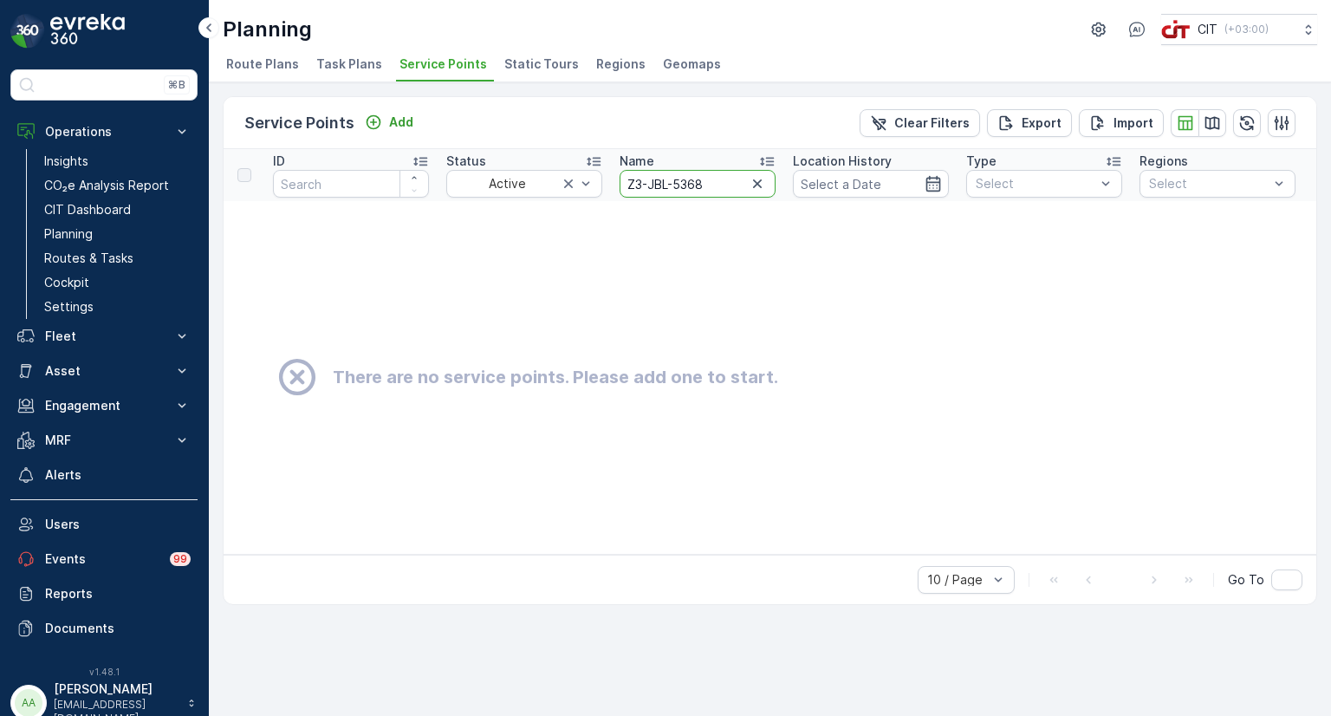
drag, startPoint x: 709, startPoint y: 185, endPoint x: 608, endPoint y: 182, distance: 100.6
paste input "80"
type input "Z3-JBL-5380"
drag, startPoint x: 717, startPoint y: 180, endPoint x: 604, endPoint y: 178, distance: 113.5
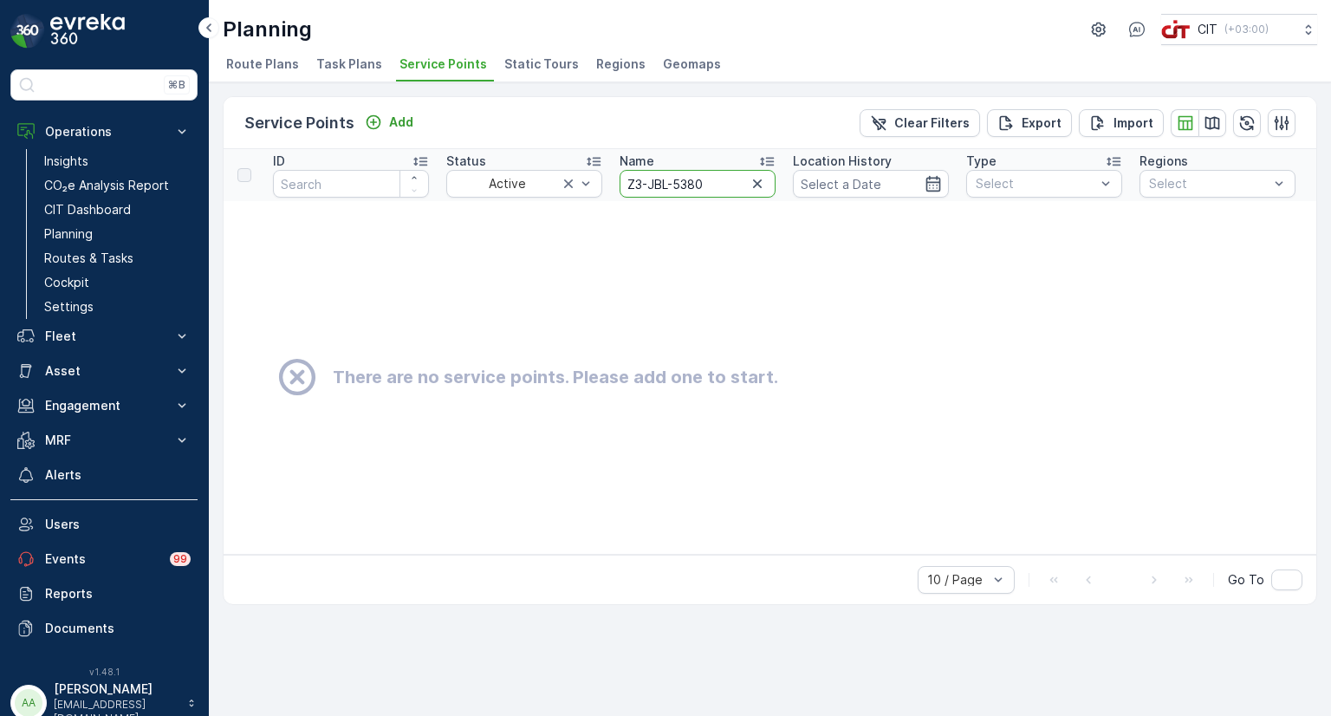
paste input "44"
type input "Z3-JBL-5440"
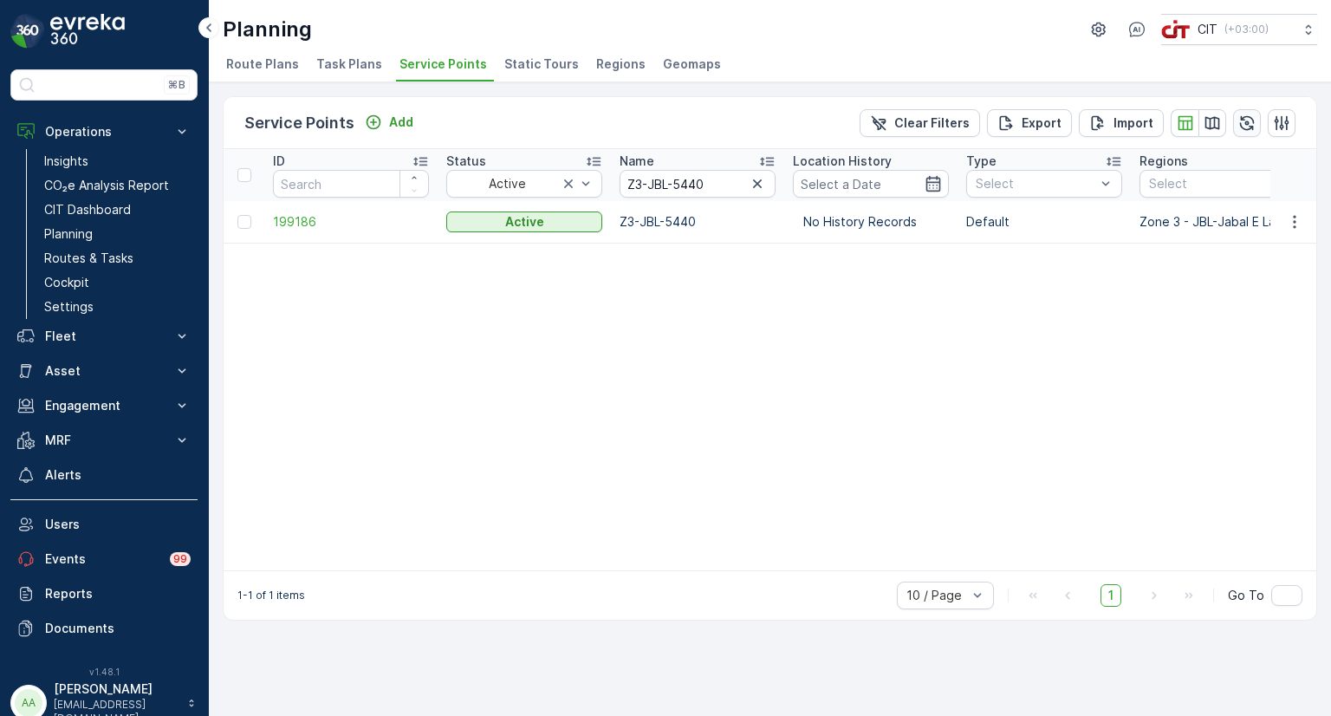
click at [1248, 122] on icon "button" at bounding box center [1247, 122] width 15 height 15
drag, startPoint x: 700, startPoint y: 184, endPoint x: 600, endPoint y: 184, distance: 100.5
paste input "SHF-5666"
type input "Z3-SHF-5666"
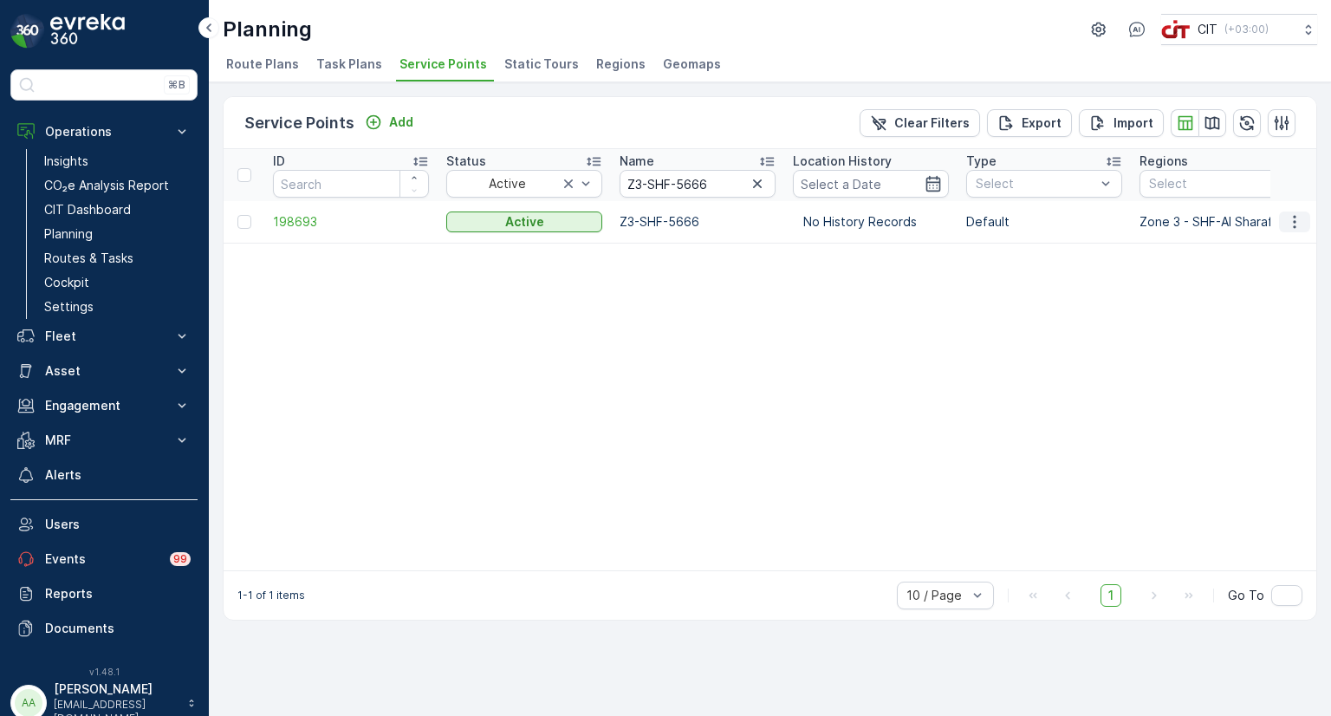
click at [1289, 222] on icon "button" at bounding box center [1294, 221] width 17 height 17
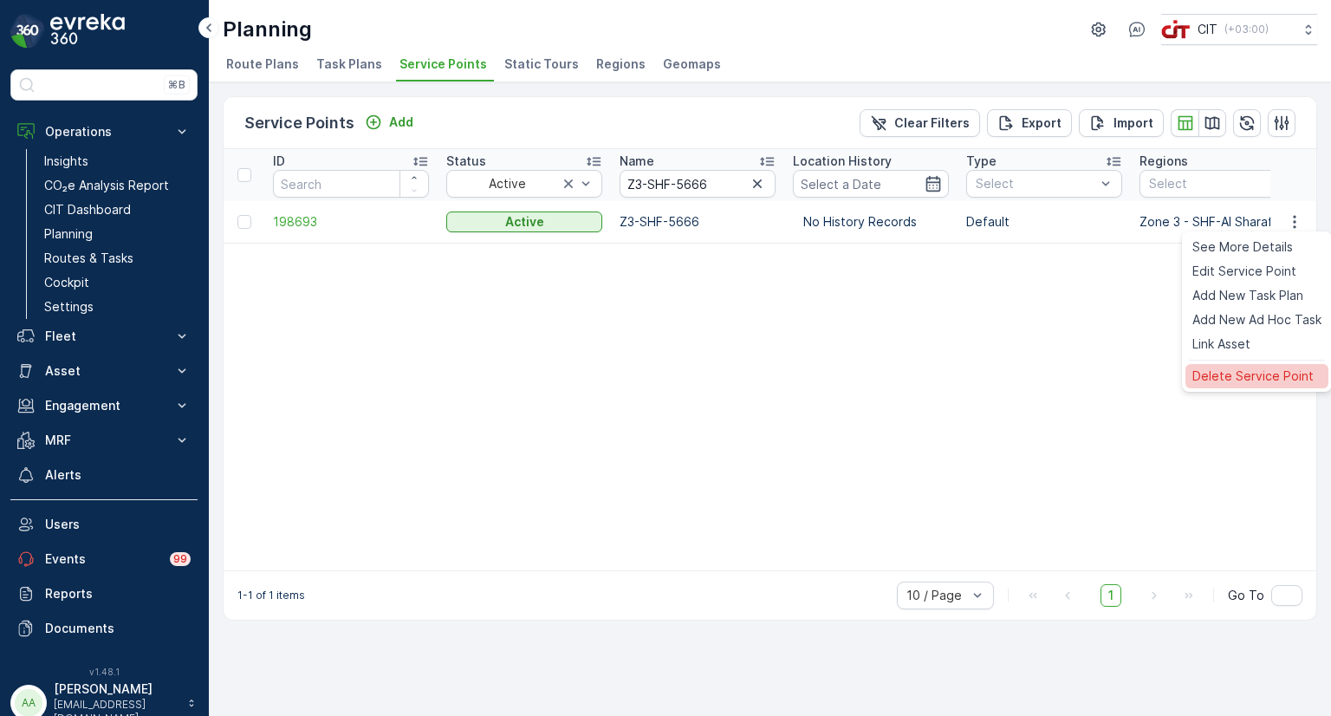
click at [1223, 368] on span "Delete Service Point" at bounding box center [1252, 375] width 121 height 17
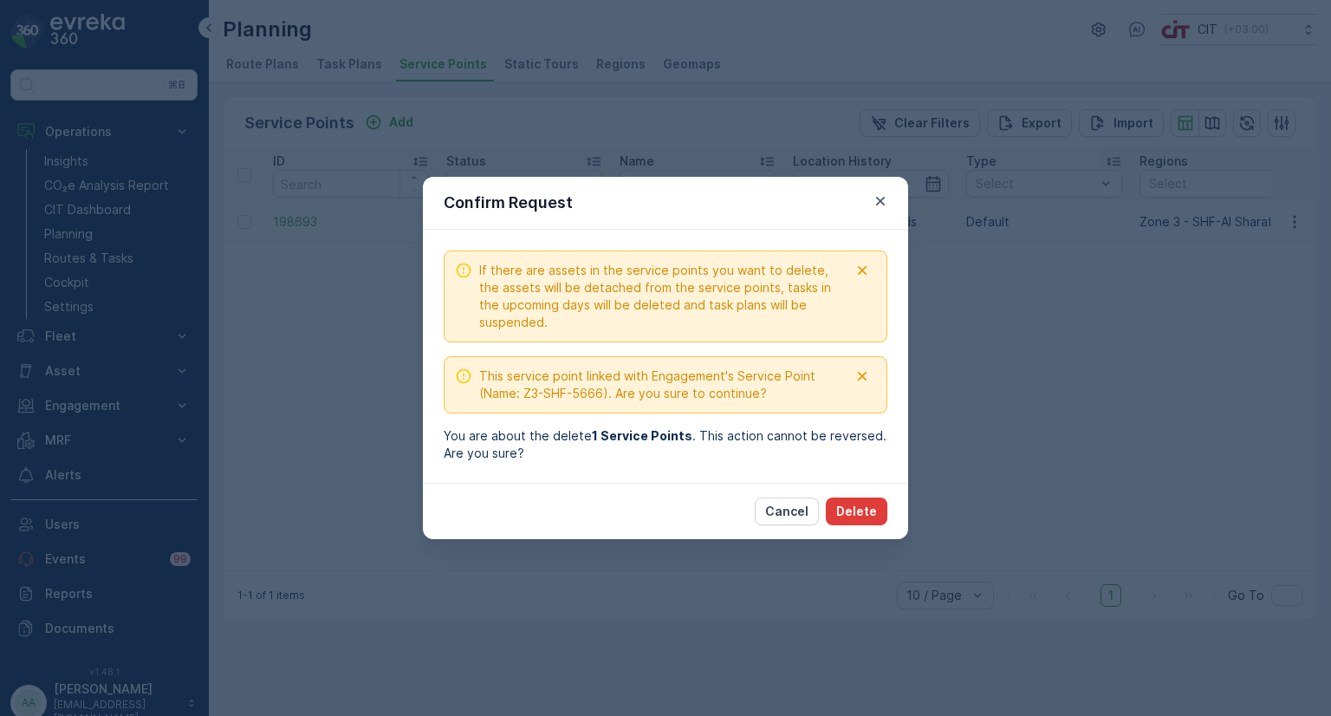
click at [859, 511] on p "Delete" at bounding box center [856, 511] width 41 height 17
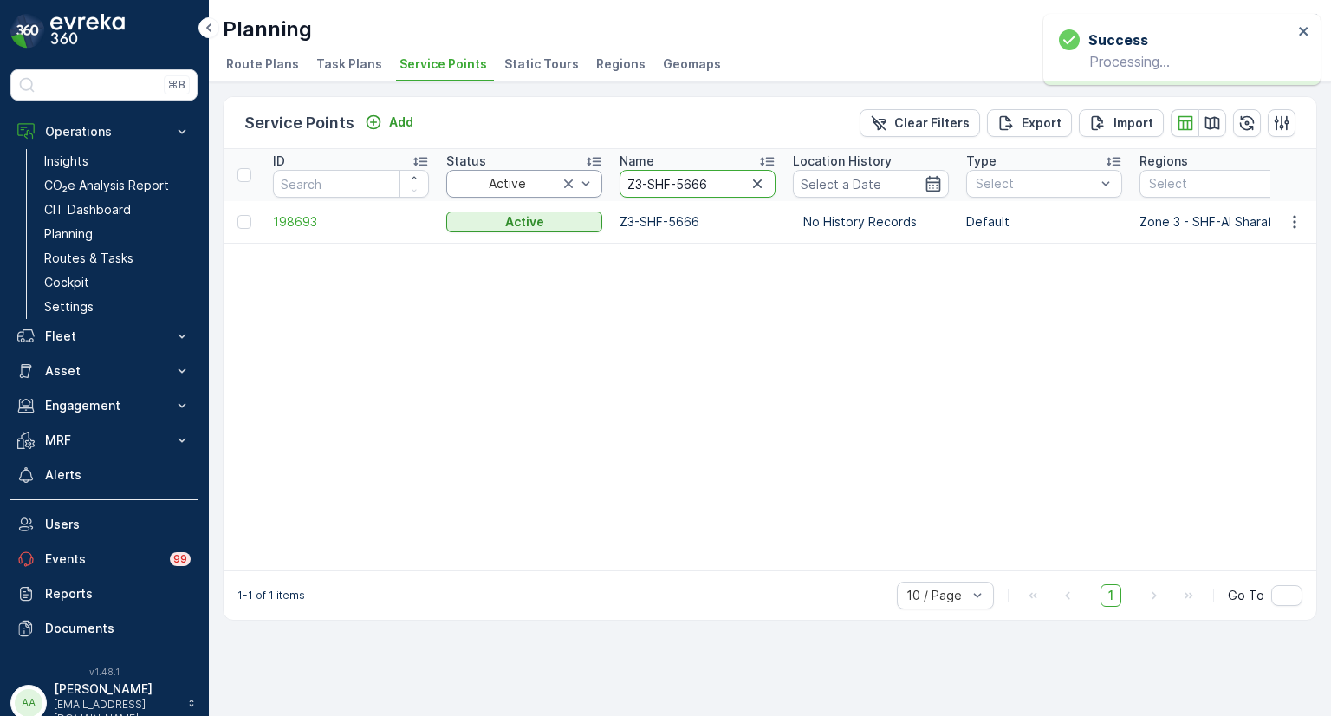
drag, startPoint x: 691, startPoint y: 179, endPoint x: 544, endPoint y: 179, distance: 147.3
paste input "MY-521"
type input "Z3-SMY-5216"
drag, startPoint x: 711, startPoint y: 177, endPoint x: 598, endPoint y: 178, distance: 113.5
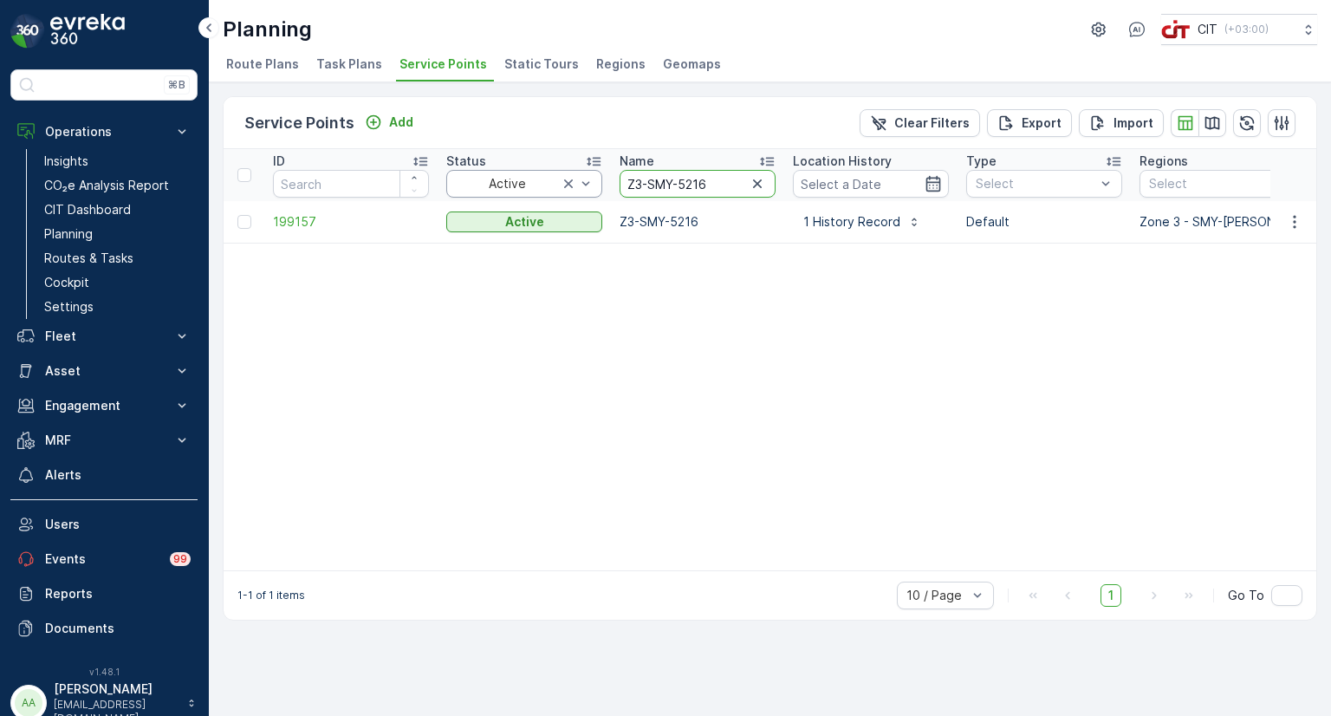
drag, startPoint x: 715, startPoint y: 185, endPoint x: 606, endPoint y: 184, distance: 108.3
paste input "WAJ-5540"
type input "Z3-WAJ-5540"
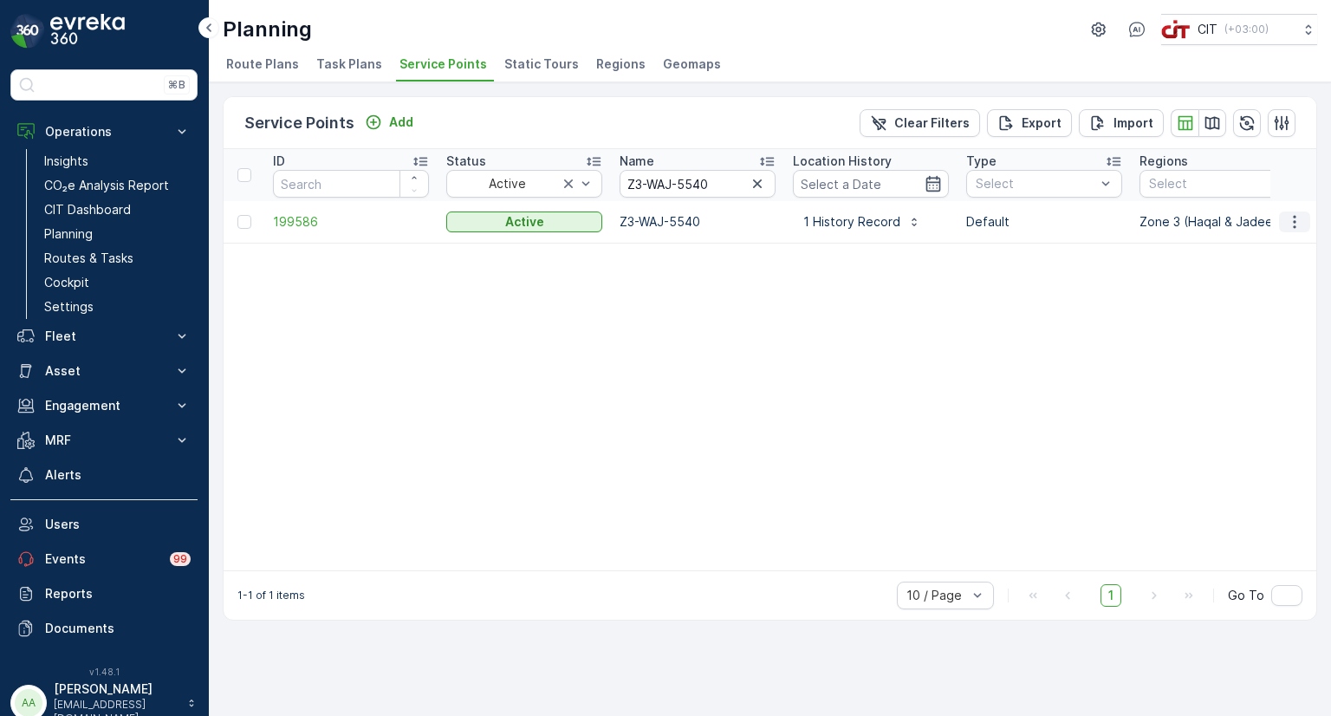
click at [1291, 221] on icon "button" at bounding box center [1294, 221] width 17 height 17
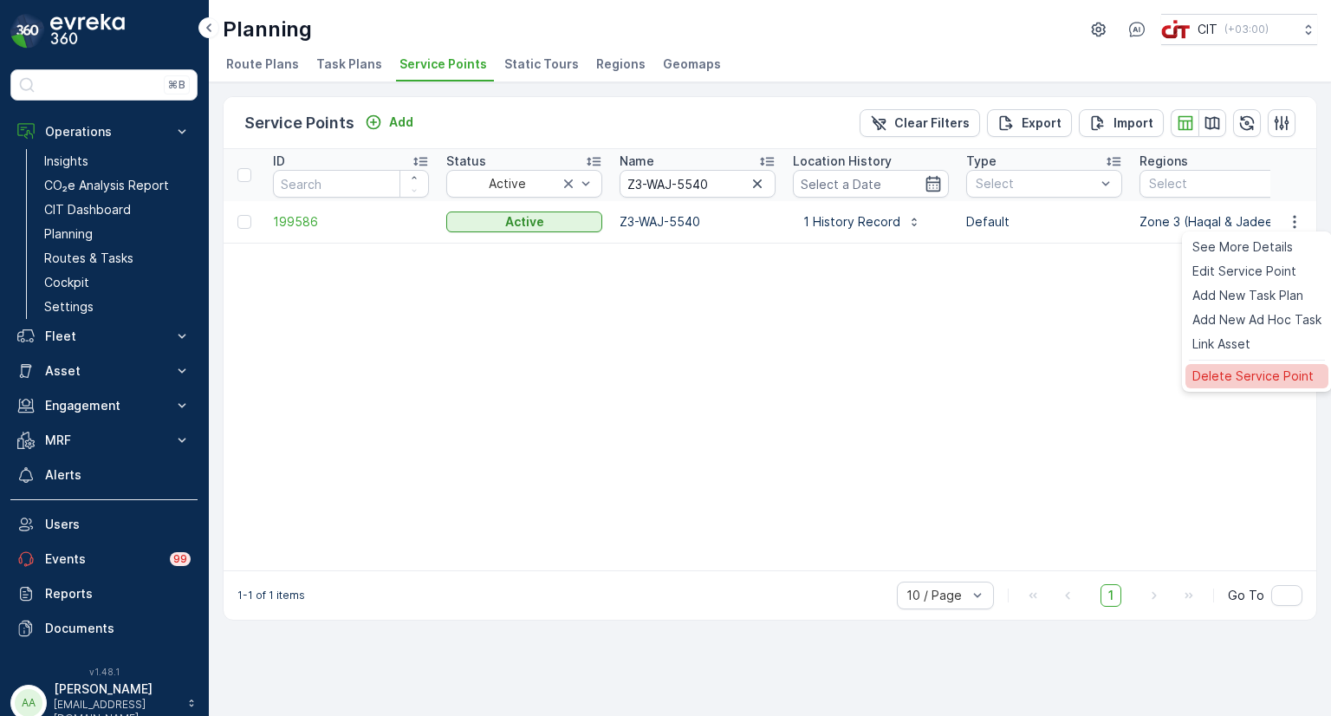
click at [1234, 379] on span "Delete Service Point" at bounding box center [1252, 375] width 121 height 17
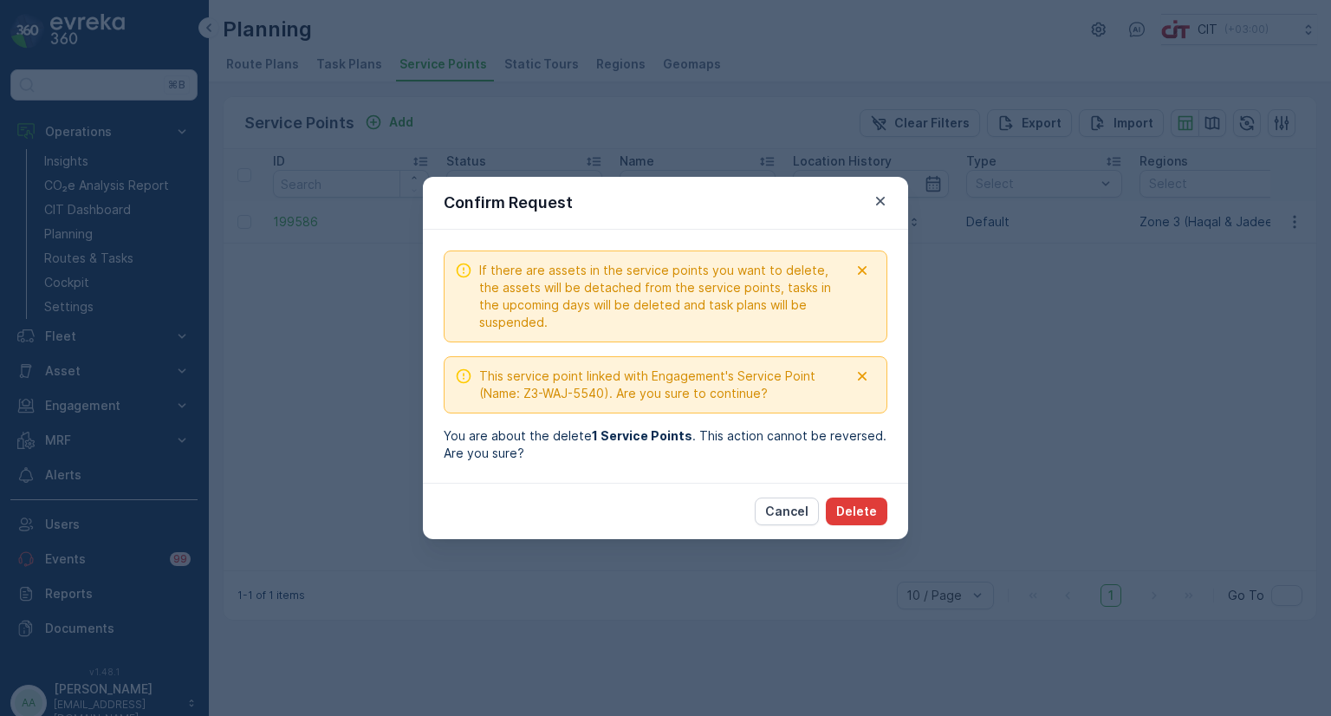
click at [866, 509] on p "Delete" at bounding box center [856, 511] width 41 height 17
